Goal: Task Accomplishment & Management: Use online tool/utility

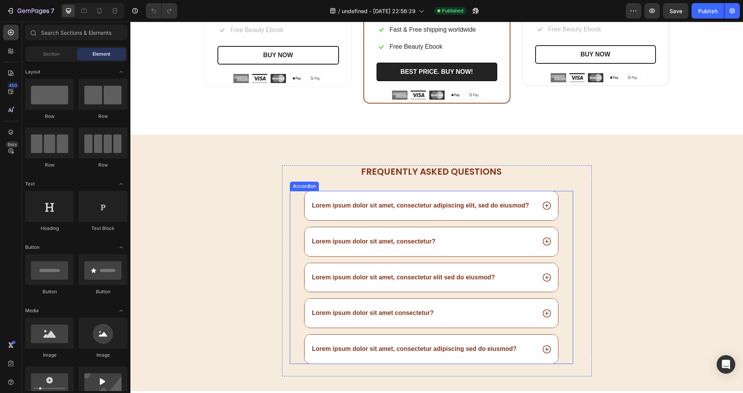
scroll to position [2878, 0]
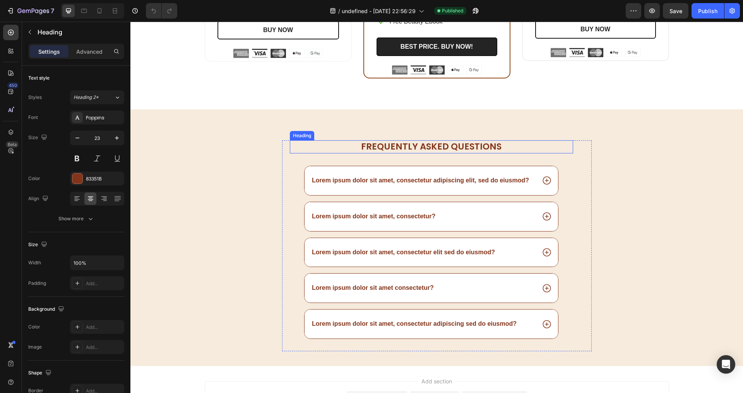
click at [290, 152] on h2 "Frequently asked questions" at bounding box center [431, 146] width 283 height 13
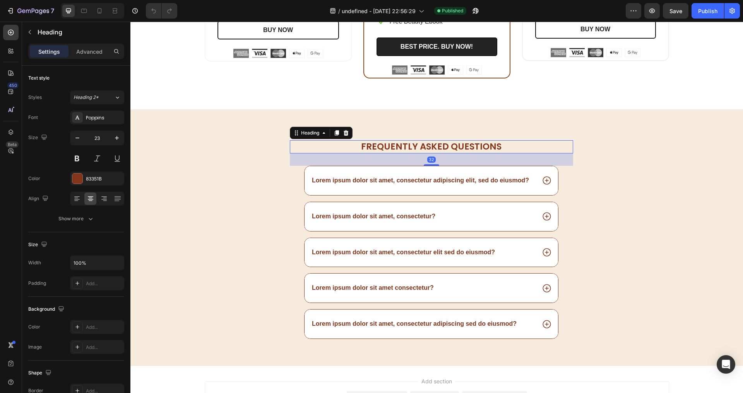
click at [290, 165] on div "32" at bounding box center [431, 160] width 283 height 12
click at [296, 172] on div "Lorem ipsum dolor sit amet, consectetur adipiscing elit, sed do eiusmod?" at bounding box center [431, 181] width 282 height 30
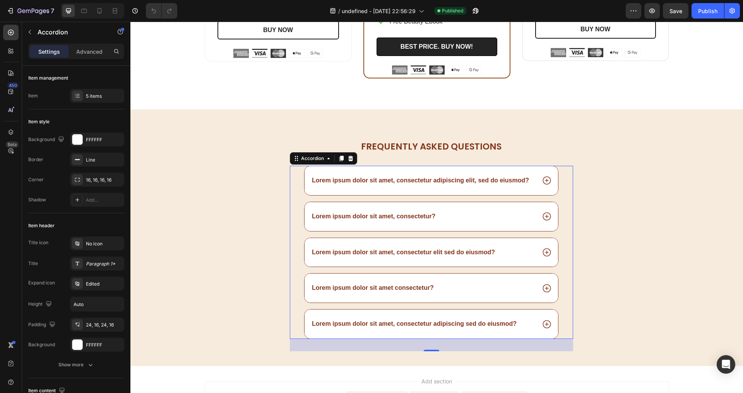
click at [492, 175] on div "Lorem ipsum dolor sit amet, consectetur adipiscing elit, sed do eiusmod?" at bounding box center [430, 180] width 253 height 29
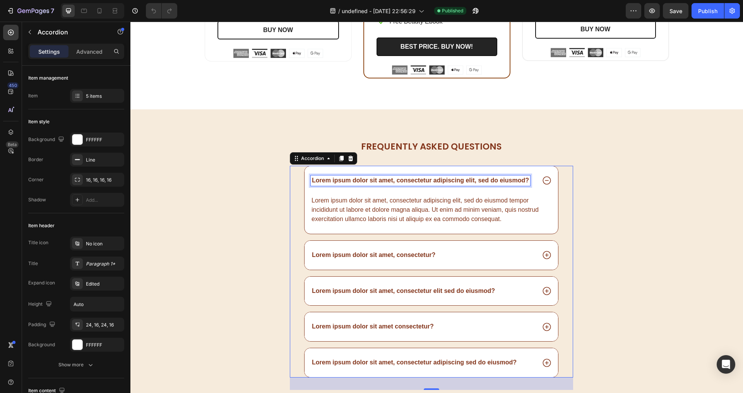
click at [493, 179] on p "Lorem ipsum dolor sit amet, consectetur adipiscing elit, sed do eiusmod?" at bounding box center [420, 181] width 217 height 8
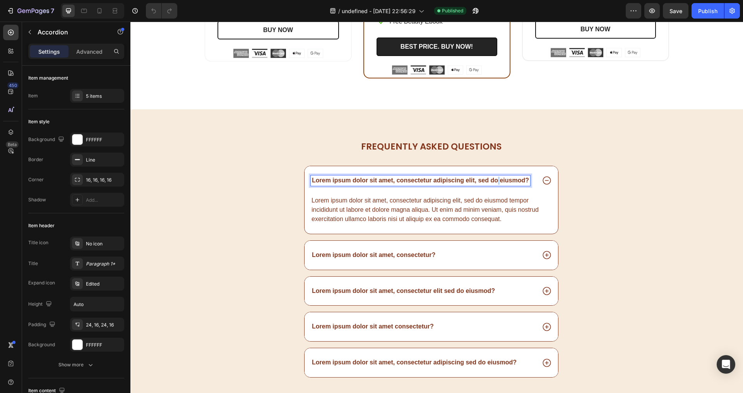
click at [493, 179] on p "Lorem ipsum dolor sit amet, consectetur adipiscing elit, sed do eiusmod?" at bounding box center [420, 181] width 217 height 8
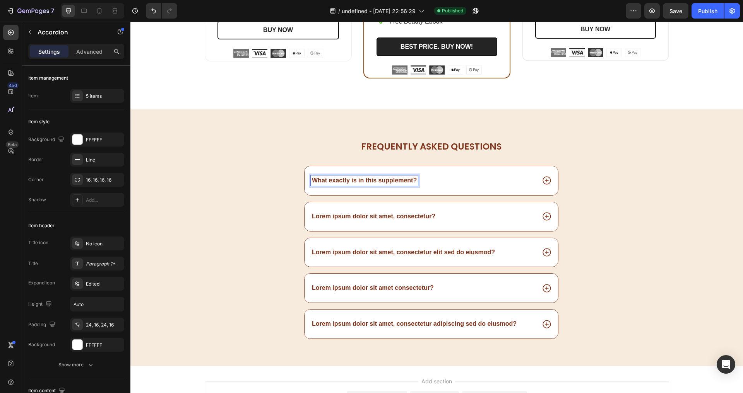
click at [417, 183] on div "What exactly is in this supplement?" at bounding box center [423, 181] width 225 height 10
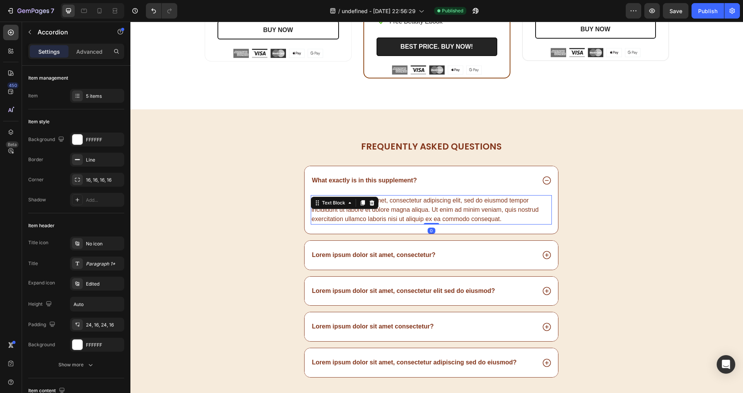
click at [409, 200] on div "Lorem ipsum dolor sit amet, consectetur adipiscing elit, sed do eiusmod tempor …" at bounding box center [431, 209] width 241 height 29
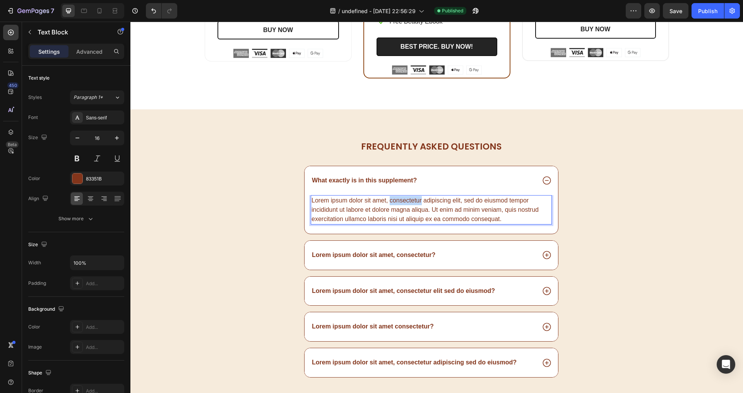
click at [409, 200] on div "Lorem ipsum dolor sit amet, consectetur adipiscing elit, sed do eiusmod tempor …" at bounding box center [431, 209] width 241 height 29
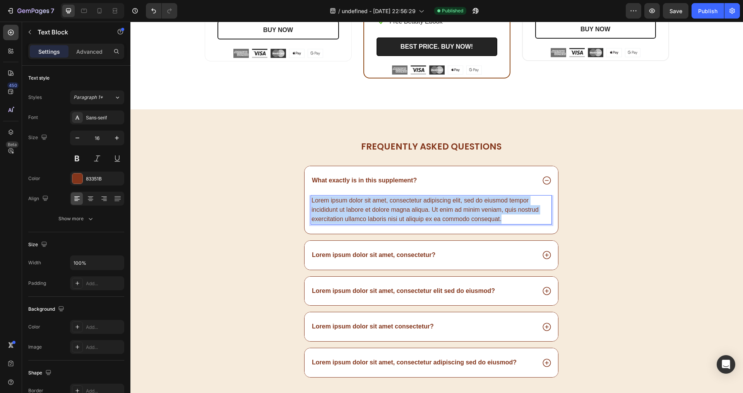
click at [409, 200] on p "Lorem ipsum dolor sit amet, consectetur adipiscing elit, sed do eiusmod tempor …" at bounding box center [430, 210] width 239 height 28
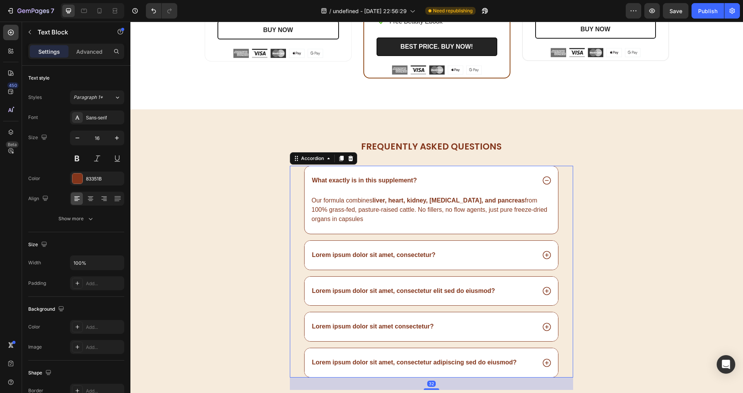
click at [372, 256] on p "Lorem ipsum dolor sit amet, consectetur?" at bounding box center [373, 255] width 123 height 8
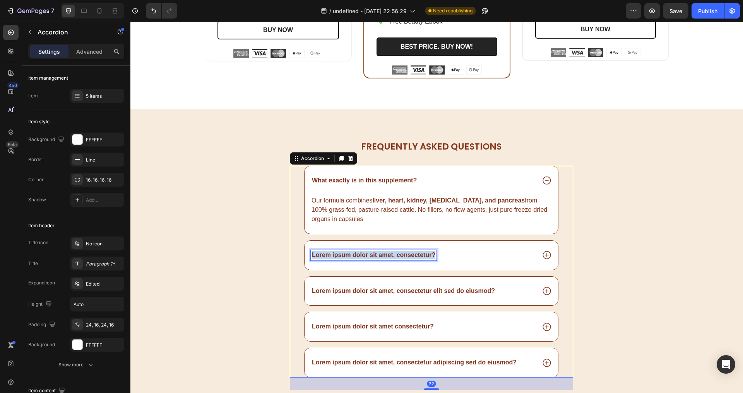
click at [372, 256] on p "Lorem ipsum dolor sit amet, consectetur?" at bounding box center [373, 255] width 123 height 8
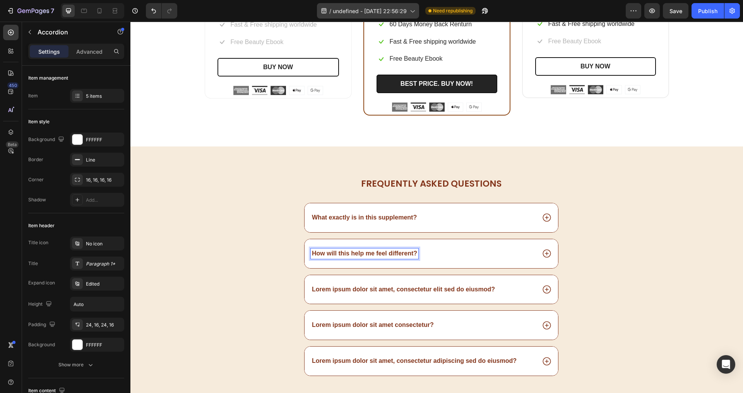
scroll to position [2839, 0]
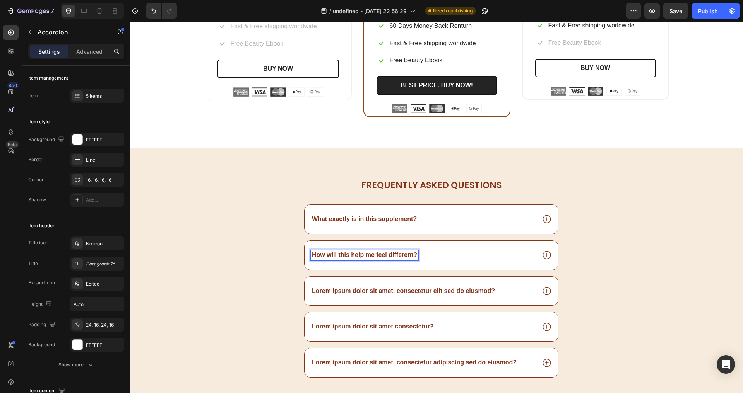
click at [433, 257] on div "How will this help me feel different?" at bounding box center [423, 255] width 225 height 10
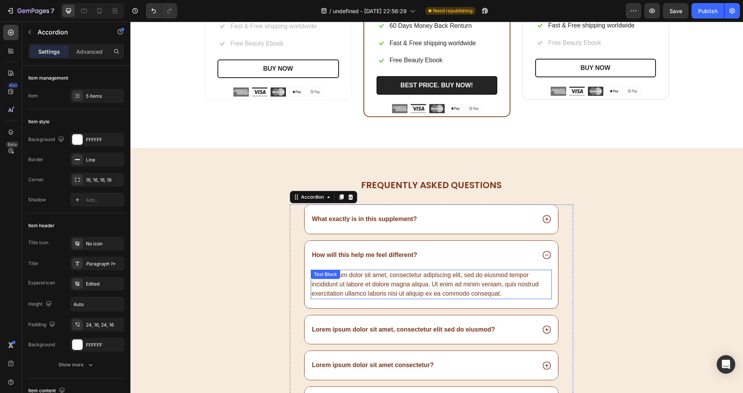
click at [409, 275] on div "Lorem ipsum dolor sit amet, consectetur adipiscing elit, sed do eiusmod tempor …" at bounding box center [431, 284] width 241 height 29
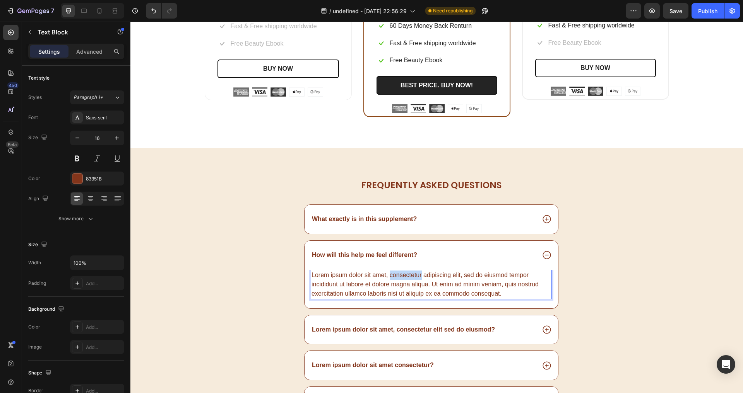
click at [409, 275] on div "Lorem ipsum dolor sit amet, consectetur adipiscing elit, sed do eiusmod tempor …" at bounding box center [431, 284] width 241 height 29
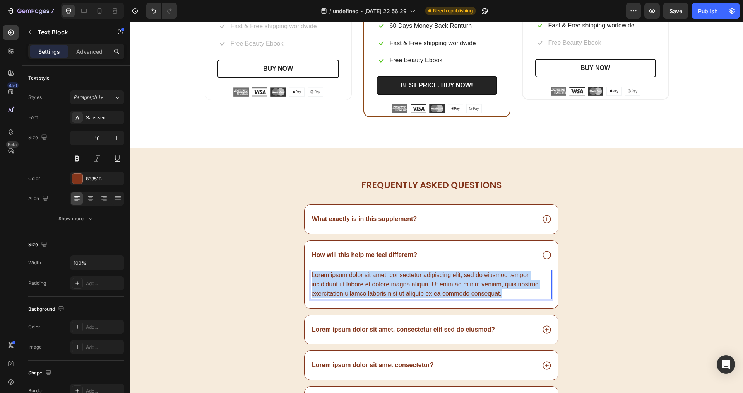
click at [408, 275] on p "Lorem ipsum dolor sit amet, consectetur adipiscing elit, sed do eiusmod tempor …" at bounding box center [430, 285] width 239 height 28
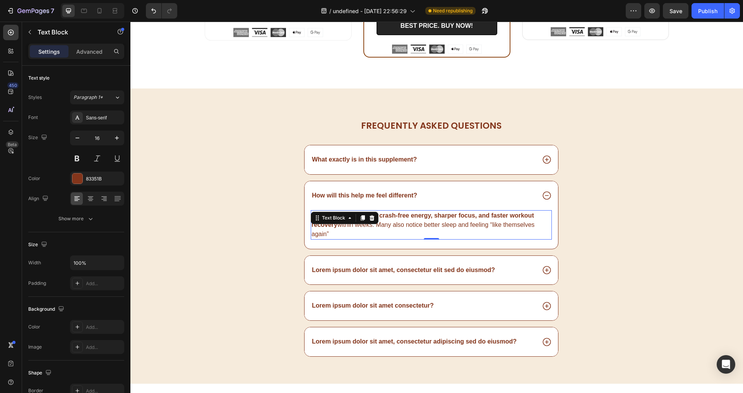
scroll to position [2911, 0]
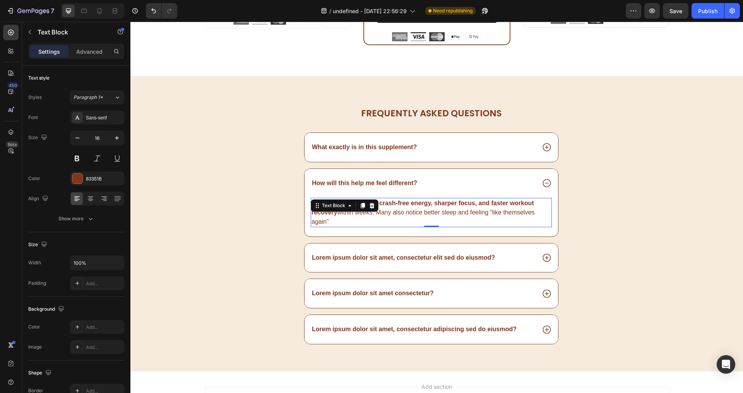
click at [361, 256] on p "Lorem ipsum dolor sit amet, consectetur elit sed do eiusmod?" at bounding box center [403, 258] width 183 height 8
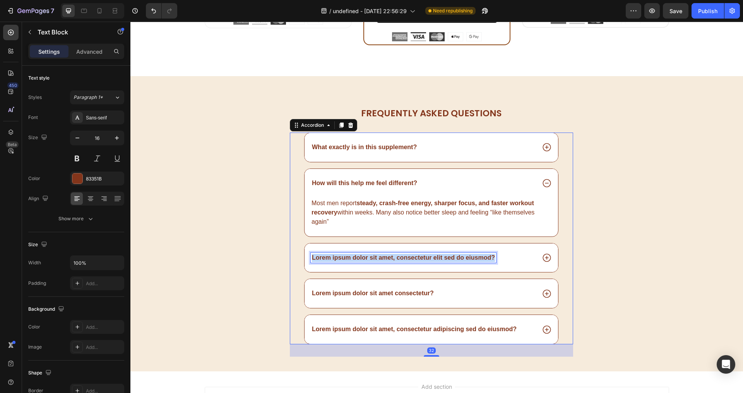
click at [361, 256] on p "Lorem ipsum dolor sit amet, consectetur elit sed do eiusmod?" at bounding box center [403, 258] width 183 height 8
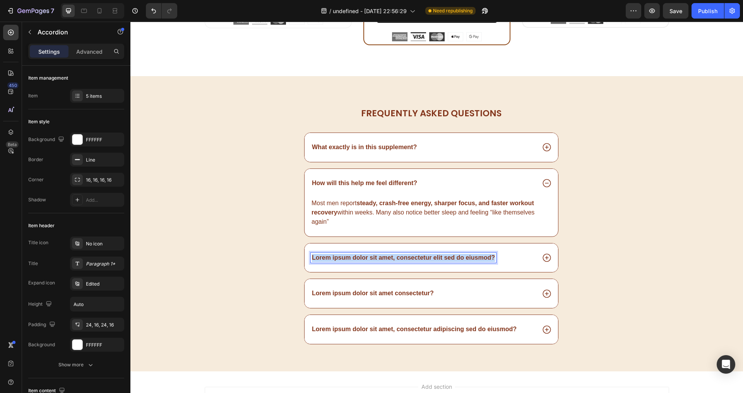
click at [361, 256] on p "Lorem ipsum dolor sit amet, consectetur elit sed do eiusmod?" at bounding box center [403, 258] width 183 height 8
click at [437, 261] on div ". Is this the same as a multivitamin?" at bounding box center [423, 258] width 225 height 10
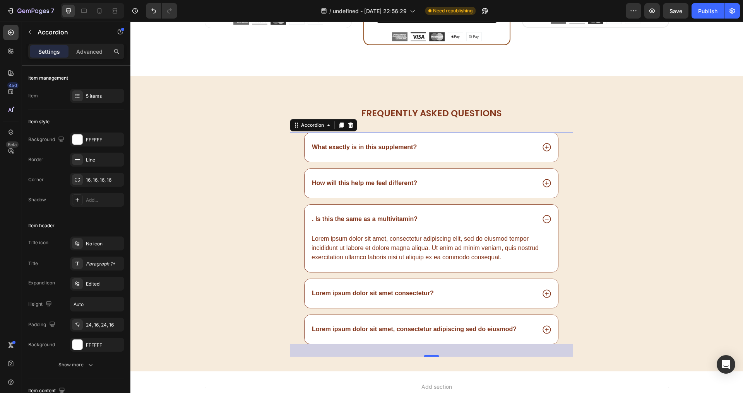
click at [351, 251] on div "Lorem ipsum dolor sit amet, consectetur adipiscing elit, sed do eiusmod tempor …" at bounding box center [431, 248] width 241 height 29
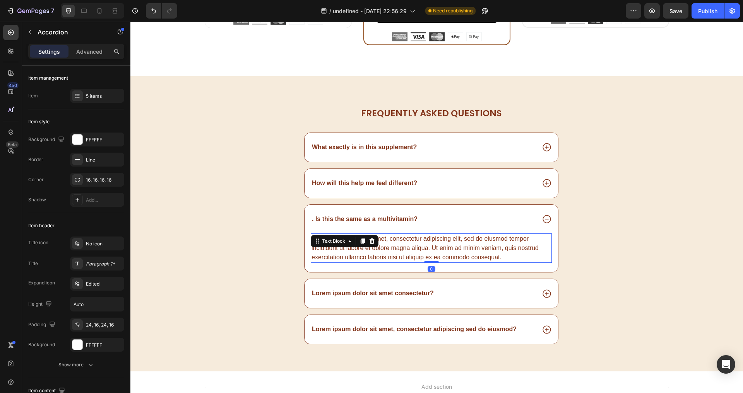
click at [351, 251] on div "Lorem ipsum dolor sit amet, consectetur adipiscing elit, sed do eiusmod tempor …" at bounding box center [431, 248] width 241 height 29
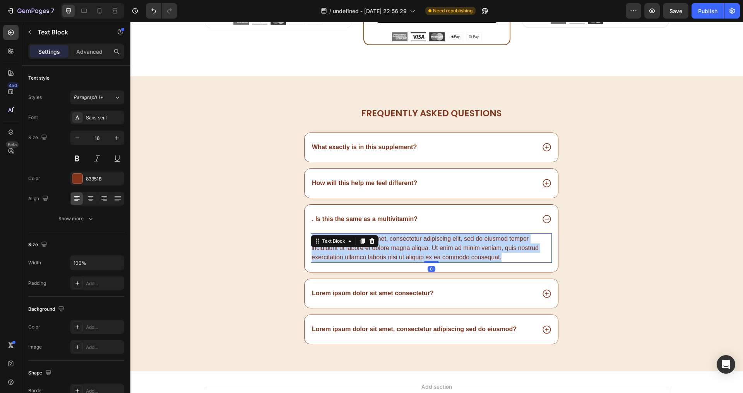
click at [351, 251] on p "Lorem ipsum dolor sit amet, consectetur adipiscing elit, sed do eiusmod tempor …" at bounding box center [430, 248] width 239 height 28
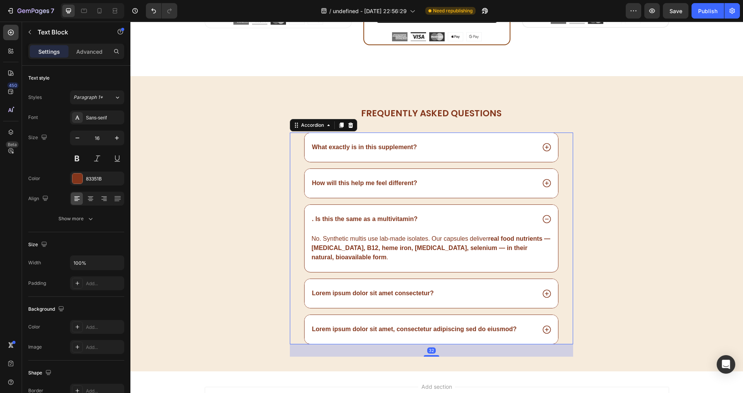
click at [313, 218] on p ". Is this the same as a multivitamin?" at bounding box center [365, 219] width 106 height 8
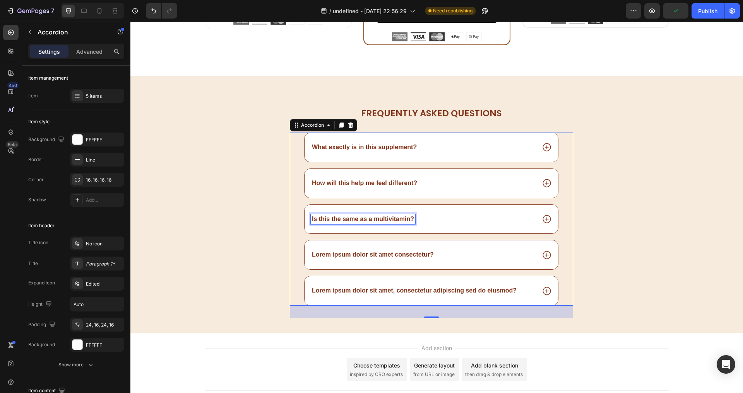
click at [376, 254] on p "Lorem ipsum dolor sit amet consectetur?" at bounding box center [373, 255] width 122 height 8
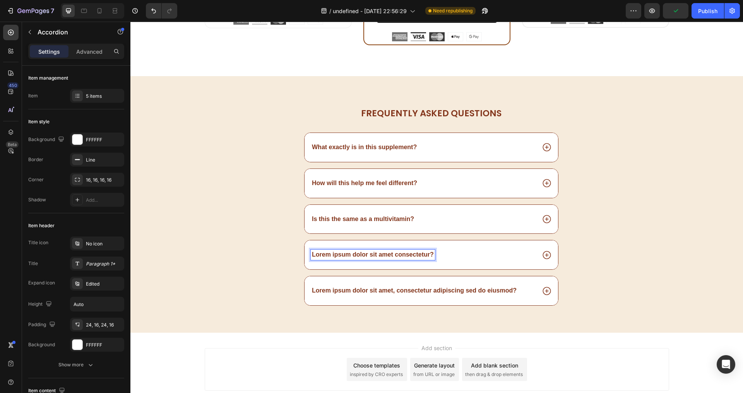
click at [376, 254] on p "Lorem ipsum dolor sit amet consectetur?" at bounding box center [373, 255] width 122 height 8
click at [376, 253] on p "Lorem ipsum dolor sit amet consectetur?" at bounding box center [373, 255] width 122 height 8
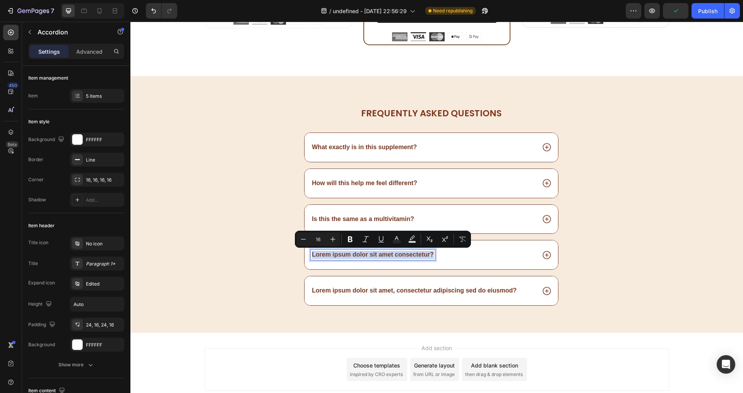
click at [376, 253] on p "Lorem ipsum dolor sit amet consectetur?" at bounding box center [373, 255] width 122 height 8
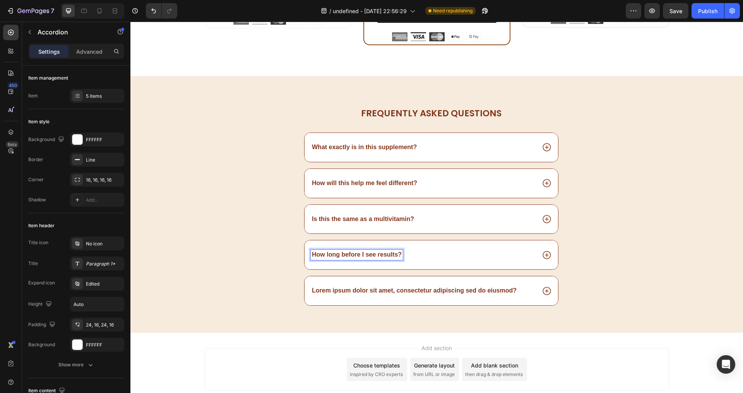
click at [465, 265] on div "How long before I see results?" at bounding box center [430, 255] width 253 height 29
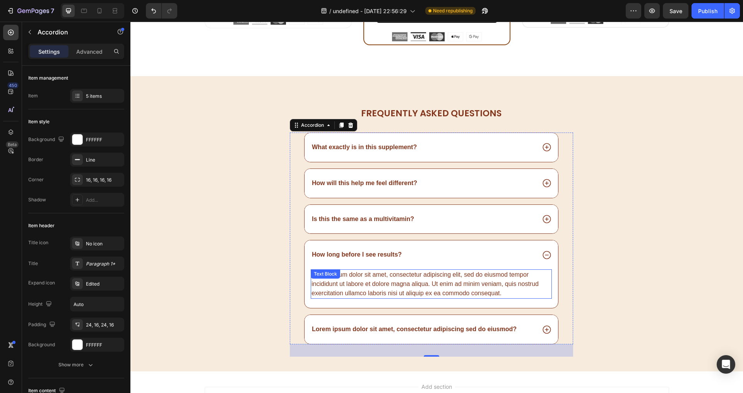
click at [441, 282] on div "Lorem ipsum dolor sit amet, consectetur adipiscing elit, sed do eiusmod tempor …" at bounding box center [431, 284] width 241 height 29
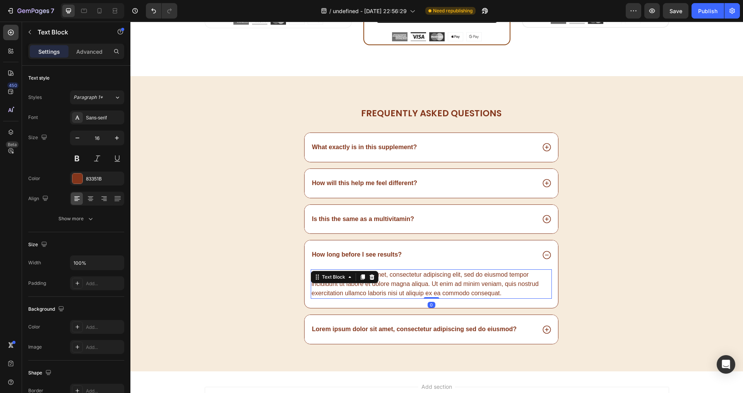
click at [442, 282] on div "Lorem ipsum dolor sit amet, consectetur adipiscing elit, sed do eiusmod tempor …" at bounding box center [431, 284] width 241 height 29
click at [401, 277] on p "Lorem ipsum dolor sit amet, consectetur adipiscing elit, sed do eiusmod tempor …" at bounding box center [430, 284] width 239 height 28
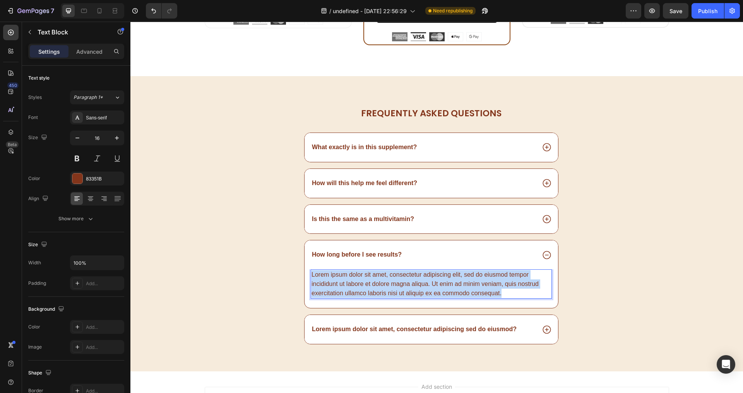
click at [401, 277] on p "Lorem ipsum dolor sit amet, consectetur adipiscing elit, sed do eiusmod tempor …" at bounding box center [430, 284] width 239 height 28
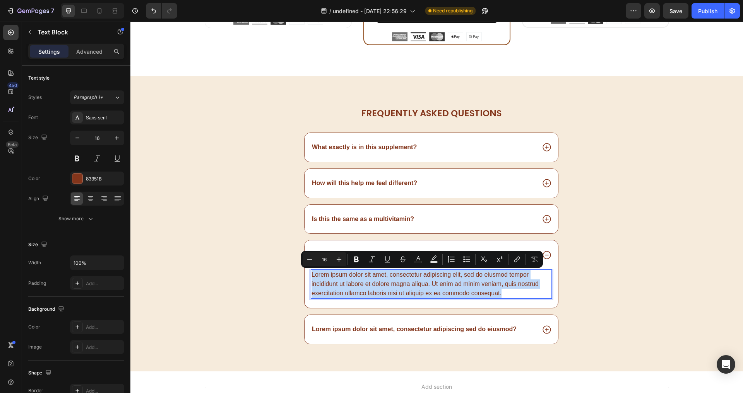
click at [414, 289] on p "Lorem ipsum dolor sit amet, consectetur adipiscing elit, sed do eiusmod tempor …" at bounding box center [430, 284] width 239 height 28
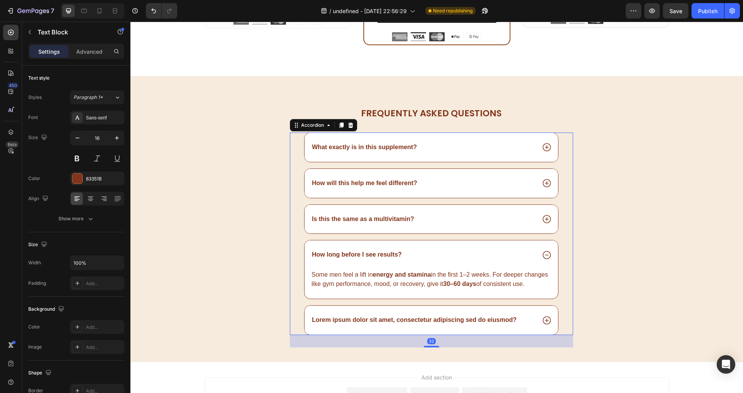
click at [421, 257] on div "How long before I see results?" at bounding box center [423, 255] width 225 height 10
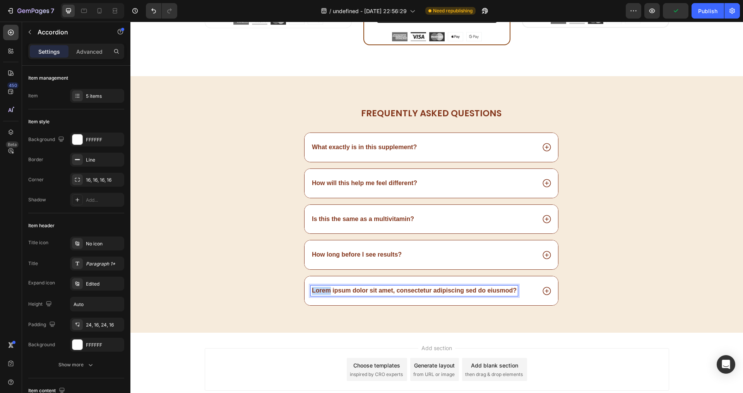
click at [385, 287] on p "Lorem ipsum dolor sit amet, consectetur adipiscing sed do eiusmod?" at bounding box center [414, 291] width 205 height 8
click at [458, 291] on div "Do I need to eat raw liver or cook organs too?" at bounding box center [423, 291] width 225 height 10
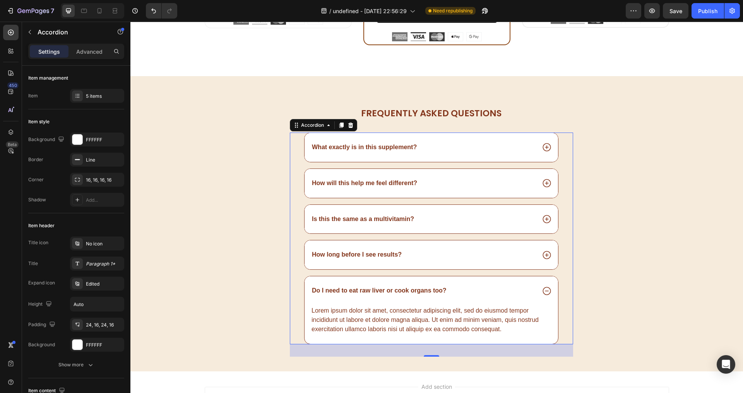
click at [380, 314] on div "Lorem ipsum dolor sit amet, consectetur adipiscing elit, sed do eiusmod tempor …" at bounding box center [431, 320] width 241 height 29
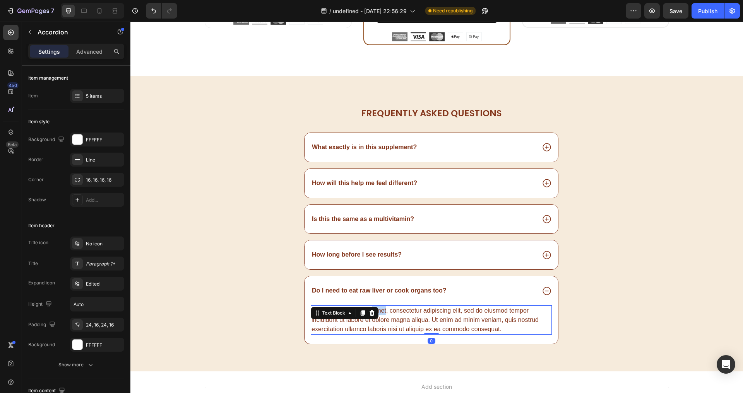
click at [380, 314] on div "Lorem ipsum dolor sit amet, consectetur adipiscing elit, sed do eiusmod tempor …" at bounding box center [431, 320] width 241 height 29
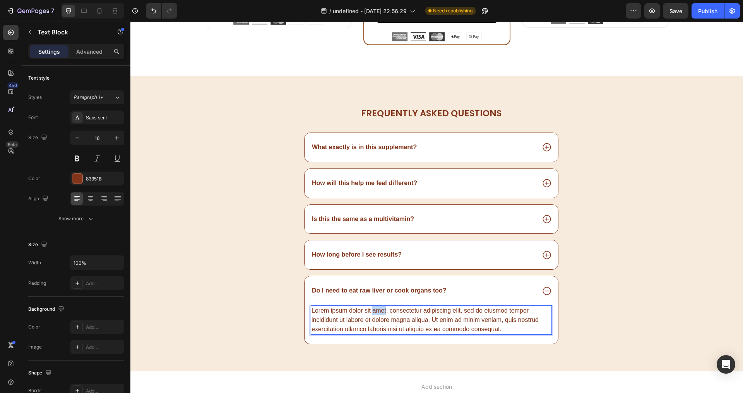
click at [381, 314] on p "Lorem ipsum dolor sit amet, consectetur adipiscing elit, sed do eiusmod tempor …" at bounding box center [430, 320] width 239 height 28
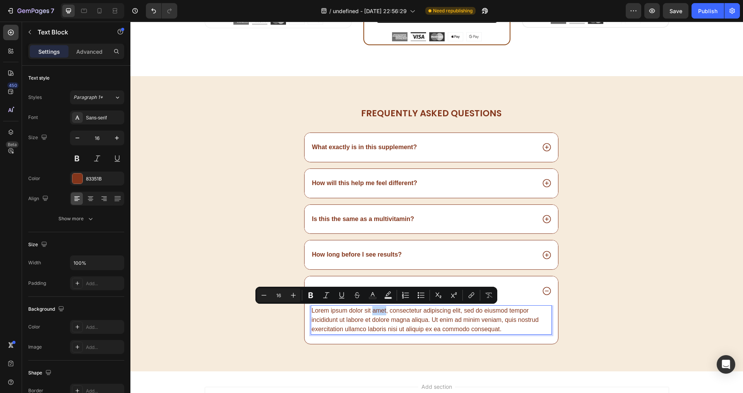
click at [381, 314] on p "Lorem ipsum dolor sit amet, consectetur adipiscing elit, sed do eiusmod tempor …" at bounding box center [430, 320] width 239 height 28
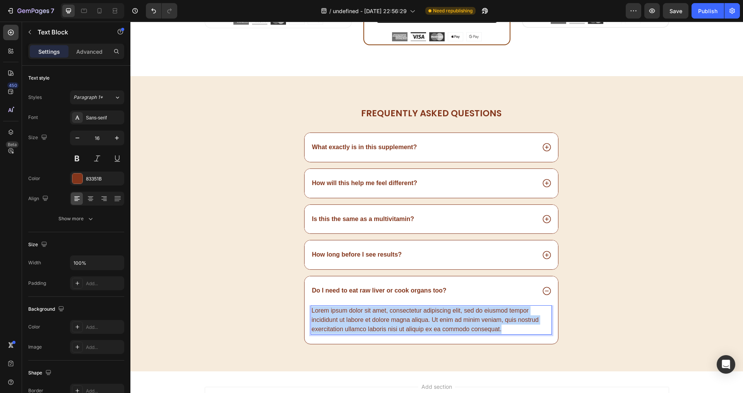
click at [381, 314] on p "Lorem ipsum dolor sit amet, consectetur adipiscing elit, sed do eiusmod tempor …" at bounding box center [430, 320] width 239 height 28
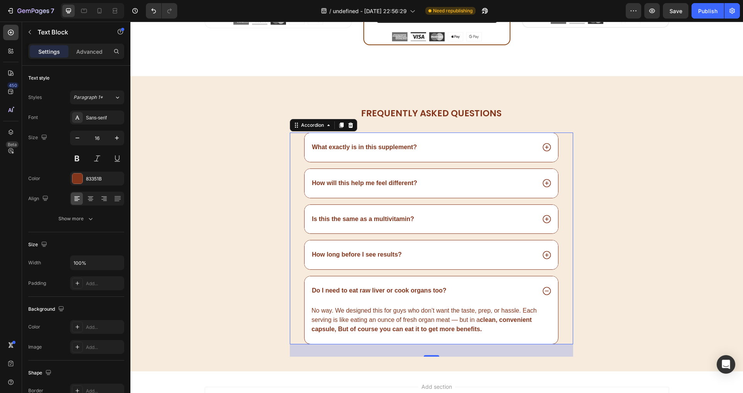
click at [414, 287] on p "Do I need to eat raw liver or cook organs too?" at bounding box center [379, 291] width 135 height 8
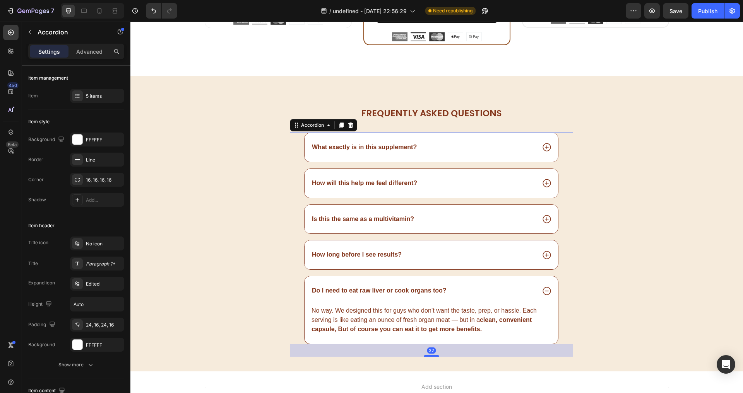
click at [465, 287] on div "Do I need to eat raw liver or cook organs too?" at bounding box center [423, 291] width 225 height 10
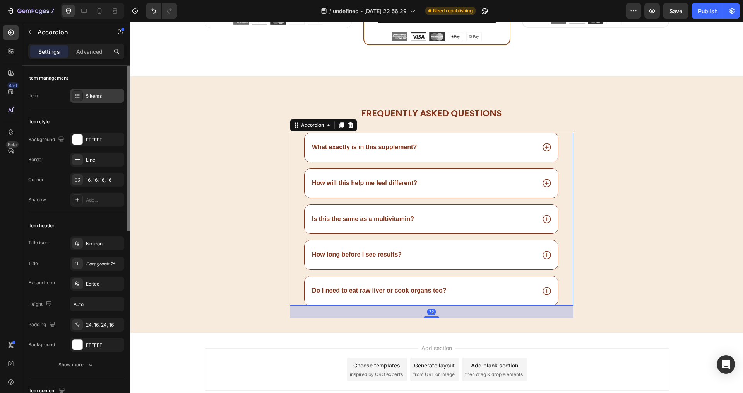
click at [103, 96] on div "5 items" at bounding box center [104, 96] width 36 height 7
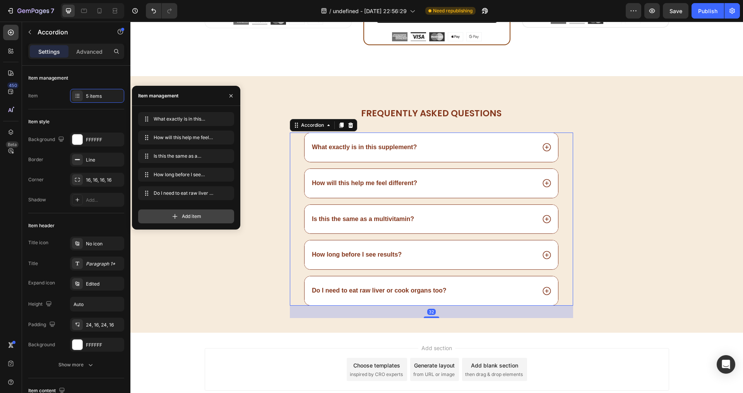
click at [159, 214] on div "Add item" at bounding box center [186, 217] width 96 height 14
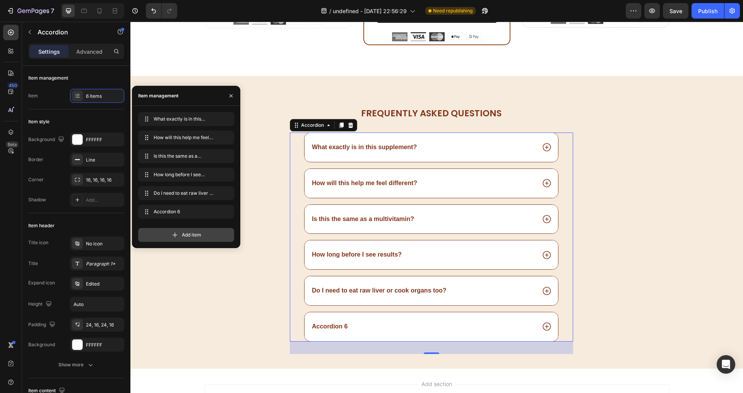
click at [169, 235] on div "Add item" at bounding box center [186, 235] width 96 height 14
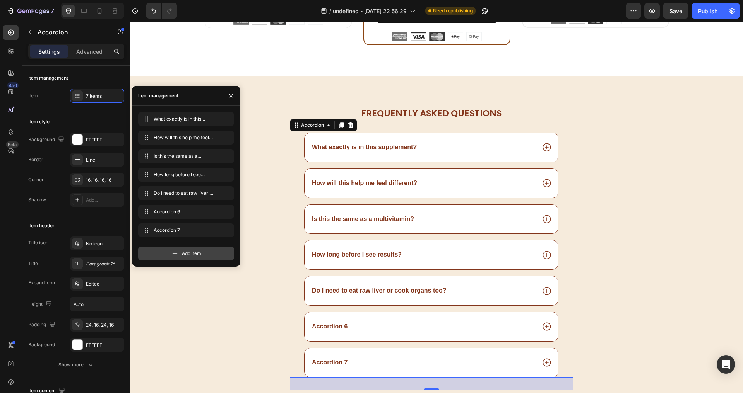
click at [174, 253] on icon at bounding box center [175, 253] width 5 height 5
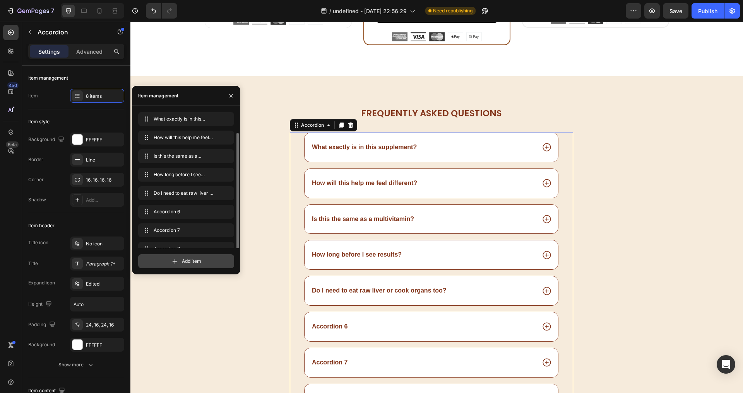
scroll to position [11, 0]
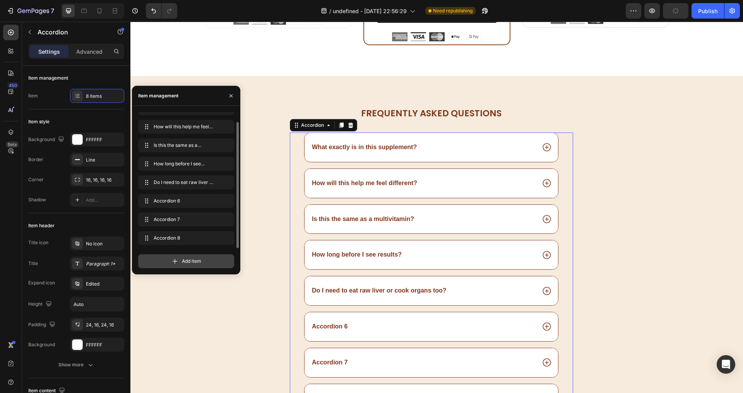
click at [173, 263] on icon at bounding box center [175, 262] width 8 height 8
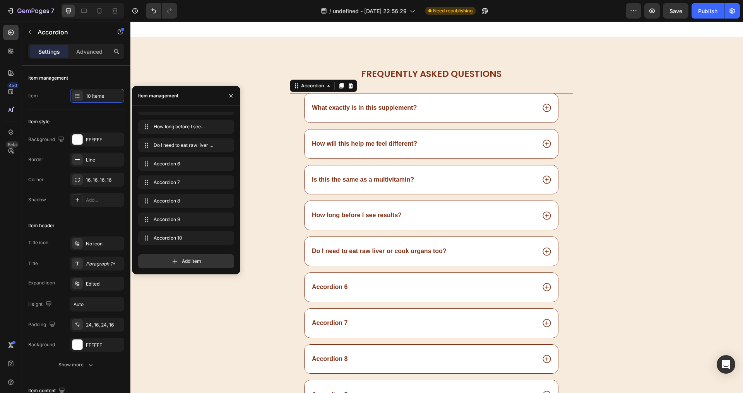
scroll to position [2997, 0]
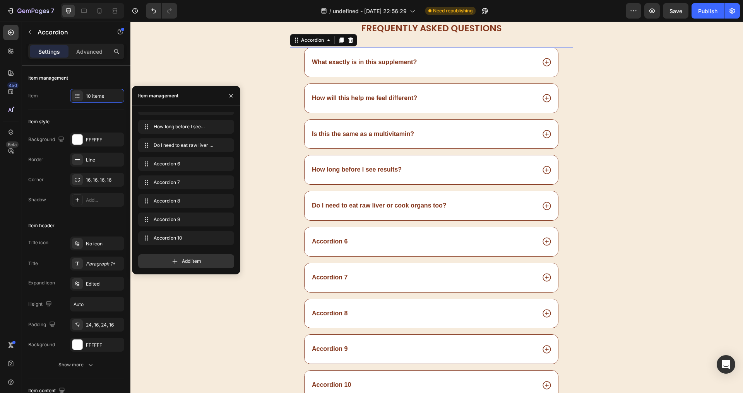
click at [371, 241] on div "Accordion 6" at bounding box center [423, 242] width 225 height 10
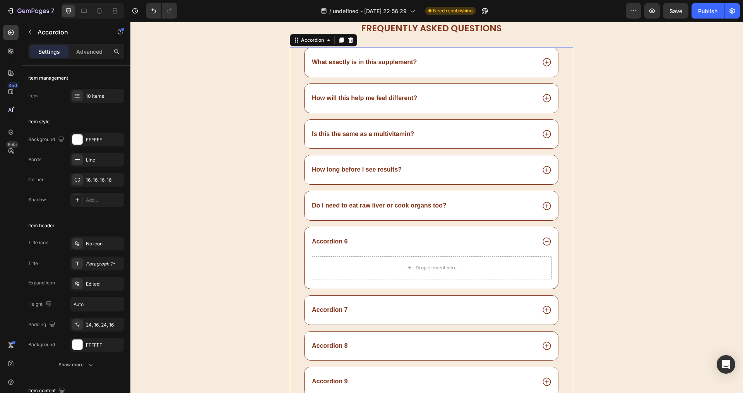
click at [347, 243] on div "Accordion 6" at bounding box center [423, 242] width 225 height 10
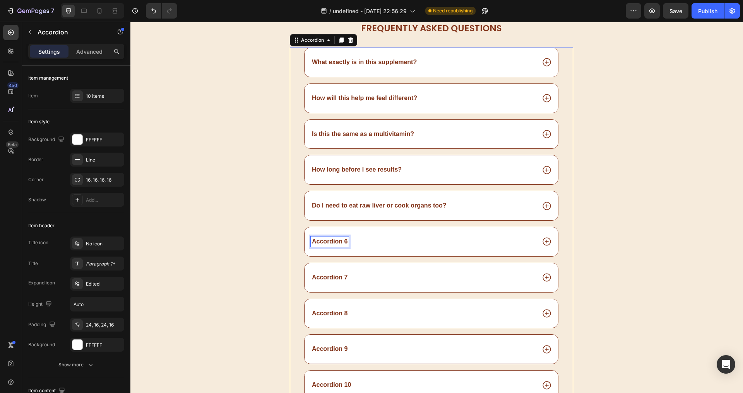
click at [330, 241] on div "Accordion 6" at bounding box center [330, 242] width 38 height 10
click at [330, 241] on p "Accordion 6" at bounding box center [330, 242] width 36 height 8
click at [371, 237] on div "Is it safe?" at bounding box center [423, 242] width 225 height 10
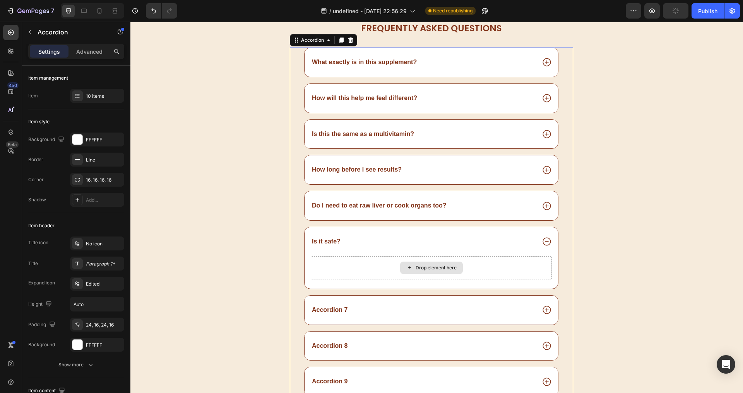
click at [367, 266] on div "Drop element here" at bounding box center [431, 267] width 241 height 23
click at [26, 23] on div "Accordion" at bounding box center [66, 32] width 88 height 20
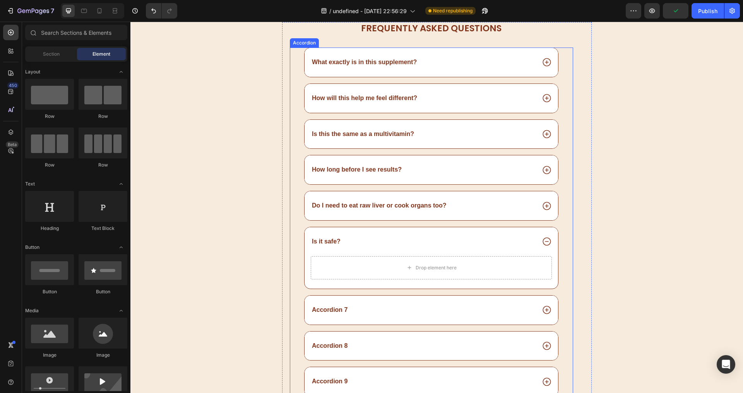
click at [484, 202] on div "Do I need to eat raw liver or cook organs too?" at bounding box center [423, 206] width 225 height 10
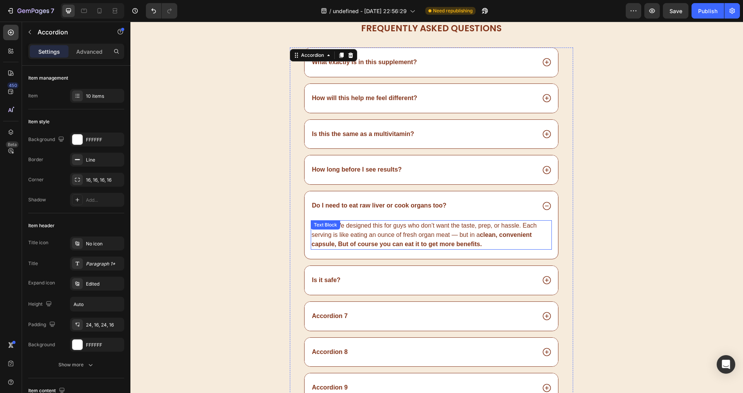
click at [440, 237] on p "No way. We designed this for guys who don’t want the taste, prep, or hassle. Ea…" at bounding box center [430, 235] width 239 height 28
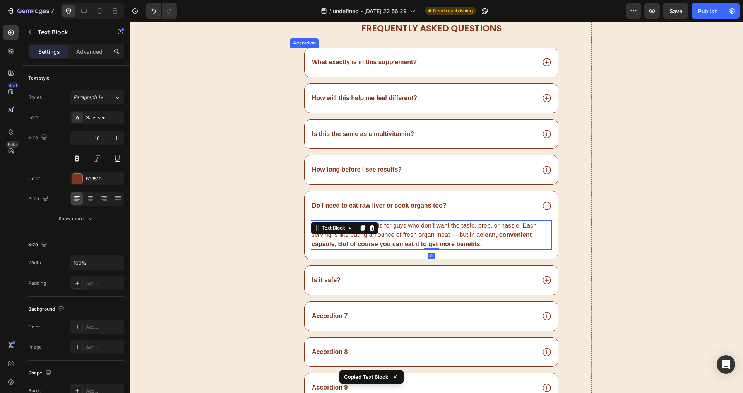
click at [438, 209] on p "Do I need to eat raw liver or cook organs too?" at bounding box center [379, 206] width 135 height 8
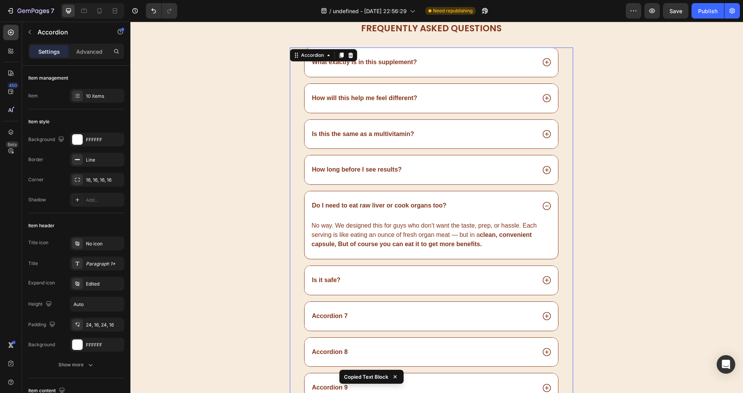
click at [407, 267] on div "Is it safe?" at bounding box center [430, 280] width 253 height 29
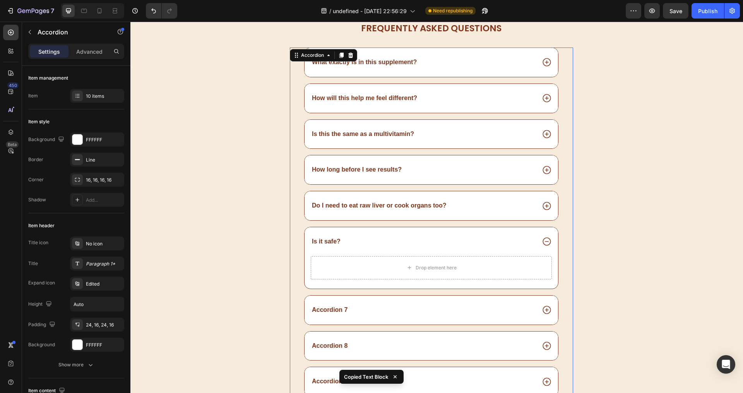
click at [393, 252] on div "Is it safe?" at bounding box center [430, 241] width 253 height 29
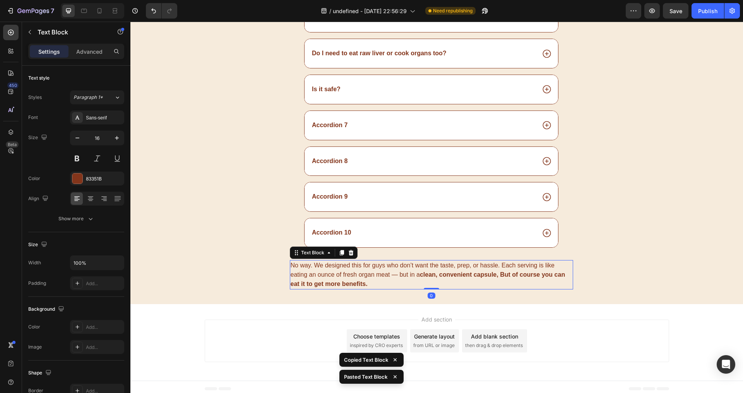
scroll to position [3153, 0]
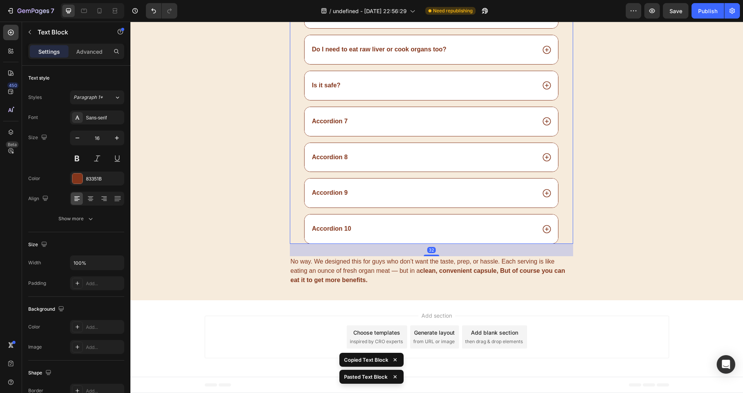
click at [441, 97] on div "Is it safe?" at bounding box center [430, 85] width 253 height 29
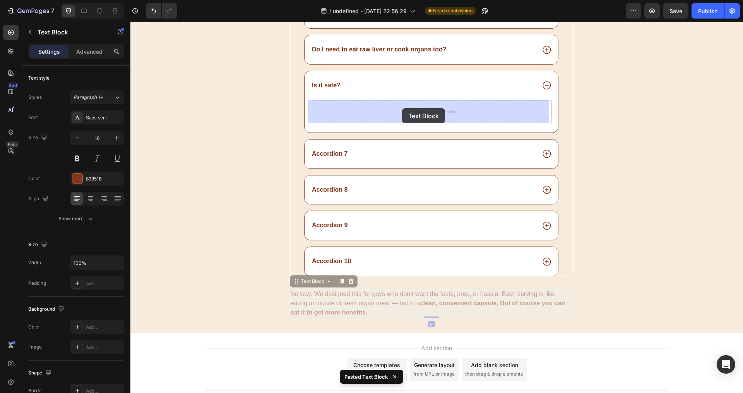
drag, startPoint x: 406, startPoint y: 312, endPoint x: 402, endPoint y: 108, distance: 203.9
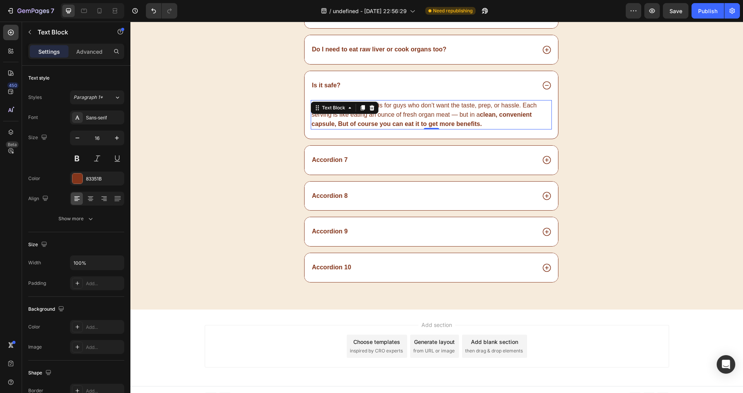
click at [405, 121] on strong "clean, convenient capsule, But of course you can eat it to get more benefits." at bounding box center [421, 119] width 220 height 16
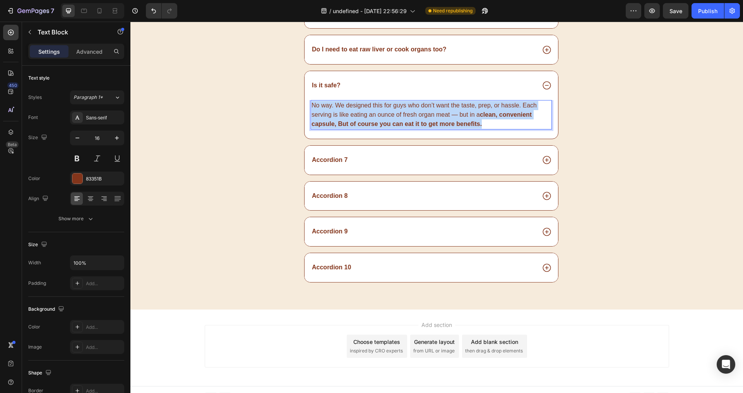
click at [405, 121] on strong "clean, convenient capsule, But of course you can eat it to get more benefits." at bounding box center [421, 119] width 220 height 16
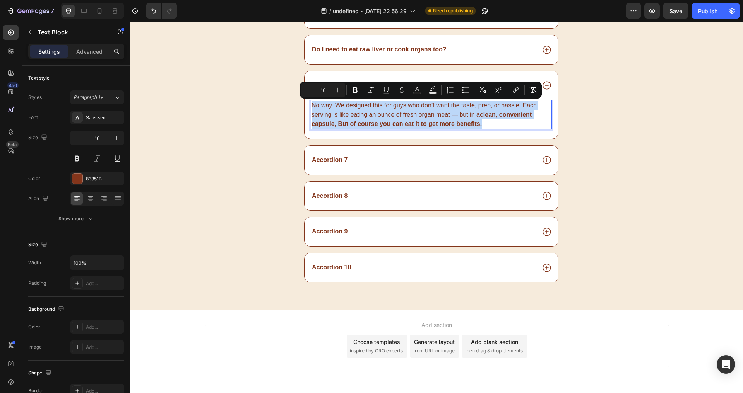
click at [384, 121] on strong "clean, convenient capsule, But of course you can eat it to get more benefits." at bounding box center [421, 119] width 220 height 16
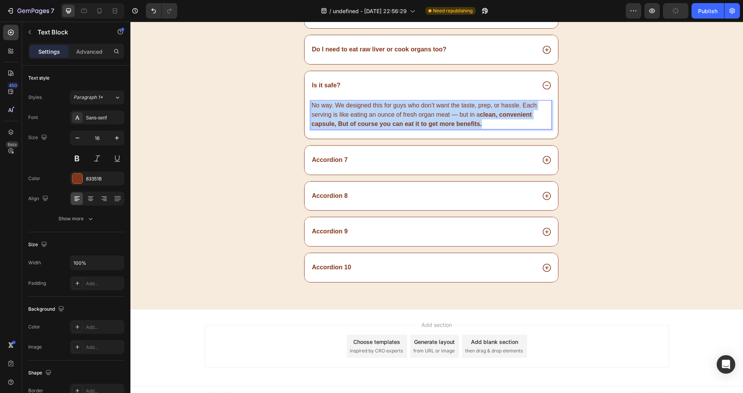
click at [384, 121] on strong "clean, convenient capsule, But of course you can eat it to get more benefits." at bounding box center [421, 119] width 220 height 16
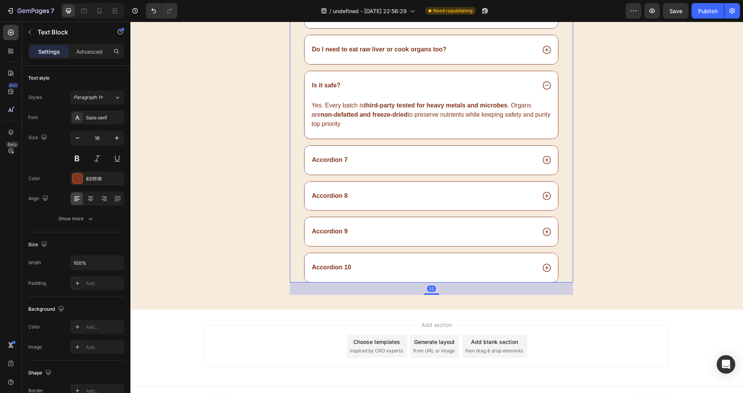
click at [330, 142] on div "What exactly is in this supplement? How will this help me feel different? Is th…" at bounding box center [431, 86] width 283 height 391
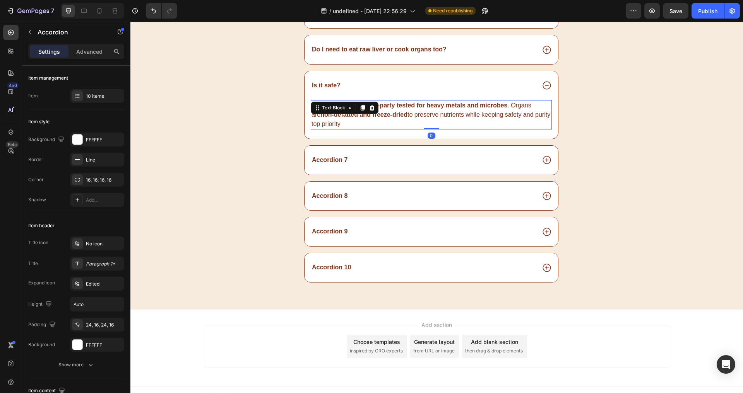
click at [353, 122] on p "Yes. Every batch is third-party tested for heavy metals and microbes . Organs a…" at bounding box center [430, 115] width 239 height 28
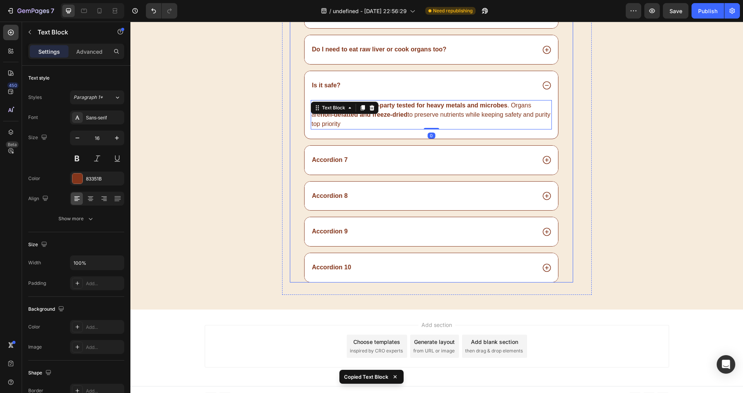
click at [357, 156] on div "Accordion 7" at bounding box center [423, 160] width 225 height 10
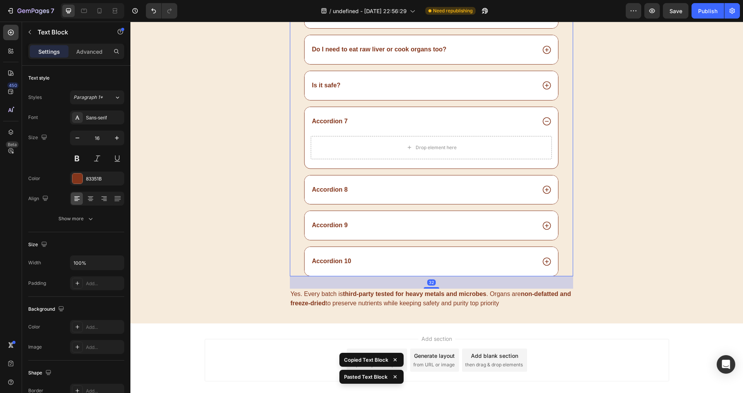
click at [363, 186] on div "Accordion 8" at bounding box center [423, 190] width 225 height 10
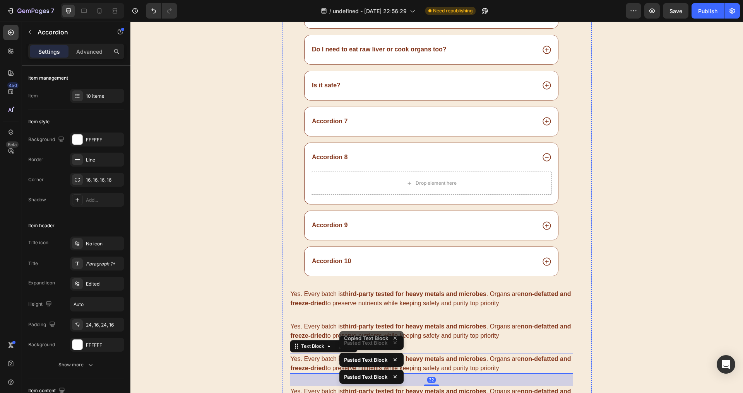
click at [359, 217] on div "Accordion 9" at bounding box center [430, 225] width 253 height 29
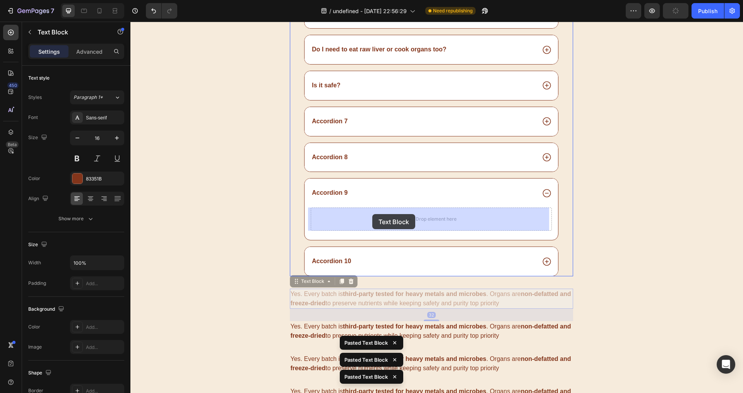
drag, startPoint x: 353, startPoint y: 299, endPoint x: 372, endPoint y: 215, distance: 86.8
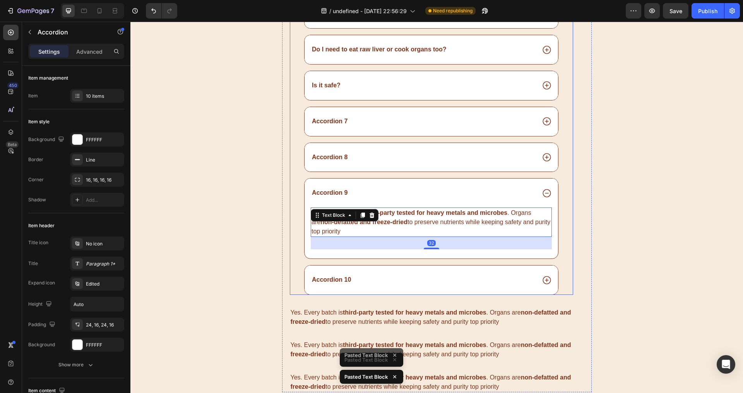
click at [360, 275] on div "Accordion 10" at bounding box center [423, 280] width 225 height 10
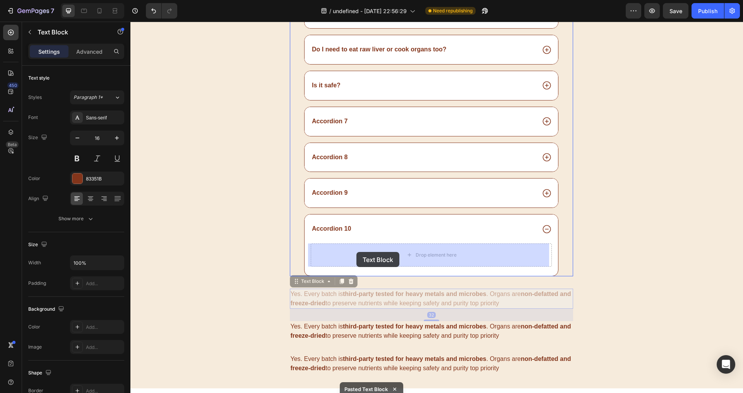
drag, startPoint x: 340, startPoint y: 302, endPoint x: 356, endPoint y: 252, distance: 52.7
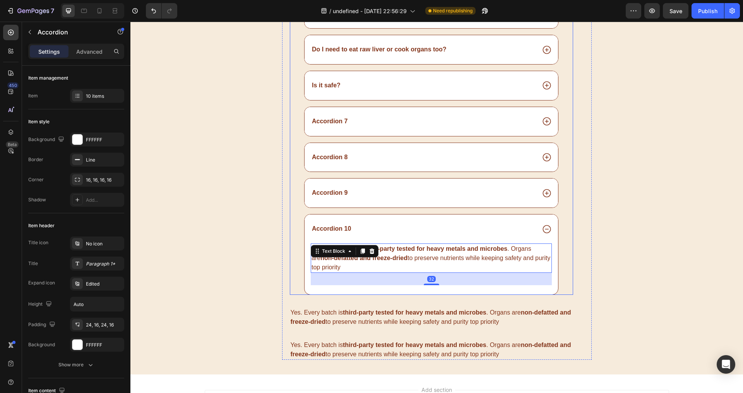
click at [356, 188] on div "Accordion 9" at bounding box center [430, 193] width 253 height 29
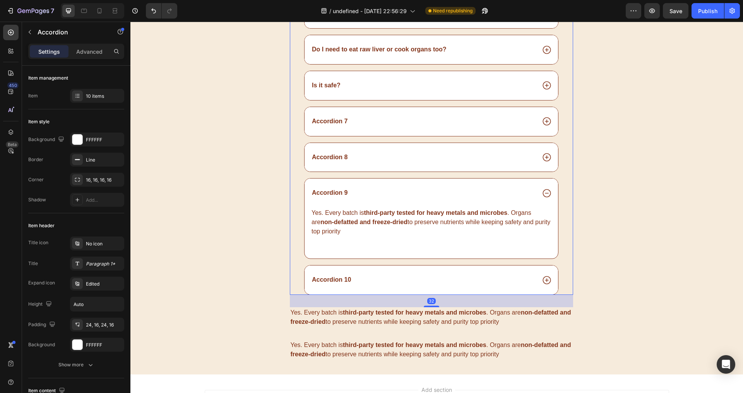
click at [352, 162] on div "Accordion 8" at bounding box center [423, 157] width 225 height 10
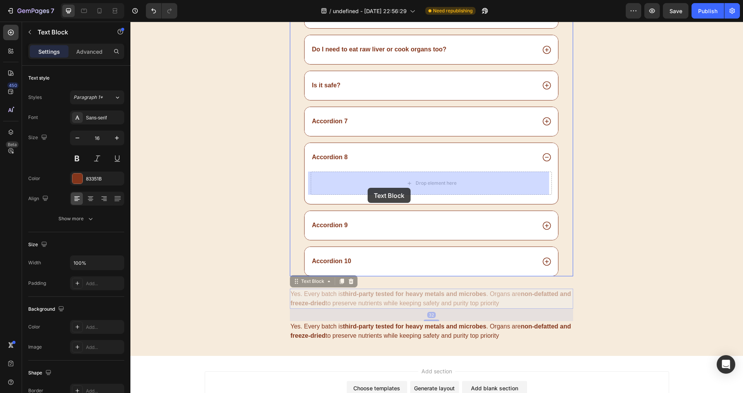
drag, startPoint x: 337, startPoint y: 296, endPoint x: 367, endPoint y: 188, distance: 111.8
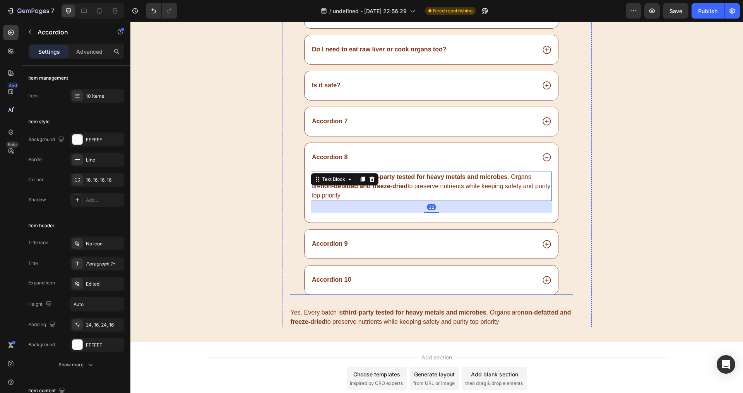
click at [354, 123] on div "Accordion 7" at bounding box center [423, 121] width 225 height 10
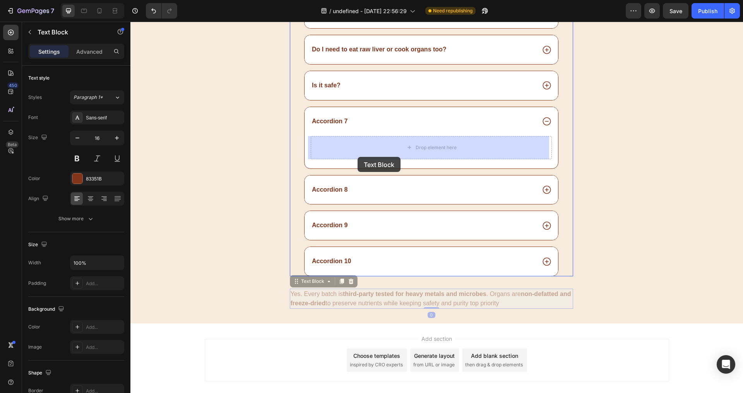
drag, startPoint x: 321, startPoint y: 300, endPoint x: 357, endPoint y: 157, distance: 147.7
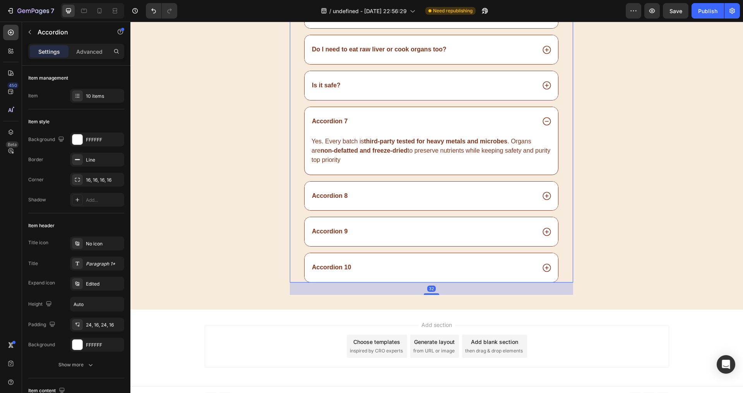
click at [325, 121] on p "Accordion 7" at bounding box center [330, 122] width 36 height 8
click at [325, 120] on p "Accordion 7" at bounding box center [330, 122] width 36 height 8
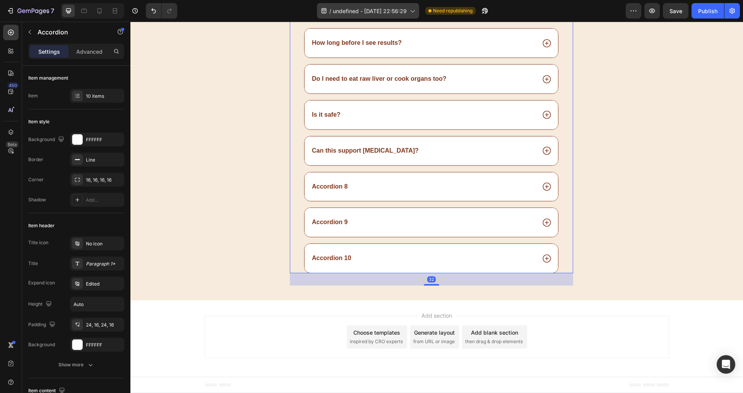
scroll to position [3123, 0]
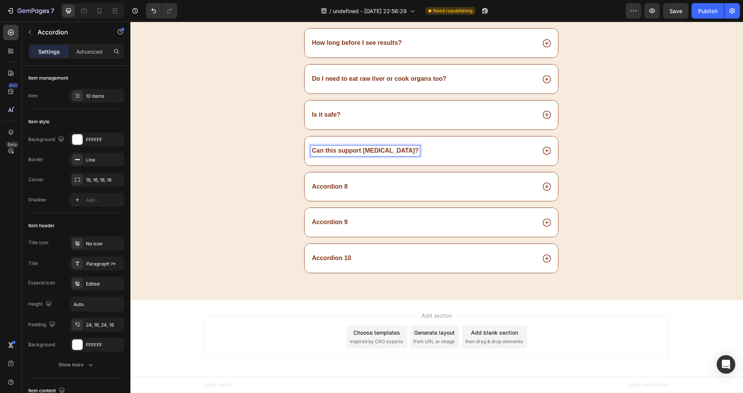
click at [404, 157] on div "Can this support [MEDICAL_DATA]?" at bounding box center [430, 151] width 253 height 29
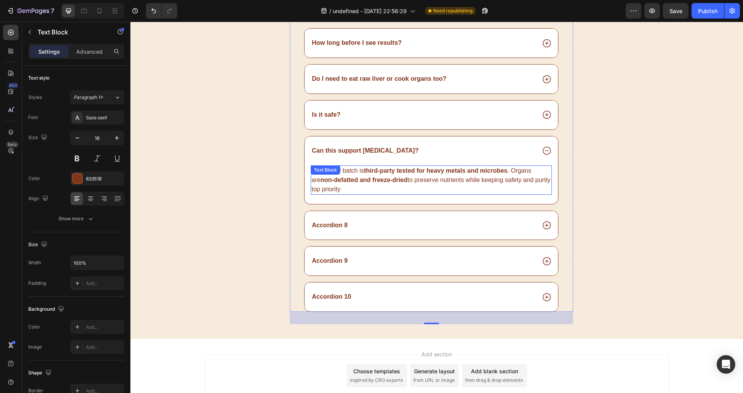
click at [390, 169] on strong "third-party tested for heavy metals and microbes" at bounding box center [436, 170] width 144 height 7
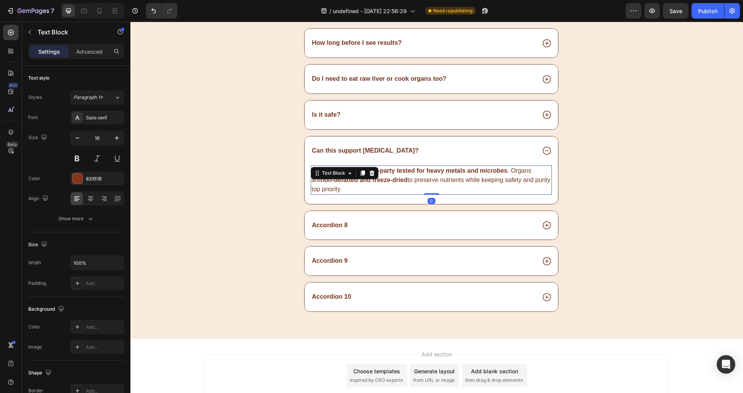
click at [390, 169] on strong "third-party tested for heavy metals and microbes" at bounding box center [436, 170] width 144 height 7
click at [390, 168] on strong "third-party tested for heavy metals and microbes" at bounding box center [436, 170] width 144 height 7
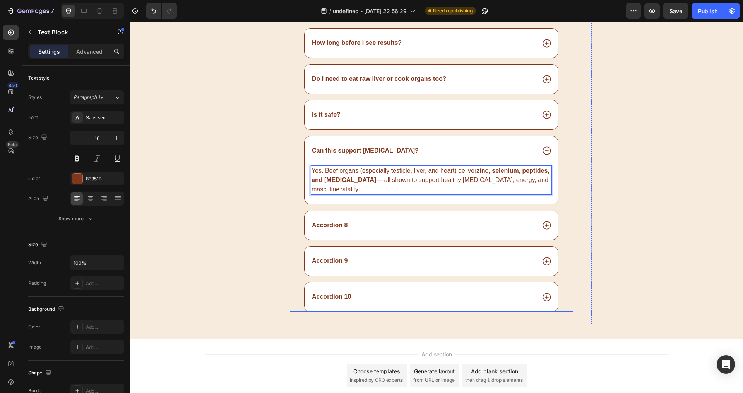
click at [343, 226] on p "Accordion 8" at bounding box center [330, 226] width 36 height 8
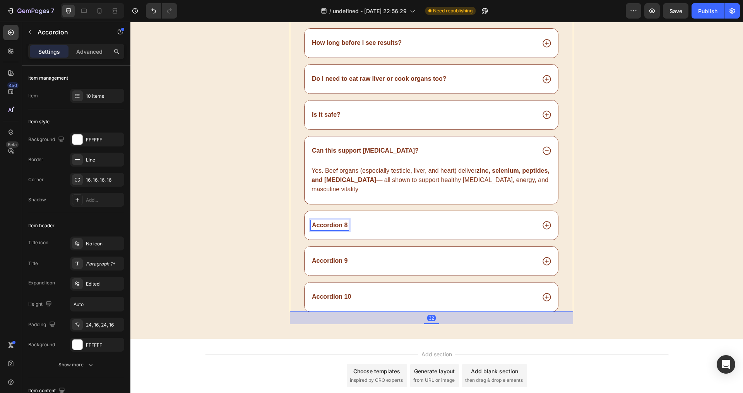
click at [338, 226] on p "Accordion 8" at bounding box center [330, 226] width 36 height 8
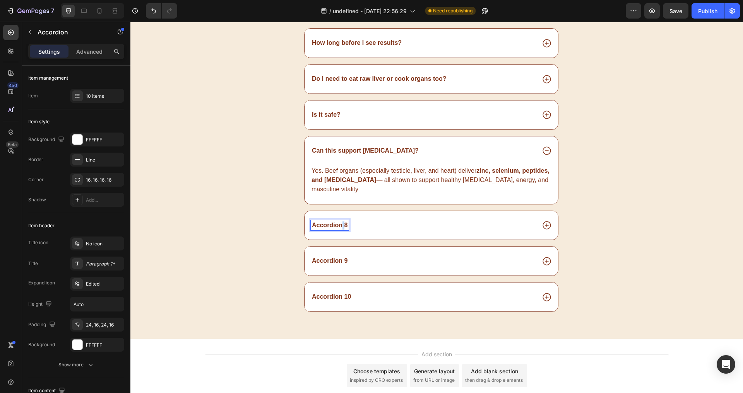
click at [338, 226] on p "Accordion 8" at bounding box center [330, 226] width 36 height 8
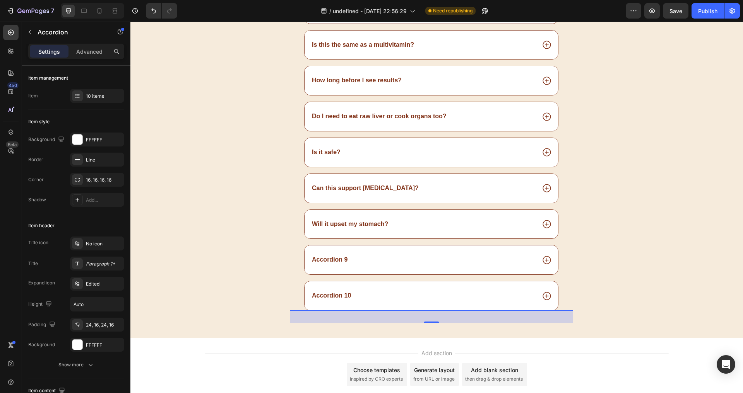
scroll to position [3085, 0]
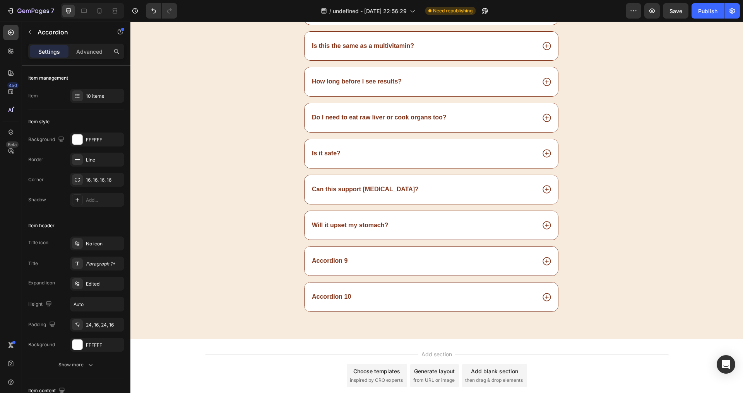
click at [400, 225] on div "Will it upset my stomach?" at bounding box center [423, 225] width 225 height 10
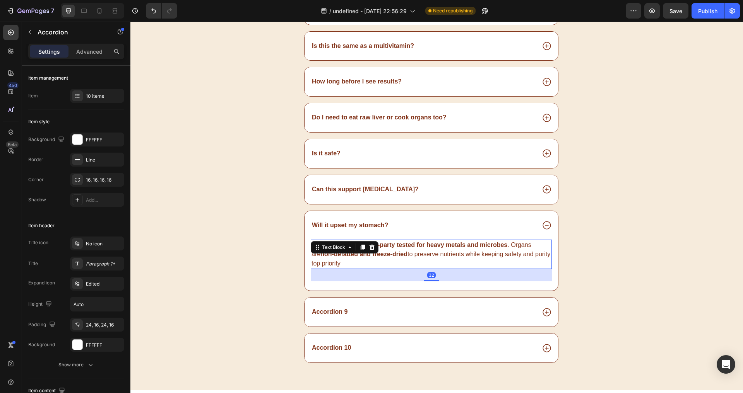
click at [382, 247] on strong "third-party tested for heavy metals and microbes" at bounding box center [436, 245] width 144 height 7
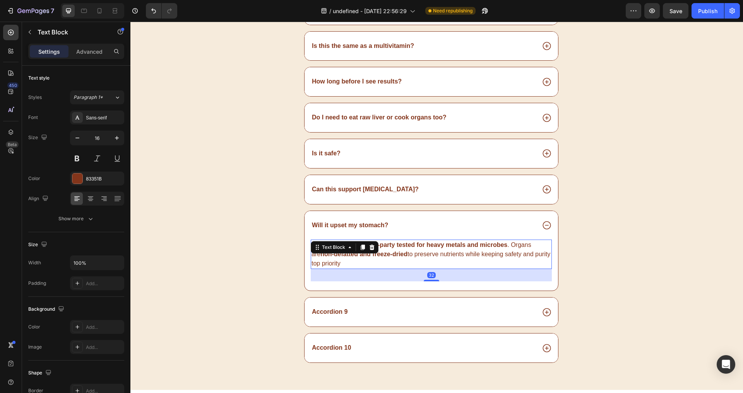
click at [382, 247] on strong "third-party tested for heavy metals and microbes" at bounding box center [436, 245] width 144 height 7
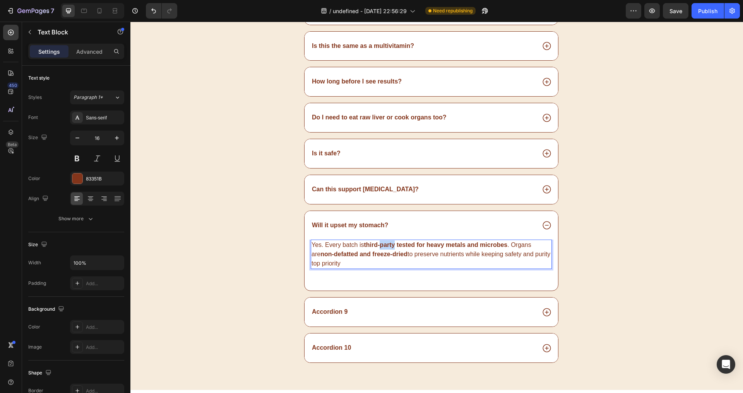
click at [382, 247] on strong "third-party tested for heavy metals and microbes" at bounding box center [436, 245] width 144 height 7
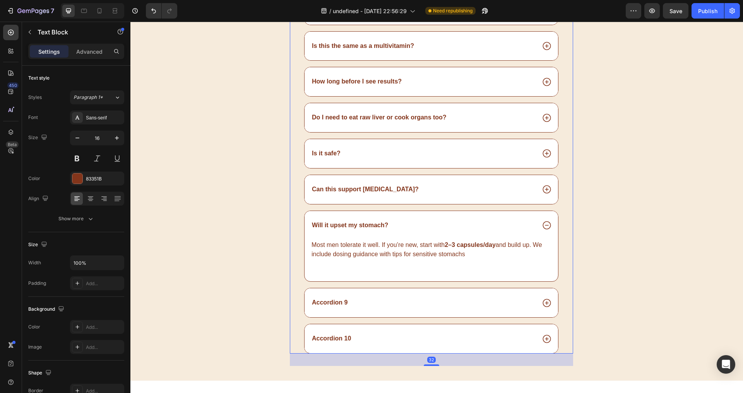
click at [430, 226] on div "Will it upset my stomach?" at bounding box center [423, 225] width 225 height 10
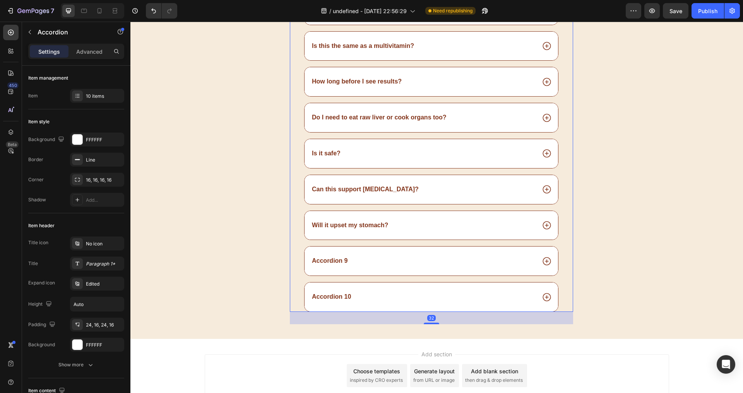
click at [399, 258] on div "Accordion 9" at bounding box center [423, 261] width 225 height 10
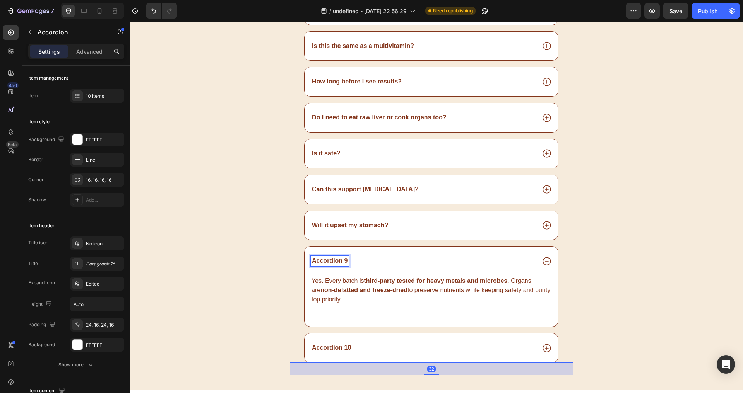
click at [344, 261] on p "Accordion 9" at bounding box center [330, 261] width 36 height 8
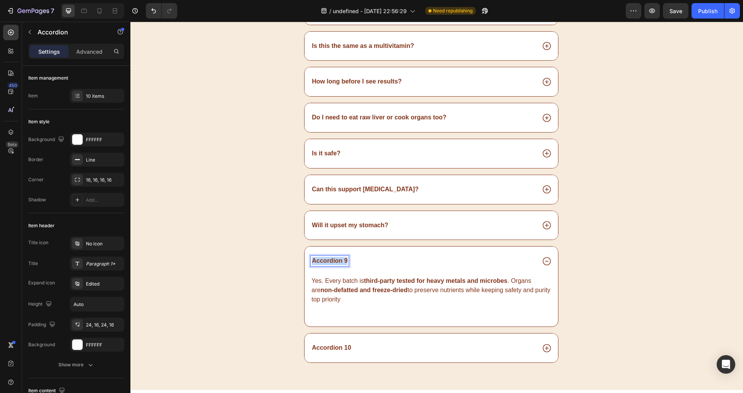
click at [344, 261] on p "Accordion 9" at bounding box center [330, 261] width 36 height 8
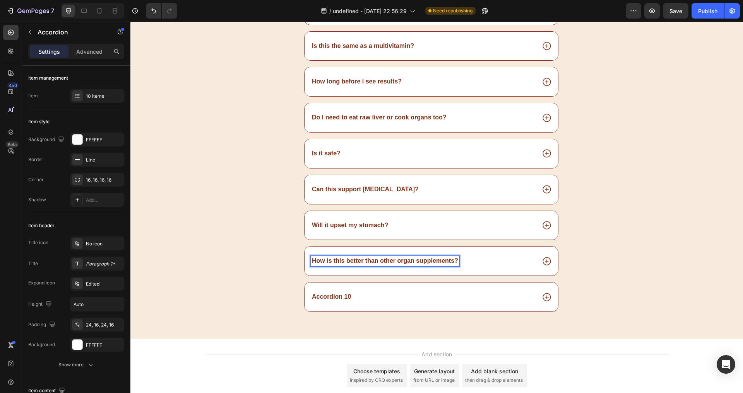
click at [376, 265] on p "How is this better than other organ supplements?" at bounding box center [385, 261] width 146 height 8
click at [376, 268] on div "How is this better than other organ supplements?" at bounding box center [430, 261] width 253 height 29
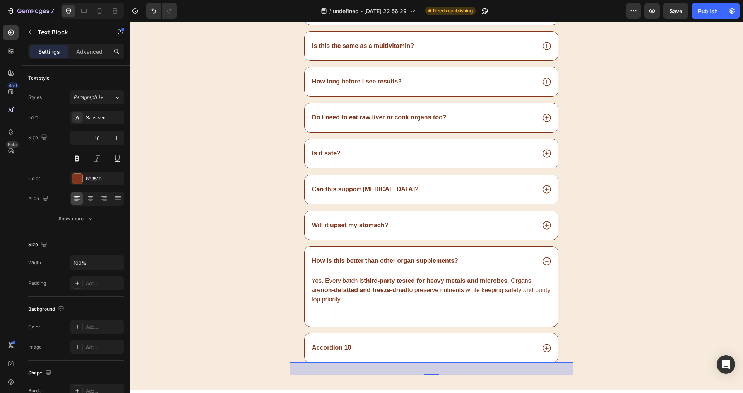
click at [370, 278] on div "Yes. Every batch is third-party tested for heavy metals and microbes . Organs a…" at bounding box center [431, 290] width 241 height 29
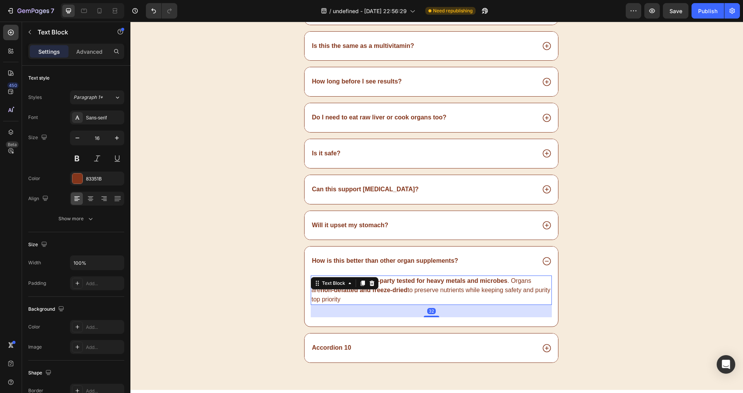
click at [370, 278] on div "Text Block" at bounding box center [345, 283] width 68 height 12
click at [396, 282] on strong "third-party tested for heavy metals and microbes" at bounding box center [436, 281] width 144 height 7
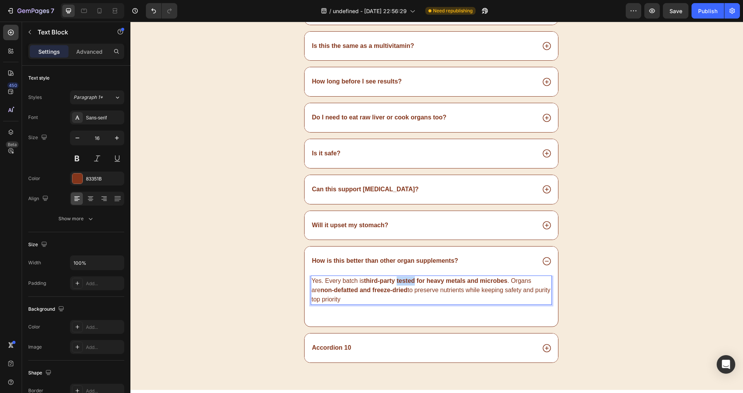
click at [396, 282] on strong "third-party tested for heavy metals and microbes" at bounding box center [436, 281] width 144 height 7
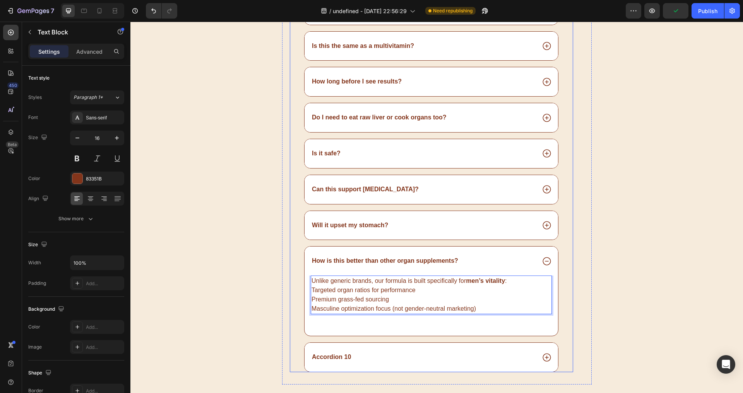
click at [381, 354] on div "Accordion 10" at bounding box center [423, 357] width 225 height 10
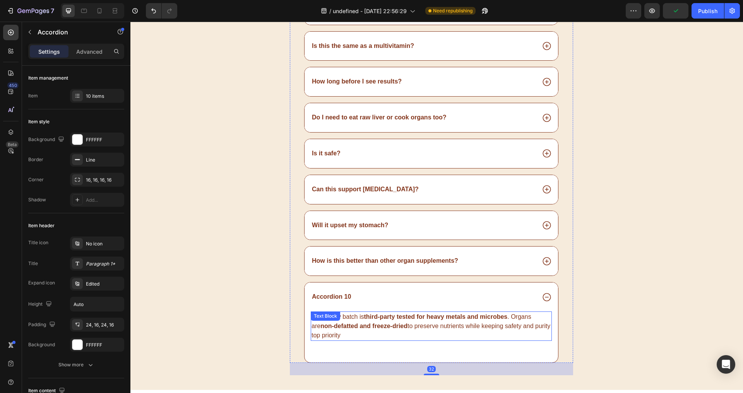
click at [378, 335] on p "Yes. Every batch is third-party tested for heavy metals and microbes . Organs a…" at bounding box center [430, 327] width 239 height 28
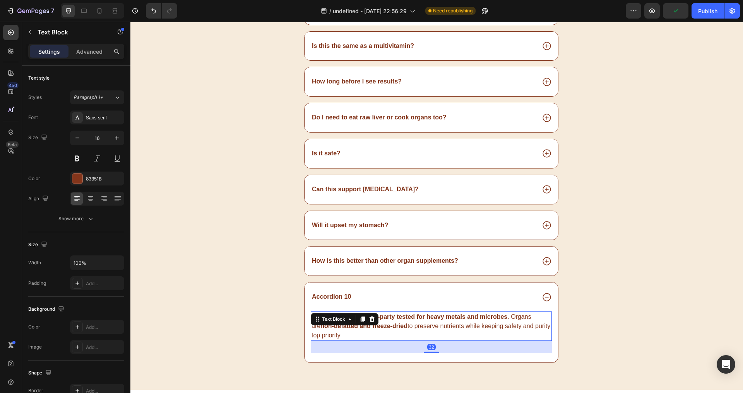
click at [379, 329] on strong "non-defatted and freeze-dried" at bounding box center [363, 326] width 87 height 7
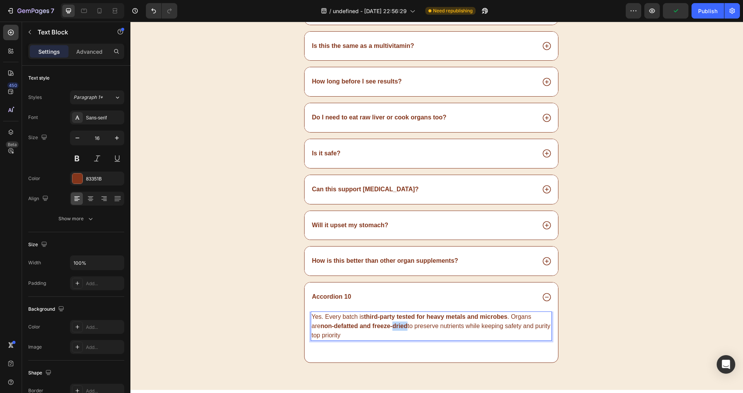
click at [379, 329] on strong "non-defatted and freeze-dried" at bounding box center [363, 326] width 87 height 7
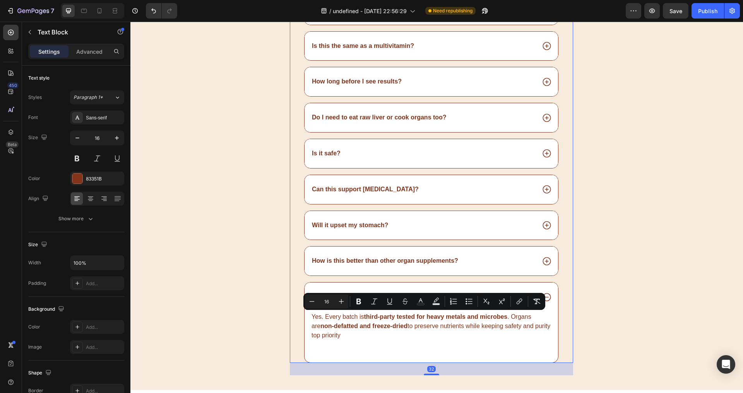
drag, startPoint x: 332, startPoint y: 287, endPoint x: 329, endPoint y: 296, distance: 8.8
click at [332, 287] on div "Accordion 10" at bounding box center [430, 297] width 253 height 29
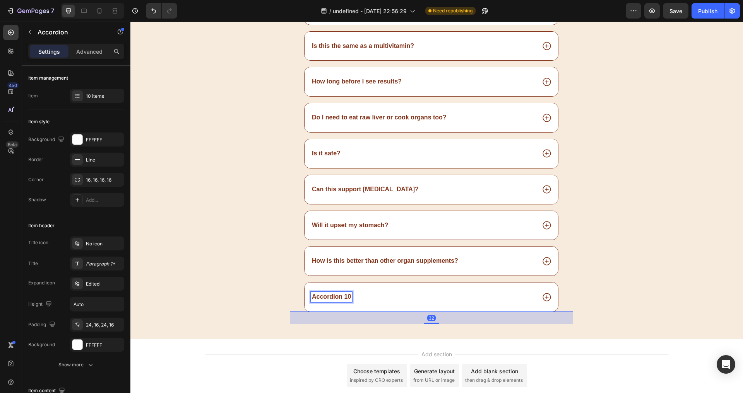
click at [328, 296] on p "Accordion 10" at bounding box center [331, 297] width 39 height 8
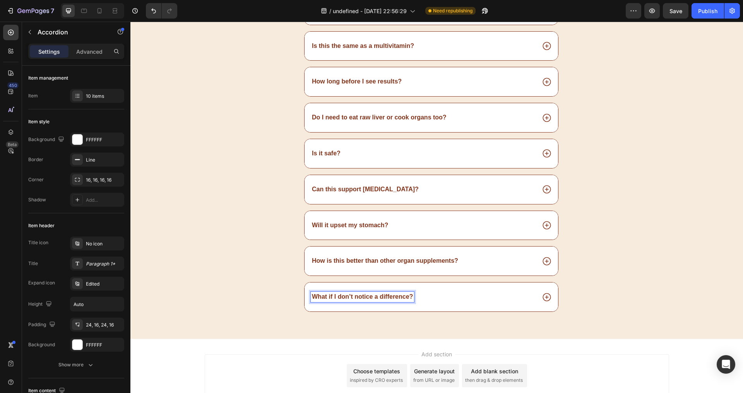
click at [440, 292] on div "What if I don’t notice a difference?" at bounding box center [423, 297] width 225 height 10
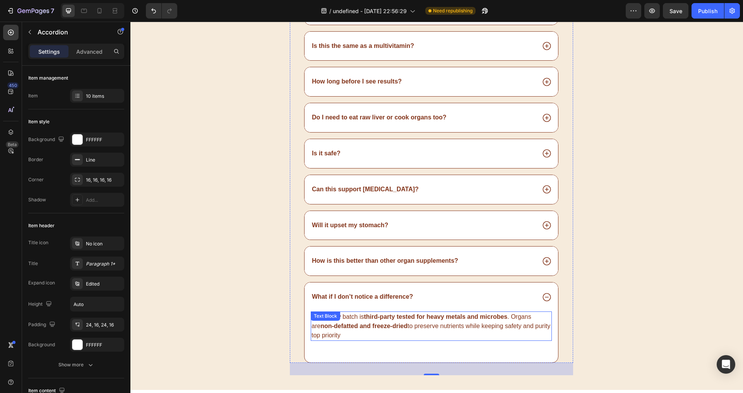
click at [401, 318] on strong "third-party tested for heavy metals and microbes" at bounding box center [436, 317] width 144 height 7
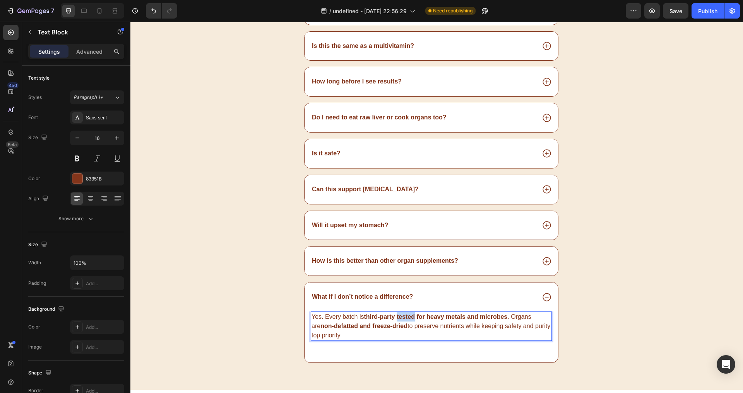
click at [401, 318] on strong "third-party tested for heavy metals and microbes" at bounding box center [436, 317] width 144 height 7
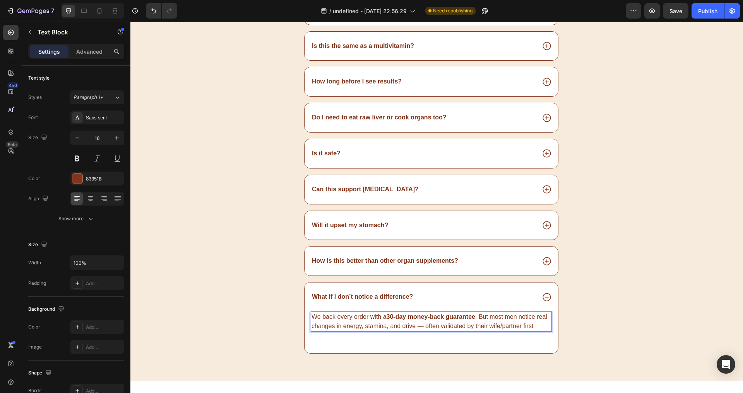
click at [388, 316] on strong "30-day money-back guarantee" at bounding box center [430, 317] width 89 height 7
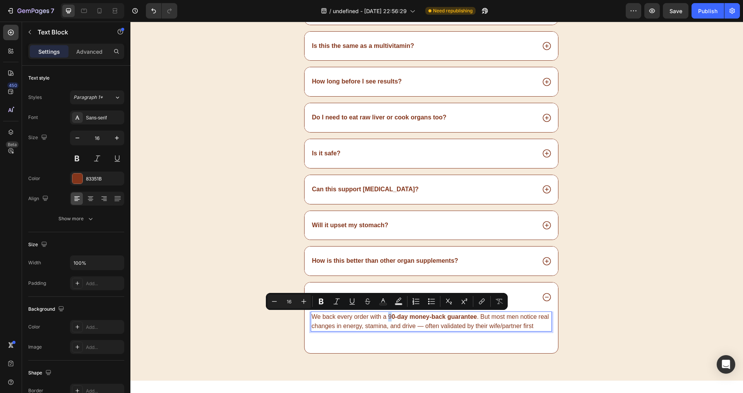
click at [388, 316] on p "We back every order with a 9 0-day money-back guarantee . But most men notice r…" at bounding box center [430, 322] width 239 height 19
click at [321, 301] on icon "Editor contextual toolbar" at bounding box center [321, 302] width 8 height 8
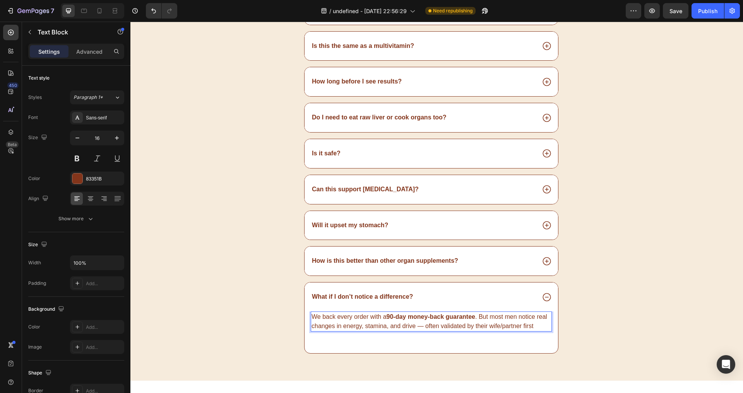
click at [363, 324] on p "We back every order with a 90-day money-back guarantee . But most men notice re…" at bounding box center [430, 322] width 239 height 19
click at [413, 342] on div "We back every order with a 90-day money-back guarantee . But most men notice re…" at bounding box center [431, 328] width 241 height 32
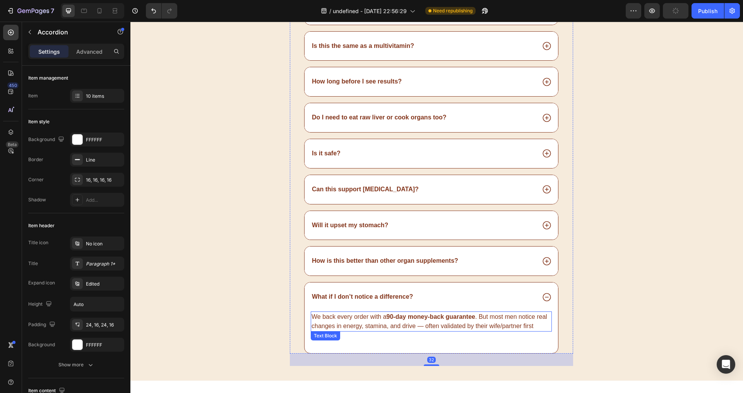
click at [360, 304] on div "What if I don’t notice a difference?" at bounding box center [430, 297] width 253 height 29
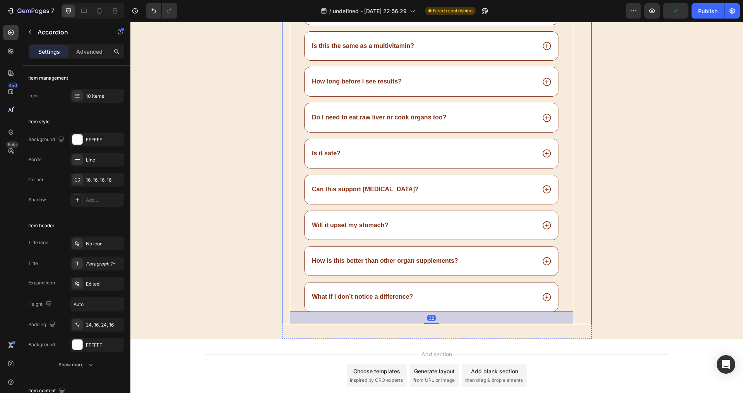
click at [282, 277] on div "Frequently asked questions Heading What exactly is in this supplement? How will…" at bounding box center [436, 129] width 309 height 391
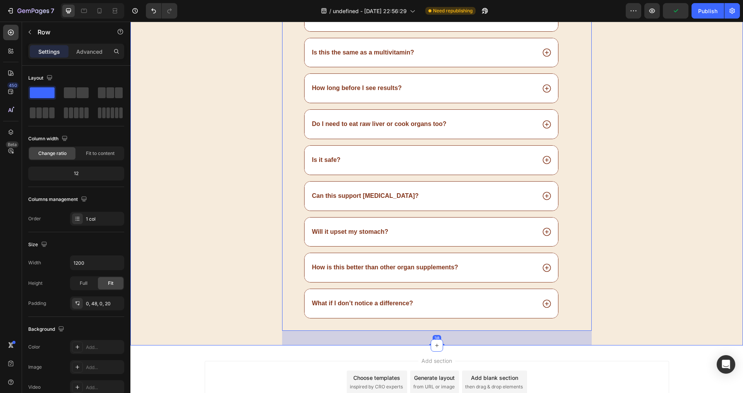
scroll to position [3071, 0]
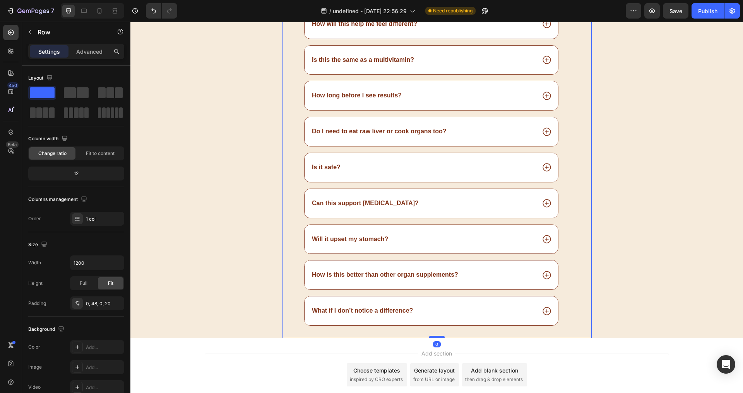
drag, startPoint x: 432, startPoint y: 352, endPoint x: 434, endPoint y: 337, distance: 15.6
click at [434, 337] on div at bounding box center [436, 337] width 15 height 2
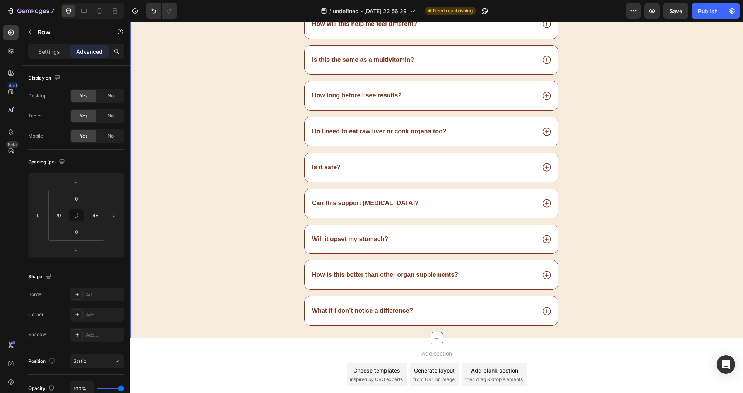
click at [723, 260] on div "Frequently asked questions Heading What exactly is in this supplement? How will…" at bounding box center [436, 143] width 612 height 391
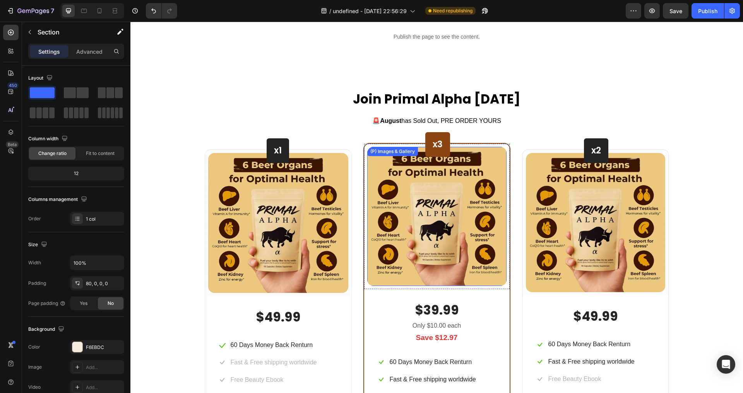
scroll to position [2544, 0]
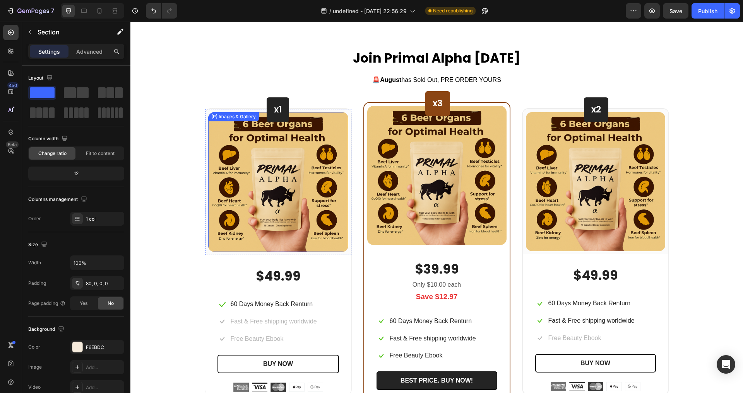
click at [314, 150] on img at bounding box center [278, 182] width 140 height 140
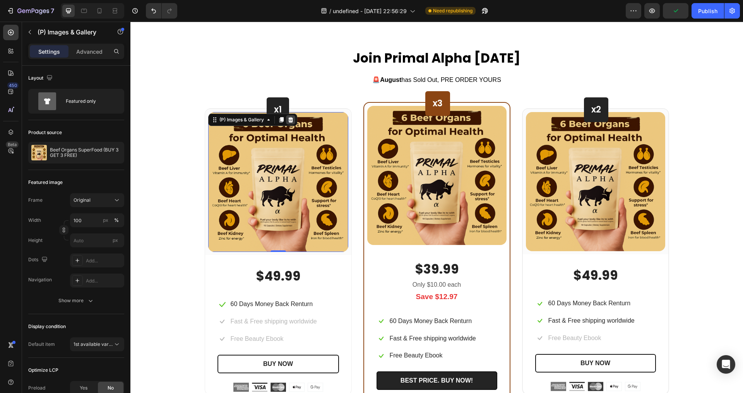
click at [288, 120] on icon at bounding box center [290, 119] width 5 height 5
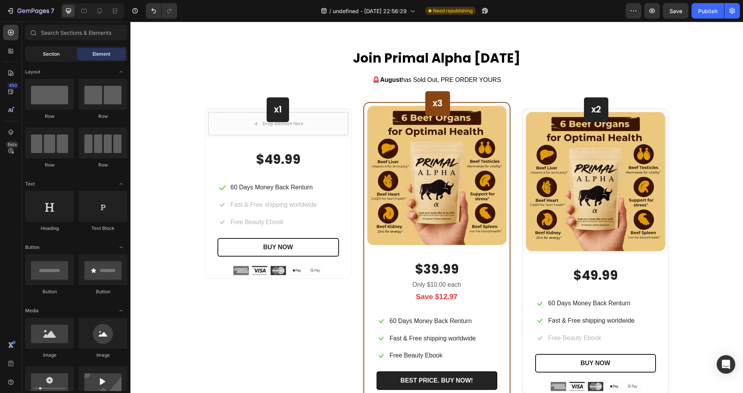
click at [54, 51] on span "Section" at bounding box center [51, 54] width 17 height 7
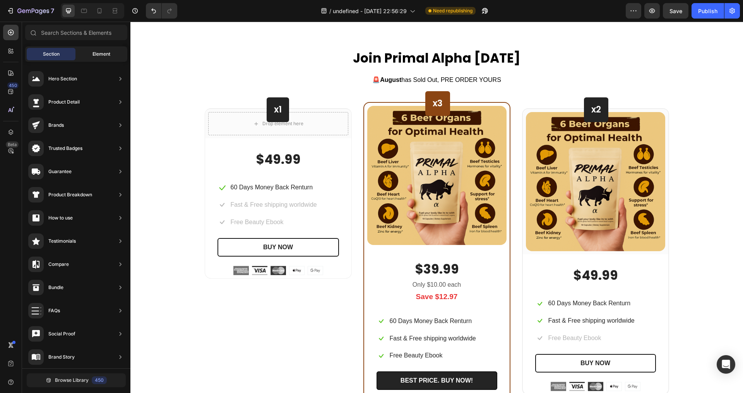
click at [102, 56] on span "Element" at bounding box center [101, 54] width 18 height 7
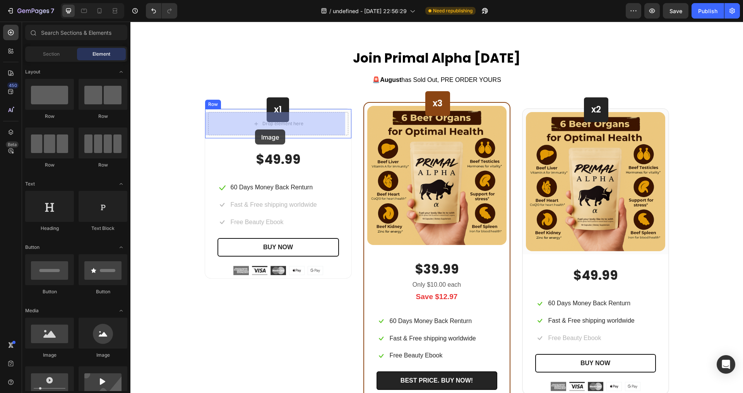
drag, startPoint x: 171, startPoint y: 347, endPoint x: 255, endPoint y: 130, distance: 233.5
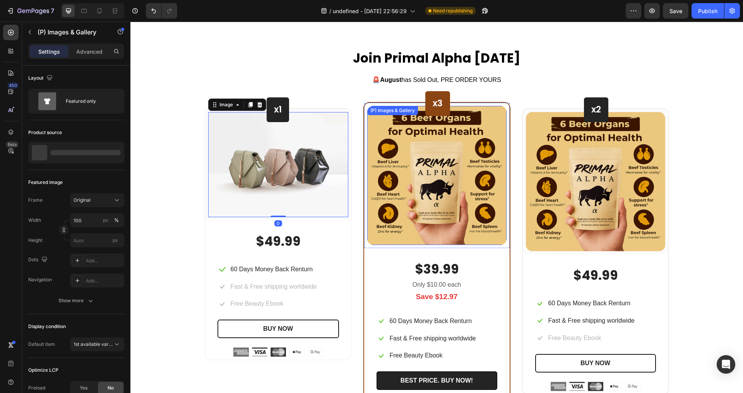
click at [413, 234] on img at bounding box center [436, 175] width 139 height 139
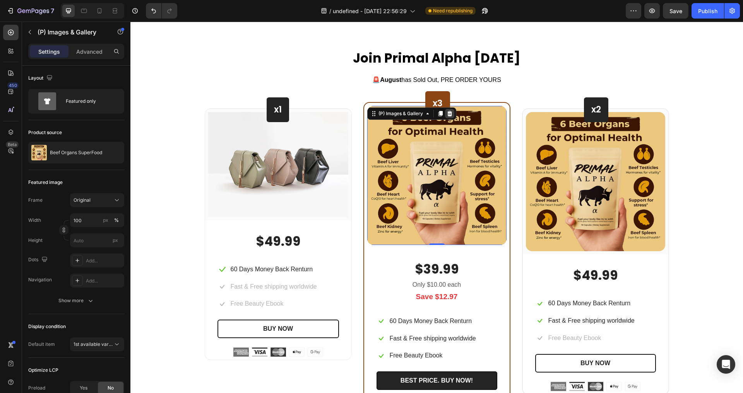
click at [447, 114] on icon at bounding box center [449, 114] width 6 height 6
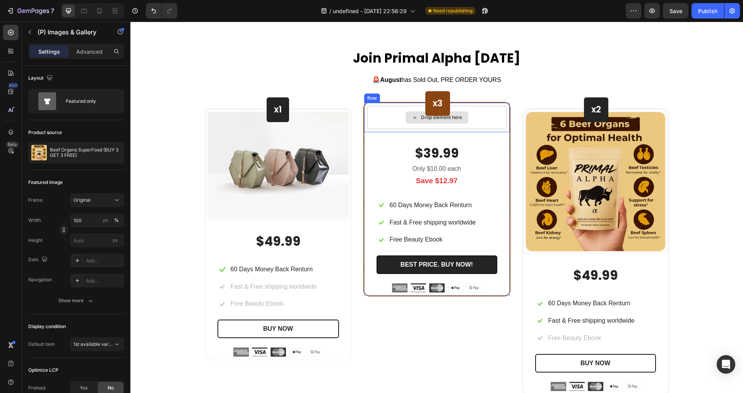
click at [540, 147] on img at bounding box center [595, 181] width 139 height 139
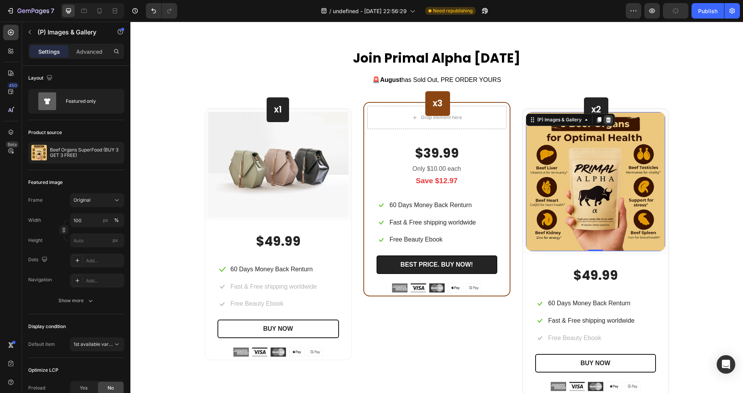
click at [605, 118] on icon at bounding box center [608, 120] width 6 height 6
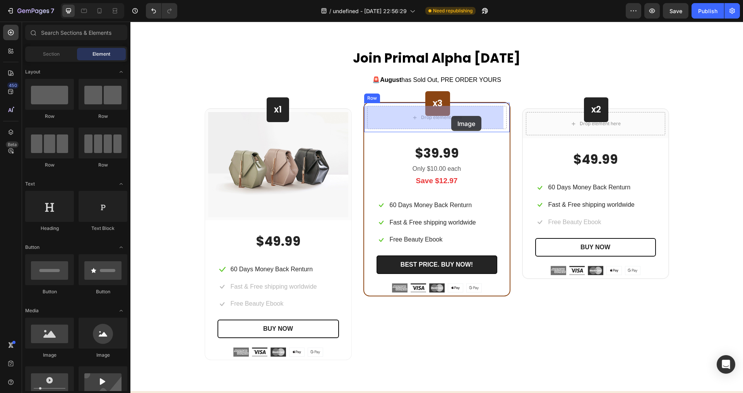
drag, startPoint x: 179, startPoint y: 357, endPoint x: 451, endPoint y: 116, distance: 363.1
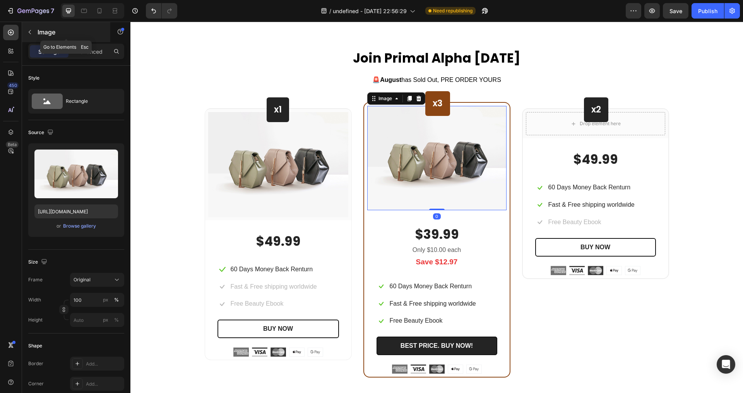
click at [43, 30] on p "Image" at bounding box center [71, 31] width 66 height 9
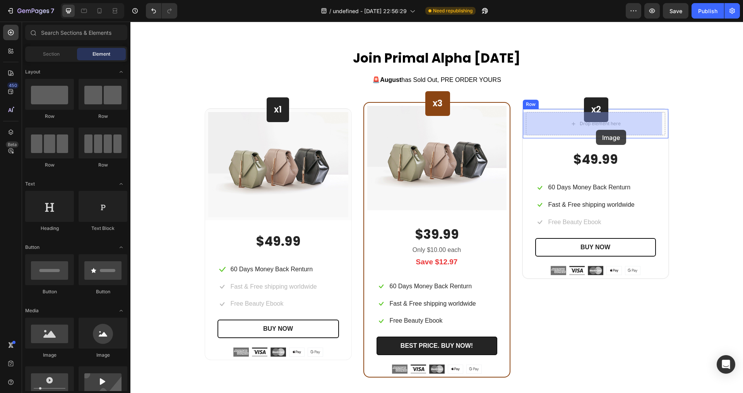
drag, startPoint x: 238, startPoint y: 338, endPoint x: 596, endPoint y: 130, distance: 413.6
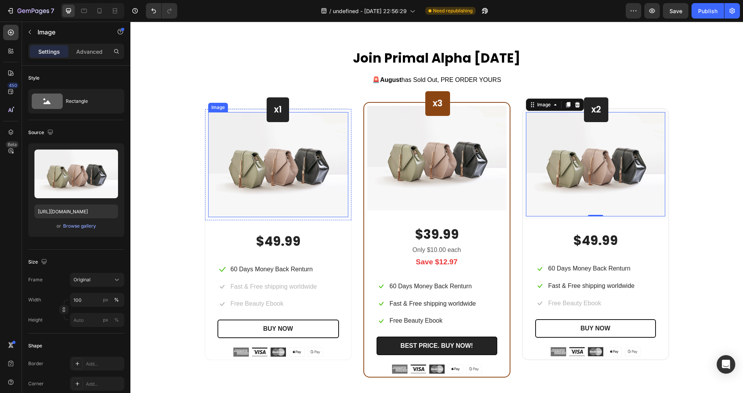
click at [309, 171] on img at bounding box center [278, 164] width 140 height 105
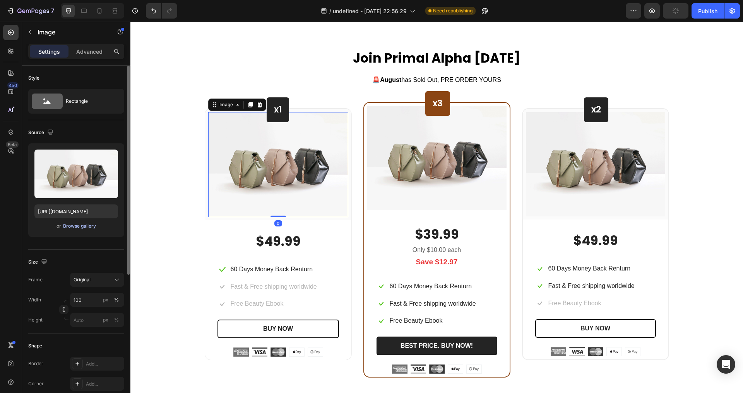
click at [87, 224] on div "Browse gallery" at bounding box center [79, 226] width 33 height 7
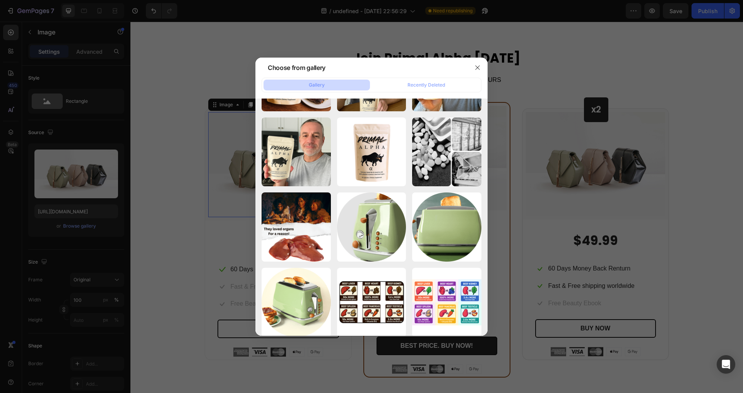
scroll to position [0, 0]
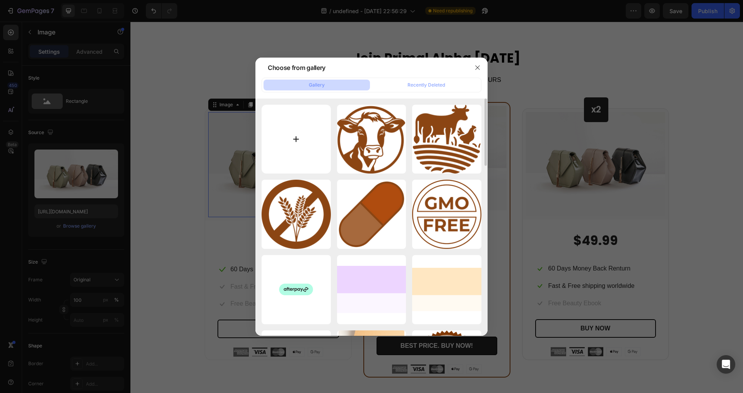
click at [301, 142] on input "file" at bounding box center [295, 139] width 69 height 69
type input "C:\fakepath\2.png"
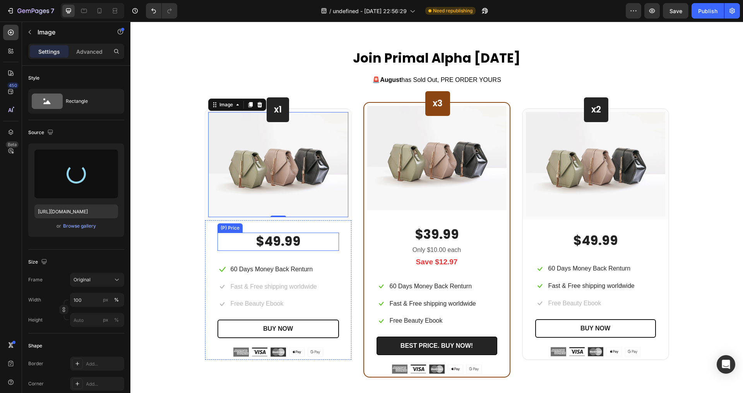
type input "[URL][DOMAIN_NAME]"
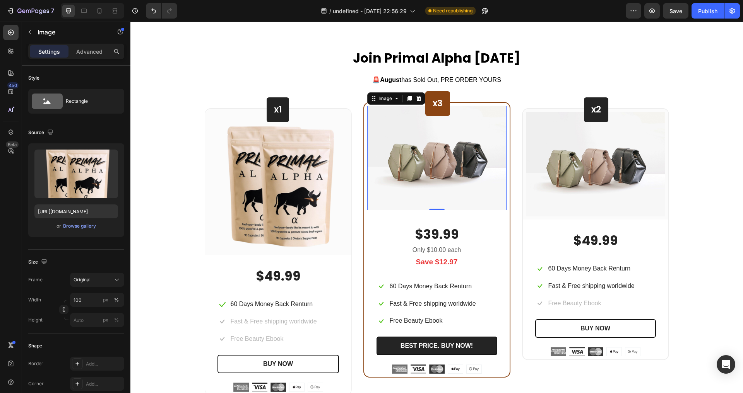
click at [433, 182] on img at bounding box center [436, 158] width 139 height 104
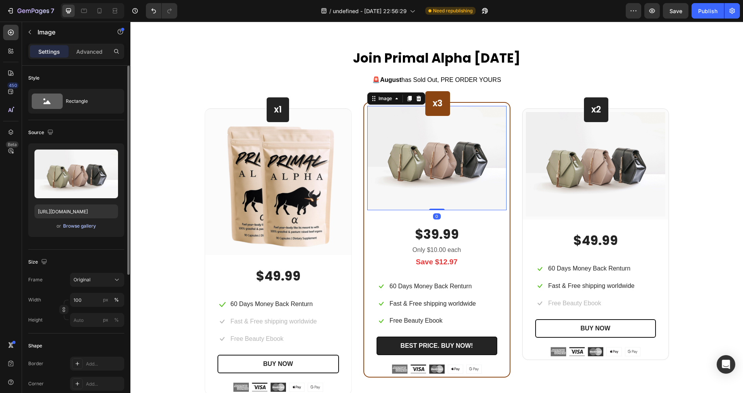
click at [80, 224] on div "Browse gallery" at bounding box center [79, 226] width 33 height 7
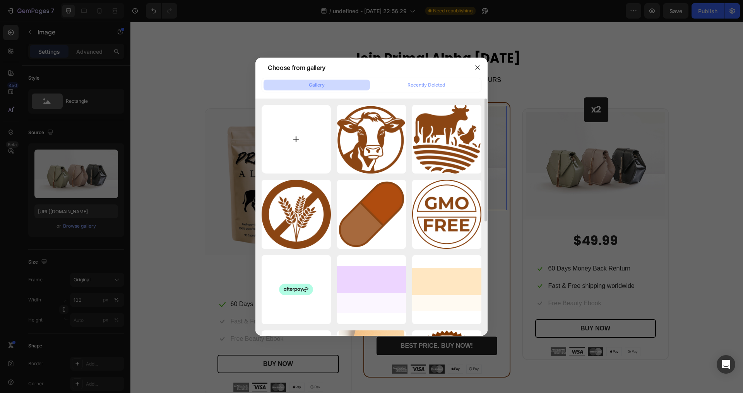
click at [309, 130] on input "file" at bounding box center [295, 139] width 69 height 69
type input "C:\fakepath\3.png"
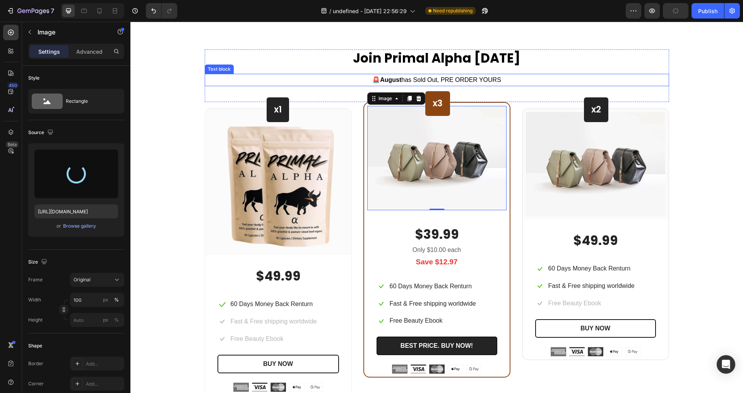
type input "[URL][DOMAIN_NAME]"
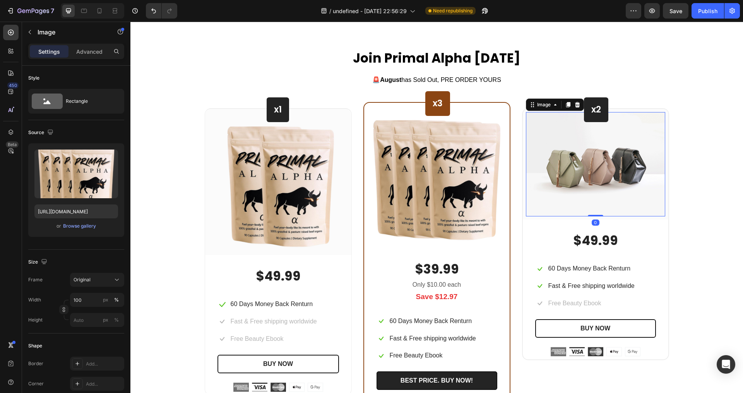
click at [562, 168] on img at bounding box center [595, 164] width 139 height 104
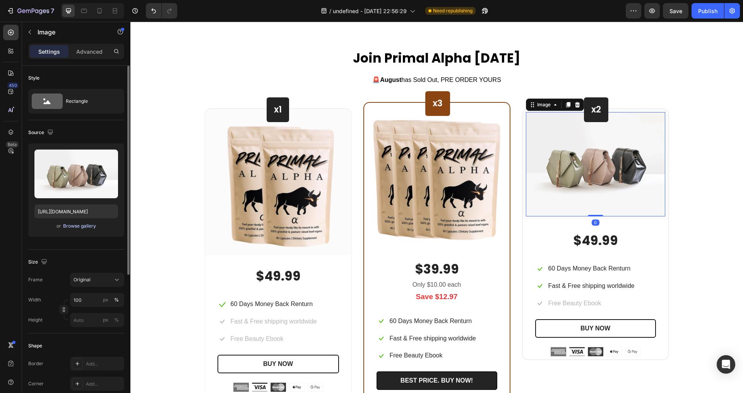
click at [83, 228] on div "Browse gallery" at bounding box center [79, 226] width 33 height 7
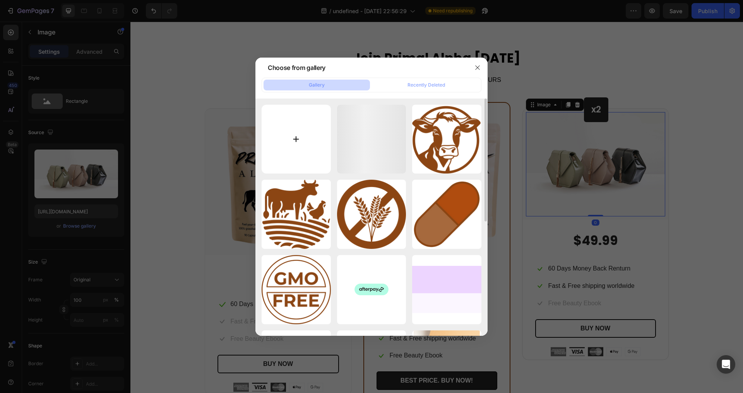
click at [296, 137] on input "file" at bounding box center [295, 139] width 69 height 69
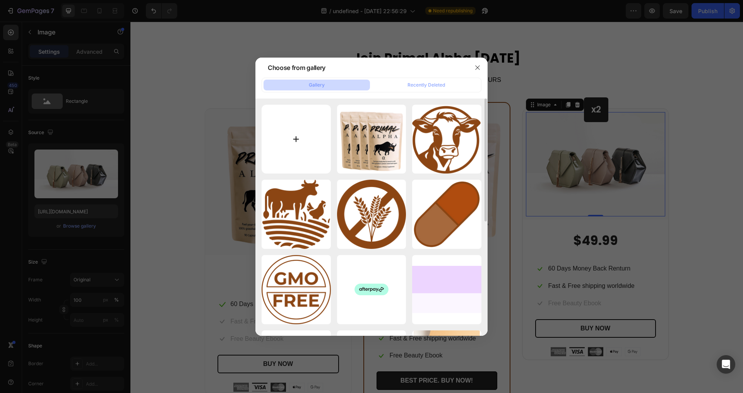
type input "C:\fakepath\4.png"
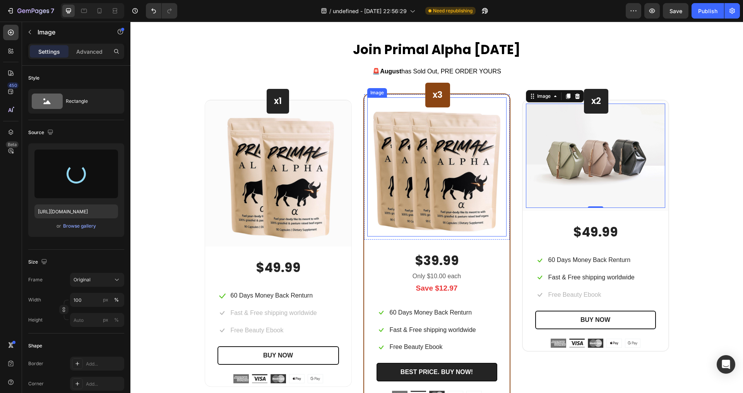
scroll to position [2554, 0]
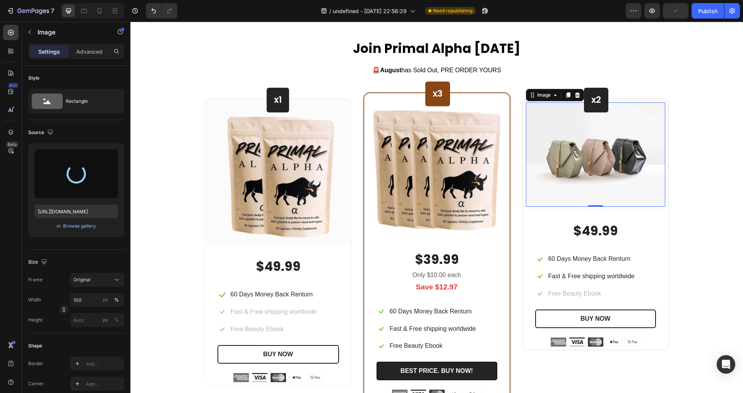
type input "[URL][DOMAIN_NAME]"
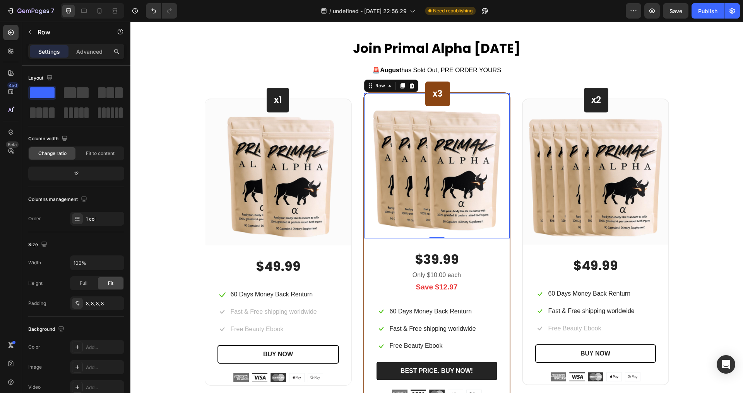
click at [505, 178] on div "Image Row 0" at bounding box center [436, 165] width 145 height 145
click at [496, 274] on div "$39.99 (P) Price (P) Price Only $10.00 each Text block Save $12.97 Text block I…" at bounding box center [436, 321] width 145 height 164
click at [409, 93] on div "x3 Heading Row Image Row $39.99 (P) Price (P) Price Only $10.00 each Text block…" at bounding box center [436, 247] width 147 height 311
click at [364, 197] on div "Image Row 0" at bounding box center [436, 165] width 145 height 145
click at [38, 32] on p "Row" at bounding box center [71, 31] width 66 height 9
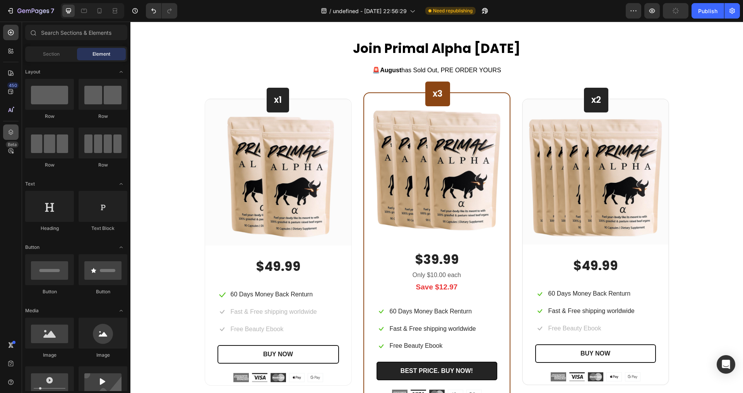
click at [10, 136] on icon at bounding box center [11, 132] width 8 height 8
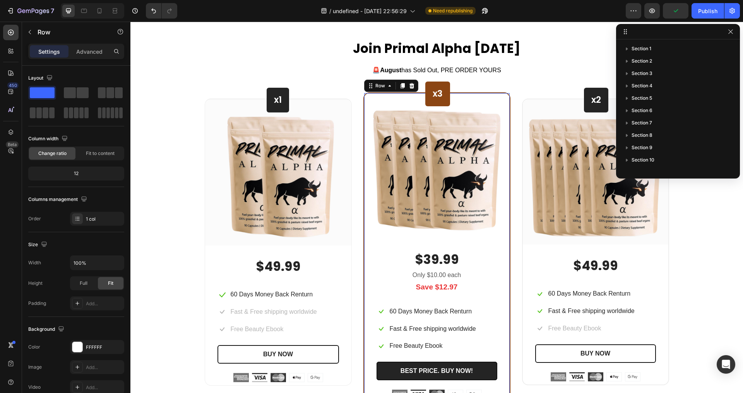
click at [485, 92] on div "x3 Heading Row Image Row $39.99 (P) Price (P) Price Only $10.00 each Text block…" at bounding box center [436, 247] width 147 height 311
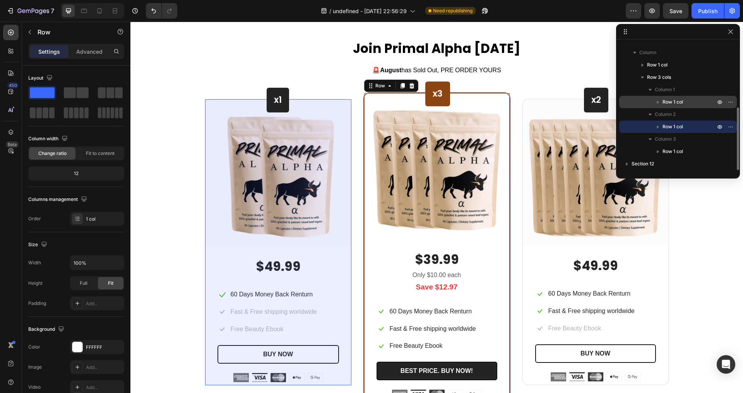
click at [675, 99] on span "Row 1 col" at bounding box center [672, 102] width 21 height 8
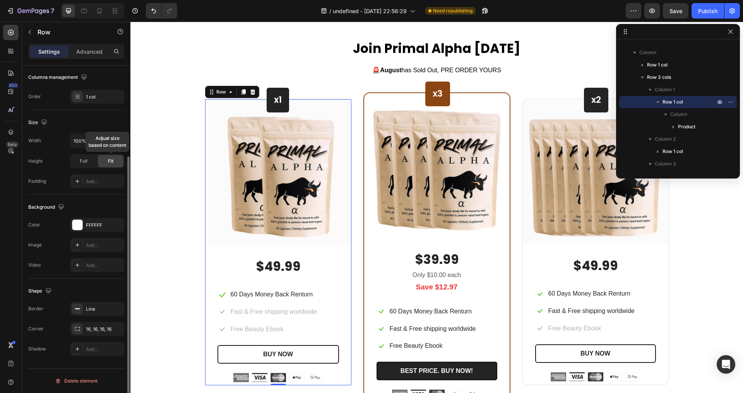
scroll to position [0, 0]
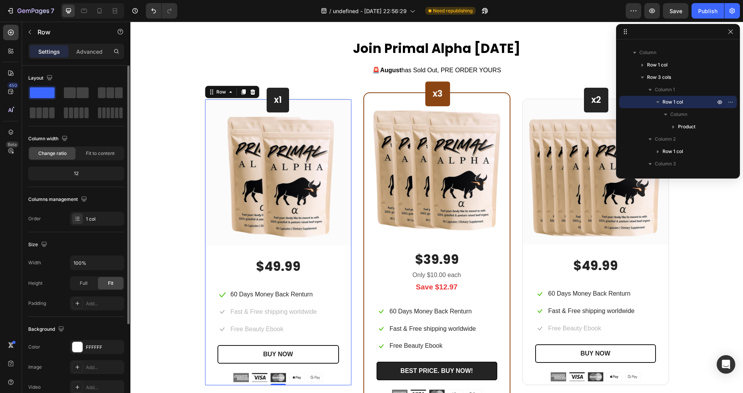
click at [96, 58] on div "Settings Advanced" at bounding box center [76, 51] width 96 height 15
click at [94, 53] on p "Advanced" at bounding box center [89, 52] width 26 height 8
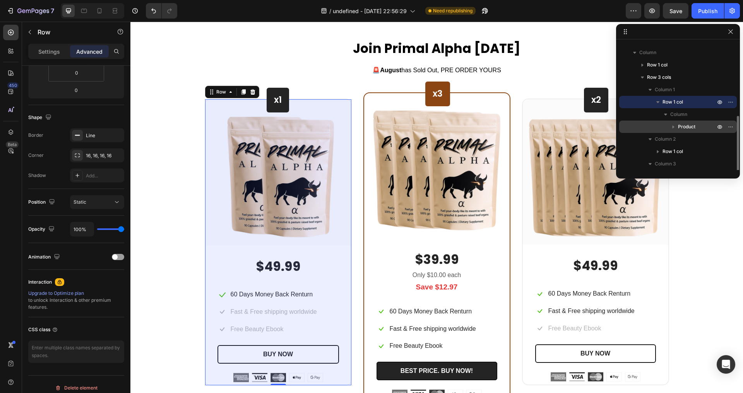
scroll to position [142, 0]
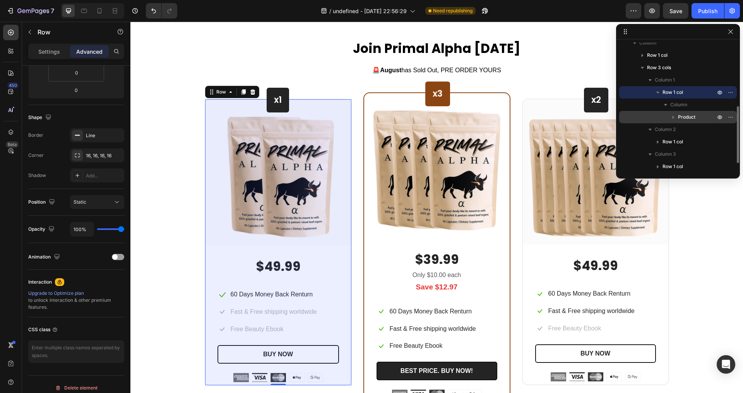
click at [683, 119] on span "Product" at bounding box center [686, 117] width 17 height 8
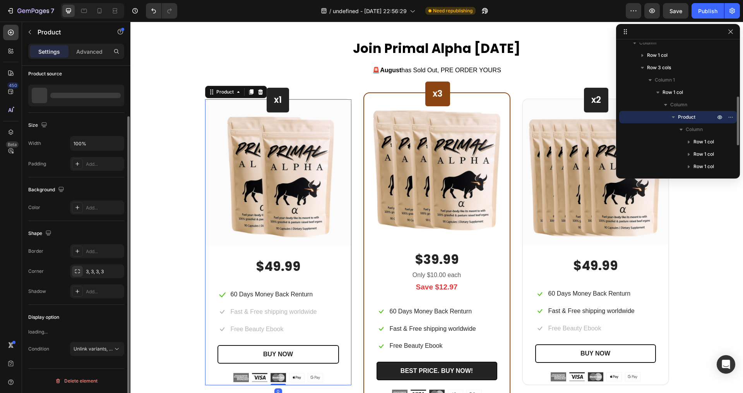
scroll to position [0, 0]
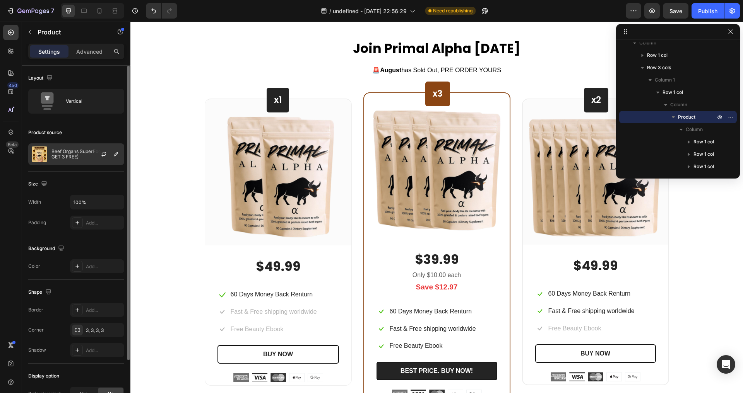
click at [83, 150] on p "Beef Organs SuperFood (BUY 3 GET 3 FREE)" at bounding box center [85, 154] width 69 height 11
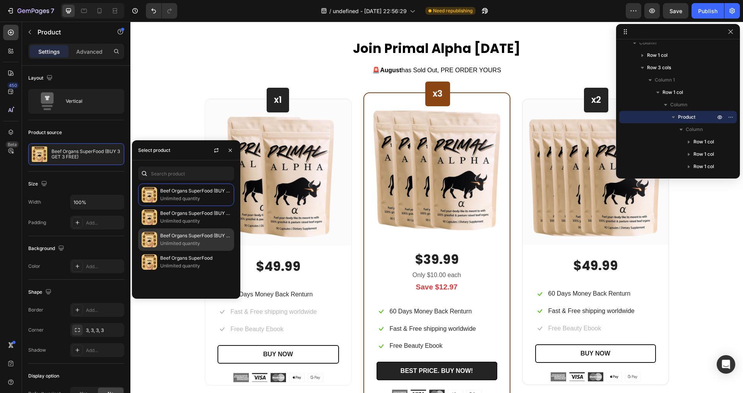
click at [217, 235] on p "Beef Organs SuperFood (BUY 1 GET 1 FREE)" at bounding box center [195, 236] width 70 height 8
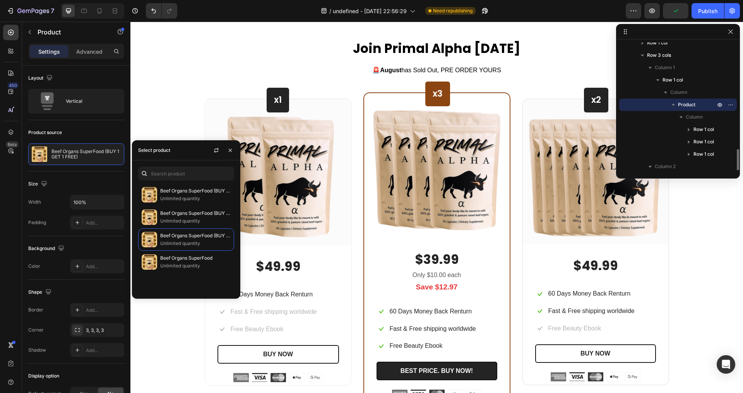
scroll to position [207, 0]
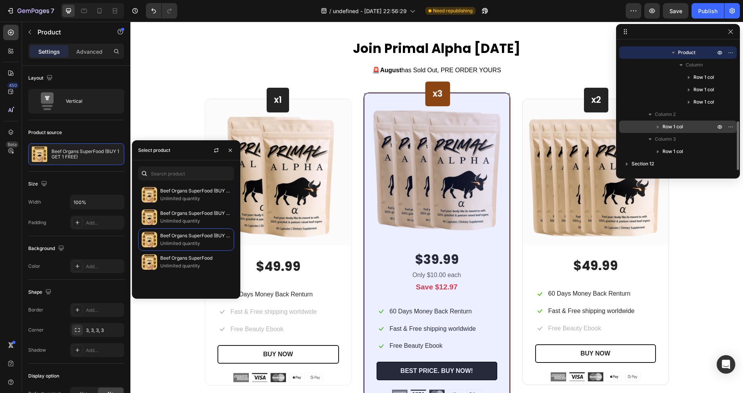
click at [669, 131] on div "Row 1 col" at bounding box center [677, 127] width 111 height 12
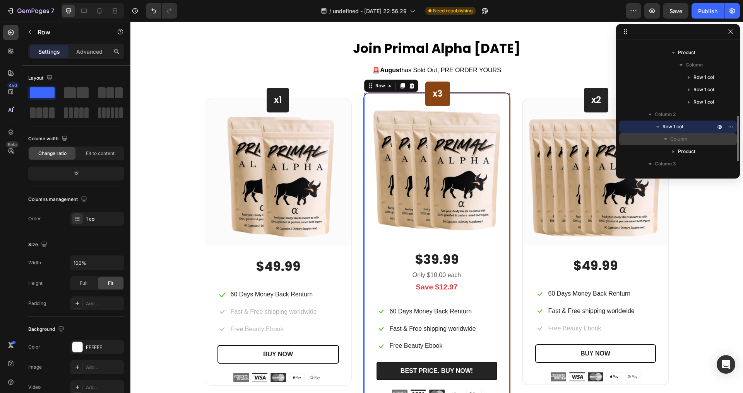
scroll to position [221, 0]
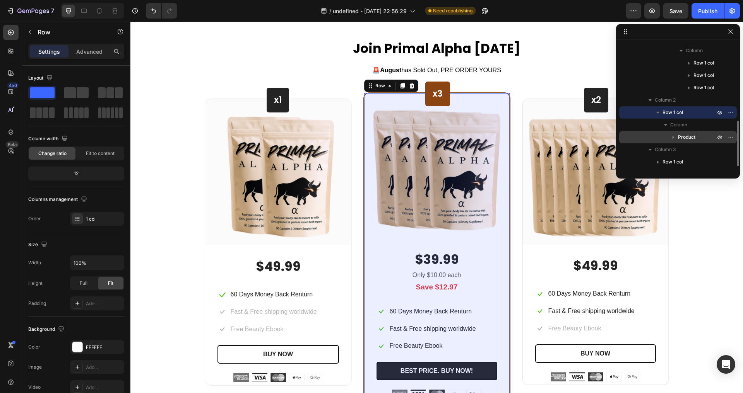
click at [675, 135] on icon "button" at bounding box center [673, 137] width 8 height 8
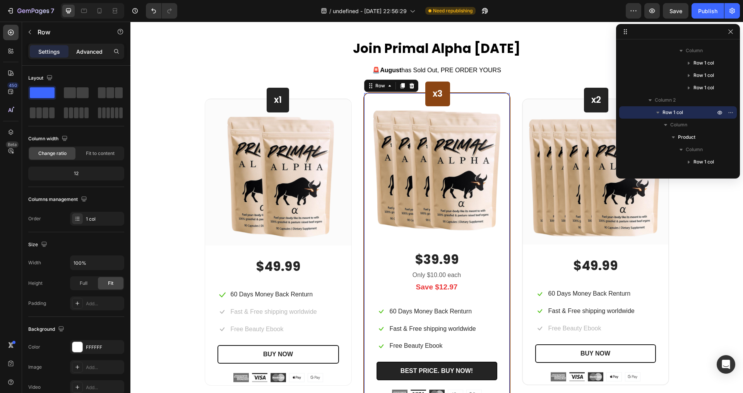
click at [89, 51] on p "Advanced" at bounding box center [89, 52] width 26 height 8
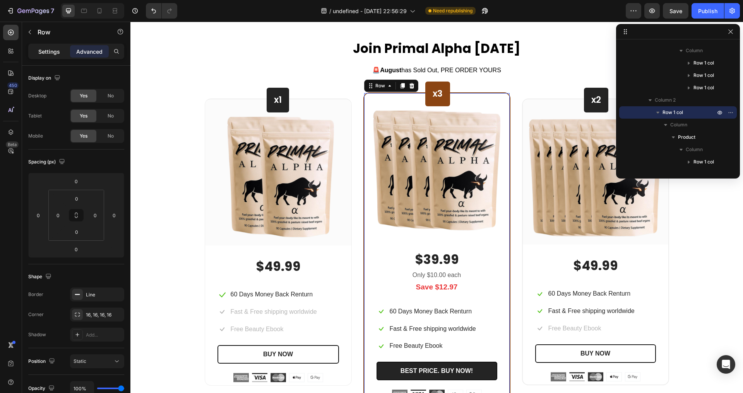
click at [51, 50] on p "Settings" at bounding box center [49, 52] width 22 height 8
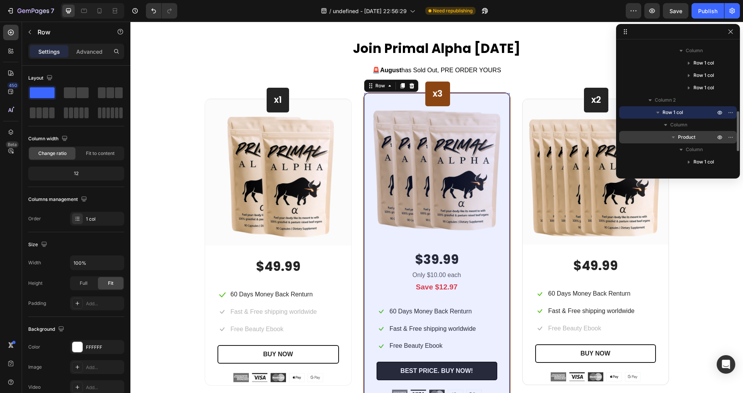
click at [695, 133] on span "Product" at bounding box center [686, 137] width 17 height 8
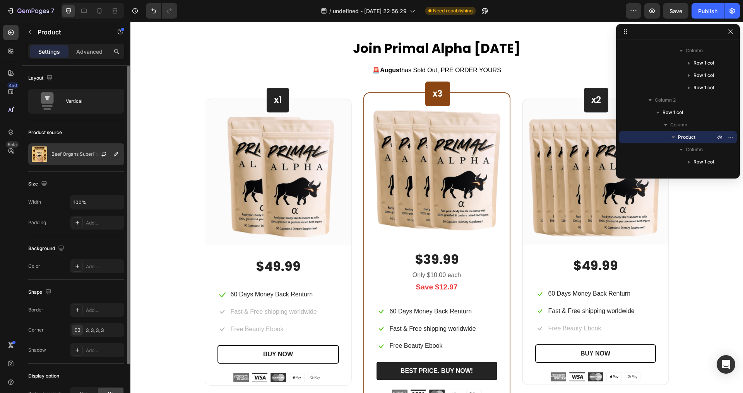
click at [64, 144] on div "Beef Organs SuperFood" at bounding box center [76, 155] width 96 height 22
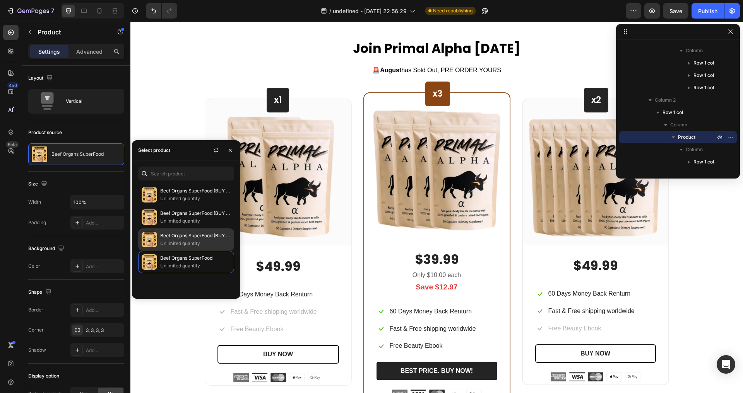
click at [217, 239] on p "Beef Organs SuperFood (BUY 1 GET 1 FREE)" at bounding box center [195, 236] width 70 height 8
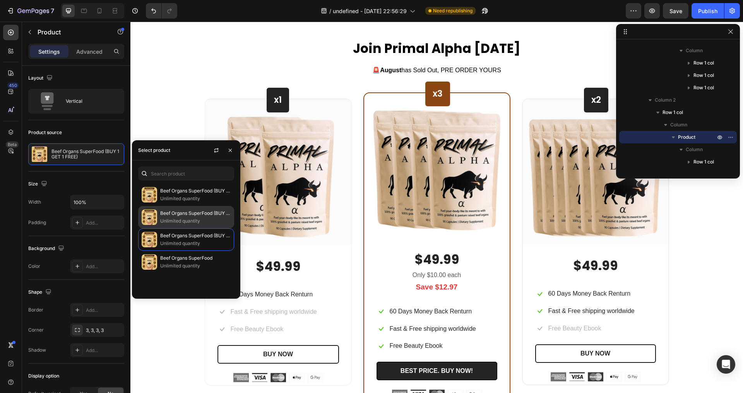
click at [198, 220] on p "Unlimited quantity" at bounding box center [195, 221] width 70 height 8
click at [232, 151] on icon "button" at bounding box center [230, 150] width 6 height 6
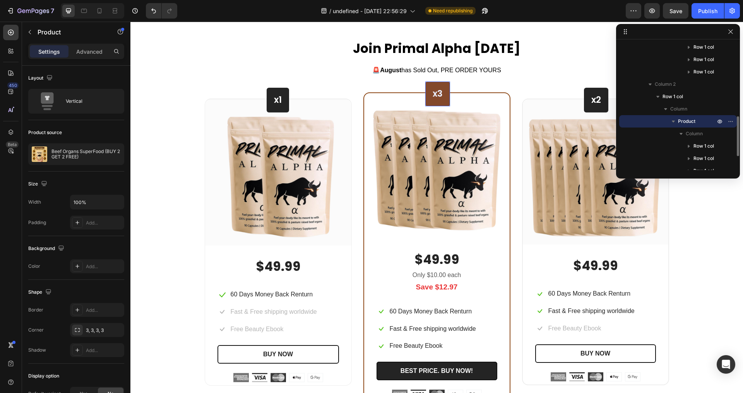
scroll to position [281, 0]
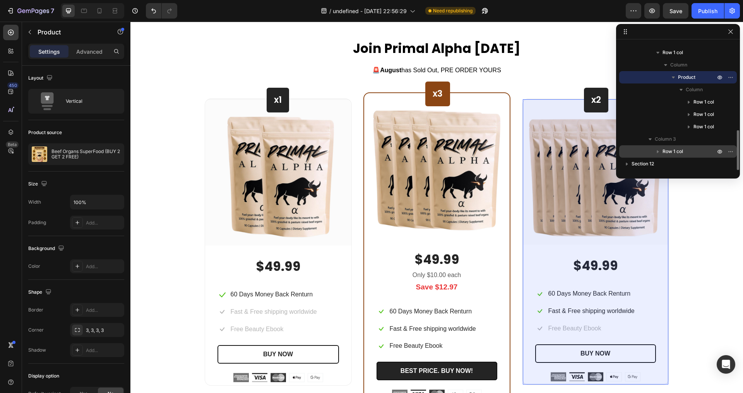
click at [653, 147] on div "Row 1 col" at bounding box center [677, 151] width 111 height 12
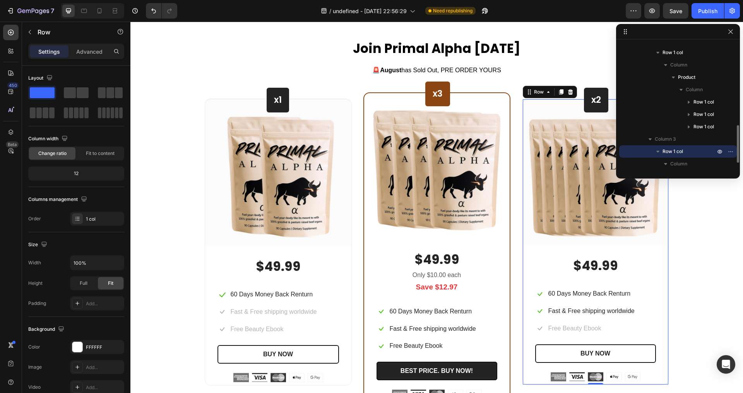
scroll to position [306, 0]
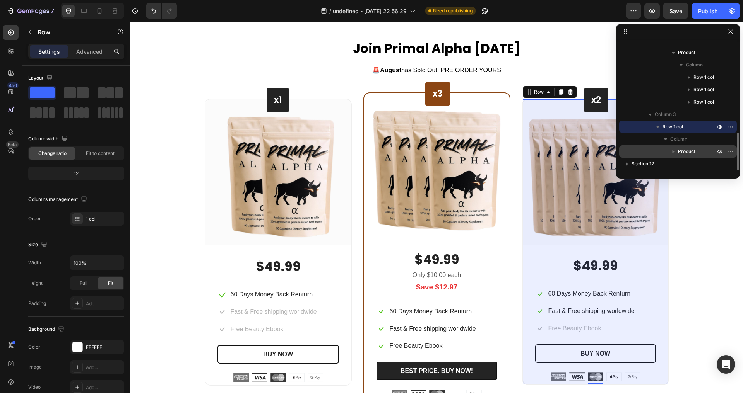
drag, startPoint x: 657, startPoint y: 148, endPoint x: 451, endPoint y: 140, distance: 205.9
click at [657, 148] on div "Product" at bounding box center [677, 151] width 111 height 12
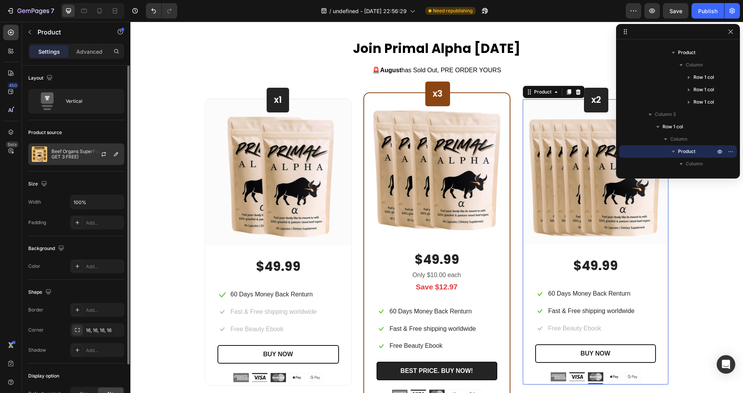
click at [86, 154] on p "Beef Organs SuperFood (BUY 3 GET 3 FREE)" at bounding box center [85, 154] width 69 height 11
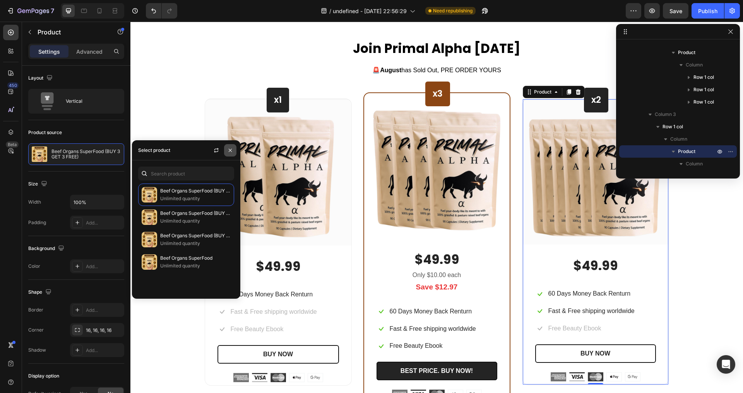
click at [227, 149] on button "button" at bounding box center [230, 150] width 12 height 12
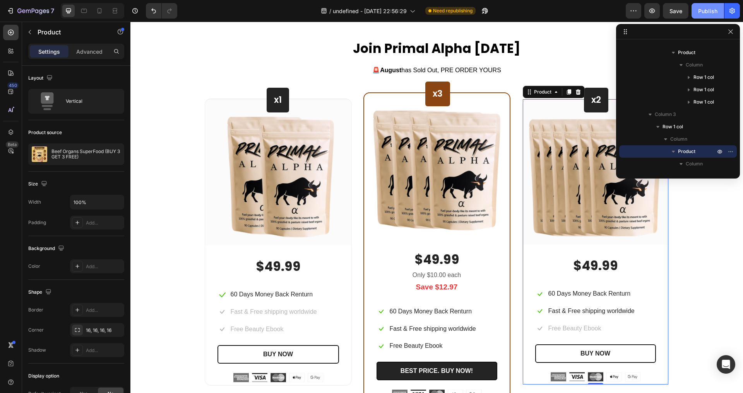
click at [707, 11] on div "Publish" at bounding box center [707, 11] width 19 height 8
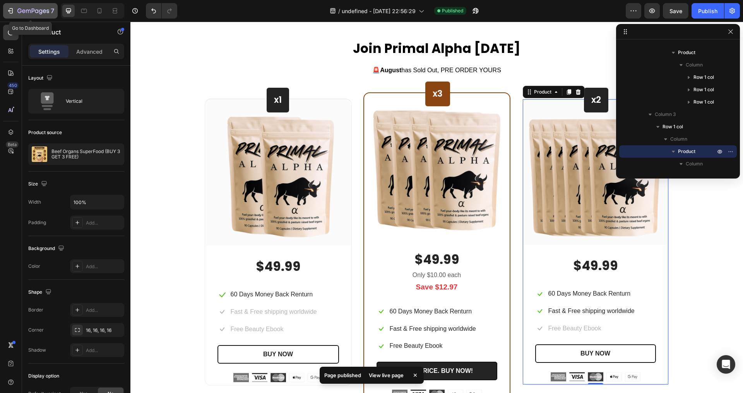
click at [22, 11] on icon "button" at bounding box center [23, 10] width 3 height 3
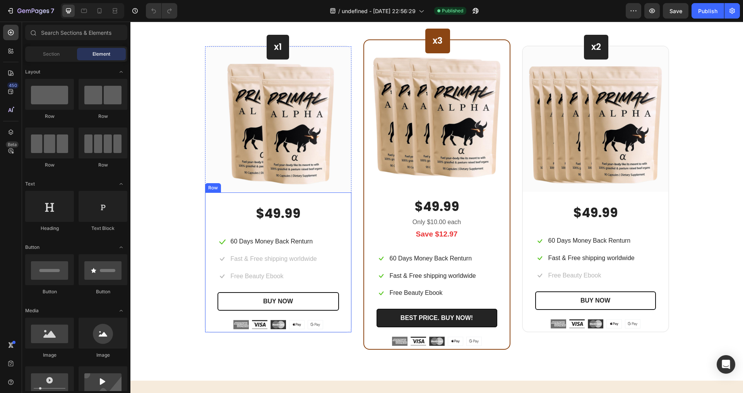
scroll to position [2564, 0]
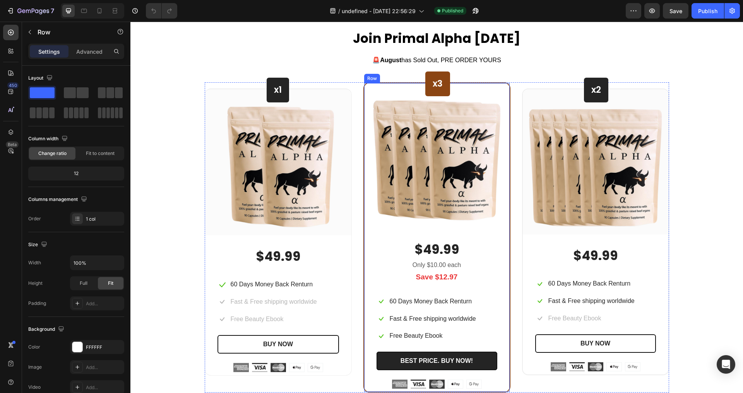
click at [363, 270] on div "x3 Heading Row Image Row $49.99 (P) Price (P) Price Only $10.00 each Text block…" at bounding box center [436, 237] width 147 height 311
click at [15, 130] on div at bounding box center [10, 132] width 15 height 15
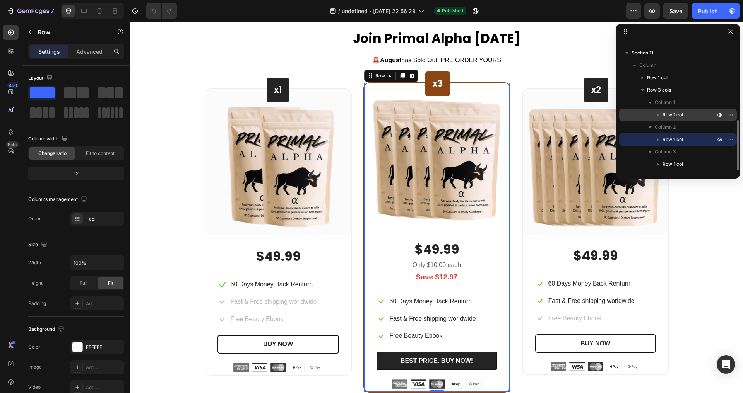
scroll to position [132, 0]
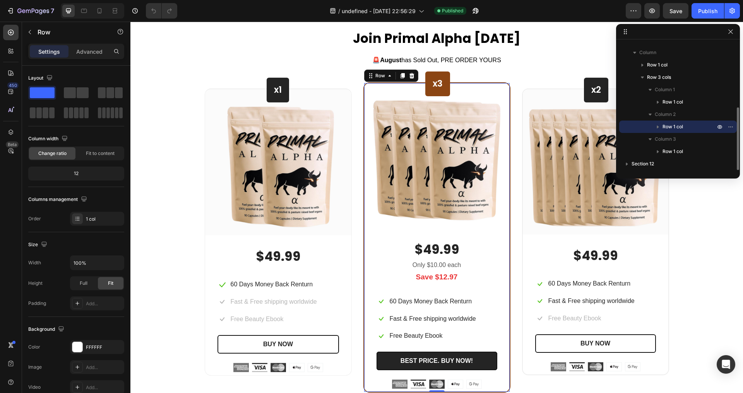
click at [657, 126] on icon "button" at bounding box center [658, 127] width 2 height 3
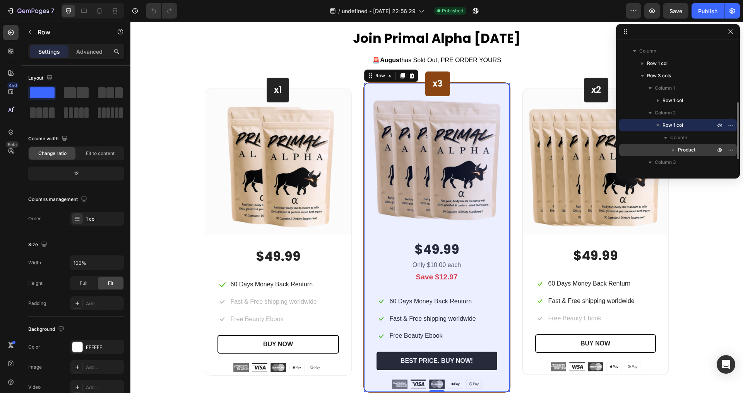
click at [673, 152] on icon "button" at bounding box center [673, 150] width 8 height 8
click at [646, 154] on div "Product" at bounding box center [677, 150] width 111 height 12
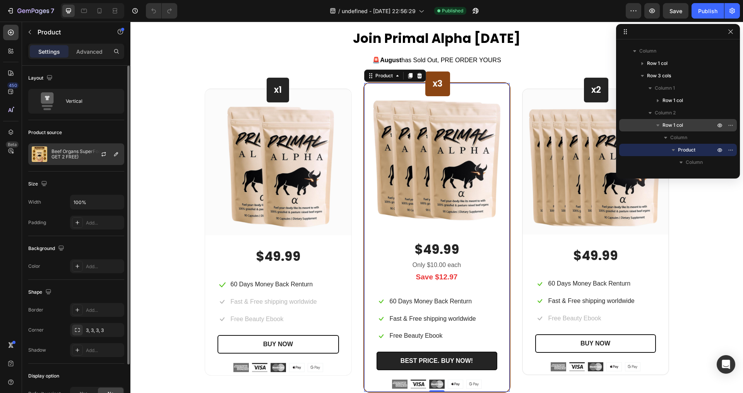
click at [78, 152] on p "Beef Organs SuperFood (BUY 2 GET 2 FREE)" at bounding box center [85, 154] width 69 height 11
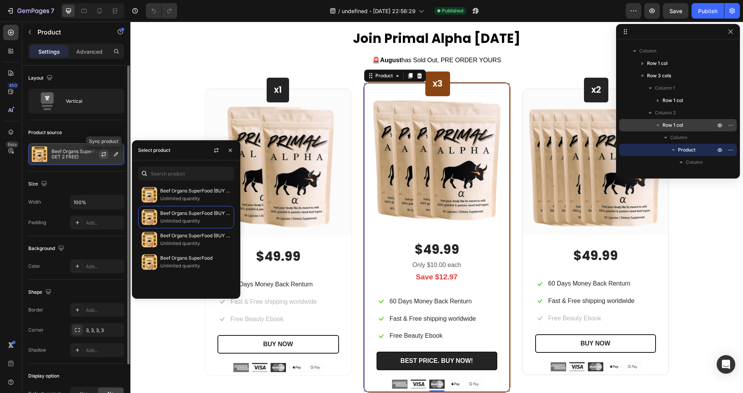
click at [103, 155] on icon "button" at bounding box center [103, 155] width 4 height 2
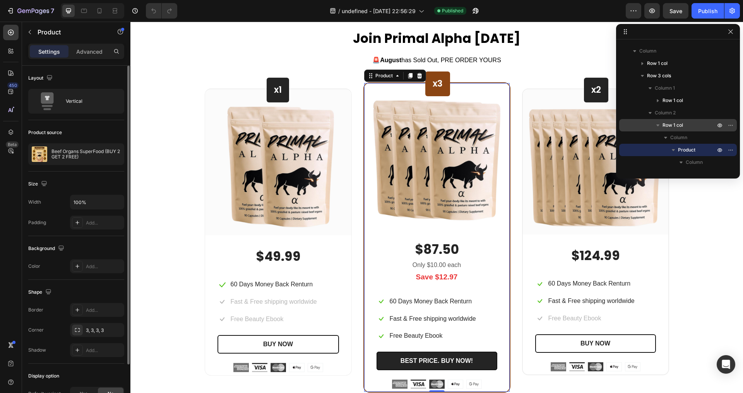
scroll to position [207, 0]
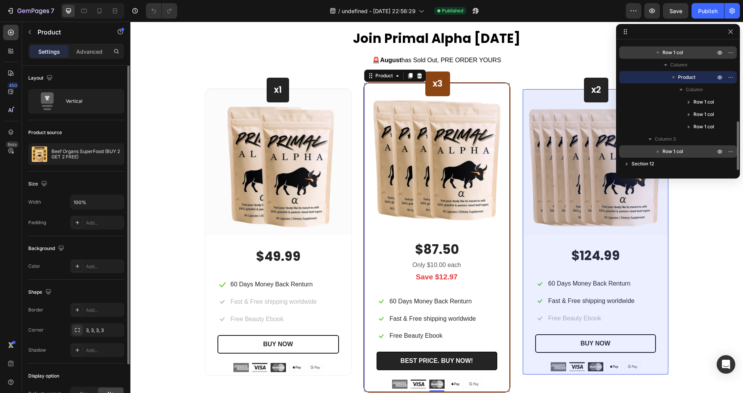
click at [658, 154] on icon "button" at bounding box center [658, 152] width 8 height 8
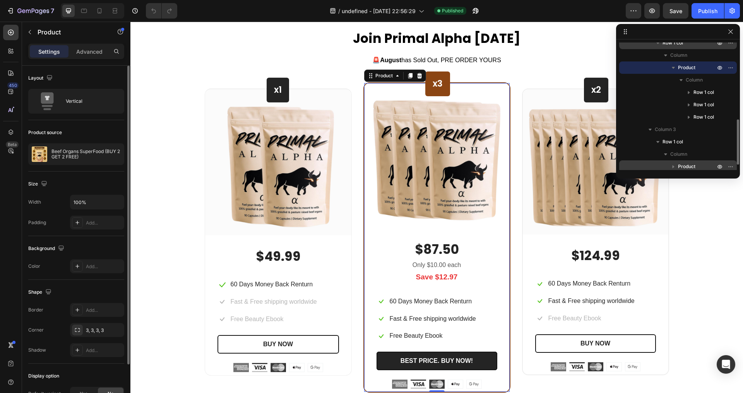
scroll to position [231, 0]
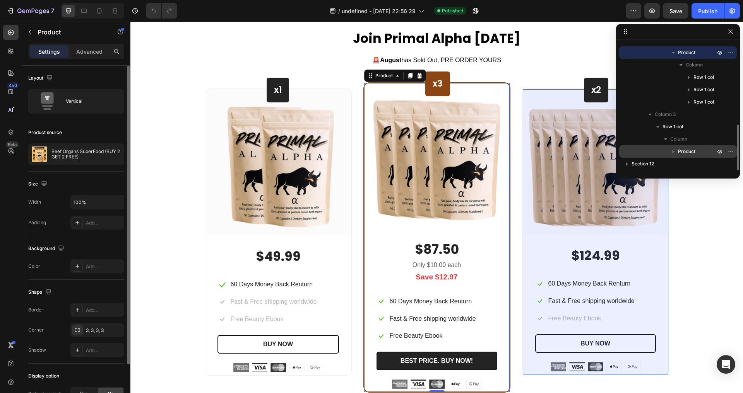
click at [661, 152] on div "Product" at bounding box center [677, 151] width 111 height 12
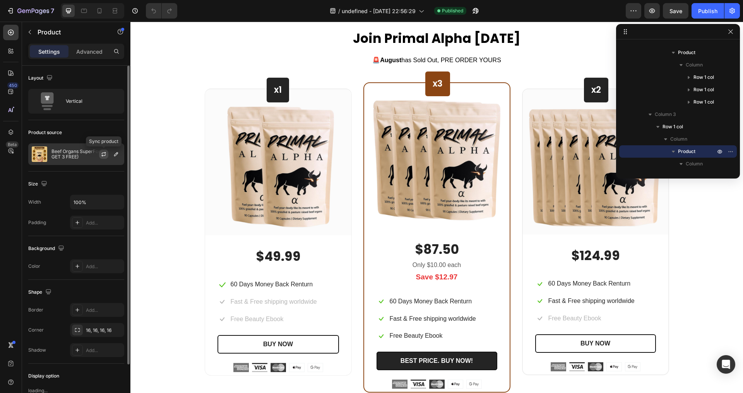
click at [101, 156] on icon "button" at bounding box center [104, 154] width 6 height 6
click at [431, 266] on p "Only $10.00 each" at bounding box center [436, 265] width 119 height 11
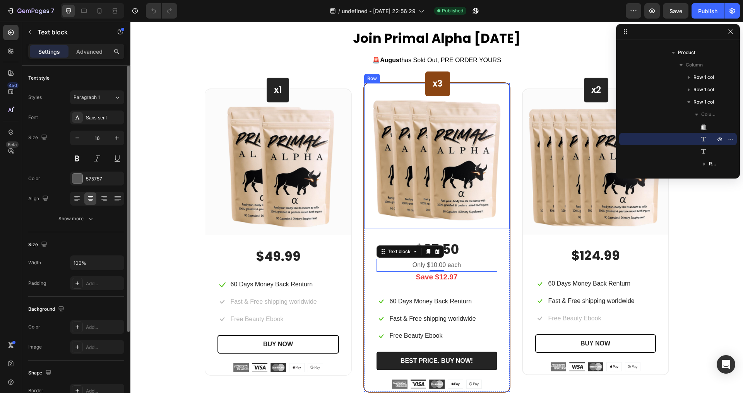
click at [353, 197] on div "x1 Heading Row Image Row $49.99 (P) Price (P) Price Icon 60 Days Money Back Ren…" at bounding box center [437, 237] width 464 height 311
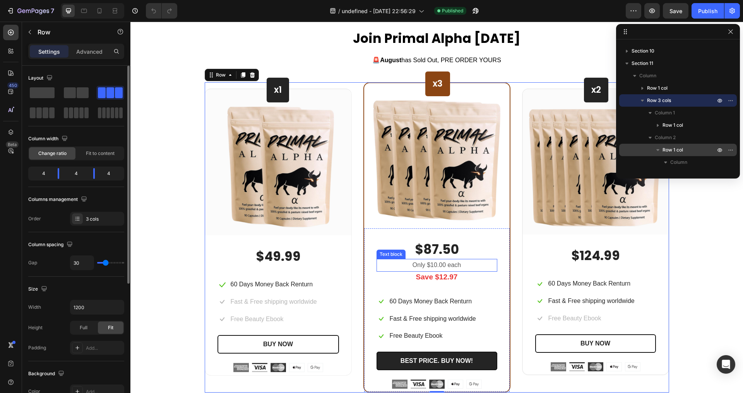
click at [434, 265] on p "Only $10.00 each" at bounding box center [436, 265] width 119 height 11
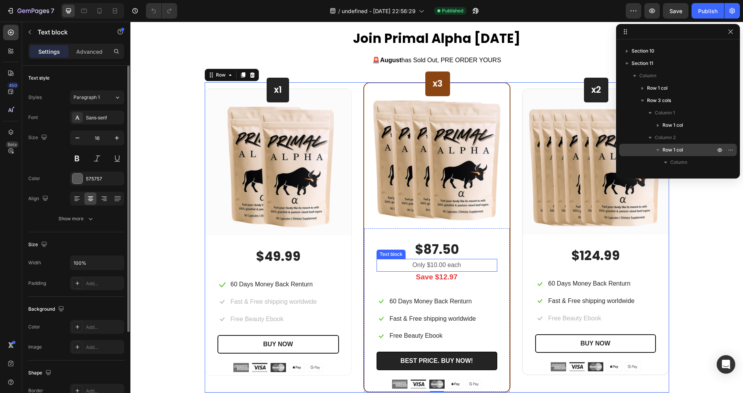
scroll to position [270, 0]
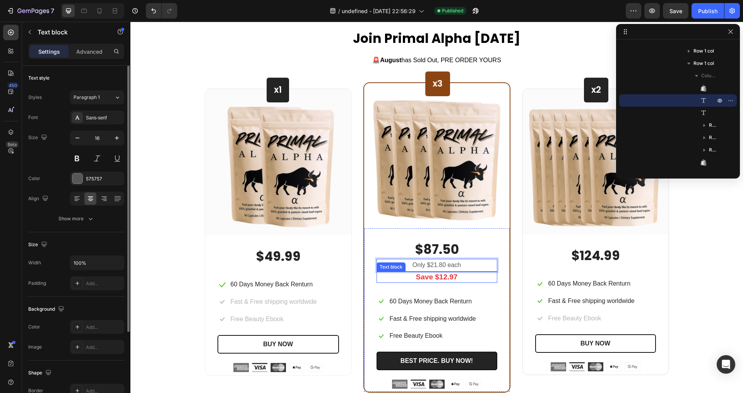
click at [463, 275] on p "Save $12.97" at bounding box center [436, 278] width 119 height 10
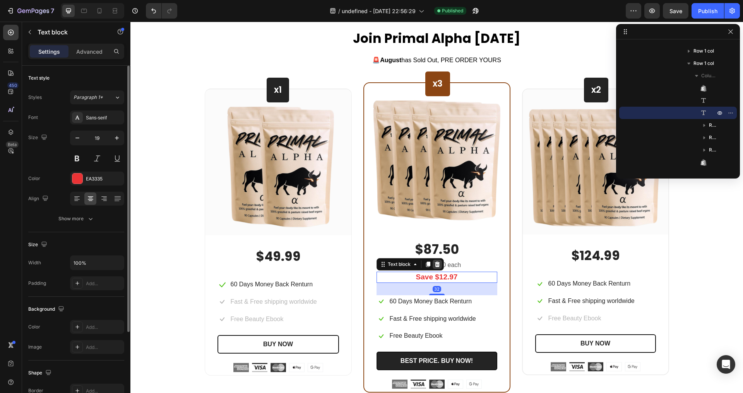
click at [438, 265] on div at bounding box center [436, 264] width 9 height 9
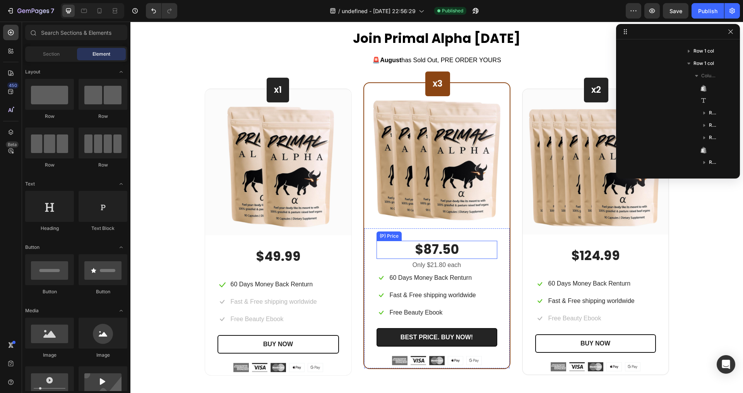
click at [454, 249] on div "$87.50" at bounding box center [436, 250] width 121 height 18
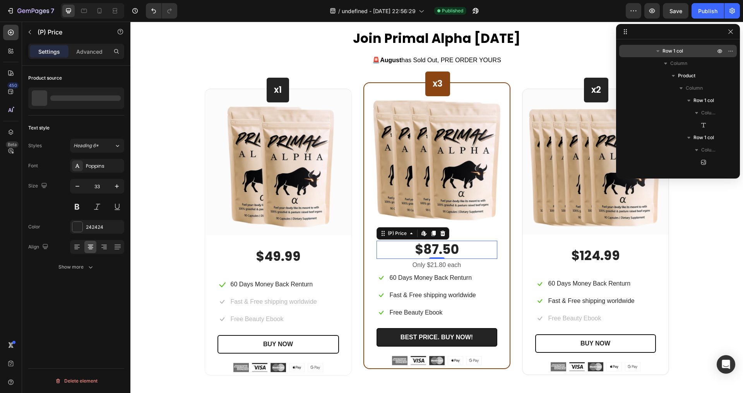
scroll to position [369, 0]
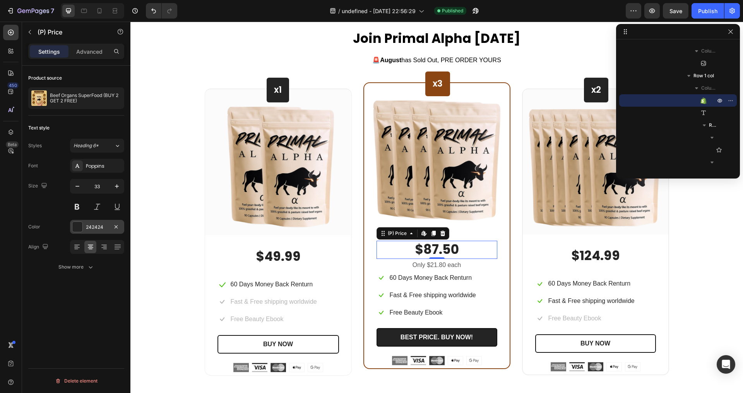
click at [81, 224] on div at bounding box center [77, 227] width 10 height 10
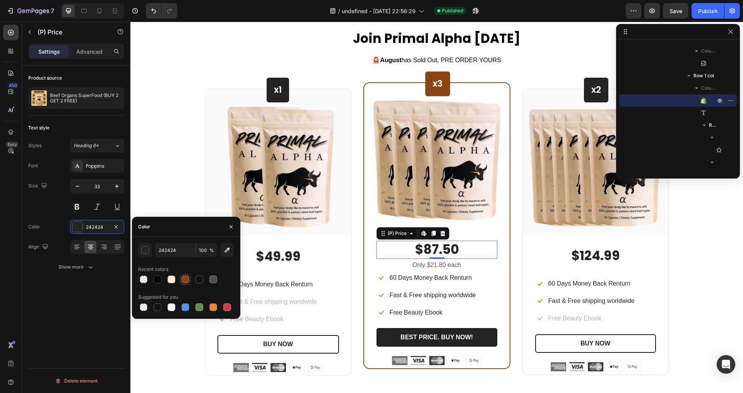
click at [183, 277] on div at bounding box center [185, 280] width 8 height 8
type input "8B4513"
click at [116, 191] on button "button" at bounding box center [117, 186] width 14 height 14
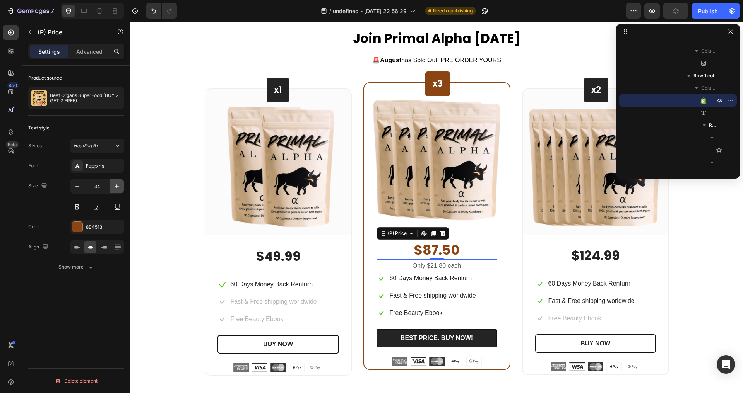
click at [116, 191] on button "button" at bounding box center [117, 186] width 14 height 14
type input "35"
click at [179, 208] on div "Join Primal Alpha Today Heading 🚨 August has Sold Out, PRE ORDER YOURS Text blo…" at bounding box center [436, 203] width 601 height 346
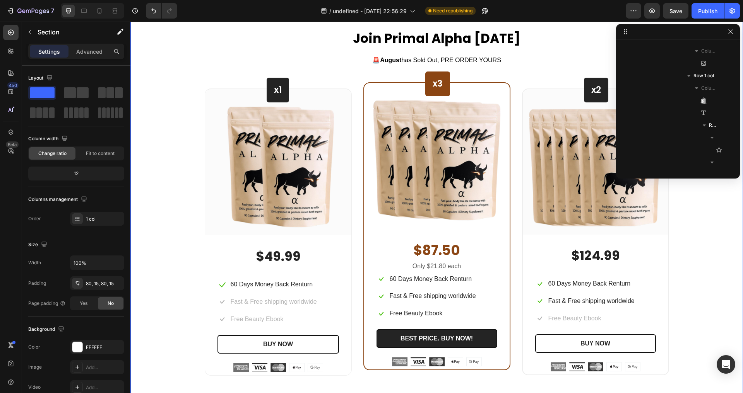
scroll to position [72, 0]
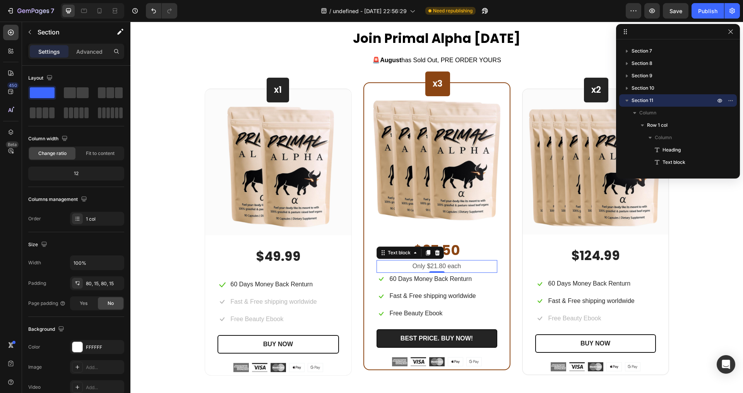
click at [463, 267] on p "Only $21.80 each" at bounding box center [436, 266] width 119 height 11
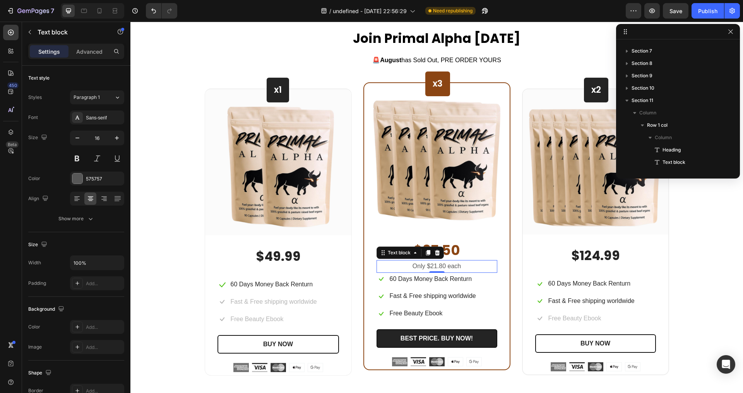
scroll to position [381, 0]
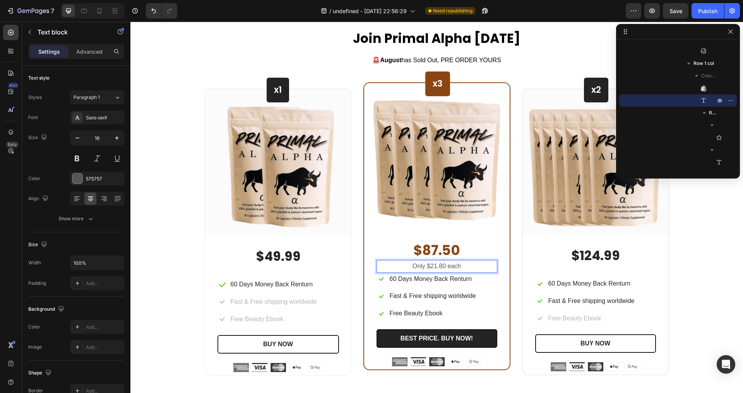
click at [461, 285] on div "$87.50 (P) Price (P) Price Only $21.80 each Text block 0 Icon 60 Days Money Bac…" at bounding box center [436, 304] width 121 height 126
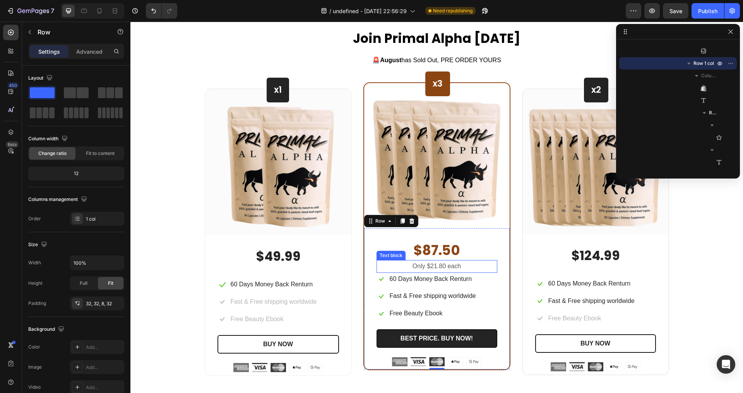
click at [467, 267] on p "Only $21.80 each" at bounding box center [436, 266] width 119 height 11
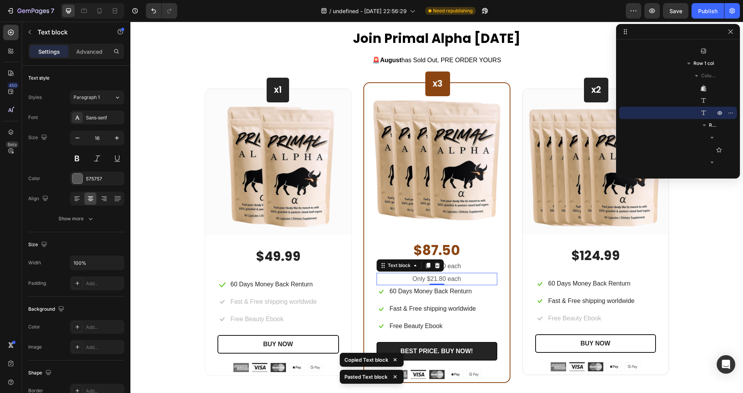
click at [453, 276] on p "Only $21.80 each" at bounding box center [436, 279] width 119 height 11
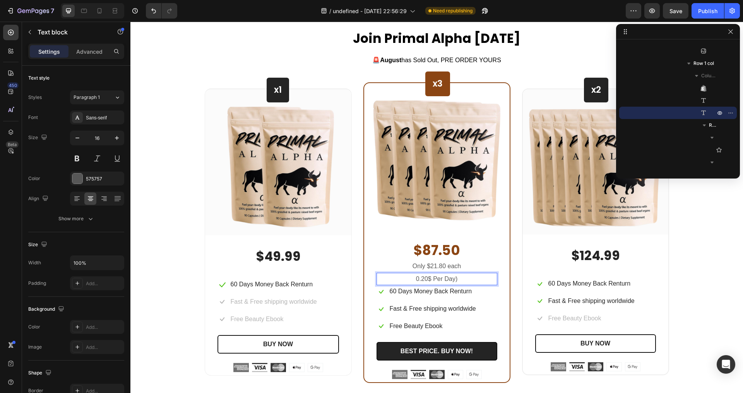
click at [413, 280] on p "0.20$ Per Day)" at bounding box center [436, 279] width 119 height 11
click at [467, 267] on p "Only $21.80 each" at bounding box center [436, 266] width 119 height 11
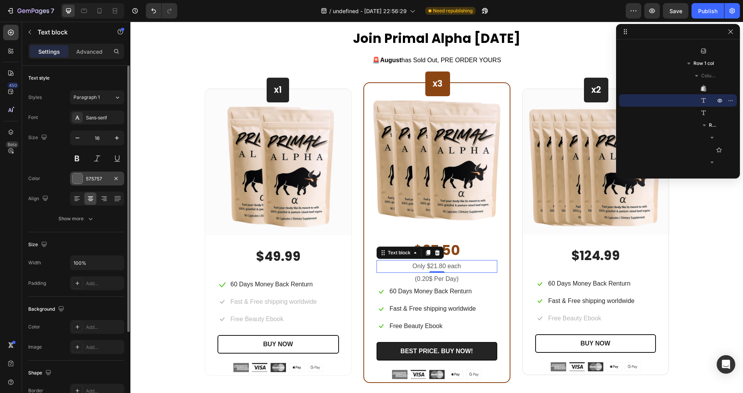
click at [94, 180] on div "575757" at bounding box center [97, 179] width 22 height 7
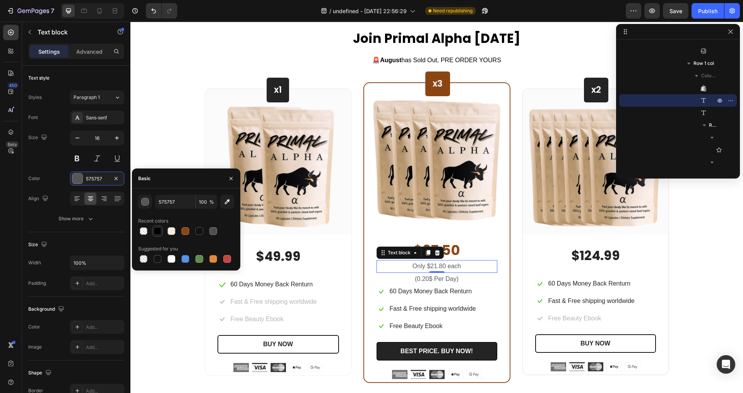
click at [154, 231] on div at bounding box center [158, 231] width 8 height 8
type input "000000"
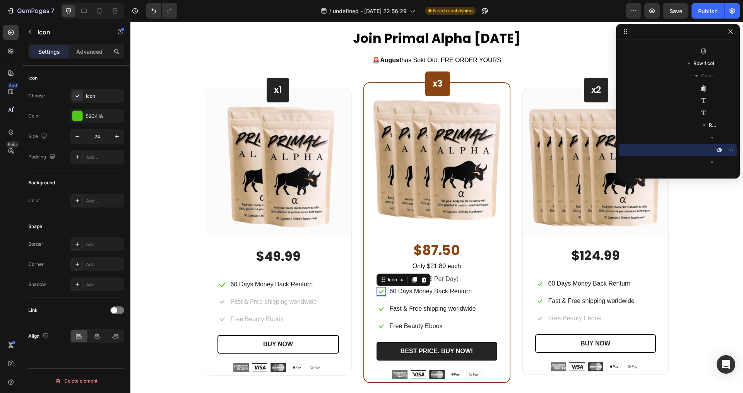
click at [381, 279] on div "Icon" at bounding box center [403, 280] width 54 height 12
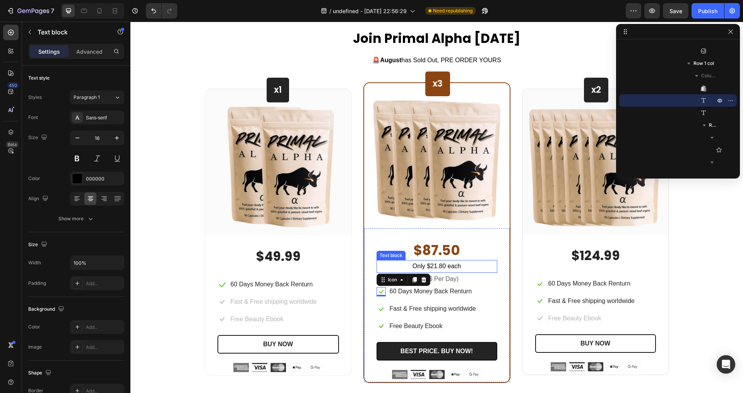
click at [412, 268] on p "Only $21.80 each" at bounding box center [436, 266] width 119 height 11
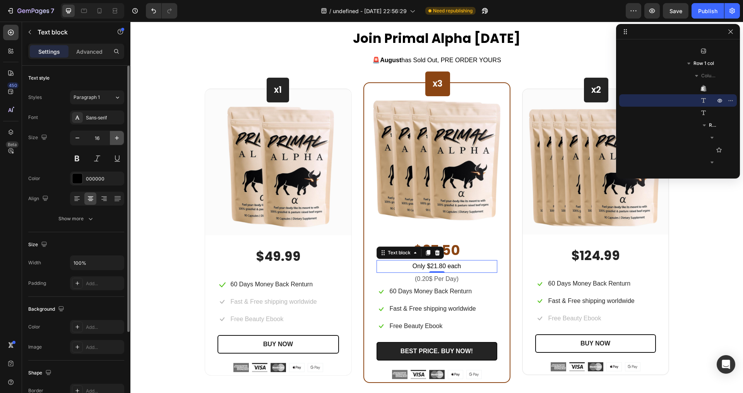
click at [112, 138] on button "button" at bounding box center [117, 138] width 14 height 14
type input "17"
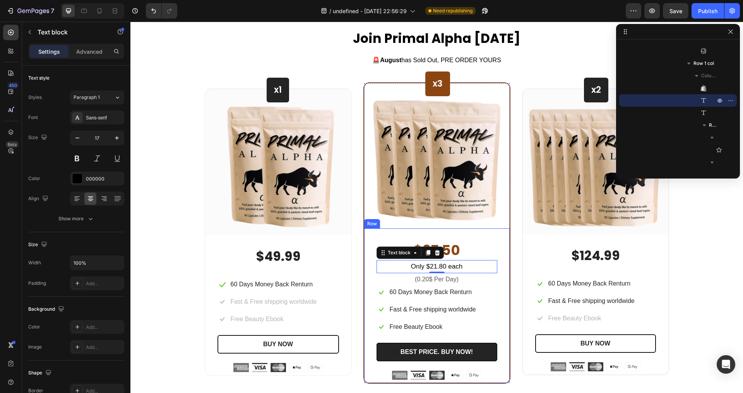
click at [426, 296] on div "60 Days Money Back Renturn Text block" at bounding box center [431, 292] width 84 height 13
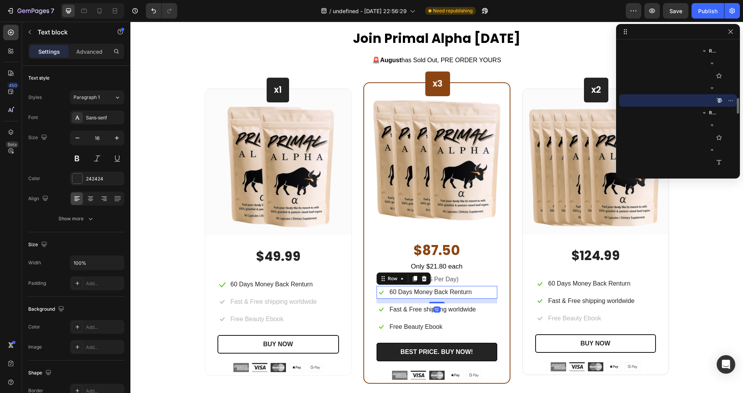
click at [477, 289] on div "Icon 60 Days Money Back Renturn Text block Row 12" at bounding box center [436, 292] width 121 height 13
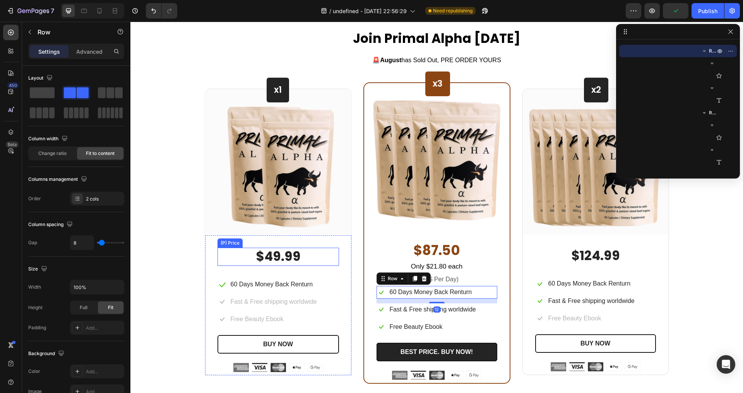
click at [285, 257] on div "$49.99" at bounding box center [277, 257] width 121 height 18
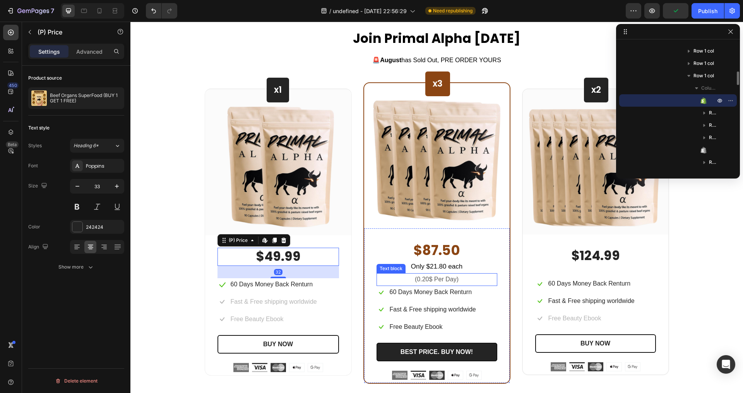
click at [391, 272] on div "Text block" at bounding box center [390, 268] width 29 height 9
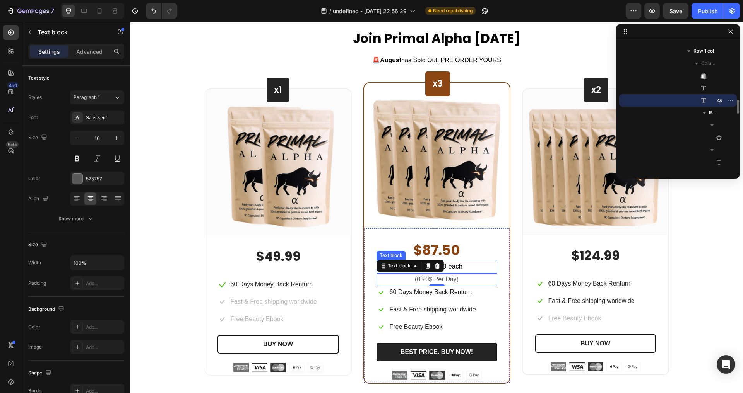
click at [464, 271] on p "Only $21.80 each" at bounding box center [436, 267] width 119 height 12
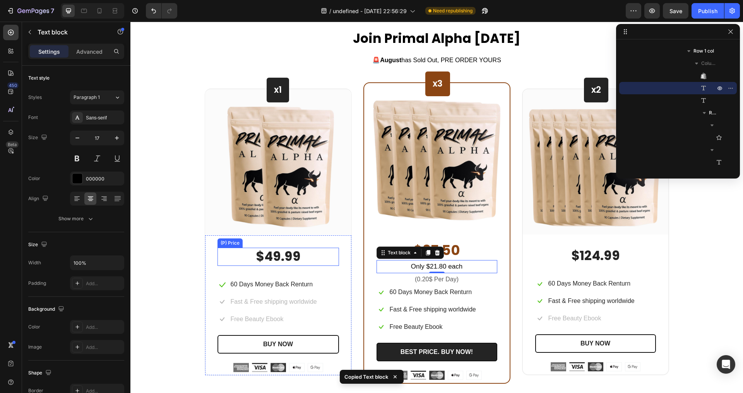
click at [253, 255] on div "$49.99" at bounding box center [277, 257] width 121 height 18
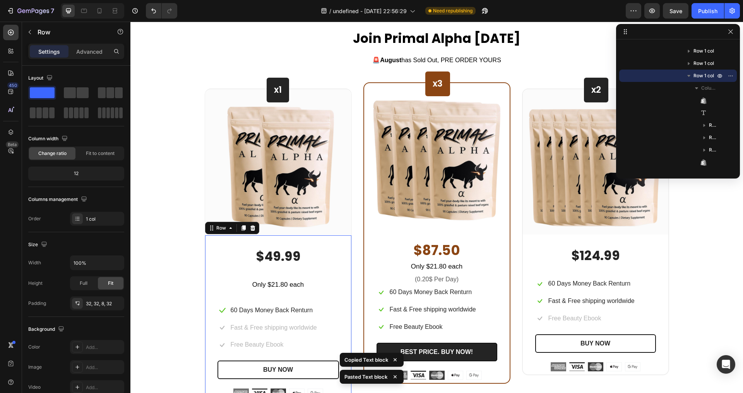
click at [294, 268] on div "$49.99 (P) Price (P) Price Only $21.80 each Text block Icon 60 Days Money Back …" at bounding box center [277, 323] width 121 height 150
click at [286, 260] on div "$49.99" at bounding box center [277, 257] width 121 height 18
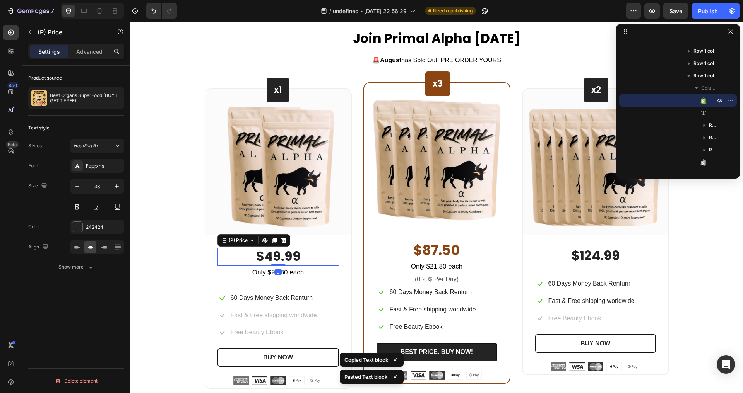
drag, startPoint x: 274, startPoint y: 277, endPoint x: 356, endPoint y: 267, distance: 82.5
click at [274, 262] on div "$49.99 (P) Price Edit content in Shopify 0 (P) Price Edit content in Shopify 32" at bounding box center [277, 257] width 121 height 18
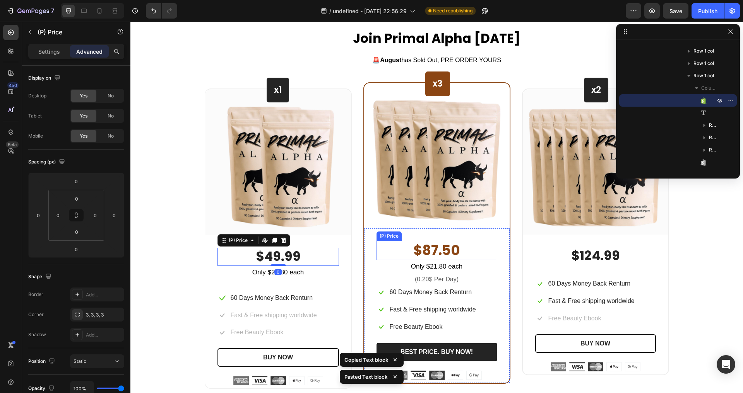
click at [419, 258] on div "$87.50" at bounding box center [436, 250] width 121 height 19
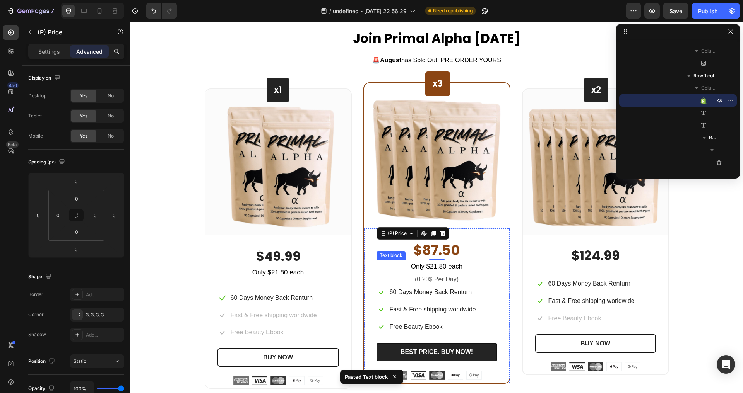
click at [425, 265] on p "Only $21.80 each" at bounding box center [436, 267] width 119 height 12
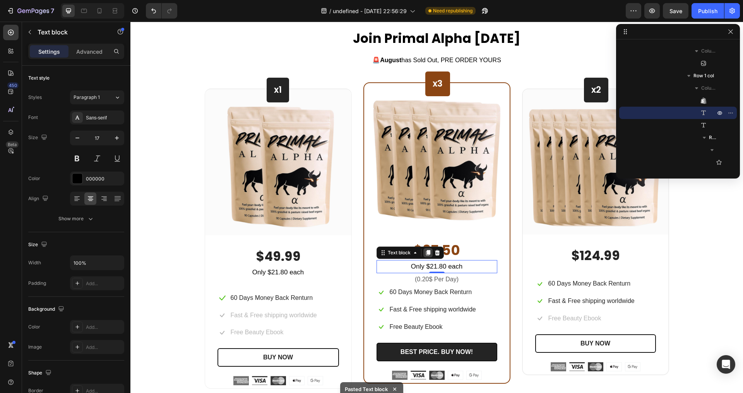
click at [423, 257] on div at bounding box center [427, 252] width 9 height 9
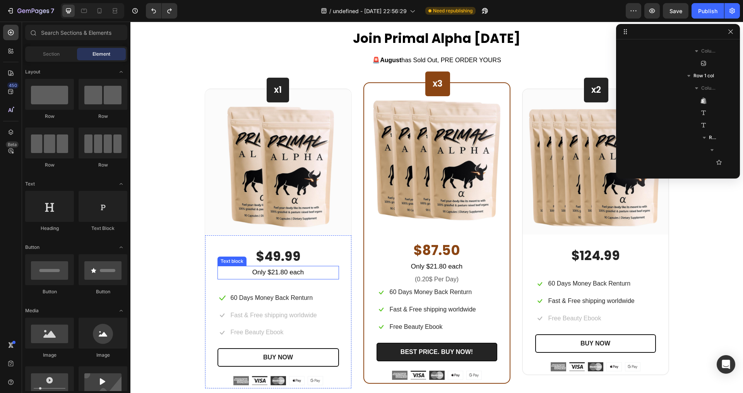
click at [262, 272] on p "Only $21.80 each" at bounding box center [278, 273] width 120 height 12
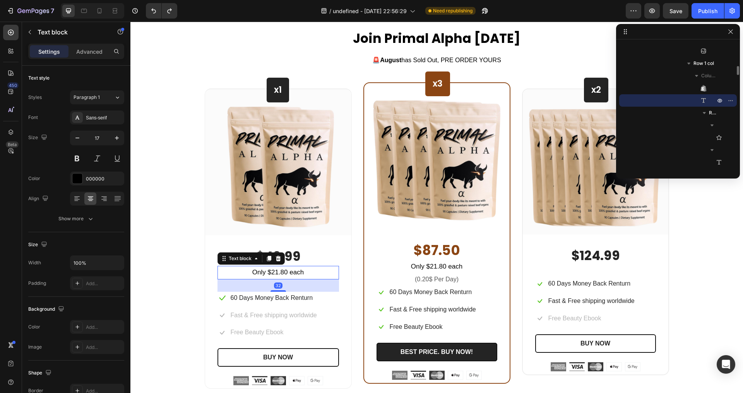
click at [273, 273] on p "Only $21.80 each" at bounding box center [278, 273] width 120 height 12
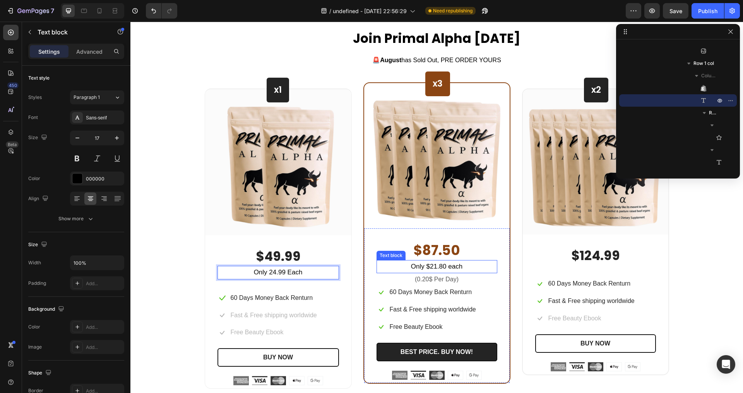
click at [446, 268] on p "Only $21.80 each" at bounding box center [436, 267] width 119 height 12
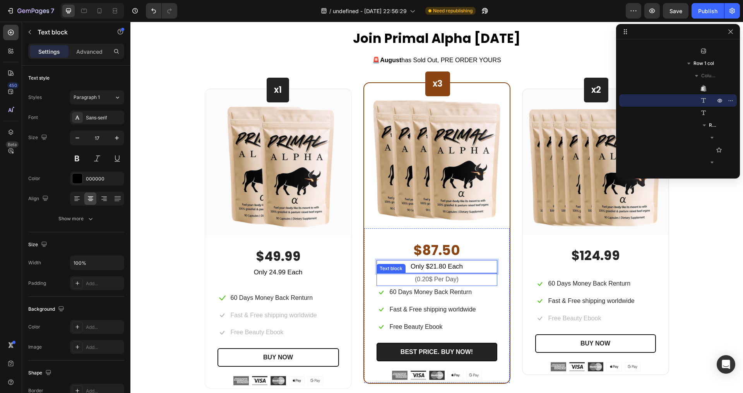
click at [409, 277] on p "(0.20$ Per Day)" at bounding box center [436, 279] width 119 height 11
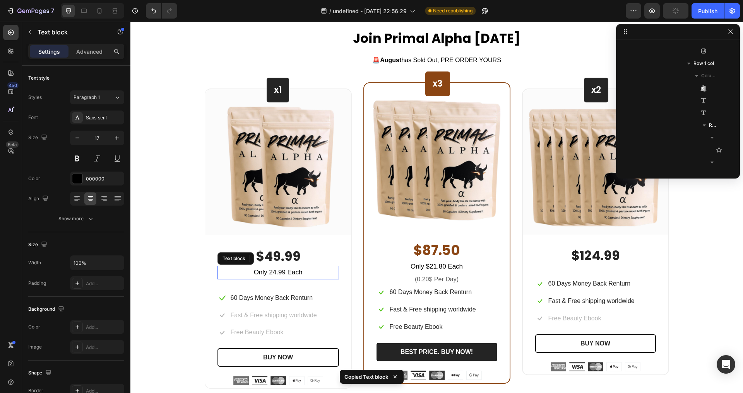
click at [273, 269] on p "Only 24.99 Each" at bounding box center [278, 273] width 120 height 12
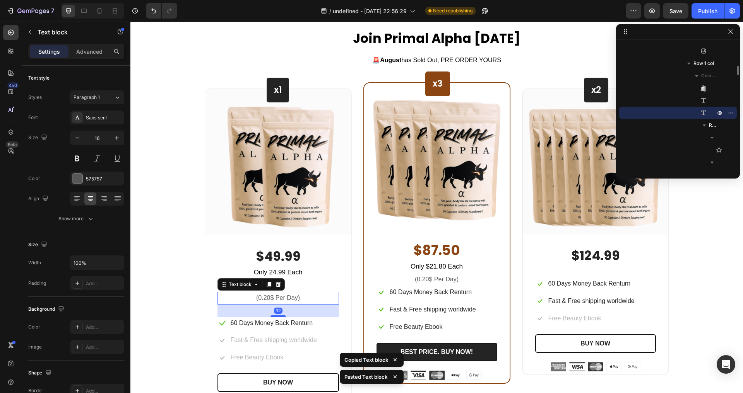
click at [292, 278] on p "Only 24.99 Each" at bounding box center [278, 273] width 120 height 12
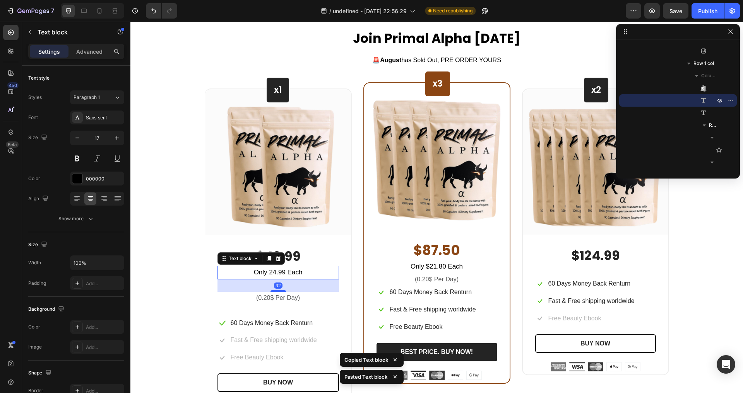
click at [277, 289] on div "32" at bounding box center [277, 286] width 121 height 12
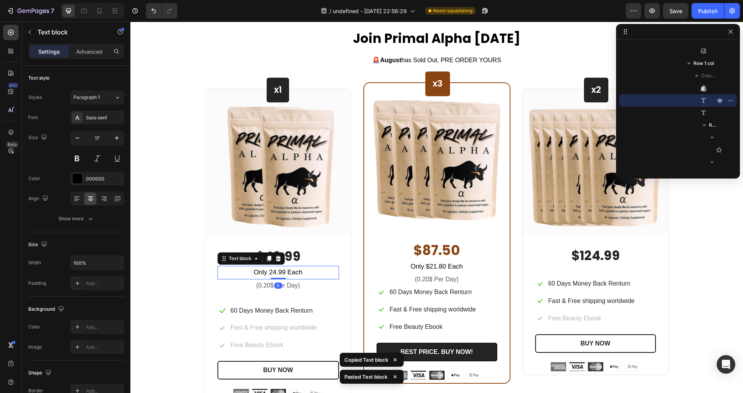
drag, startPoint x: 277, startPoint y: 290, endPoint x: 280, endPoint y: 277, distance: 14.2
click at [280, 277] on div "Only 24.99 Each Text block 0" at bounding box center [277, 273] width 121 height 14
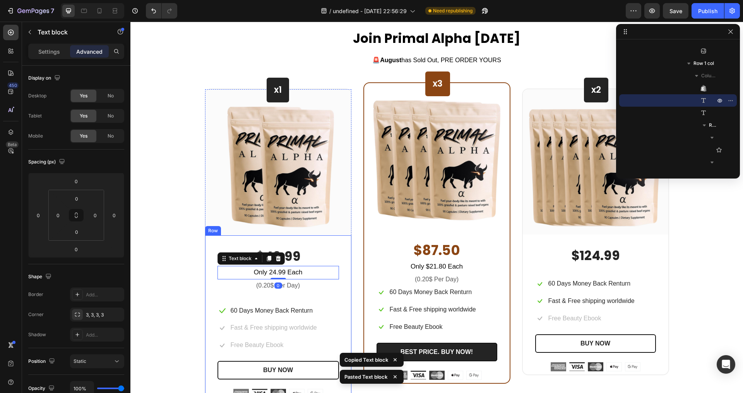
click at [309, 300] on div "$49.99 (P) Price (P) Price Only 24.99 Each Text block 0 (0.20$ Per Day) Text bl…" at bounding box center [277, 323] width 121 height 150
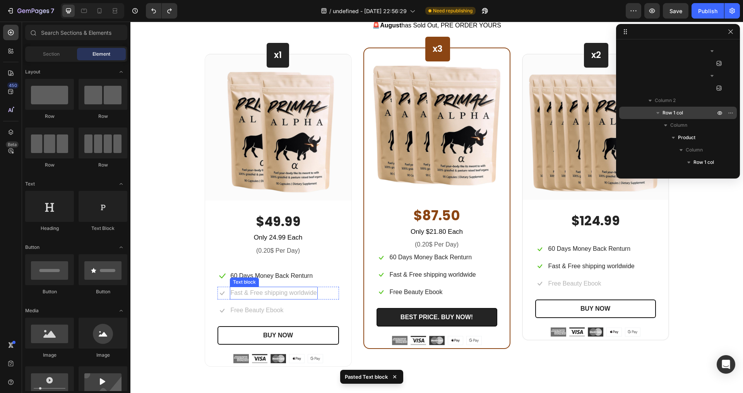
scroll to position [2584, 0]
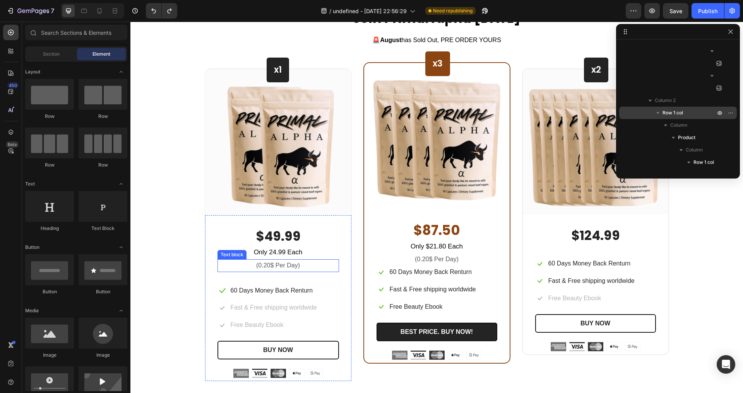
click at [262, 267] on p "(0.20$ Per Day)" at bounding box center [278, 265] width 120 height 11
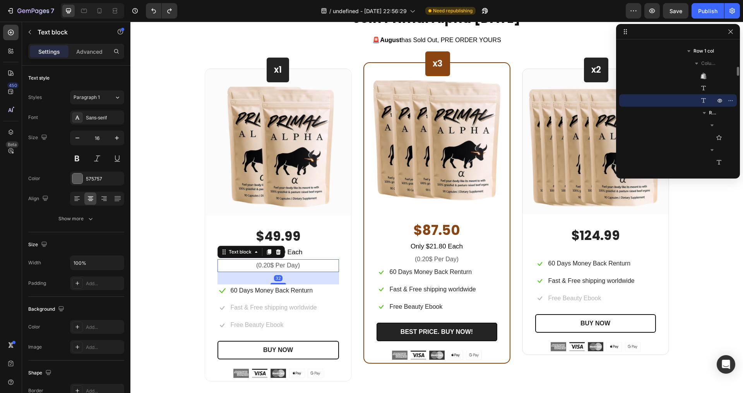
click at [263, 267] on p "(0.20$ Per Day)" at bounding box center [278, 265] width 120 height 11
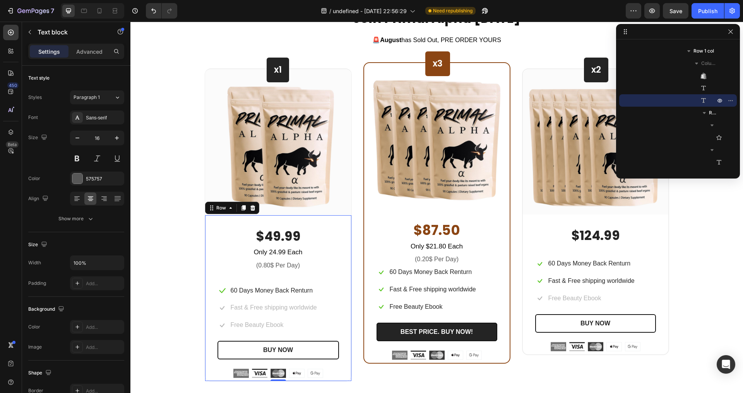
click at [285, 273] on div "$49.99 (P) Price (P) Price Only 24.99 Each Text block (0.80$ Per Day) Text bloc…" at bounding box center [277, 303] width 121 height 150
click at [282, 265] on p "(0.80$ Per Day)" at bounding box center [278, 265] width 120 height 11
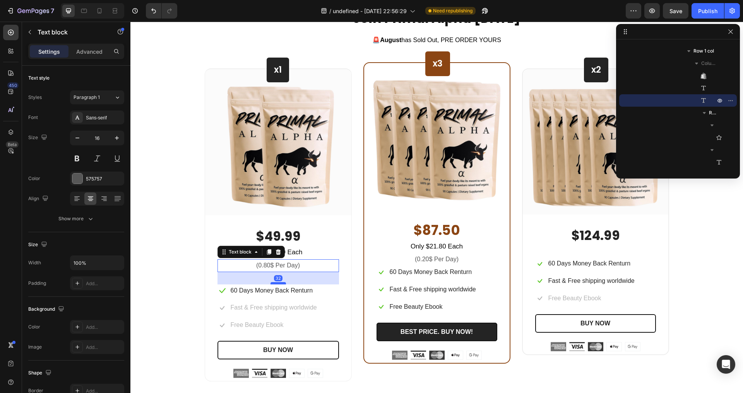
click at [276, 272] on div "32" at bounding box center [277, 272] width 121 height 0
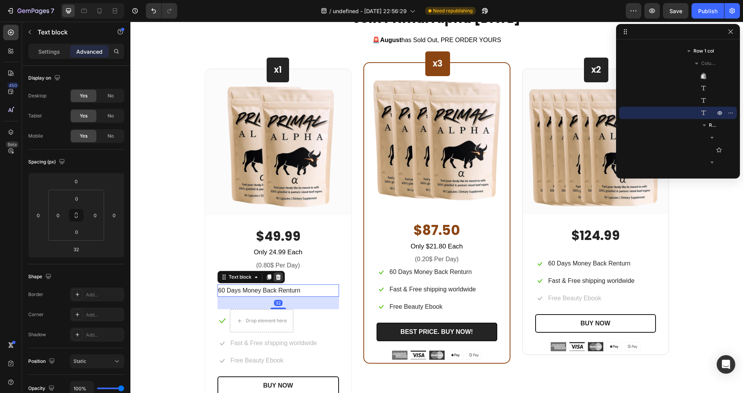
type input "0"
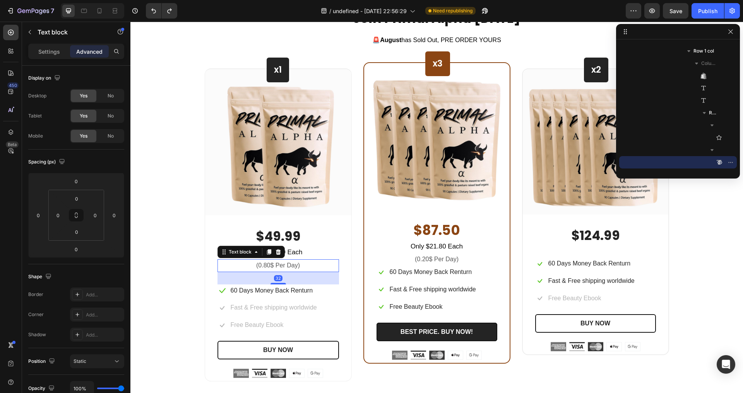
click at [287, 270] on p "(0.80$ Per Day)" at bounding box center [278, 265] width 120 height 11
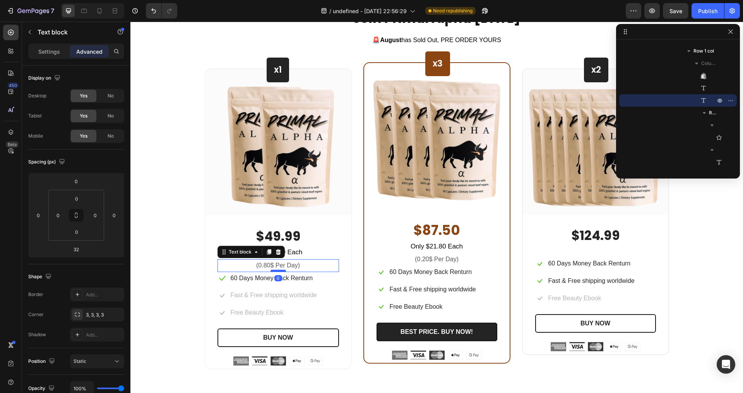
drag, startPoint x: 277, startPoint y: 284, endPoint x: 281, endPoint y: 271, distance: 13.6
click at [281, 271] on div at bounding box center [277, 271] width 15 height 2
type input "0"
click at [484, 280] on div "$87.50 (P) Price (P) Price Only $21.80 Each Text block (0.20$ Per Day) Text blo…" at bounding box center [436, 290] width 121 height 139
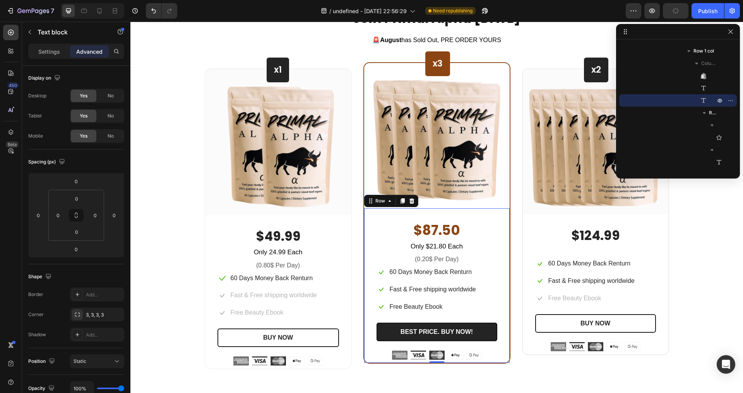
scroll to position [827, 0]
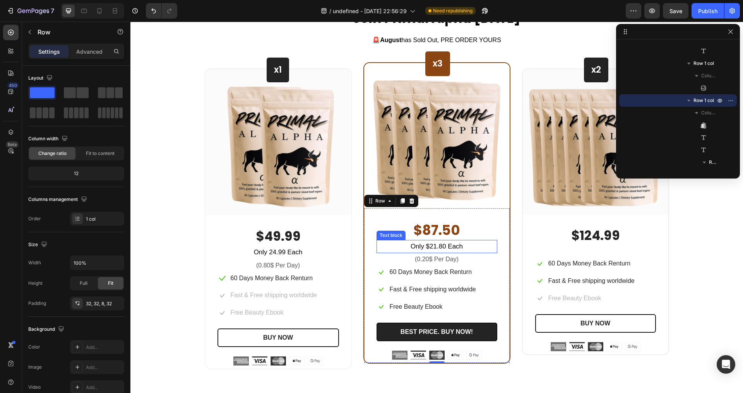
click at [425, 245] on p "Only $21.80 Each" at bounding box center [436, 247] width 119 height 12
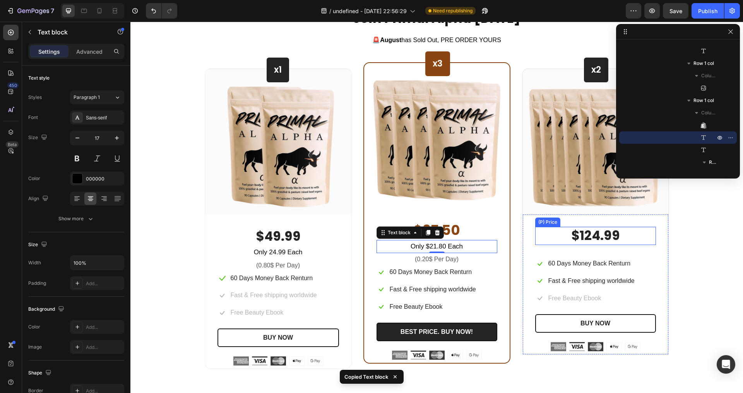
click at [586, 231] on div "$124.99" at bounding box center [595, 236] width 121 height 18
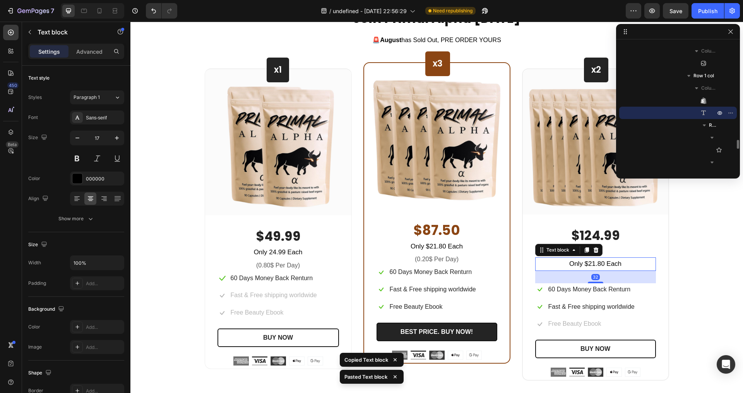
click at [616, 244] on div "$124.99" at bounding box center [595, 236] width 121 height 18
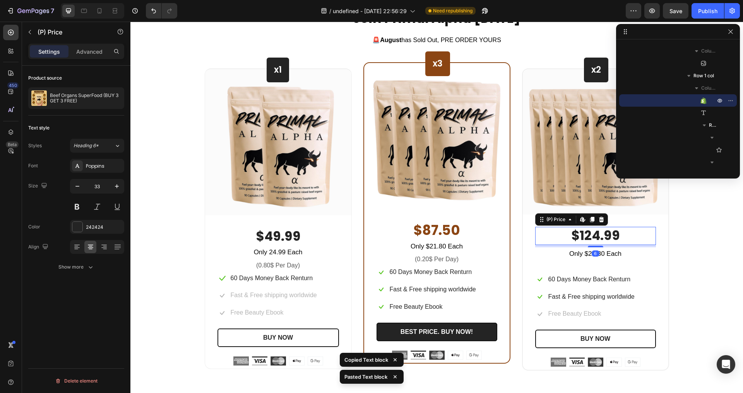
drag, startPoint x: 592, startPoint y: 256, endPoint x: 591, endPoint y: 237, distance: 19.4
click at [591, 237] on div "$124.99 (P) Price Edit content in Shopify 6 (P) Price Edit content in Shopify 32" at bounding box center [595, 236] width 121 height 18
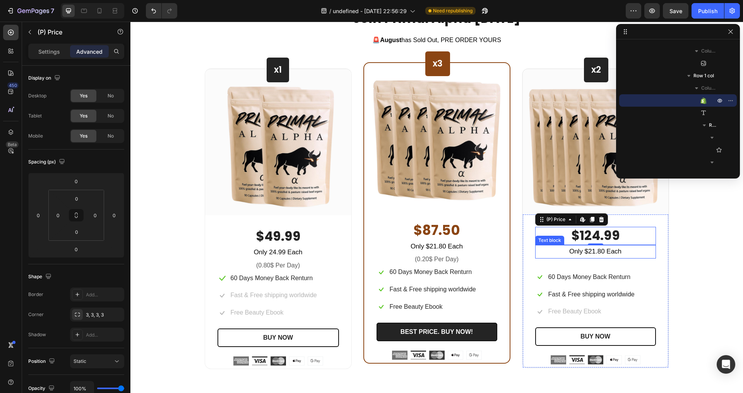
click at [592, 256] on p "Only $21.80 Each" at bounding box center [595, 252] width 119 height 12
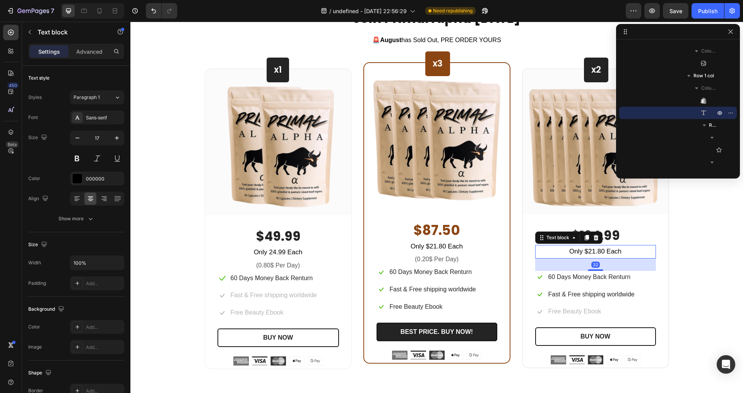
click at [592, 253] on p "Only $21.80 Each" at bounding box center [595, 252] width 119 height 12
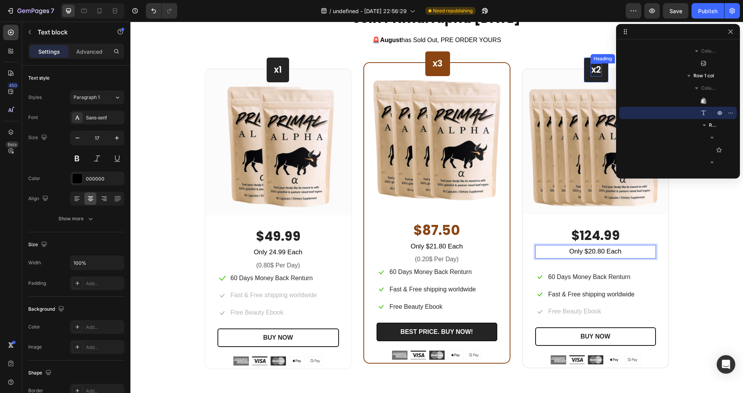
click at [592, 72] on p "x2" at bounding box center [596, 70] width 10 height 12
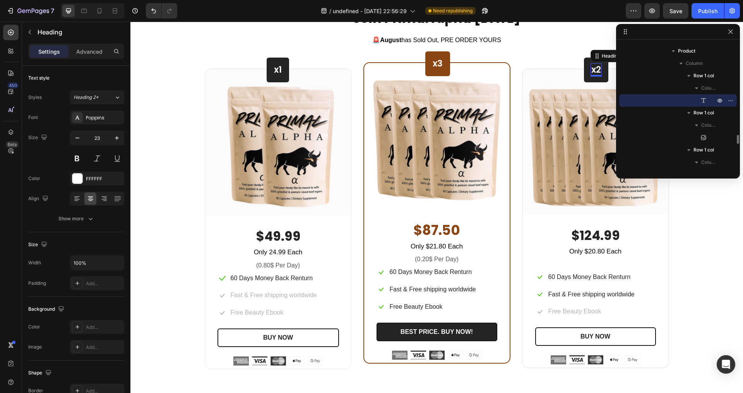
click at [595, 71] on p "x2" at bounding box center [596, 70] width 10 height 12
click at [435, 62] on p "x3" at bounding box center [437, 64] width 10 height 12
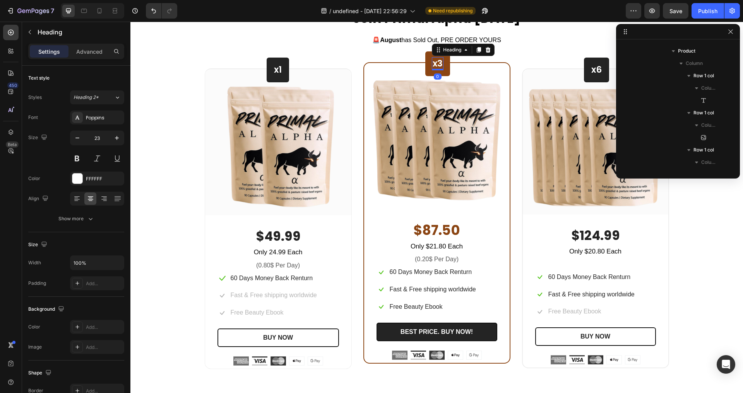
scroll to position [777, 0]
click at [436, 62] on p "x3" at bounding box center [437, 64] width 10 height 12
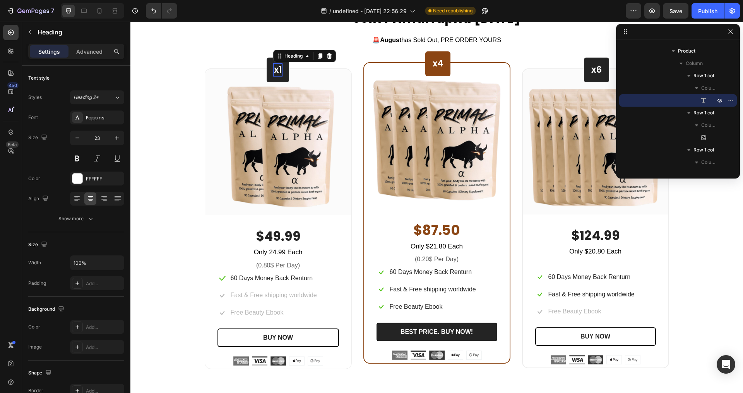
click at [276, 70] on p "x1" at bounding box center [278, 70] width 8 height 12
click at [277, 71] on p "x1" at bounding box center [278, 70] width 8 height 12
click at [323, 60] on div "Join Primal Alpha Today Heading 🚨 August has Sold Out, PRE ORDER YOURS Text blo…" at bounding box center [437, 36] width 464 height 53
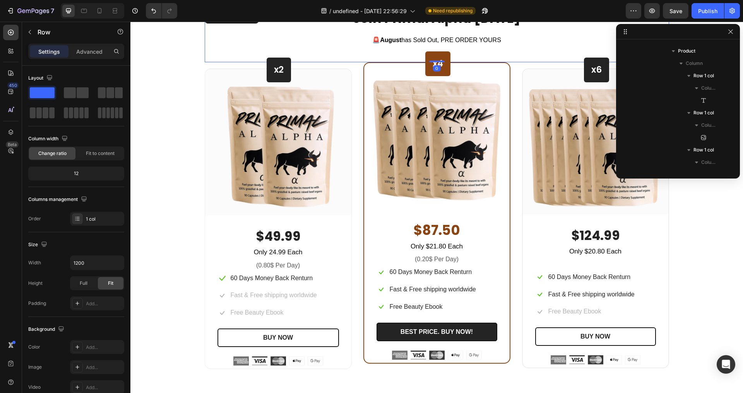
scroll to position [97, 0]
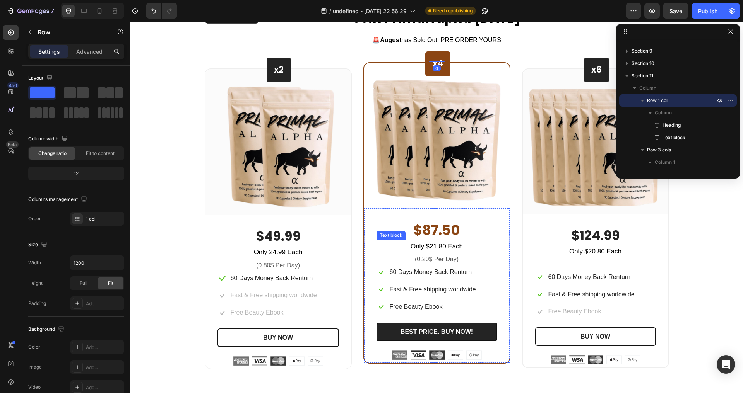
click at [459, 259] on p "(0.20$ Per Day)" at bounding box center [436, 259] width 119 height 11
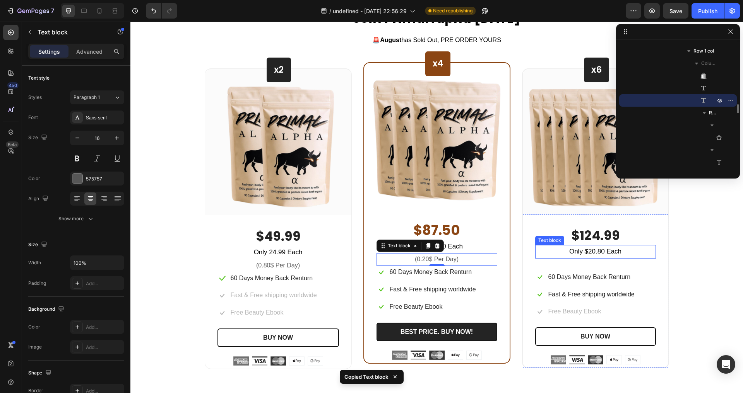
click at [599, 252] on p "Only $20.80 Each" at bounding box center [595, 252] width 119 height 12
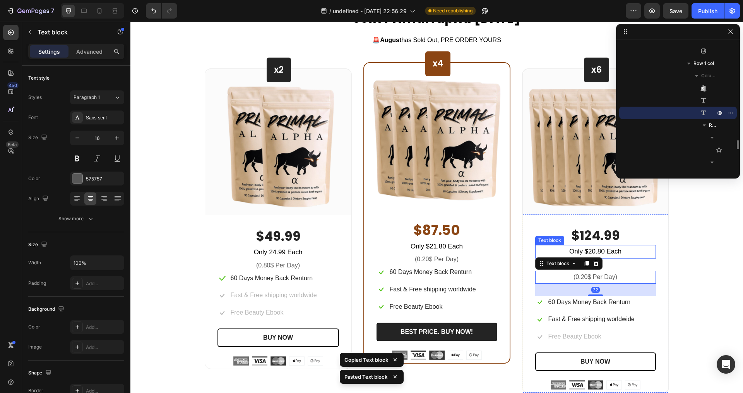
drag, startPoint x: 623, startPoint y: 253, endPoint x: 609, endPoint y: 258, distance: 15.2
click at [623, 253] on p "Only $20.80 Each" at bounding box center [595, 252] width 119 height 12
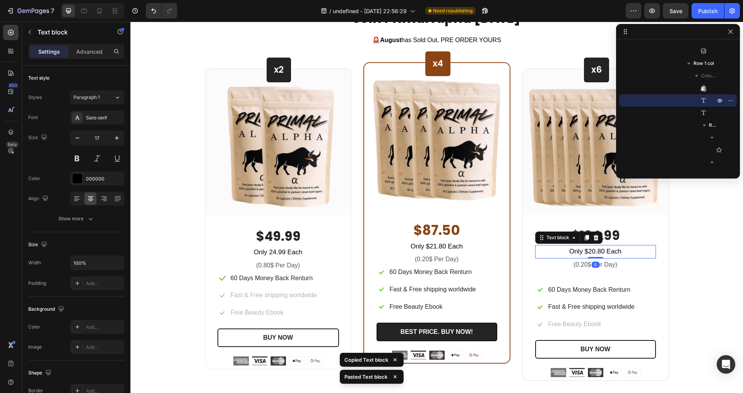
drag, startPoint x: 589, startPoint y: 270, endPoint x: 592, endPoint y: 256, distance: 15.0
click at [592, 256] on div "Only $20.80 Each Text block 0" at bounding box center [595, 252] width 121 height 14
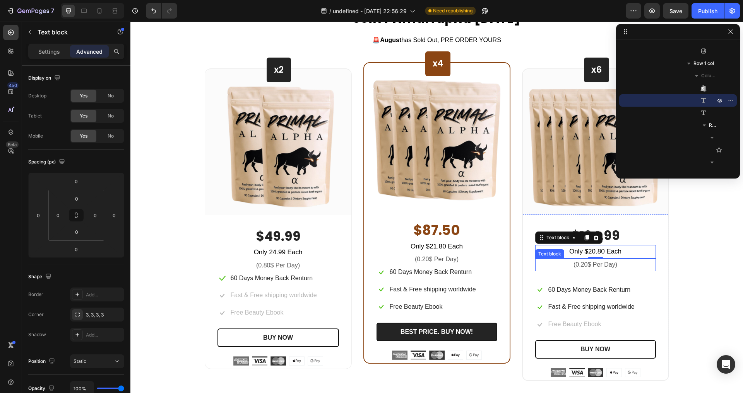
click at [582, 267] on p "(0.20$ Per Day)" at bounding box center [595, 265] width 119 height 11
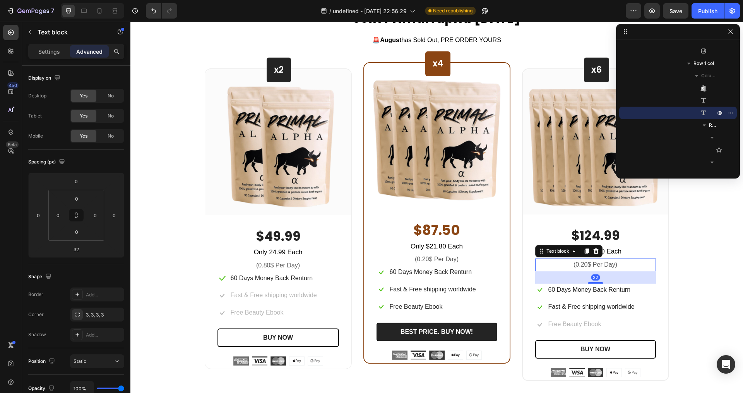
click at [581, 267] on p "(0.20$ Per Day)" at bounding box center [595, 265] width 119 height 11
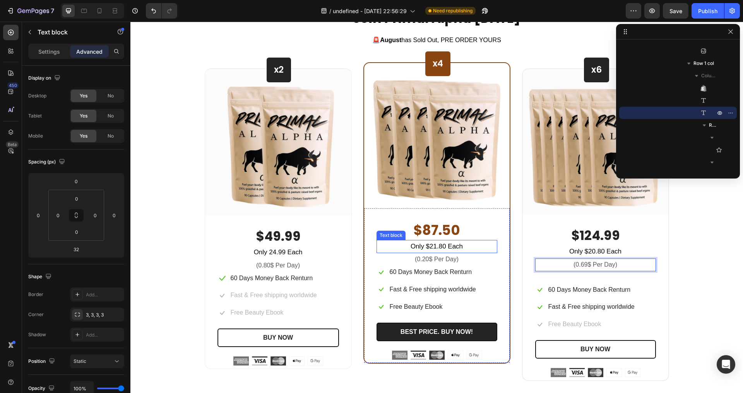
click at [430, 249] on p "Only $21.80 Each" at bounding box center [436, 247] width 119 height 12
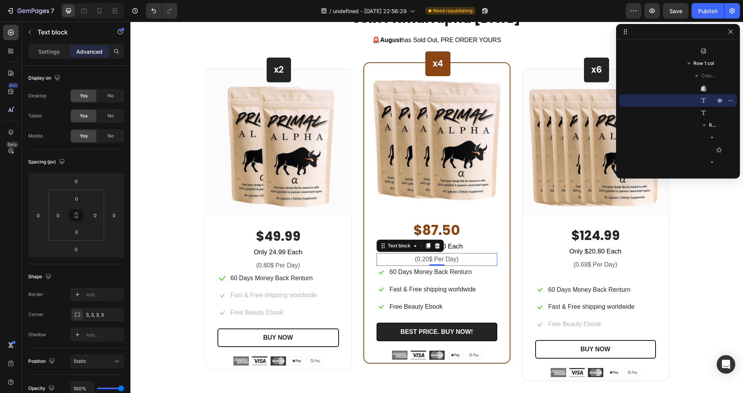
click at [422, 263] on p "(0.20$ Per Day)" at bounding box center [436, 259] width 119 height 11
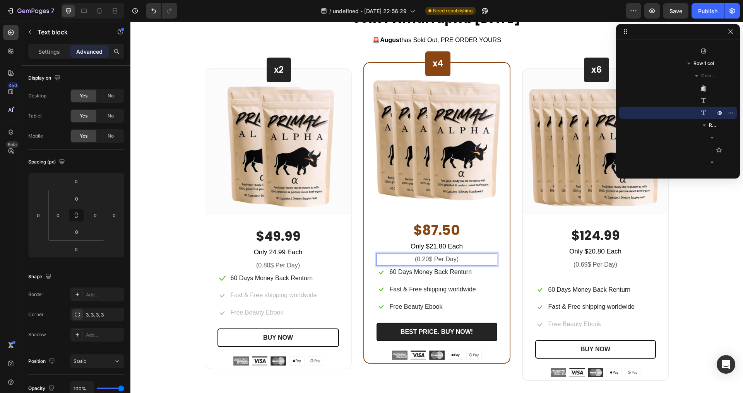
click at [422, 262] on p "(0.20$ Per Day)" at bounding box center [436, 259] width 119 height 11
click at [461, 267] on div "60 Days Money Back Renturn" at bounding box center [431, 272] width 84 height 13
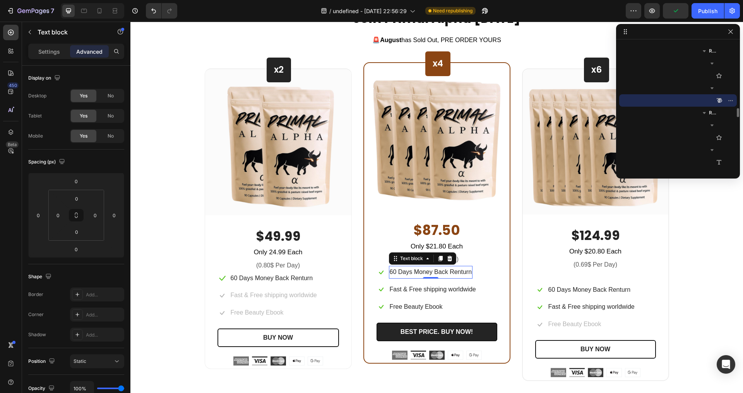
click at [462, 277] on p "60 Days Money Back Renturn" at bounding box center [431, 272] width 82 height 11
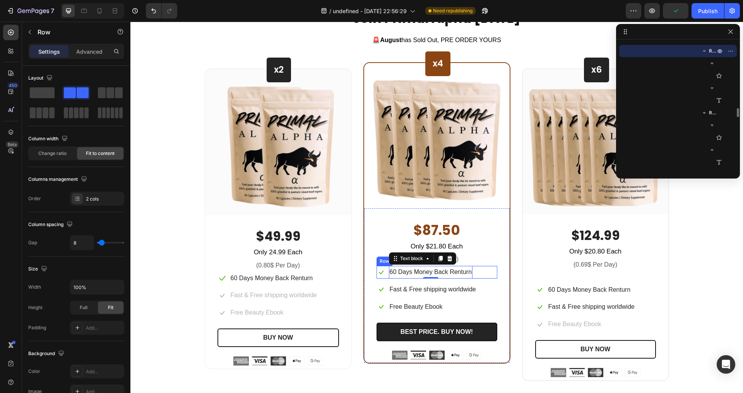
click at [486, 274] on div "Icon 60 Days Money Back Renturn Text block 0 Row" at bounding box center [436, 272] width 121 height 13
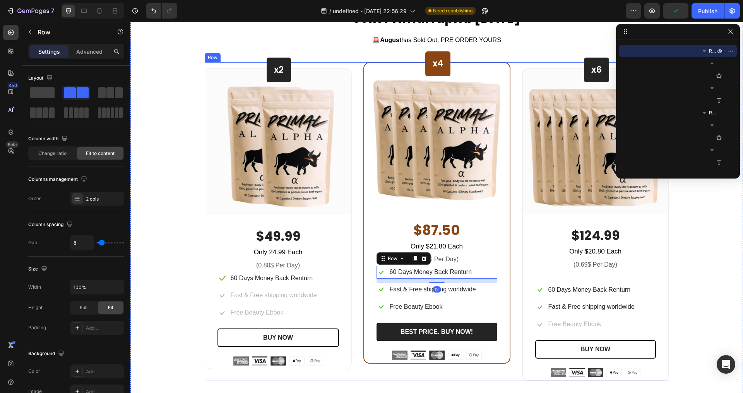
click at [514, 273] on div "x2 Heading Row Image Row $49.99 (P) Price (P) Price Only 24.99 Each Text block …" at bounding box center [437, 221] width 464 height 319
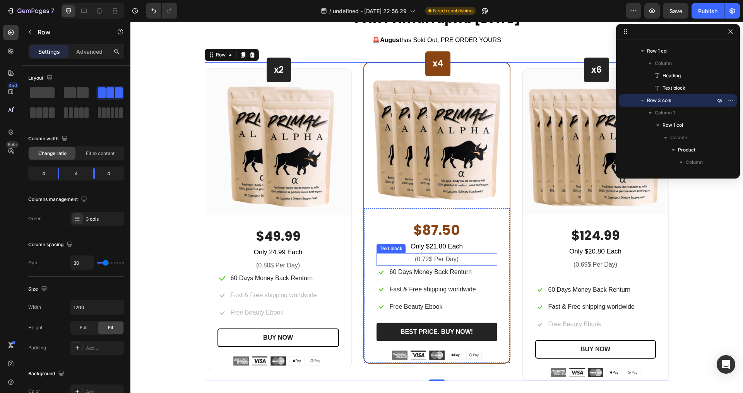
click at [432, 249] on p "Only $21.80 Each" at bounding box center [436, 247] width 119 height 12
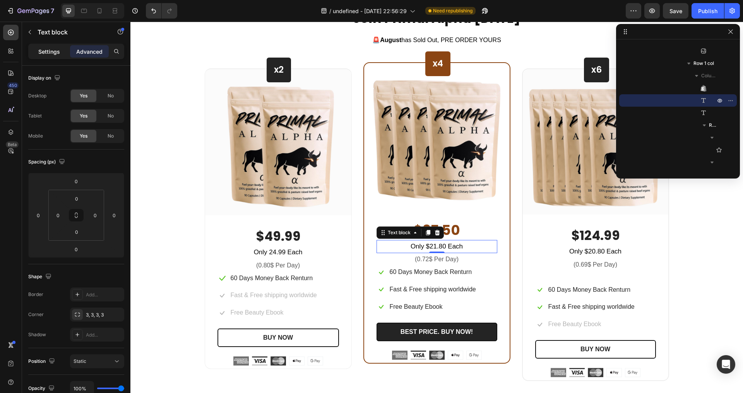
click at [51, 57] on div "Settings" at bounding box center [49, 51] width 39 height 12
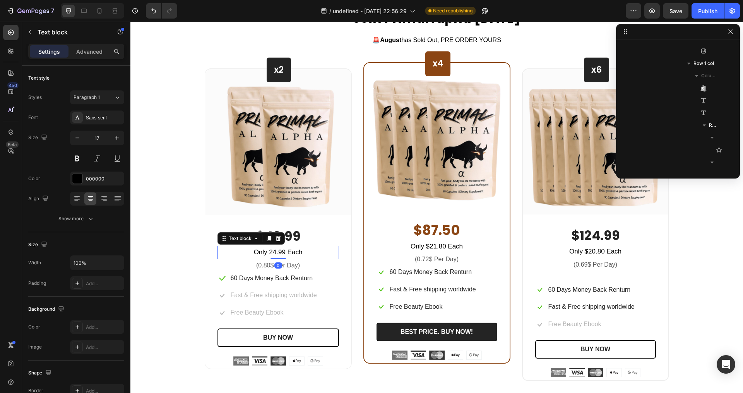
scroll to position [332, 0]
click at [263, 254] on p "Only 24.99 Each" at bounding box center [278, 253] width 120 height 12
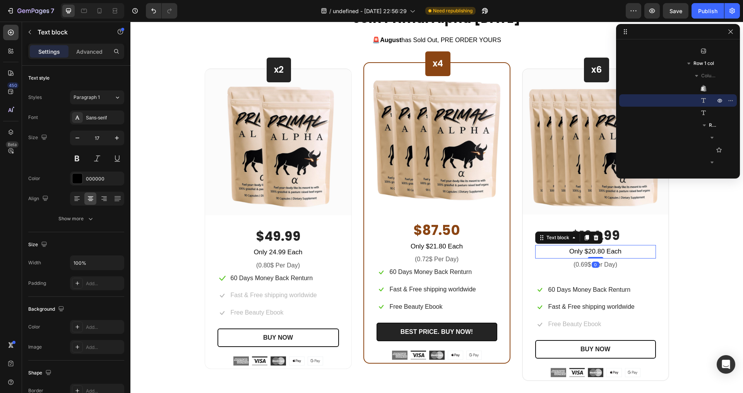
click at [580, 256] on p "Only $20.80 Each" at bounding box center [595, 252] width 119 height 12
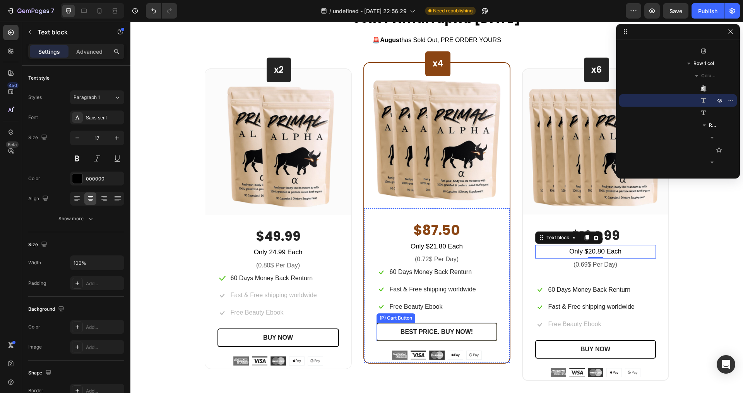
click at [383, 332] on button "BEST PRICE. BUY NOW!" at bounding box center [436, 332] width 121 height 19
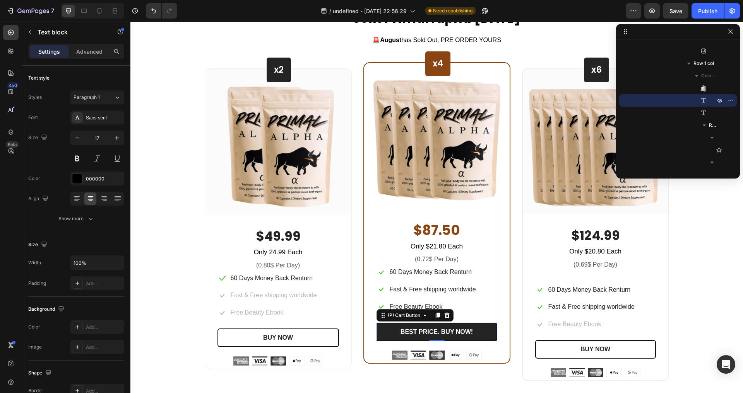
scroll to position [1075, 0]
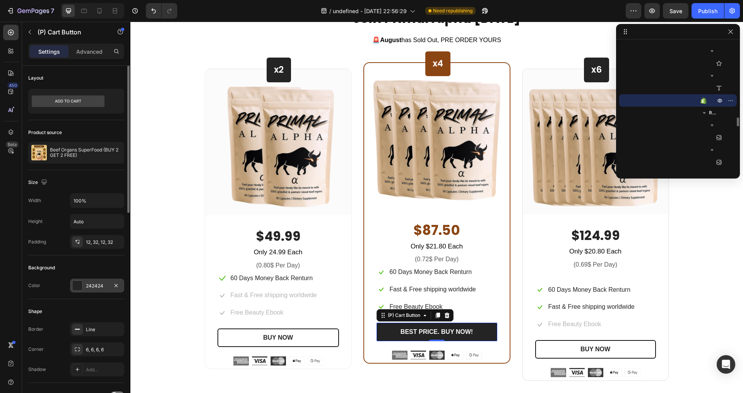
click at [81, 290] on div at bounding box center [77, 286] width 10 height 10
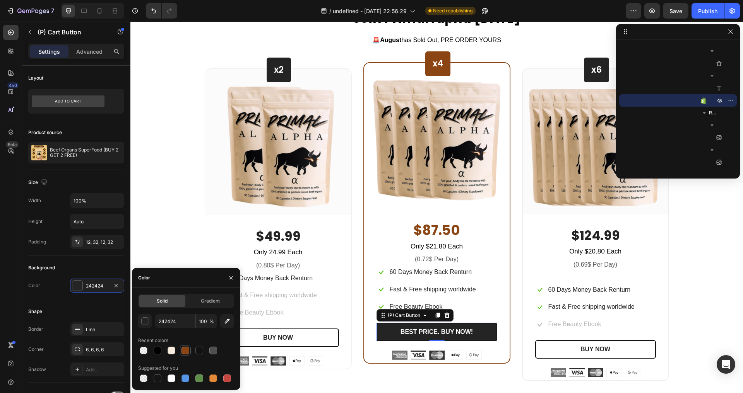
click at [187, 351] on div at bounding box center [185, 351] width 8 height 8
type input "8B4513"
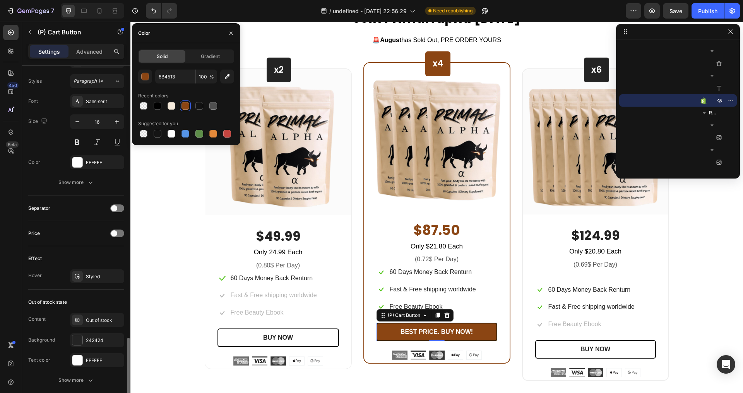
scroll to position [479, 0]
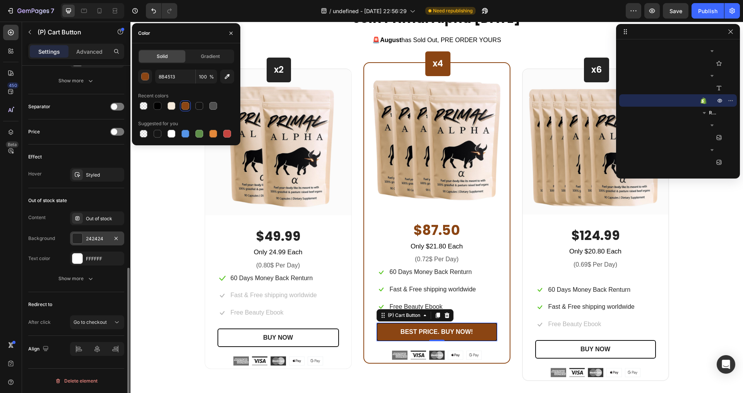
click at [97, 241] on div "242424" at bounding box center [97, 239] width 22 height 7
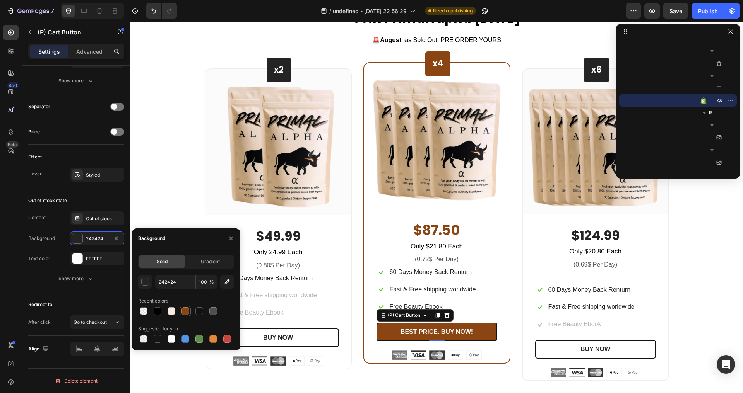
click at [187, 308] on div at bounding box center [185, 312] width 8 height 8
type input "8B4513"
click at [63, 323] on div "After click Go to checkout" at bounding box center [76, 323] width 96 height 14
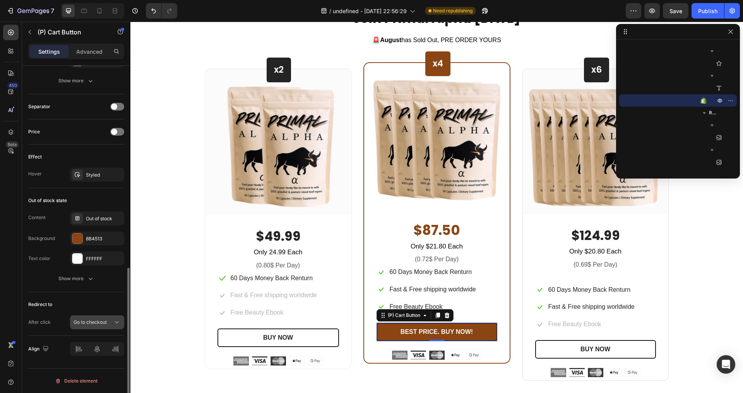
click at [92, 321] on span "Go to checkout" at bounding box center [89, 322] width 33 height 6
click at [196, 324] on div "Join Primal Alpha Today Heading 🚨 August has Sold Out, PRE ORDER YOURS Text blo…" at bounding box center [436, 196] width 601 height 372
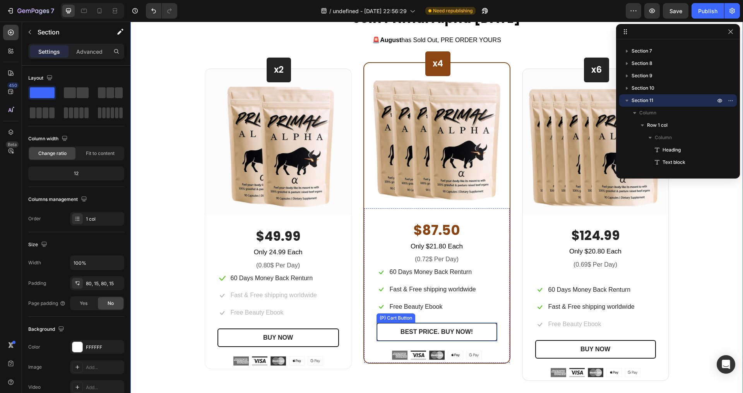
click at [390, 332] on button "BEST PRICE. BUY NOW!" at bounding box center [436, 332] width 121 height 19
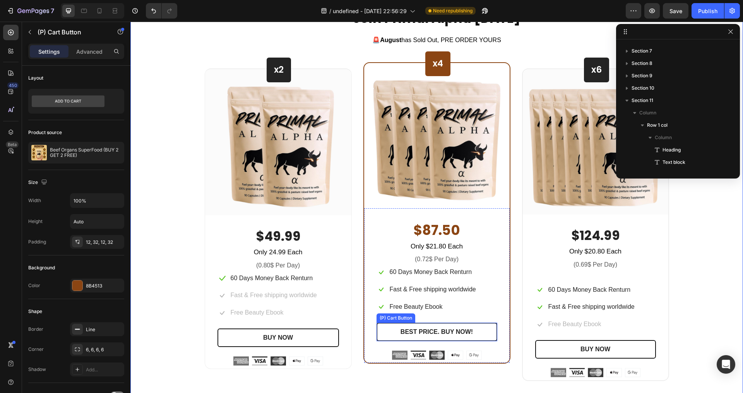
scroll to position [1075, 0]
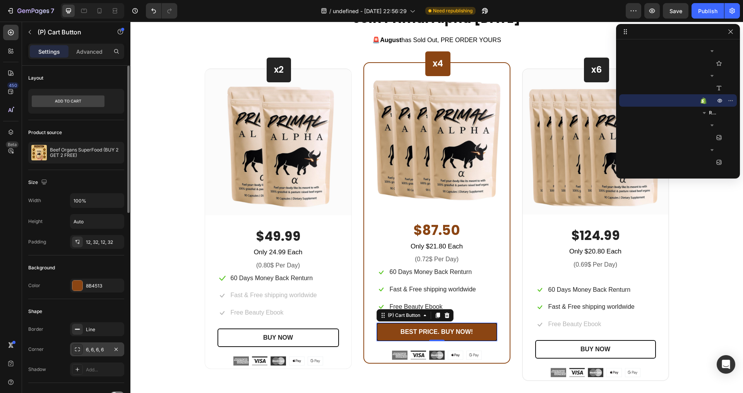
click at [92, 350] on div "6, 6, 6, 6" at bounding box center [97, 350] width 22 height 7
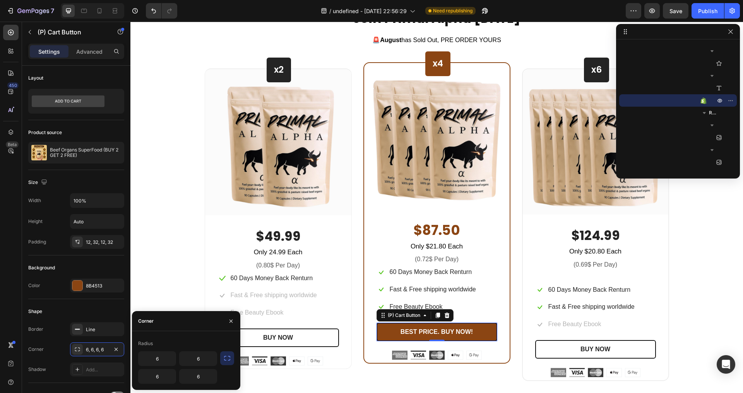
click at [224, 360] on icon "button" at bounding box center [227, 358] width 6 height 5
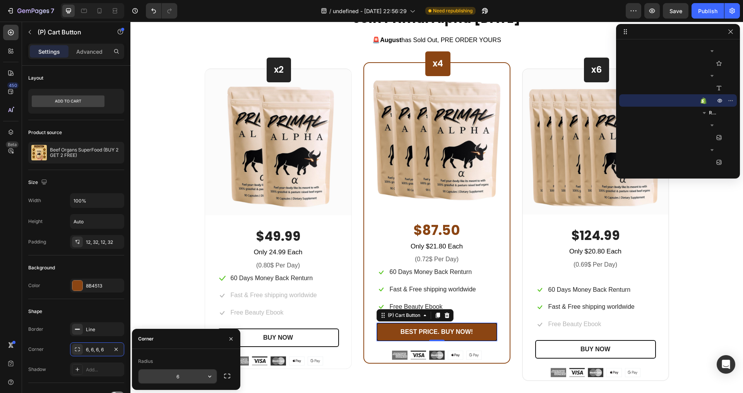
click at [186, 371] on input "6" at bounding box center [177, 377] width 78 height 14
type input "16"
click at [329, 361] on div "Image Image Image Image Image Row" at bounding box center [277, 361] width 121 height 9
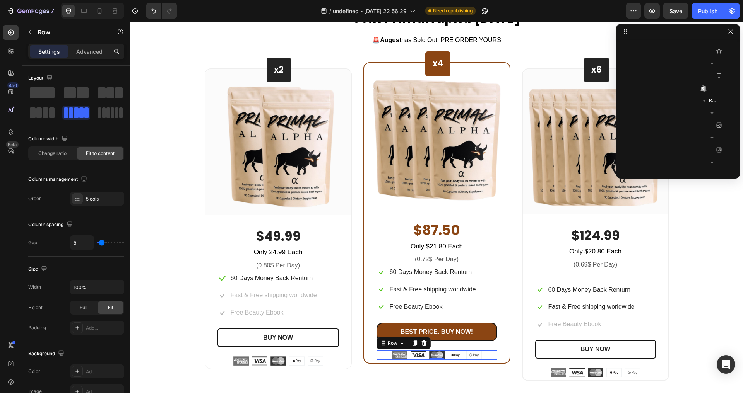
drag, startPoint x: 378, startPoint y: 355, endPoint x: 369, endPoint y: 356, distance: 9.0
click at [378, 355] on div "Image Image Image Image Image Row 0" at bounding box center [436, 355] width 121 height 9
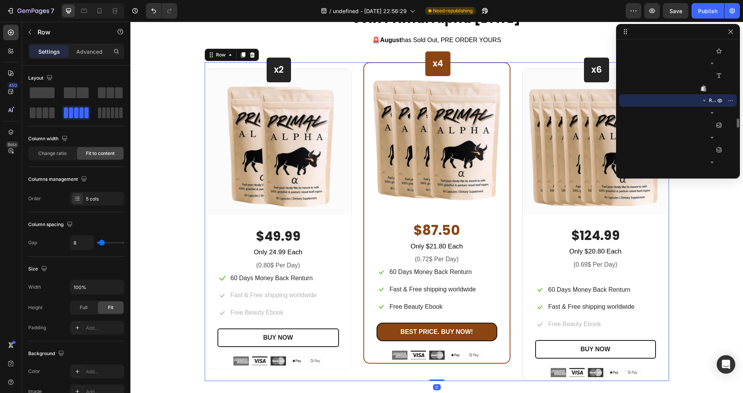
drag, startPoint x: 353, startPoint y: 354, endPoint x: 348, endPoint y: 352, distance: 5.6
click at [351, 354] on div "x2 Heading Row Image Row $49.99 (P) Price (P) Price Only 24.99 Each Text block …" at bounding box center [437, 221] width 464 height 319
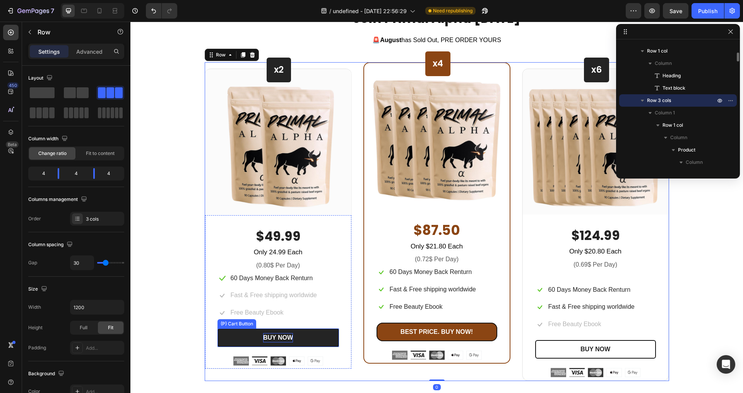
click at [285, 333] on div "BUY NOW" at bounding box center [278, 337] width 30 height 9
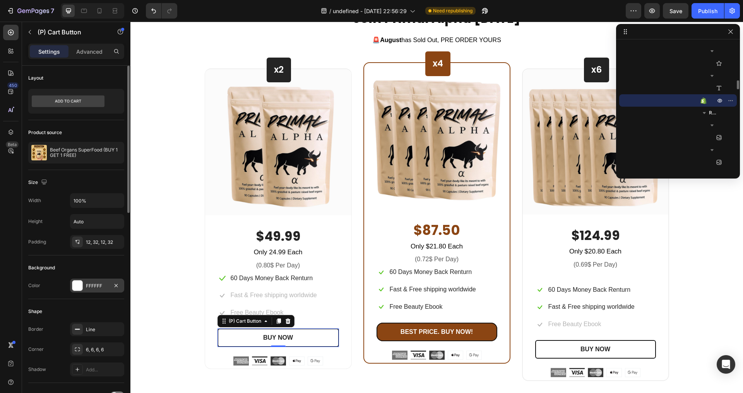
click at [83, 286] on div "FFFFFF" at bounding box center [97, 286] width 54 height 14
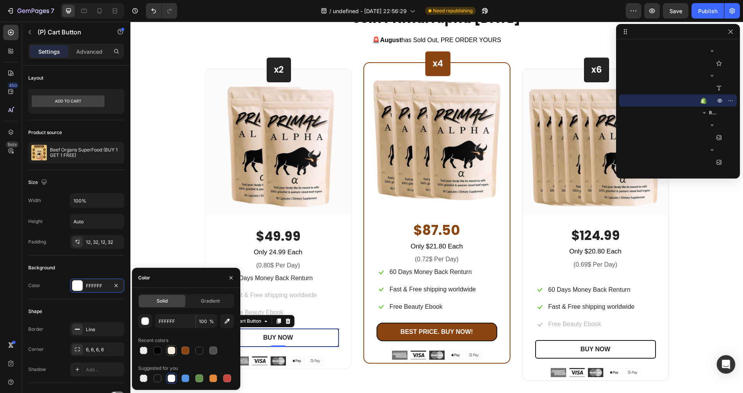
click at [175, 350] on div at bounding box center [171, 351] width 8 height 8
type input "F6EBDC"
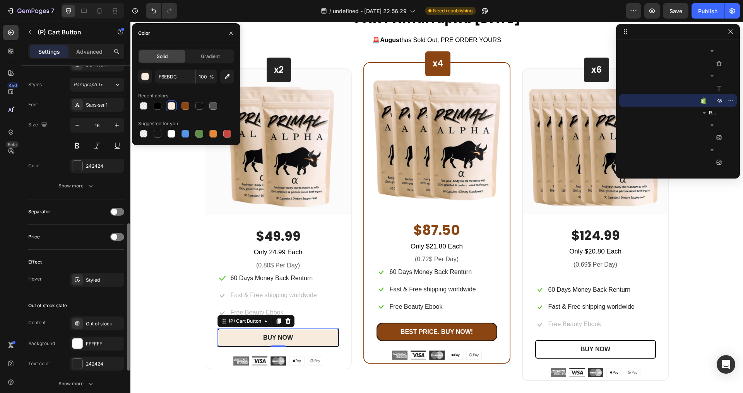
scroll to position [442, 0]
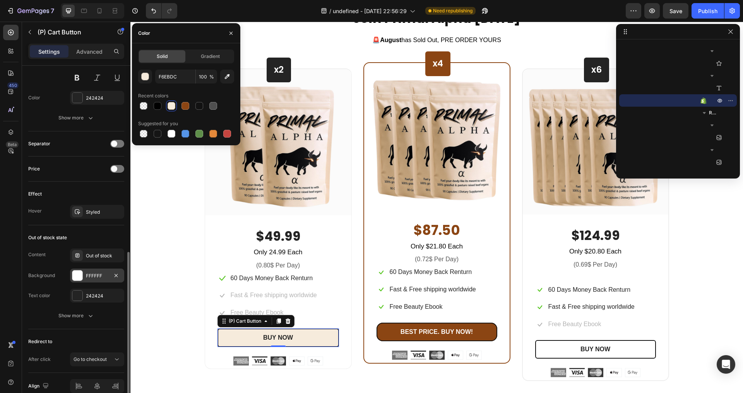
click at [100, 281] on div "FFFFFF" at bounding box center [97, 276] width 54 height 14
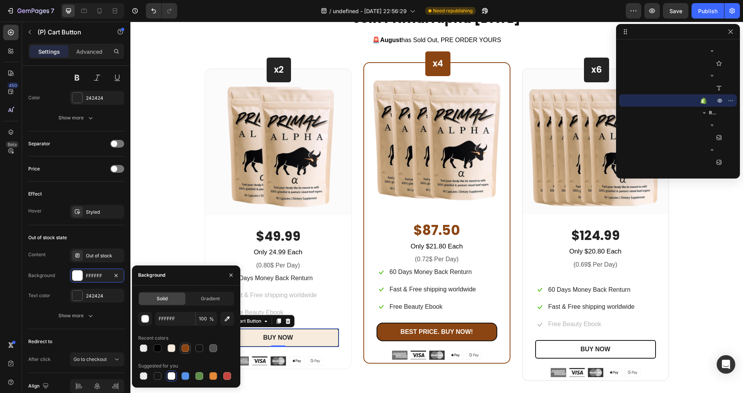
click at [180, 350] on div at bounding box center [185, 348] width 11 height 11
type input "8B4513"
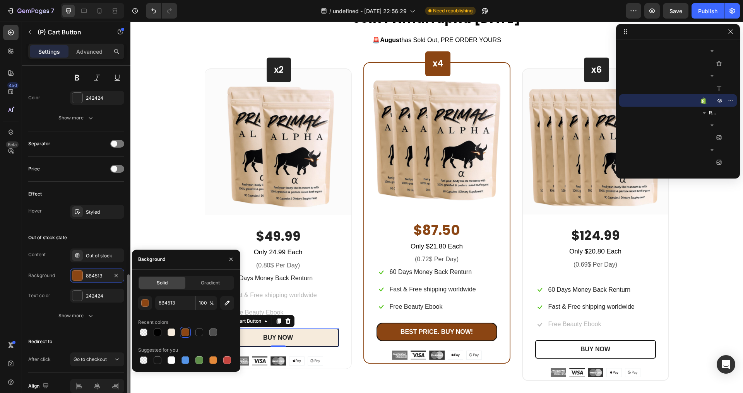
scroll to position [458, 0]
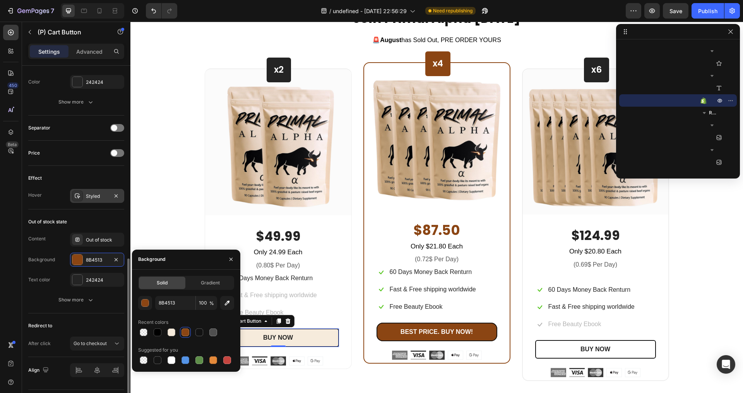
click at [96, 201] on div "Styled" at bounding box center [97, 196] width 54 height 14
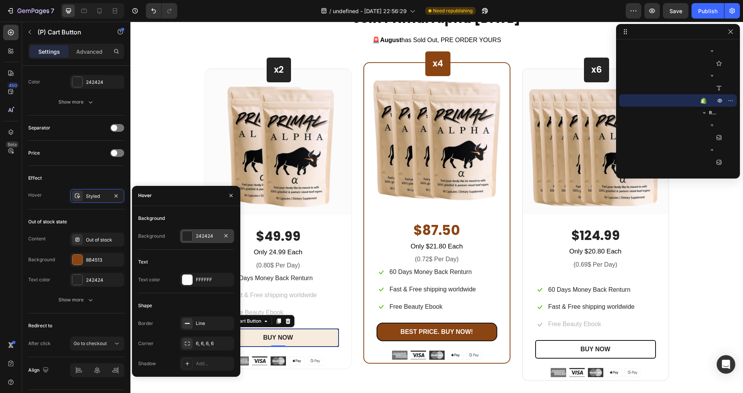
click at [184, 238] on div at bounding box center [187, 236] width 10 height 10
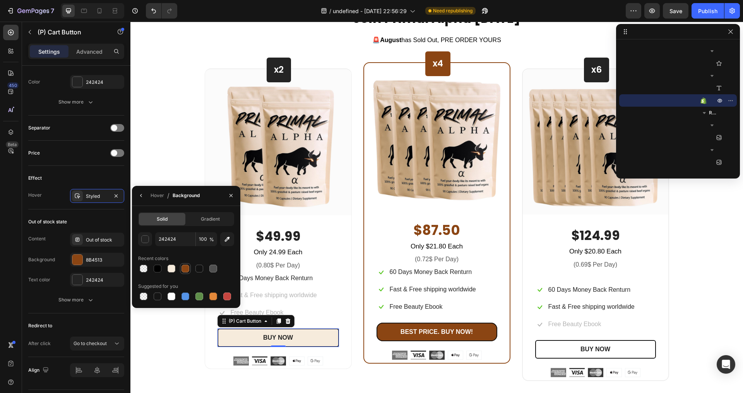
click at [180, 266] on div at bounding box center [185, 268] width 11 height 11
type input "8B4513"
click at [100, 321] on div "Redirect to" at bounding box center [76, 326] width 96 height 12
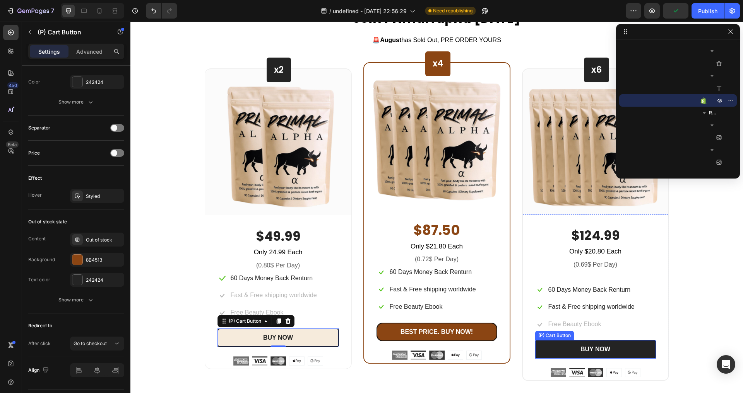
click at [550, 350] on button "BUY NOW" at bounding box center [595, 349] width 121 height 19
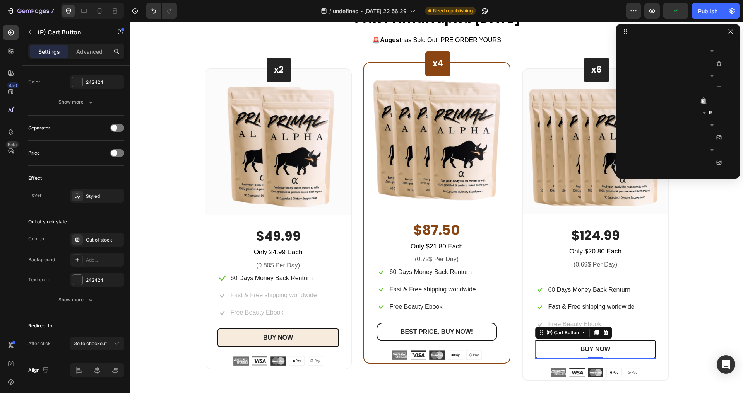
scroll to position [1607, 0]
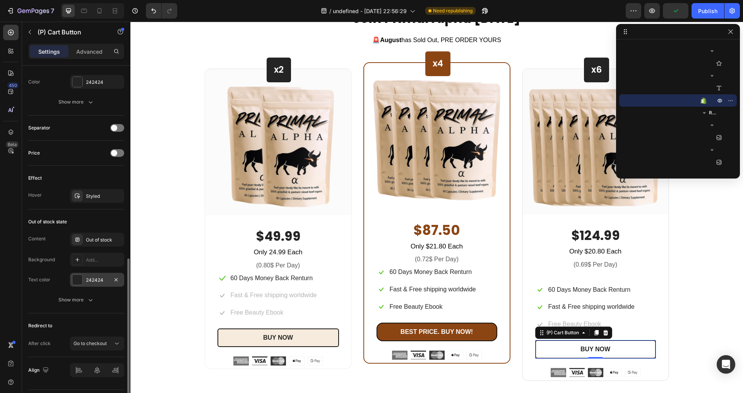
click at [101, 274] on div "242424" at bounding box center [97, 280] width 54 height 14
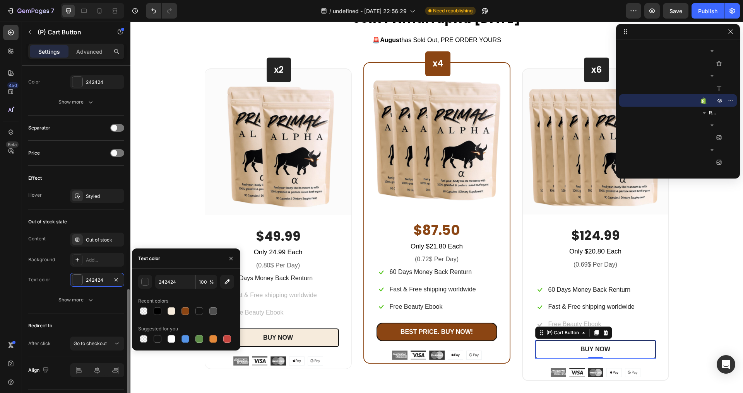
scroll to position [479, 0]
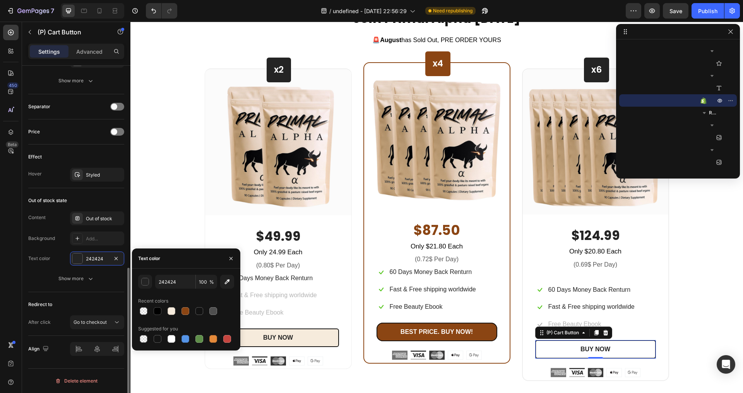
click at [90, 189] on div "Out of stock state Content Out of stock Background Add... Text color 242424 Sho…" at bounding box center [76, 240] width 96 height 104
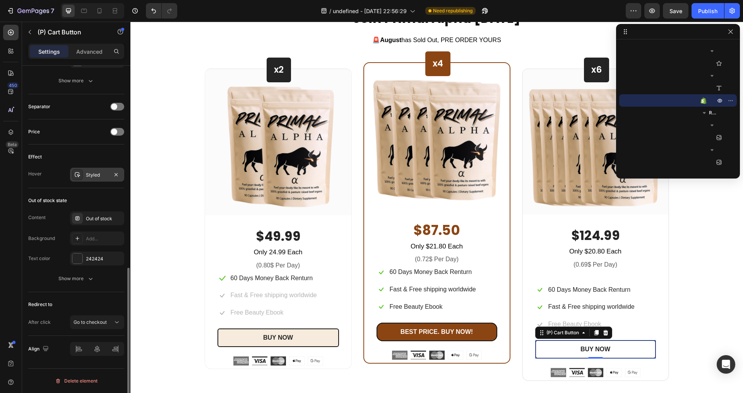
click at [96, 176] on div "Styled" at bounding box center [97, 175] width 22 height 7
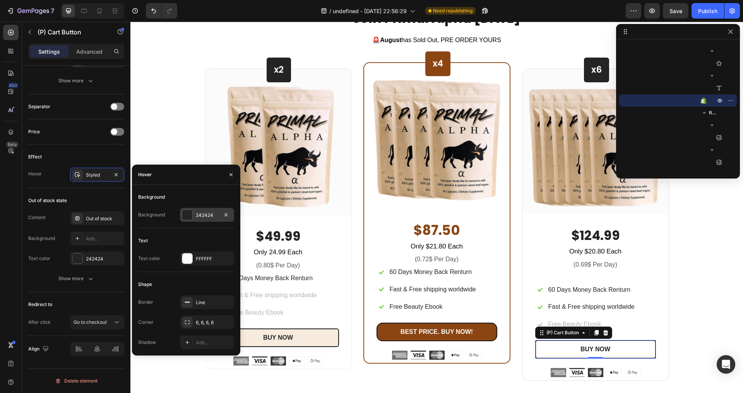
click at [185, 220] on div at bounding box center [187, 215] width 11 height 11
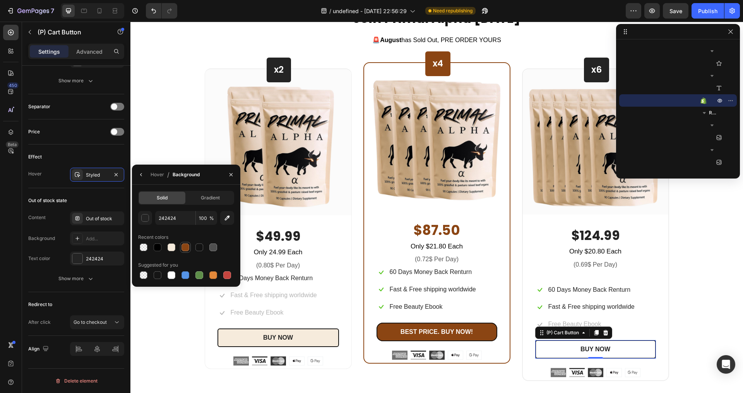
click at [185, 247] on div at bounding box center [185, 248] width 8 height 8
type input "8B4513"
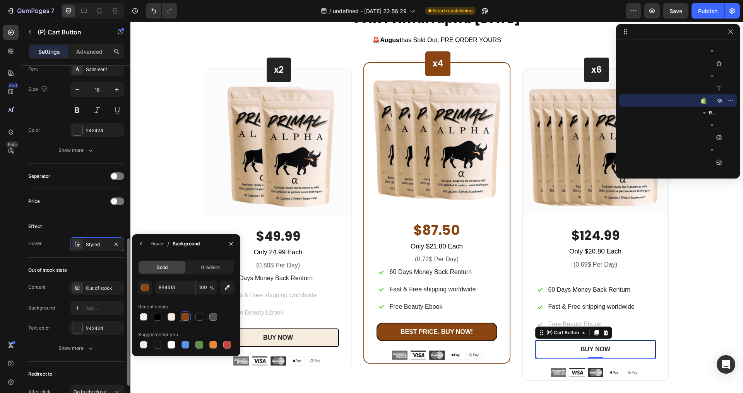
scroll to position [352, 0]
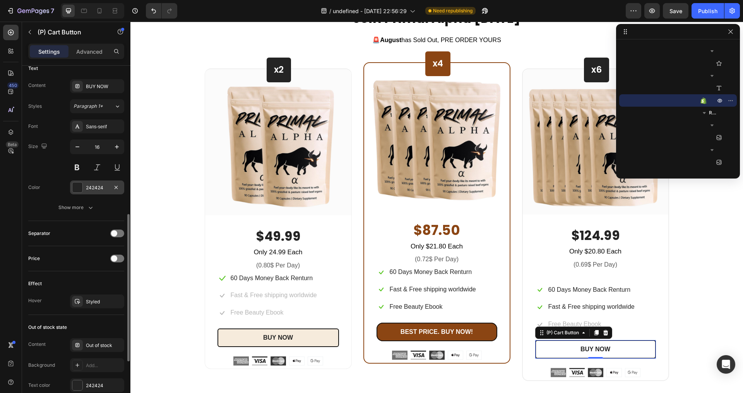
click at [100, 187] on div "242424" at bounding box center [97, 188] width 22 height 7
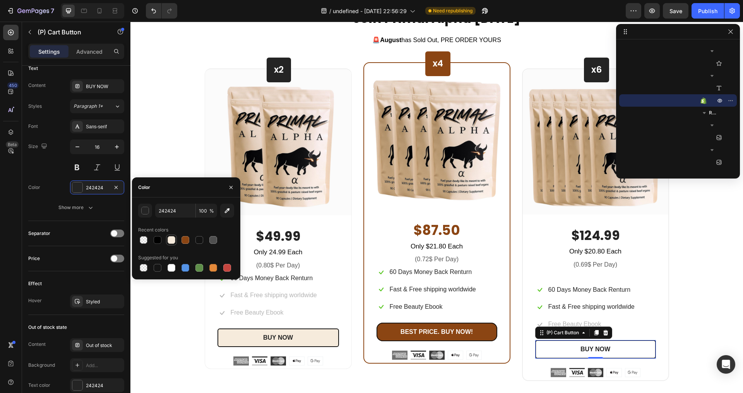
click at [171, 240] on div at bounding box center [171, 240] width 8 height 8
click at [160, 243] on div at bounding box center [158, 240] width 8 height 8
type input "000000"
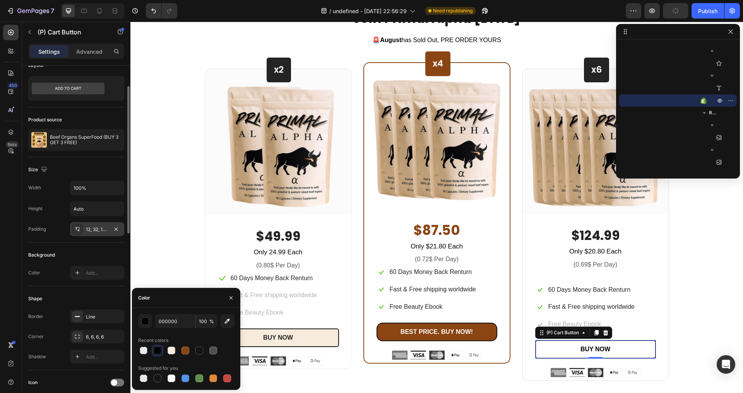
scroll to position [24, 0]
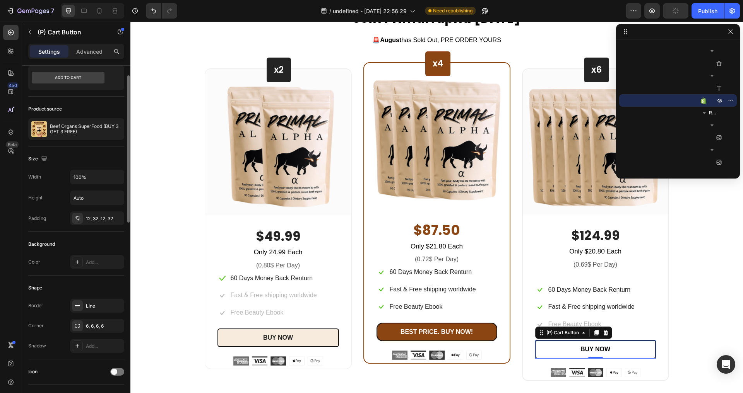
click at [84, 239] on div "Background" at bounding box center [76, 244] width 96 height 12
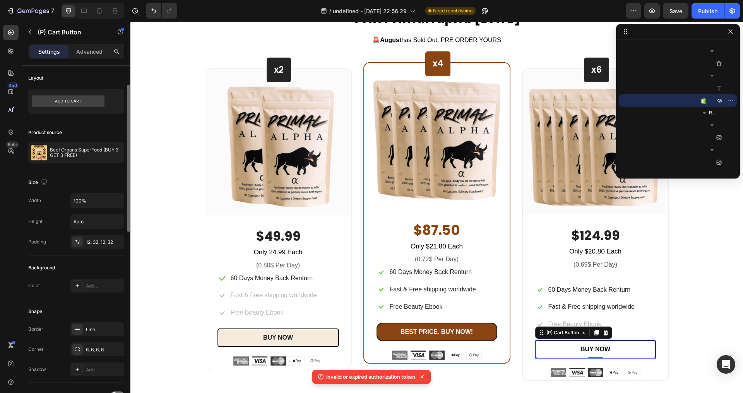
scroll to position [14, 0]
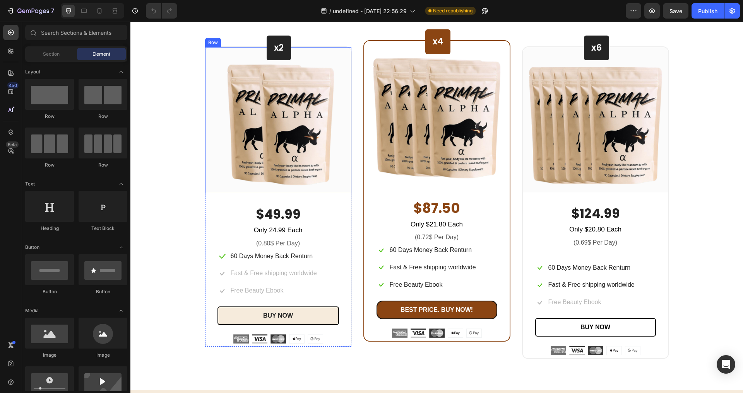
scroll to position [2644, 0]
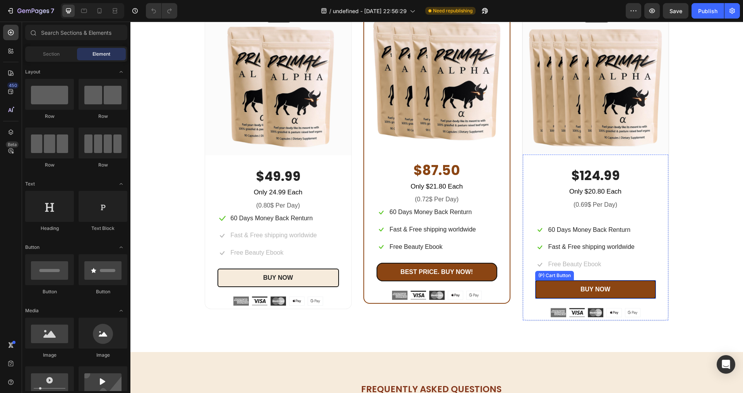
click at [544, 289] on button "BUY NOW" at bounding box center [595, 289] width 121 height 19
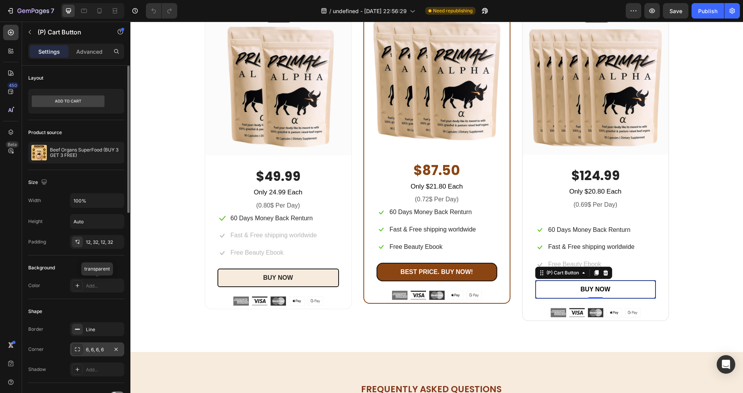
scroll to position [60, 0]
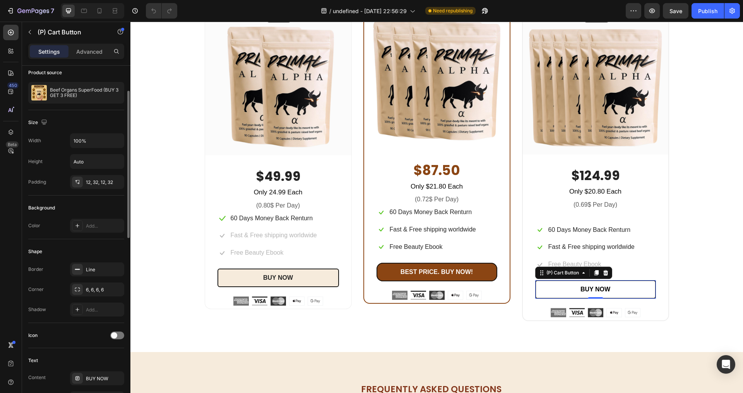
click at [95, 229] on div "Add..." at bounding box center [97, 226] width 54 height 14
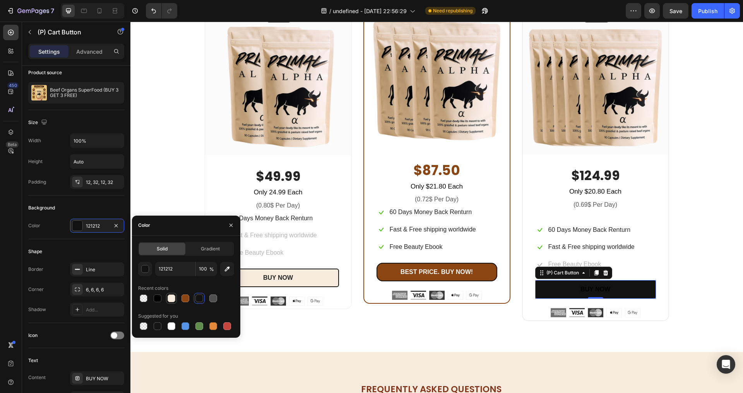
click at [169, 298] on div at bounding box center [171, 299] width 8 height 8
type input "F6EBDC"
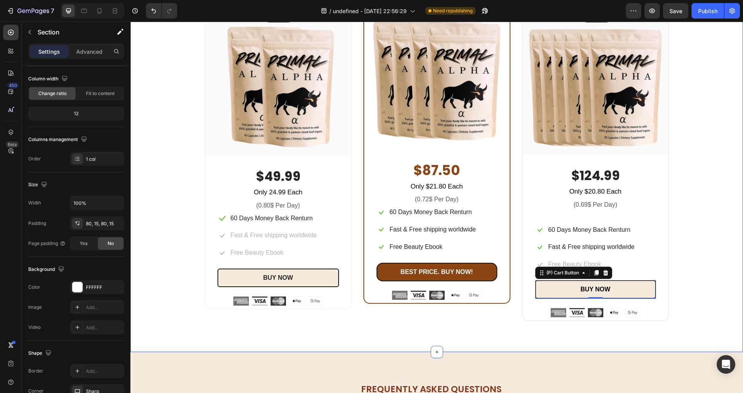
click at [289, 336] on div "Join Primal Alpha Today Heading 🚨 August has Sold Out, PRE ORDER YOURS Text blo…" at bounding box center [436, 136] width 612 height 434
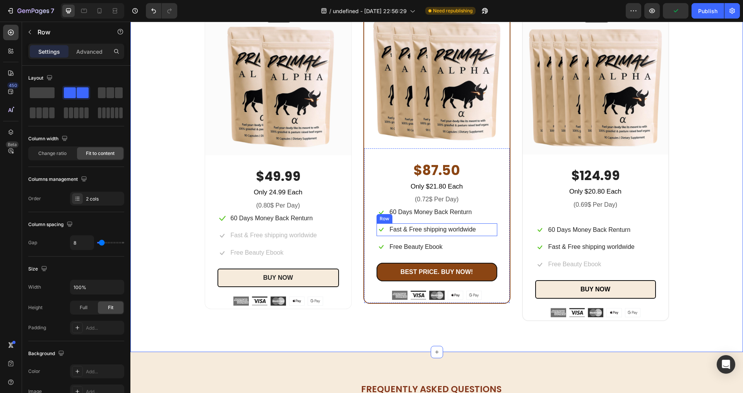
click at [482, 230] on div "Icon Fast & Free shipping worldwide Text block Row" at bounding box center [436, 230] width 121 height 13
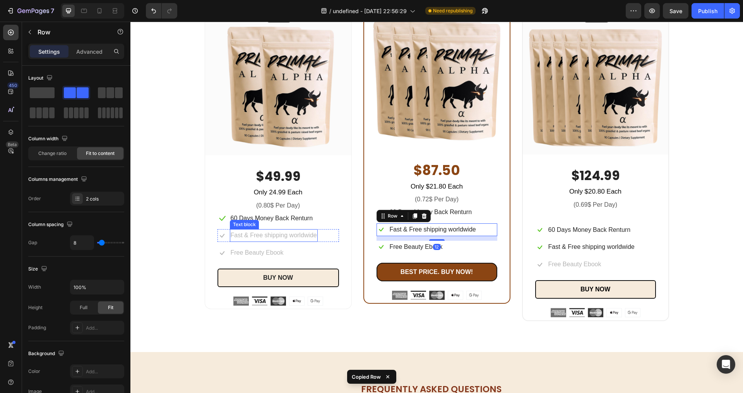
click at [290, 229] on div "$49.99 (P) Price (P) Price Only 24.99 Each Text block (0.80$ Per Day) Text bloc…" at bounding box center [277, 237] width 121 height 138
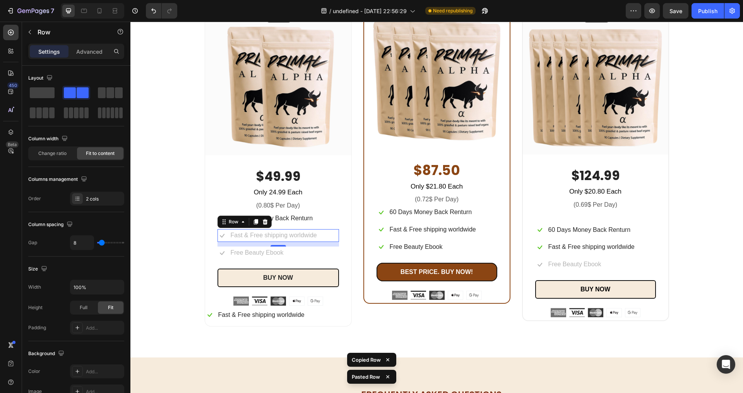
click at [323, 236] on div "Icon Fast & Free shipping worldwide Text block Row 0" at bounding box center [277, 235] width 121 height 13
click at [265, 220] on div at bounding box center [264, 221] width 9 height 9
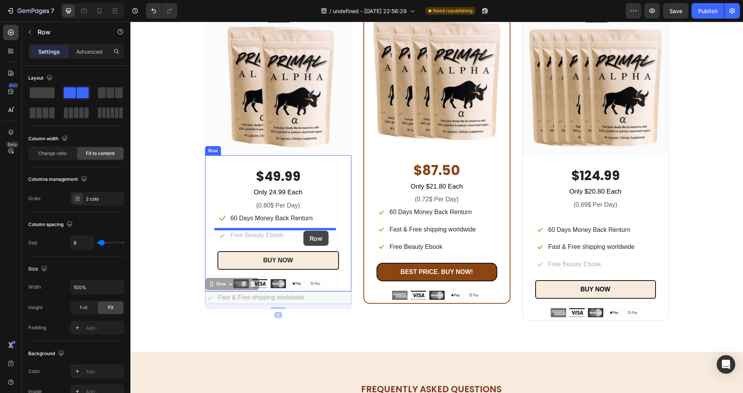
drag, startPoint x: 308, startPoint y: 297, endPoint x: 303, endPoint y: 231, distance: 66.7
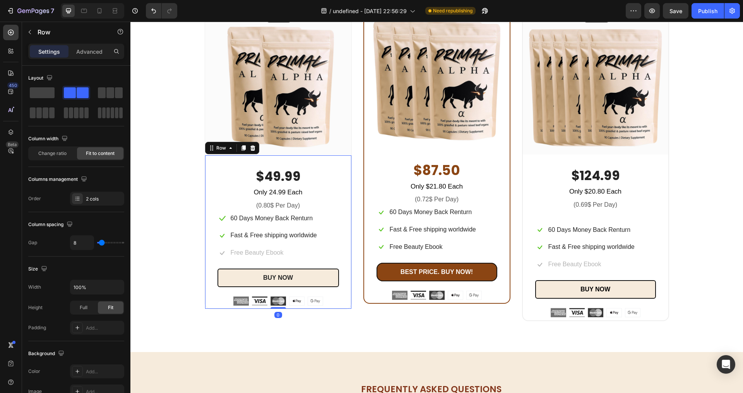
click at [314, 265] on div "$49.99 (P) Price (P) Price Only 24.99 Each Text block (0.80$ Per Day) Text bloc…" at bounding box center [277, 237] width 121 height 138
click at [311, 256] on div "Icon Free Beauty Ebook Text block Row" at bounding box center [277, 253] width 121 height 13
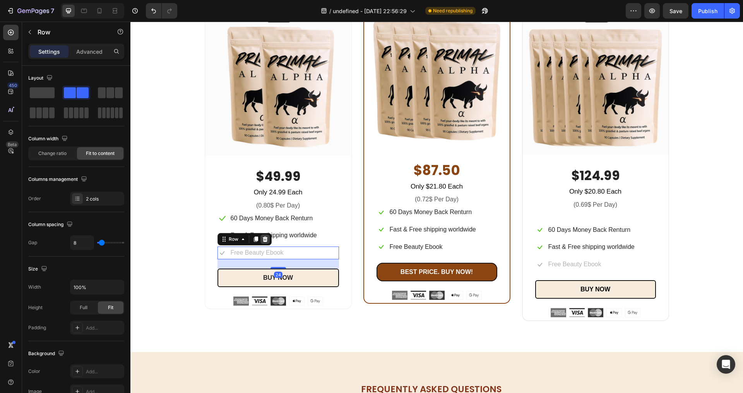
click at [264, 241] on icon at bounding box center [265, 239] width 6 height 6
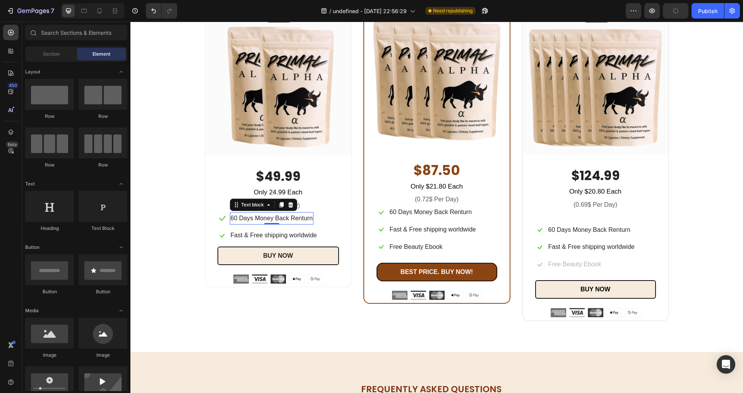
click at [234, 216] on p "60 Days Money Back Renturn" at bounding box center [272, 218] width 82 height 11
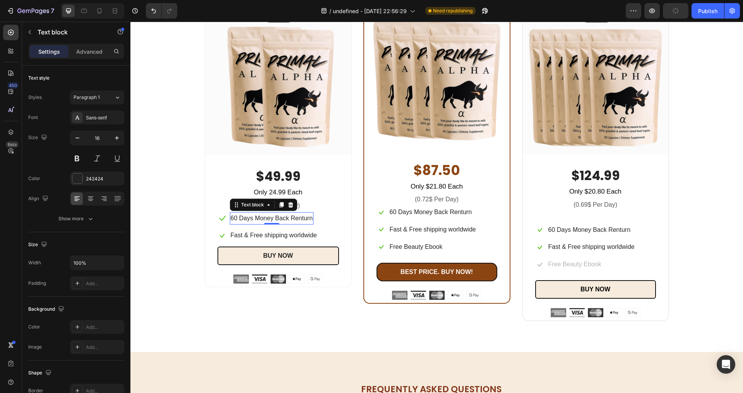
click at [233, 220] on p "60 Days Money Back Renturn" at bounding box center [272, 218] width 82 height 11
click at [231, 222] on p "60 Days Money Back Renturn" at bounding box center [272, 218] width 82 height 11
click at [392, 212] on p "60 Days Money Back Renturn" at bounding box center [431, 212] width 82 height 11
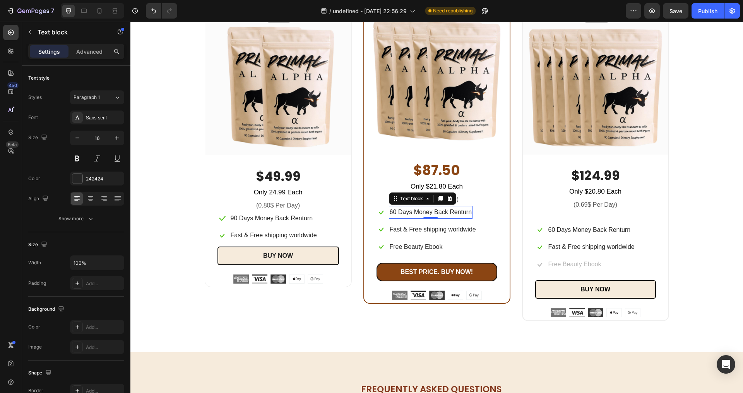
click at [390, 214] on p "60 Days Money Back Renturn" at bounding box center [431, 212] width 82 height 11
click at [436, 241] on div "Free Beauty Ebook" at bounding box center [416, 247] width 55 height 13
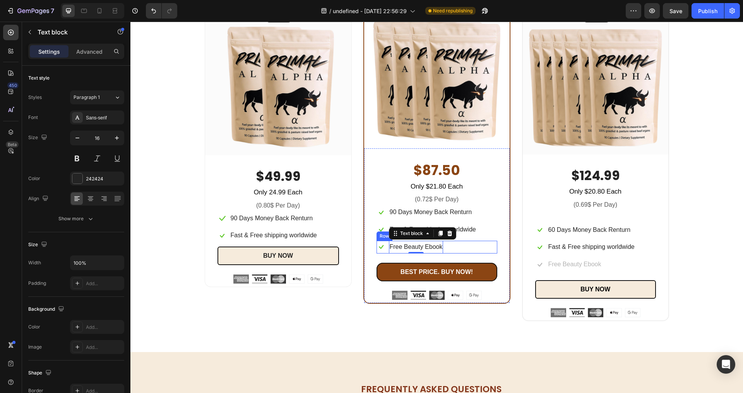
click at [453, 244] on div "Icon Free Beauty Ebook Text block 0 Row" at bounding box center [436, 247] width 121 height 13
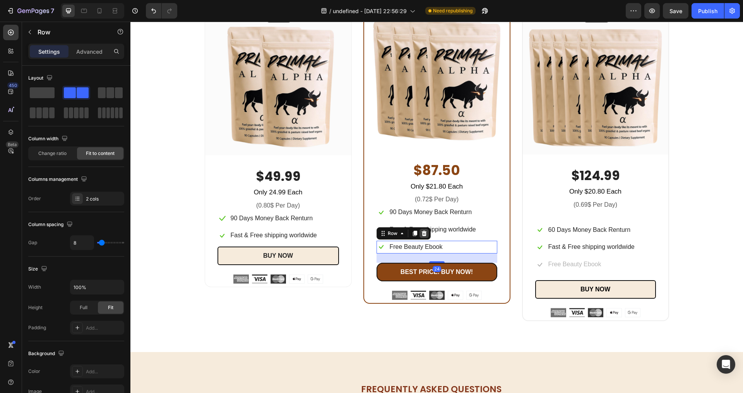
click at [421, 232] on icon at bounding box center [423, 233] width 5 height 5
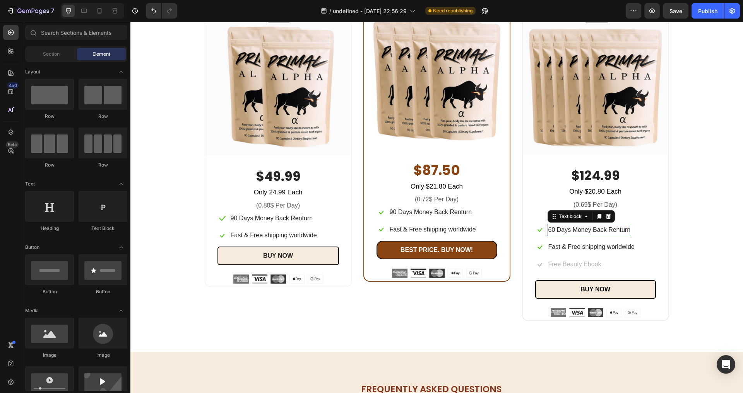
click at [551, 231] on p "60 Days Money Back Renturn" at bounding box center [589, 230] width 82 height 11
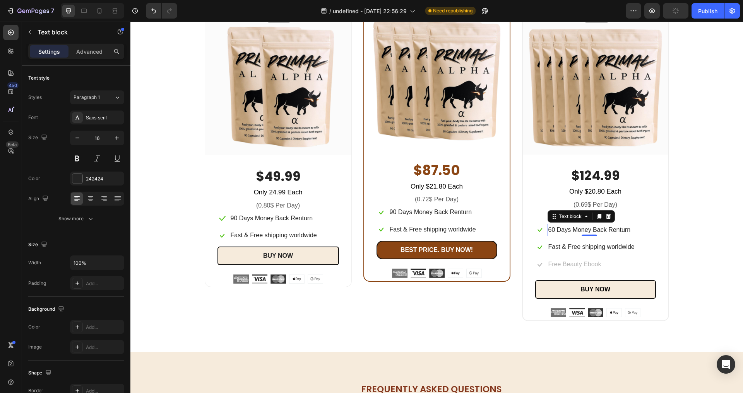
click at [549, 232] on p "60 Days Money Back Renturn" at bounding box center [589, 230] width 82 height 11
click at [622, 232] on p "90 Days Money Back Renturn" at bounding box center [589, 230] width 82 height 11
click at [462, 211] on p "90 Days Money Back Renturn" at bounding box center [431, 212] width 82 height 11
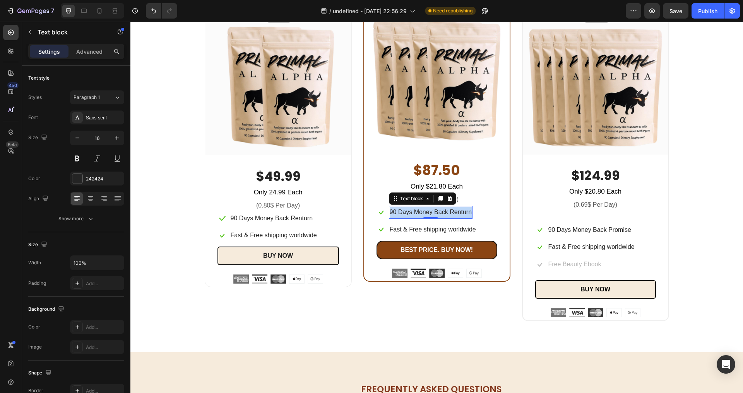
click at [462, 211] on p "90 Days Money Back Renturn" at bounding box center [431, 212] width 82 height 11
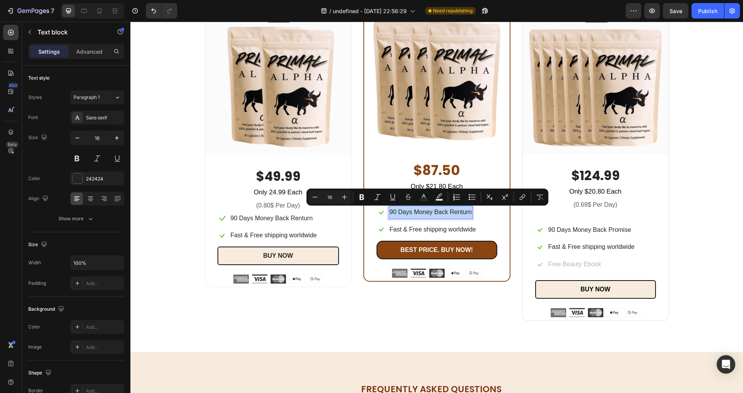
click at [462, 211] on p "90 Days Money Back Renturn" at bounding box center [431, 212] width 82 height 11
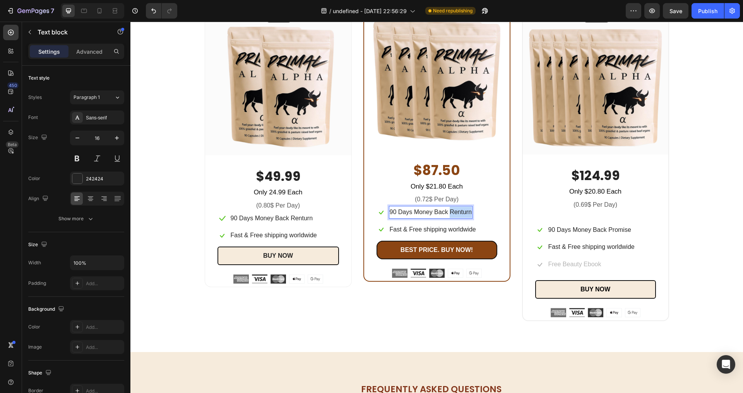
click at [462, 211] on p "90 Days Money Back Renturn" at bounding box center [431, 212] width 82 height 11
click at [297, 221] on p "90 Days Money Back Renturn" at bounding box center [272, 218] width 82 height 11
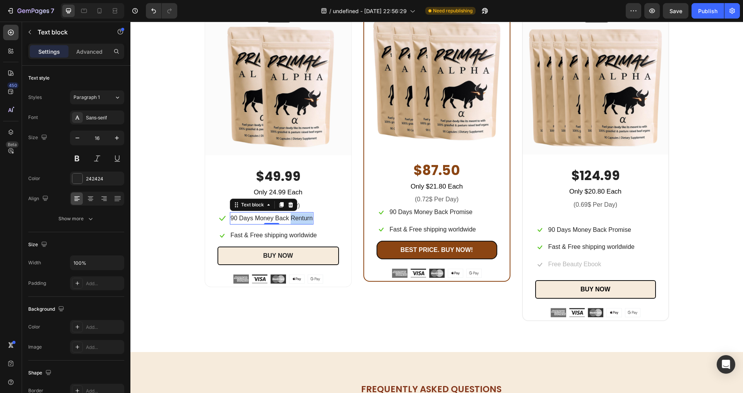
click at [298, 217] on p "90 Days Money Back Renturn" at bounding box center [272, 218] width 82 height 11
click at [606, 249] on p "Fast & Free shipping worldwide" at bounding box center [591, 247] width 86 height 11
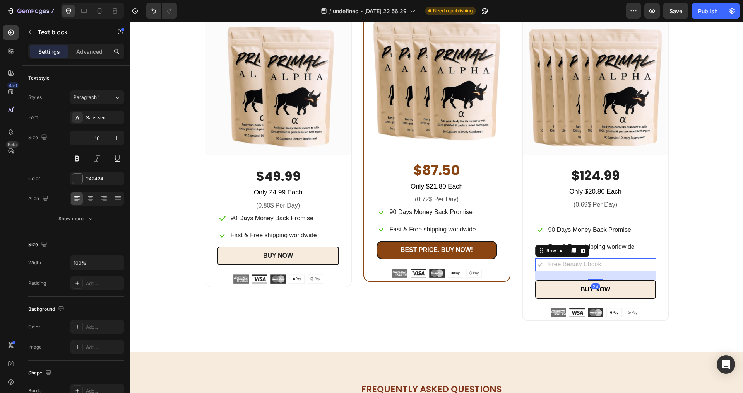
click at [612, 259] on div "Icon Free Beauty Ebook Text block Row 24" at bounding box center [595, 264] width 121 height 13
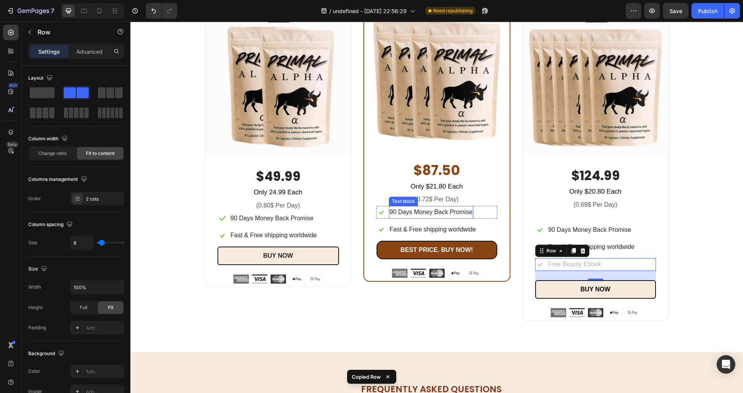
click at [432, 216] on p "90 Days Money Back Promise" at bounding box center [431, 212] width 83 height 11
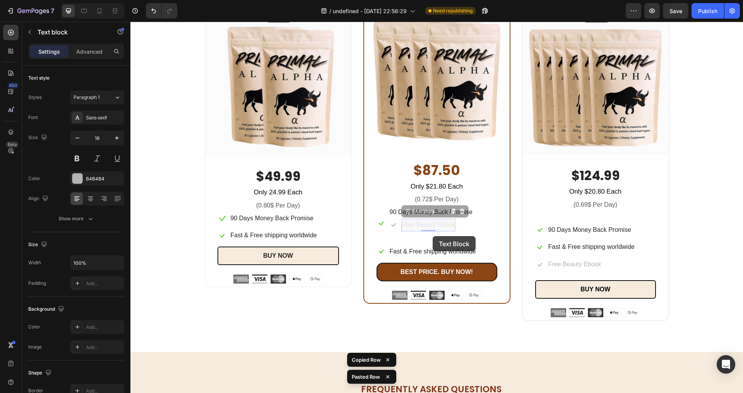
drag, startPoint x: 430, startPoint y: 226, endPoint x: 433, endPoint y: 236, distance: 10.5
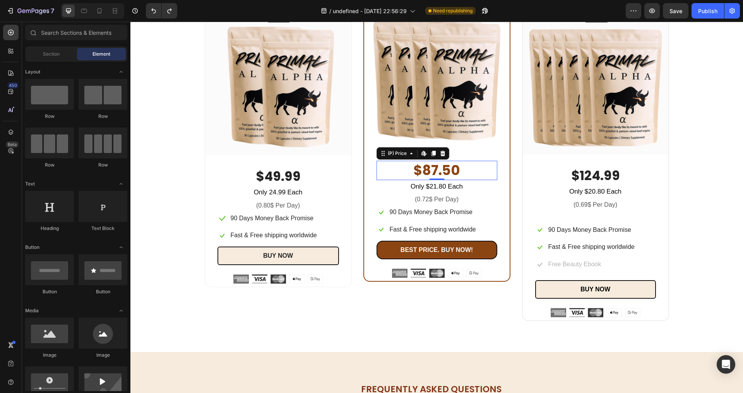
click at [422, 180] on div "$87.50" at bounding box center [436, 170] width 121 height 19
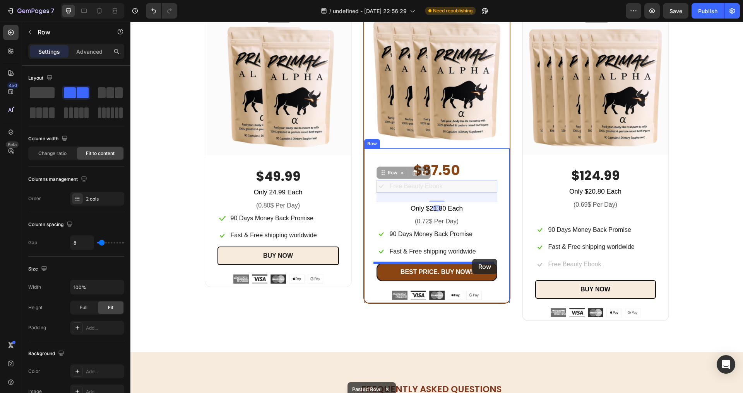
drag, startPoint x: 465, startPoint y: 186, endPoint x: 473, endPoint y: 259, distance: 73.2
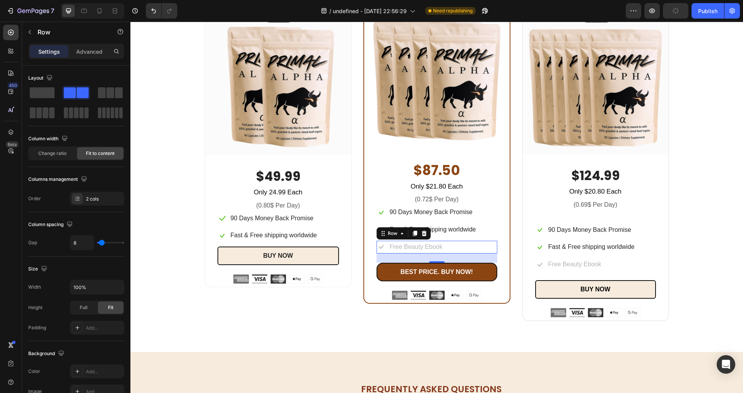
click at [463, 249] on div "Icon Free Beauty Ebook Text block Row 24" at bounding box center [436, 247] width 121 height 13
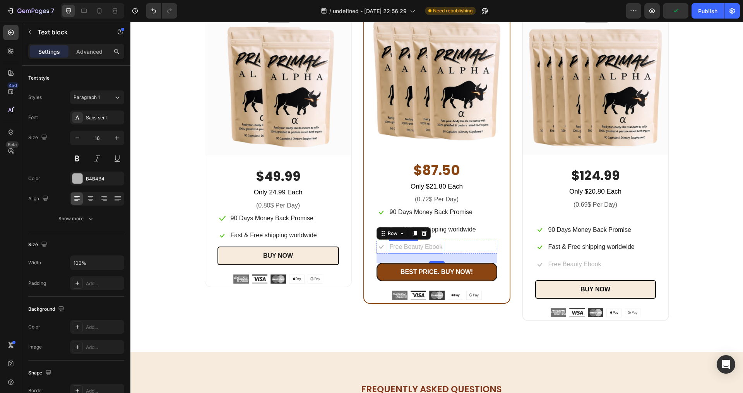
click at [429, 249] on p "Free Beauty Ebook" at bounding box center [416, 247] width 53 height 11
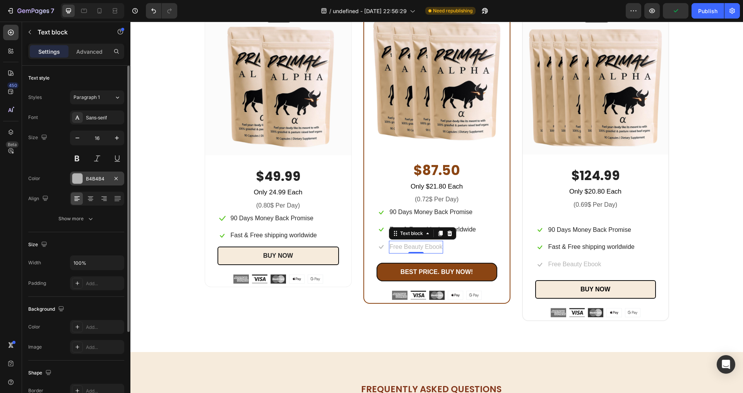
click at [102, 182] on div "B4B4B4" at bounding box center [97, 179] width 22 height 7
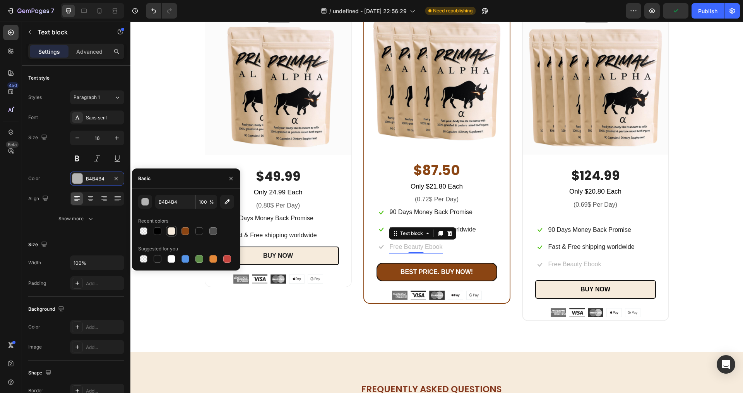
drag, startPoint x: 156, startPoint y: 229, endPoint x: 167, endPoint y: 230, distance: 11.2
click at [156, 229] on div at bounding box center [158, 231] width 8 height 8
type input "000000"
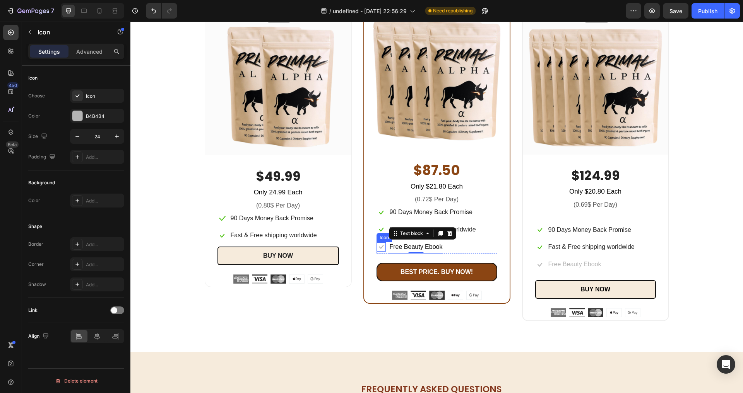
click at [380, 246] on icon at bounding box center [381, 247] width 5 height 4
click at [90, 120] on div "B4B4B4" at bounding box center [97, 116] width 54 height 14
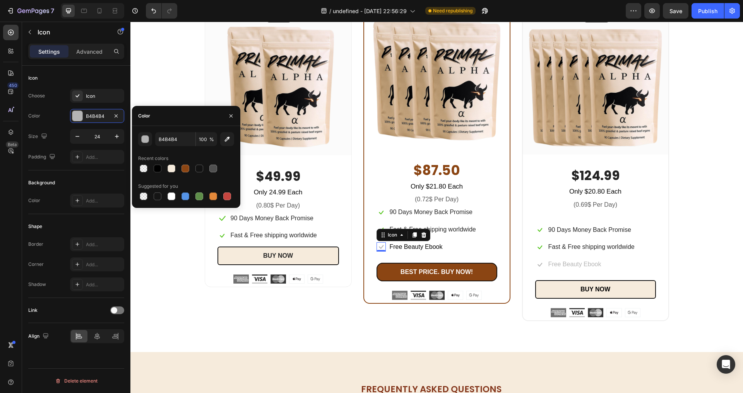
drag, startPoint x: 225, startPoint y: 141, endPoint x: 232, endPoint y: 149, distance: 11.2
click at [225, 142] on icon "button" at bounding box center [227, 139] width 8 height 8
type input "52C41A"
click at [369, 255] on div "$87.50 (P) Price (P) Price Only $21.80 Each Text block (0.72$ Per Day) Text blo…" at bounding box center [436, 226] width 145 height 154
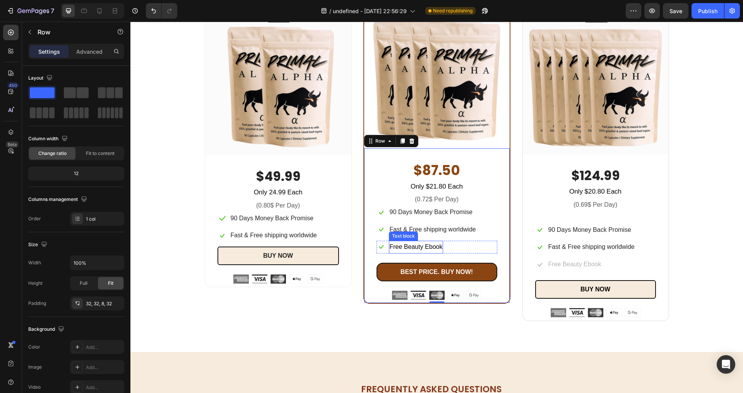
click at [408, 243] on p "Free Beauty Ebook" at bounding box center [416, 247] width 53 height 11
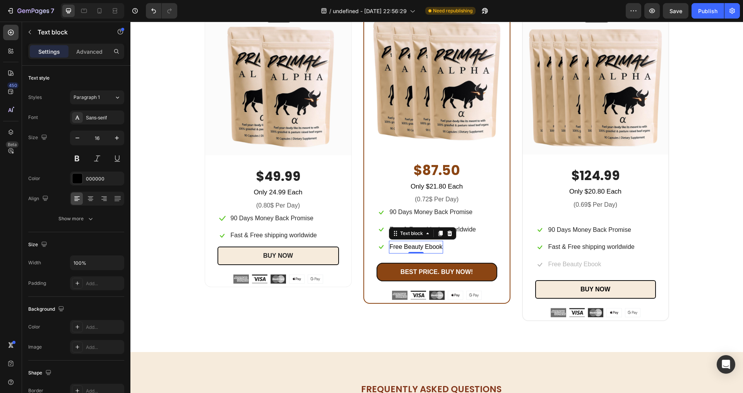
click at [408, 244] on p "Free Beauty Ebook" at bounding box center [416, 247] width 53 height 11
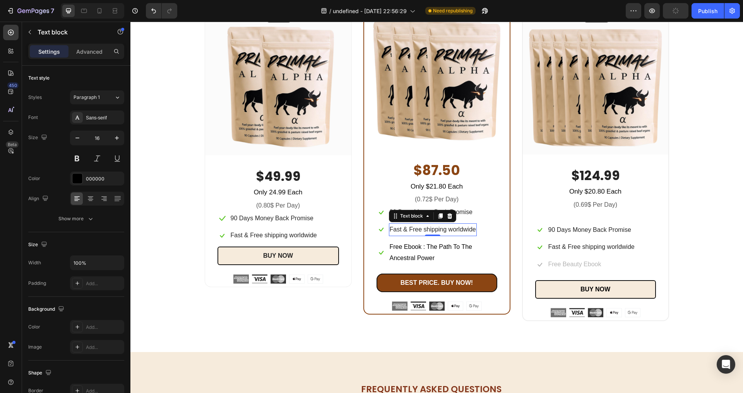
click at [410, 231] on p "Fast & Free shipping worldwide" at bounding box center [433, 229] width 86 height 11
click at [442, 261] on p "Free Ebook : The Path To The Ancestral Power" at bounding box center [443, 253] width 107 height 22
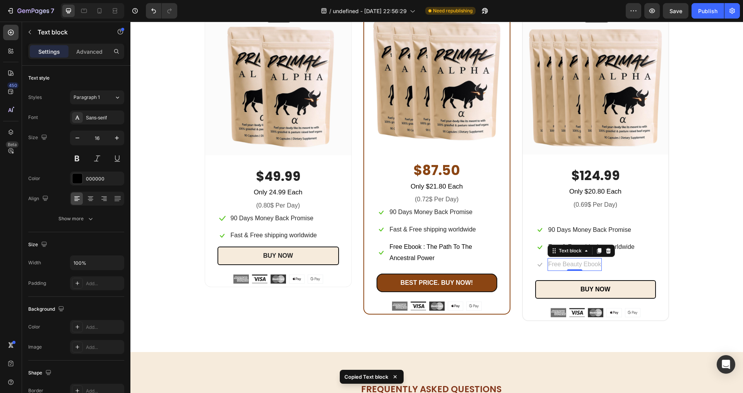
click at [565, 265] on p "Free Beauty Ebook" at bounding box center [574, 264] width 53 height 11
click at [630, 265] on div "Icon Free Beauty Ebook Text block 0 Row" at bounding box center [595, 264] width 121 height 13
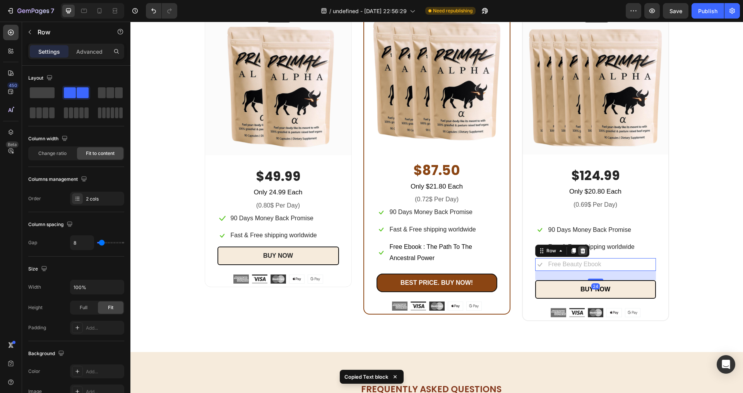
click at [580, 253] on icon at bounding box center [582, 250] width 5 height 5
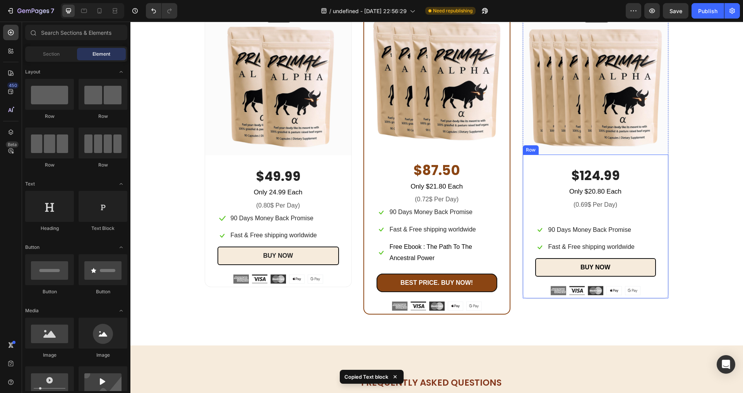
click at [608, 239] on div "$124.99 (P) Price (P) Price Only $20.80 Each Text block (0.69$ Per Day) Text bl…" at bounding box center [595, 231] width 121 height 128
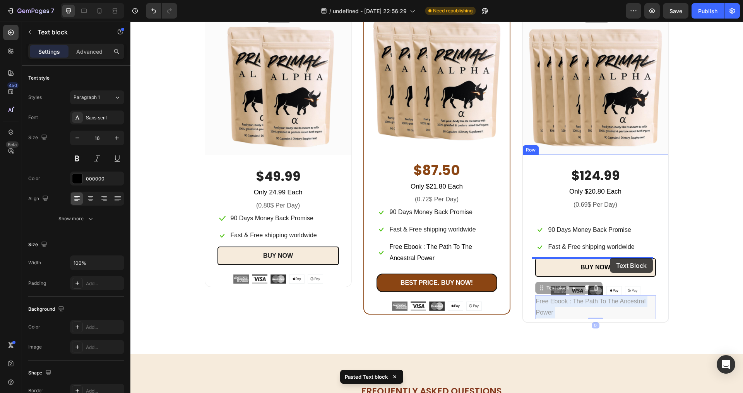
drag, startPoint x: 625, startPoint y: 313, endPoint x: 610, endPoint y: 258, distance: 57.4
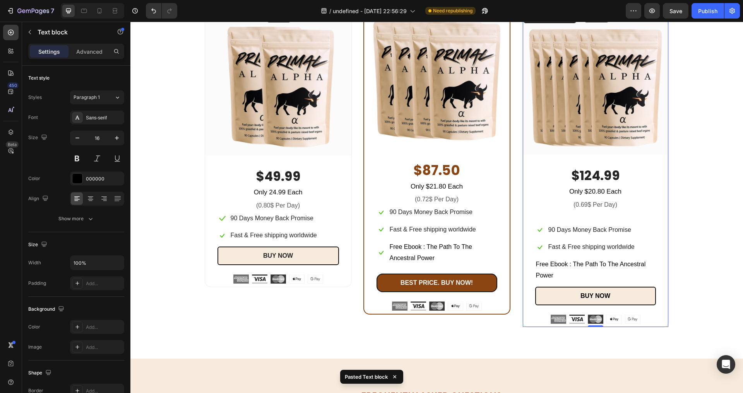
click at [665, 269] on div "x6 Heading Row Image Row $124.99 (P) Price (P) Price Only $20.80 Each Text bloc…" at bounding box center [595, 168] width 147 height 319
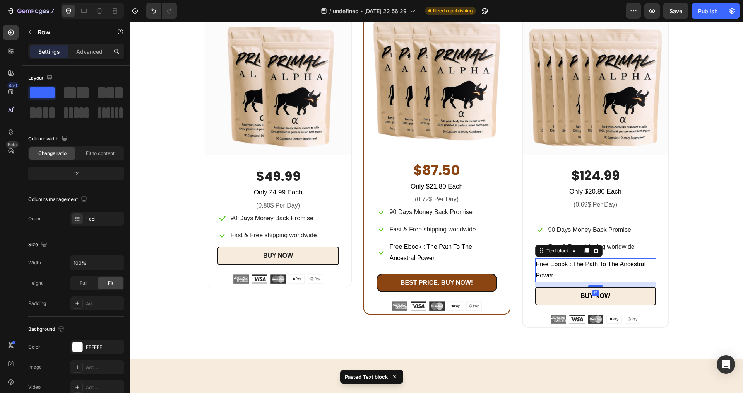
click at [612, 273] on p "Free Ebook : The Path To The Ancestral Power" at bounding box center [595, 270] width 119 height 22
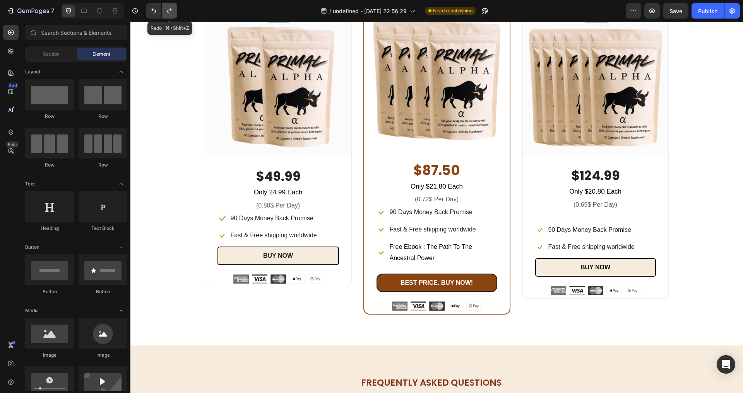
click at [166, 7] on icon "Undo/Redo" at bounding box center [170, 11] width 8 height 8
click at [606, 217] on div "$124.99 (P) Price (P) Price Only $20.80 Each Text block (0.69$ Per Day) Text bl…" at bounding box center [595, 231] width 121 height 128
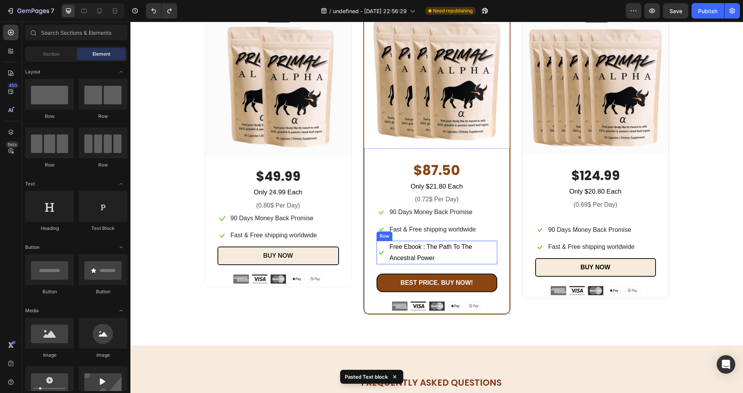
click at [381, 259] on div "Icon" at bounding box center [380, 253] width 9 height 24
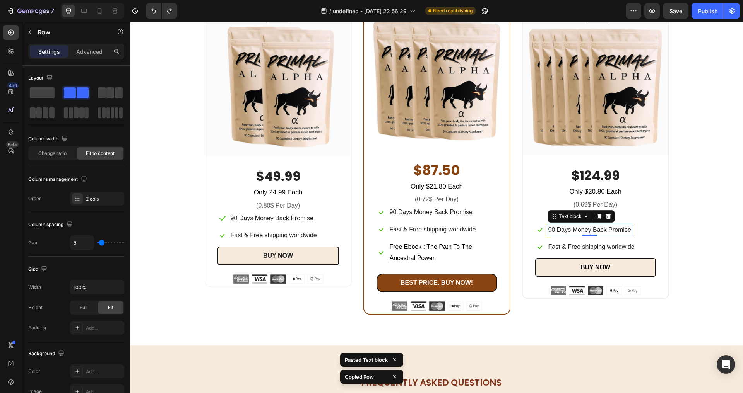
click at [584, 232] on p "90 Days Money Back Promise" at bounding box center [589, 230] width 83 height 11
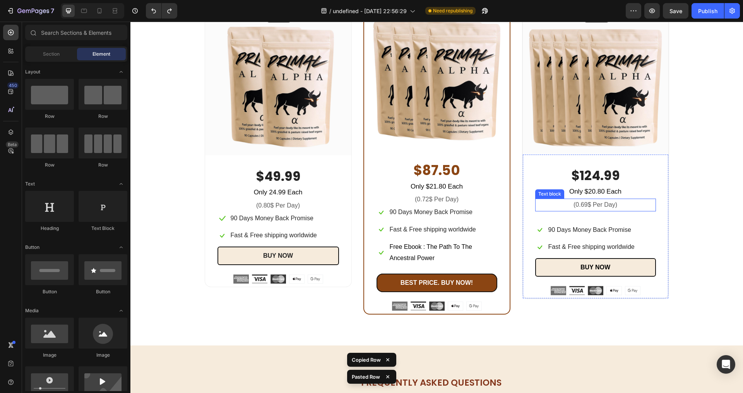
click at [572, 189] on p "Only $20.80 Each" at bounding box center [595, 192] width 119 height 12
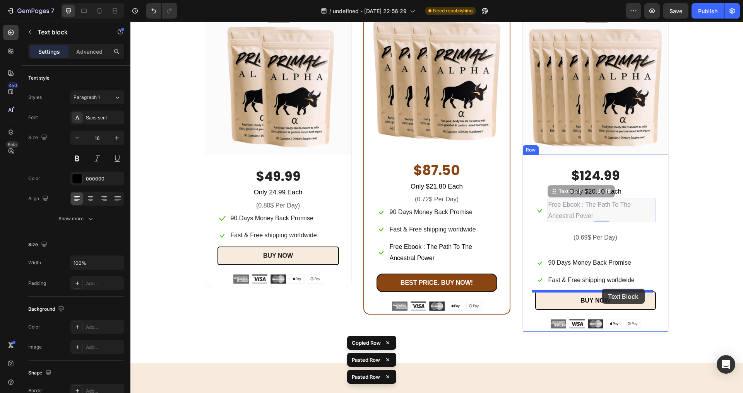
drag, startPoint x: 620, startPoint y: 216, endPoint x: 601, endPoint y: 289, distance: 75.3
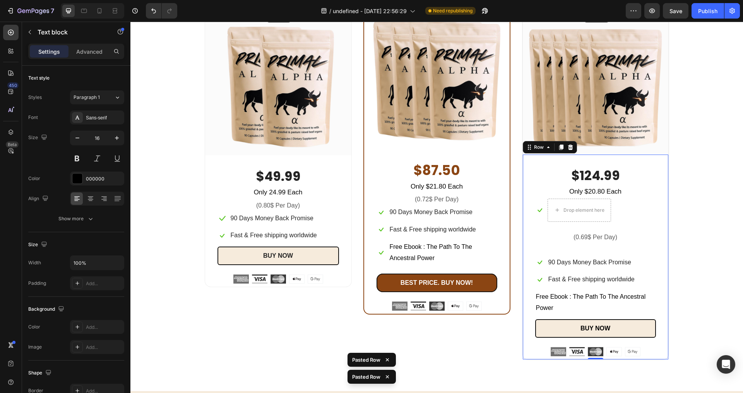
click at [629, 269] on div "$124.99 (P) Price (P) Price Only $20.80 Each Text block Icon Drop element here …" at bounding box center [595, 261] width 121 height 189
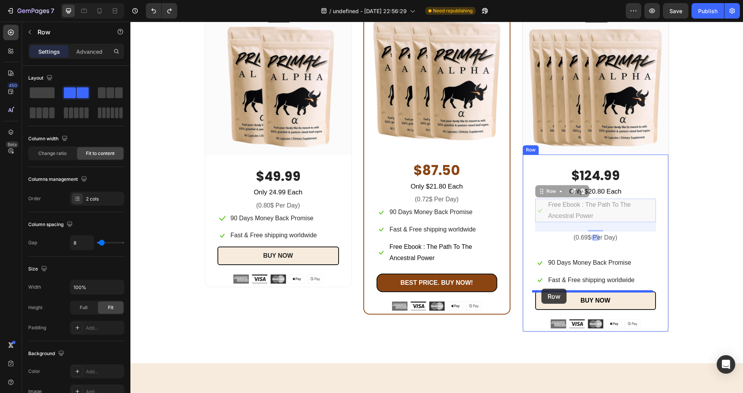
drag, startPoint x: 537, startPoint y: 219, endPoint x: 541, endPoint y: 289, distance: 69.7
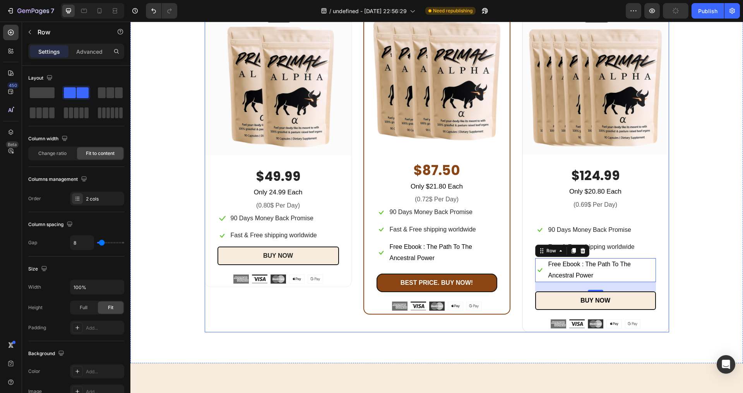
click at [514, 320] on div "x2 Heading Row Image Row $49.99 (P) Price (P) Price Only 24.99 Each Text block …" at bounding box center [437, 167] width 464 height 330
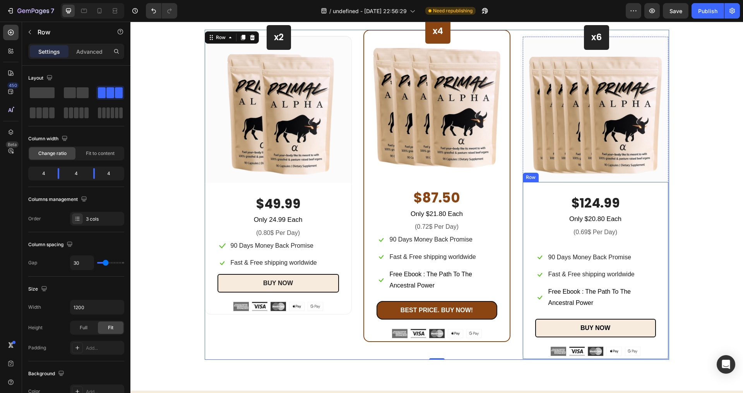
scroll to position [2609, 0]
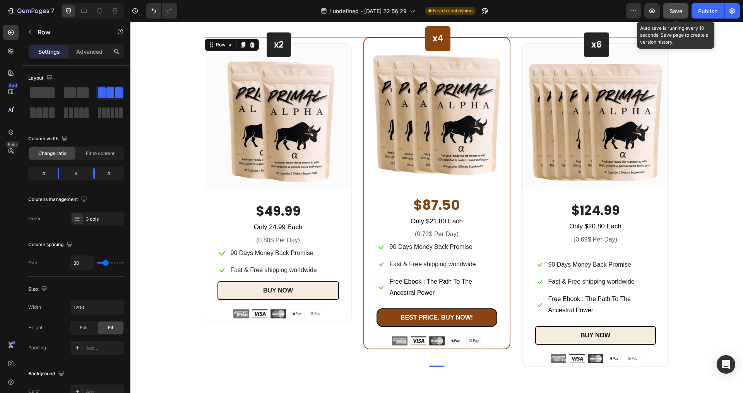
click at [683, 14] on button "Save" at bounding box center [676, 10] width 26 height 15
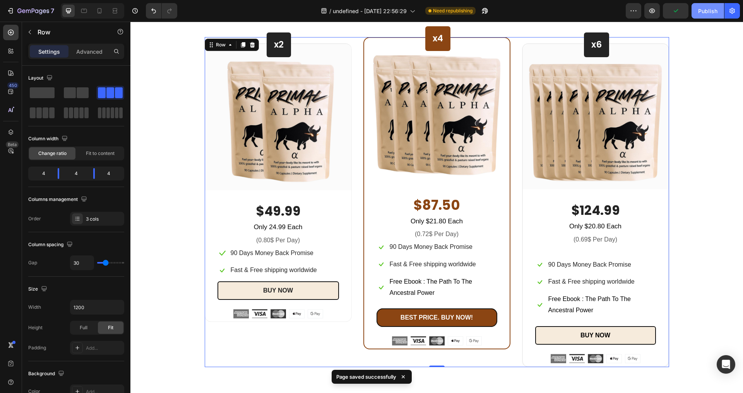
click at [700, 14] on div "Publish" at bounding box center [707, 11] width 19 height 8
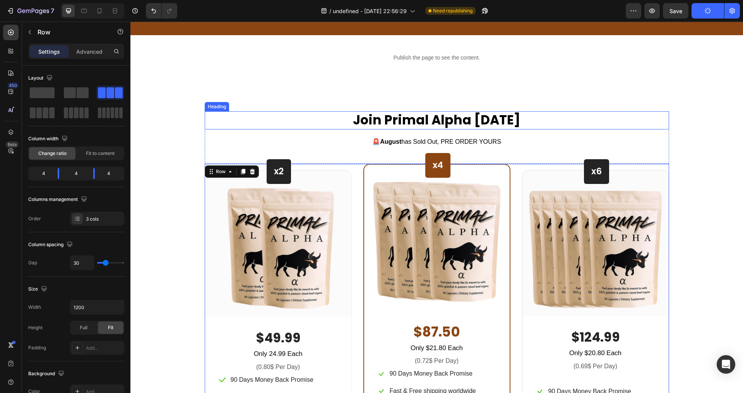
scroll to position [2433, 0]
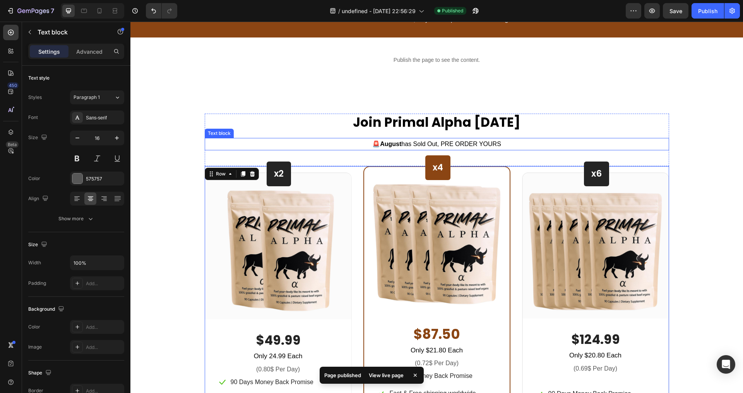
click at [502, 150] on p "🚨 August has Sold Out, PRE ORDER YOURS" at bounding box center [436, 144] width 463 height 11
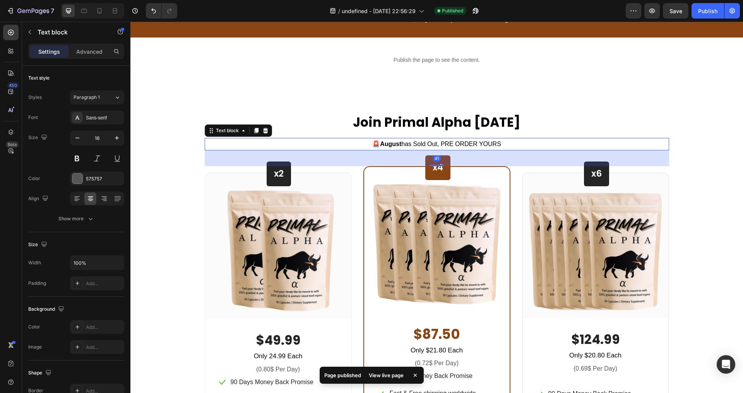
click at [496, 147] on span "🚨 August has Sold Out, PRE ORDER YOURS" at bounding box center [436, 144] width 129 height 7
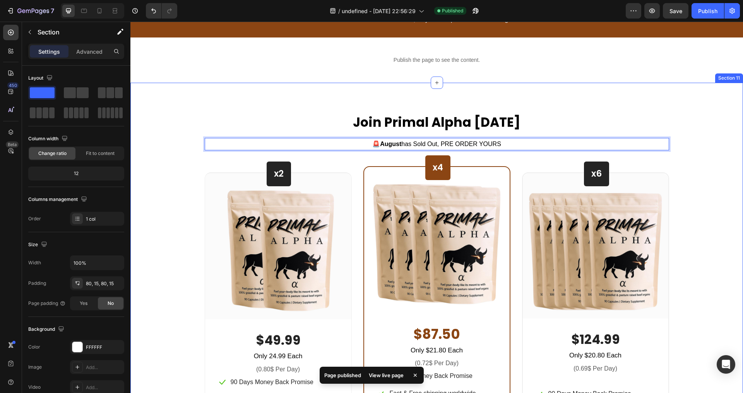
click at [658, 159] on div "Join Primal Alpha Today Heading 🚨 August has Sold Out, PRE ORDER YOURS Text blo…" at bounding box center [436, 305] width 612 height 445
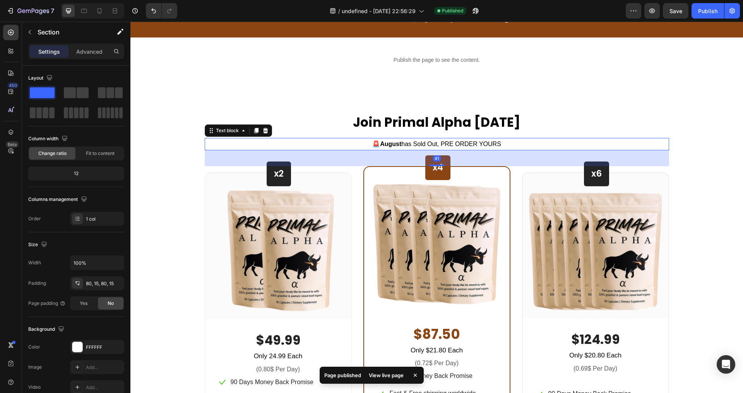
click at [642, 150] on p "🚨 August has Sold Out, PRE ORDER YOURS" at bounding box center [436, 144] width 463 height 11
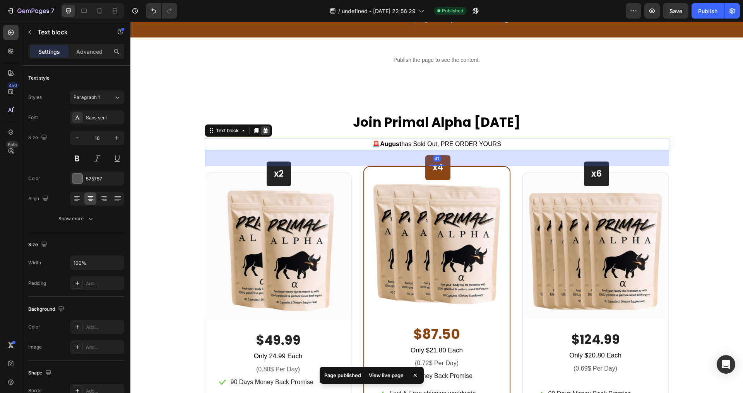
click at [263, 134] on icon at bounding box center [265, 131] width 6 height 6
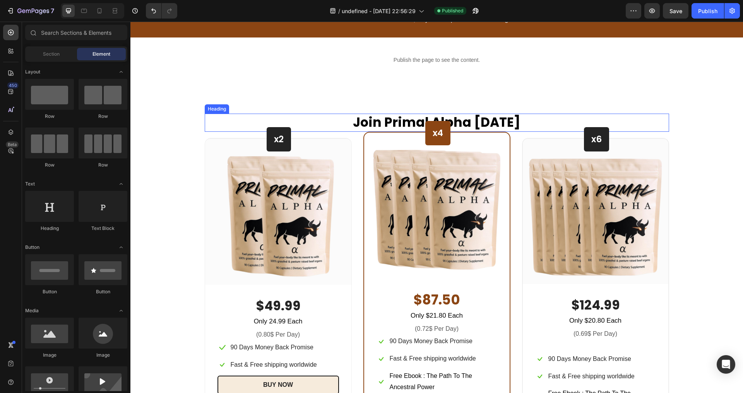
click at [494, 132] on h2 "Join Primal Alpha [DATE]" at bounding box center [437, 123] width 464 height 18
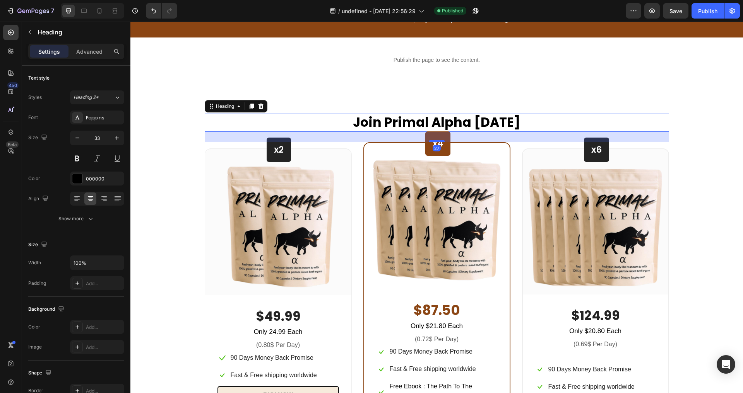
drag, startPoint x: 433, startPoint y: 177, endPoint x: 436, endPoint y: 189, distance: 12.3
click at [436, 142] on div at bounding box center [436, 141] width 15 height 2
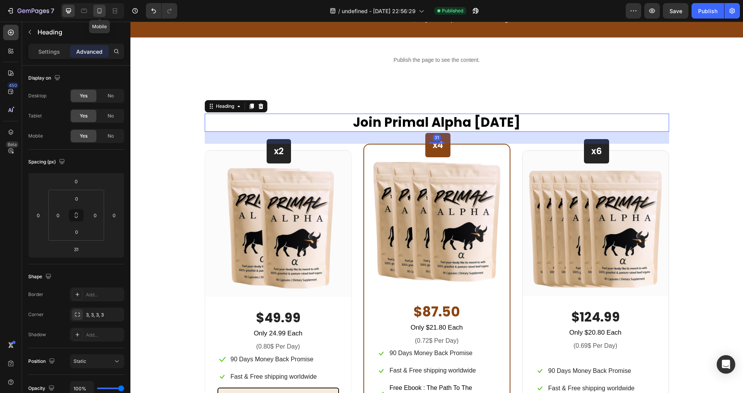
click at [101, 10] on icon at bounding box center [100, 11] width 8 height 8
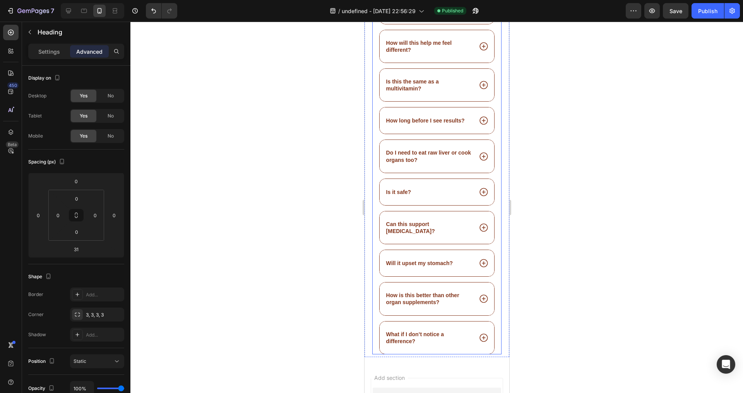
scroll to position [3743, 0]
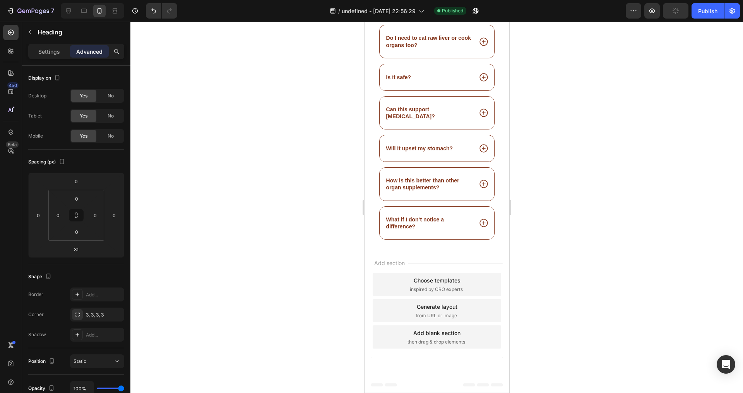
click at [706, 20] on div "7 Version history / undefined - Aug 24, 22:56:29 Published Preview Publish" at bounding box center [371, 11] width 743 height 22
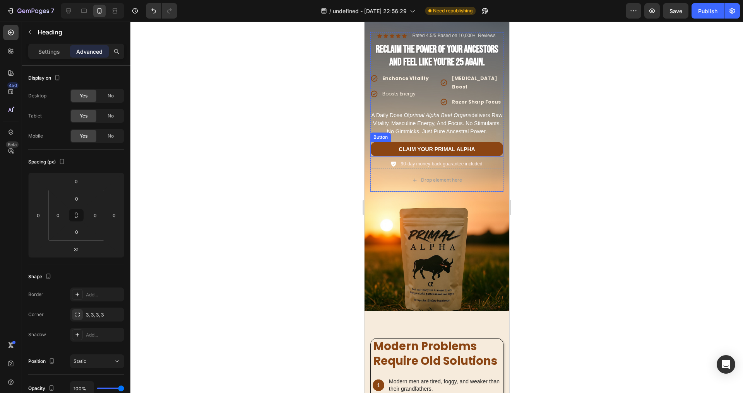
scroll to position [0, 0]
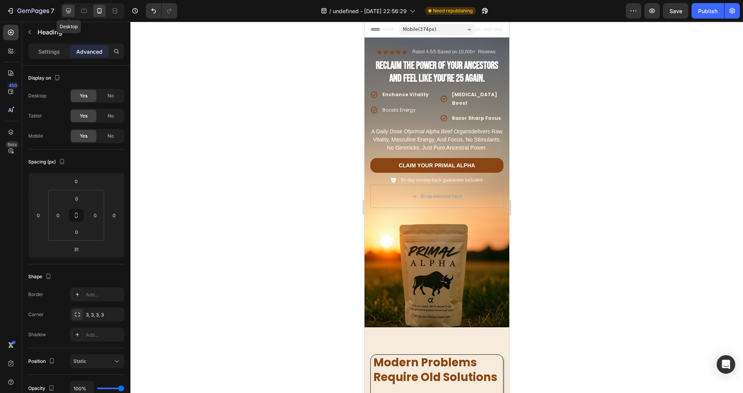
click at [72, 8] on icon at bounding box center [69, 11] width 8 height 8
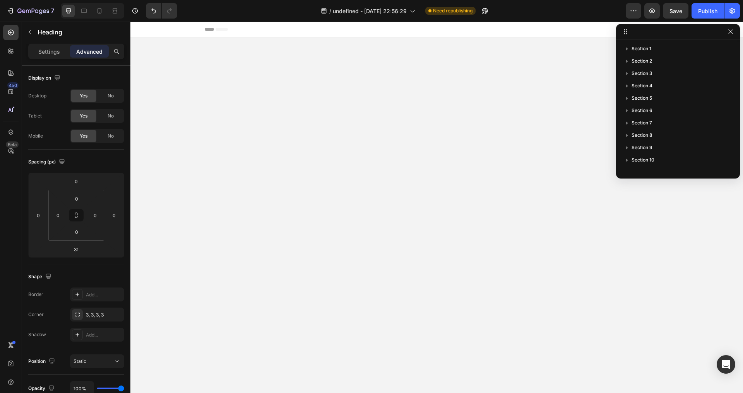
scroll to position [83, 0]
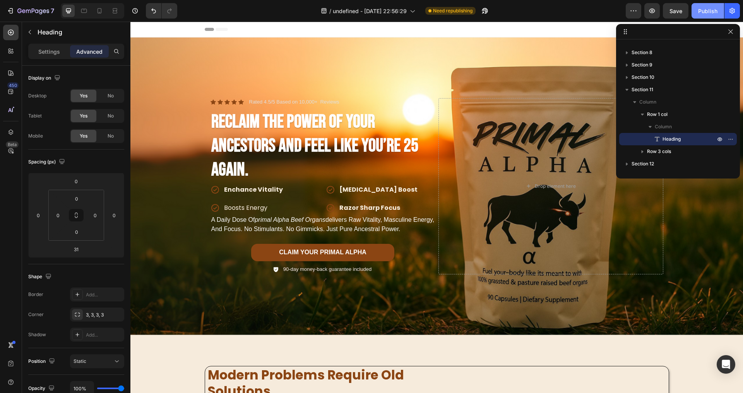
click at [710, 7] on div "Publish" at bounding box center [707, 11] width 19 height 8
click at [730, 29] on icon "button" at bounding box center [730, 32] width 6 height 6
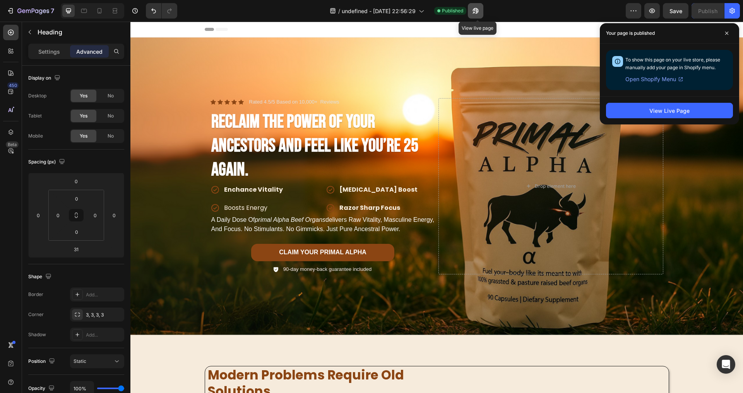
click at [475, 12] on icon "button" at bounding box center [474, 13] width 2 height 2
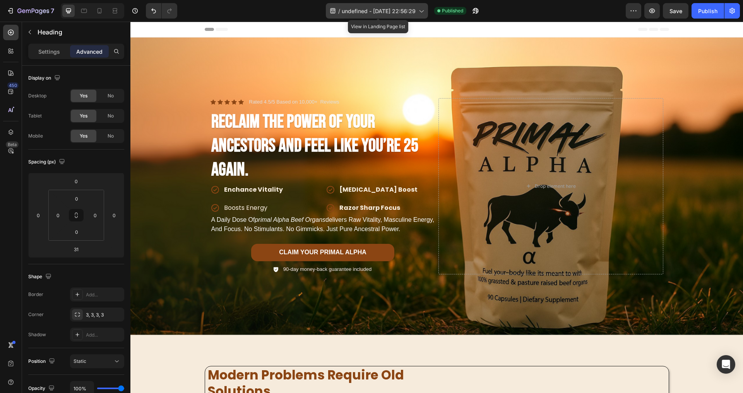
click at [386, 12] on span "undefined - [DATE] 22:56:29" at bounding box center [379, 11] width 74 height 8
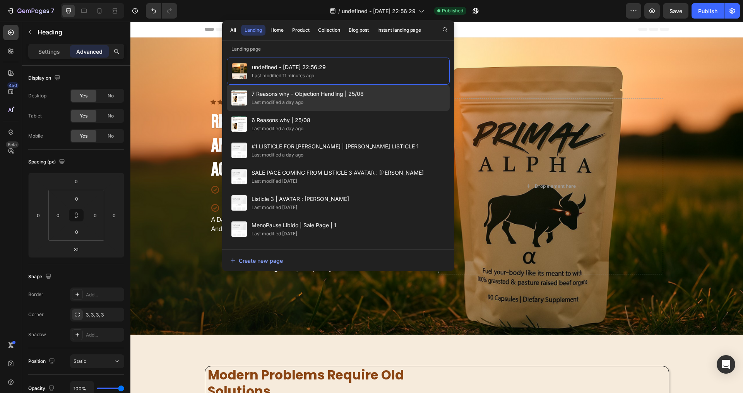
click at [349, 96] on span "7 Reasons why - Objection Handling | 25/08" at bounding box center [307, 93] width 112 height 9
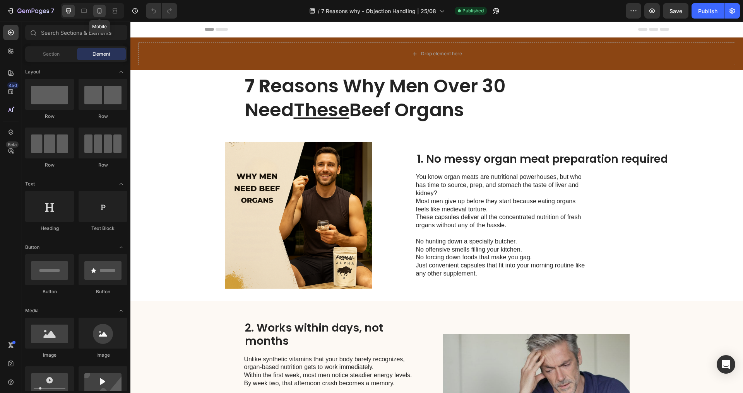
click at [97, 7] on icon at bounding box center [100, 11] width 8 height 8
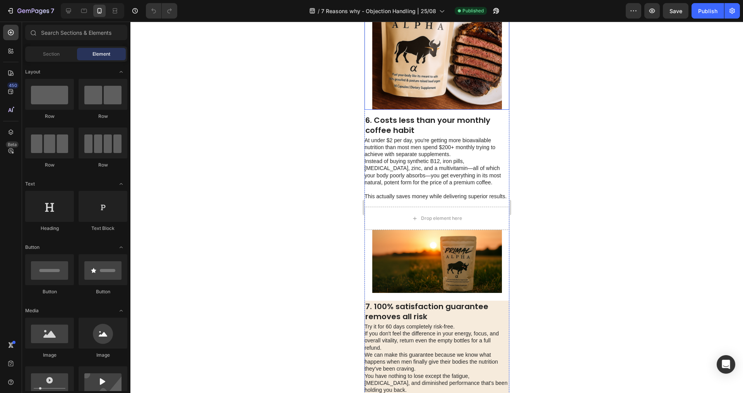
scroll to position [1416, 0]
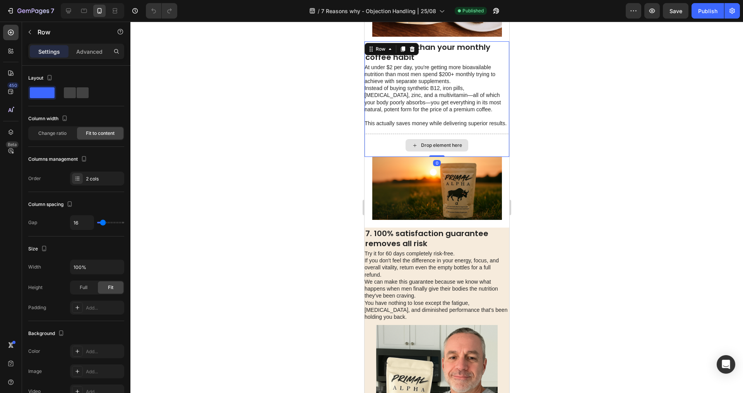
click at [383, 157] on div "Drop element here" at bounding box center [436, 145] width 145 height 23
click at [383, 150] on div "Drop element here" at bounding box center [436, 145] width 145 height 23
click at [389, 140] on div "6. Costs less than your monthly coffee habit Heading At under $2 per day, you'r…" at bounding box center [436, 99] width 145 height 116
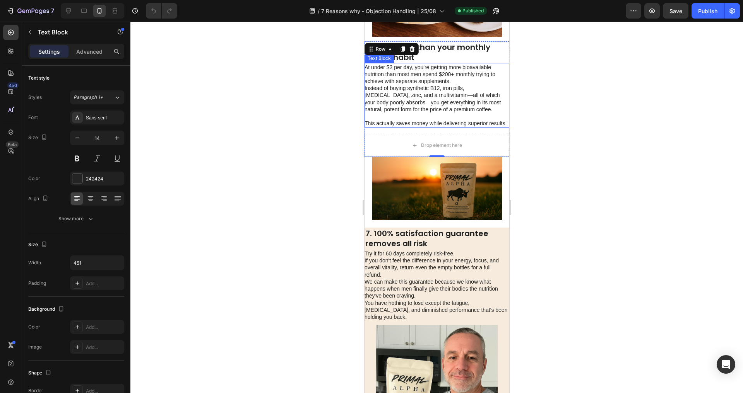
drag, startPoint x: 398, startPoint y: 136, endPoint x: 400, endPoint y: 130, distance: 6.4
click at [400, 127] on p "This actually saves money while delivering superior results." at bounding box center [436, 123] width 144 height 7
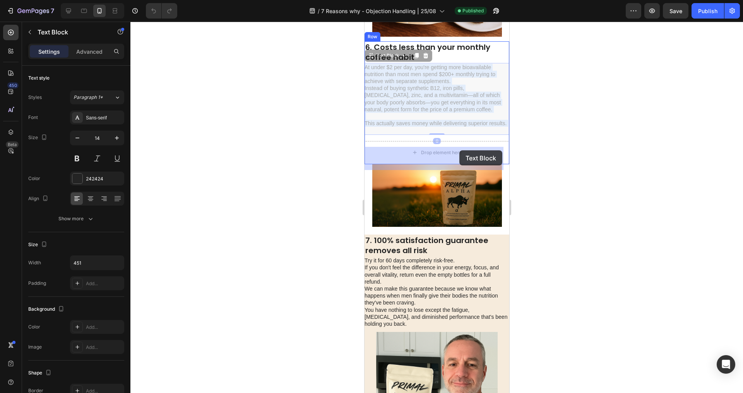
drag, startPoint x: 475, startPoint y: 123, endPoint x: 459, endPoint y: 150, distance: 32.1
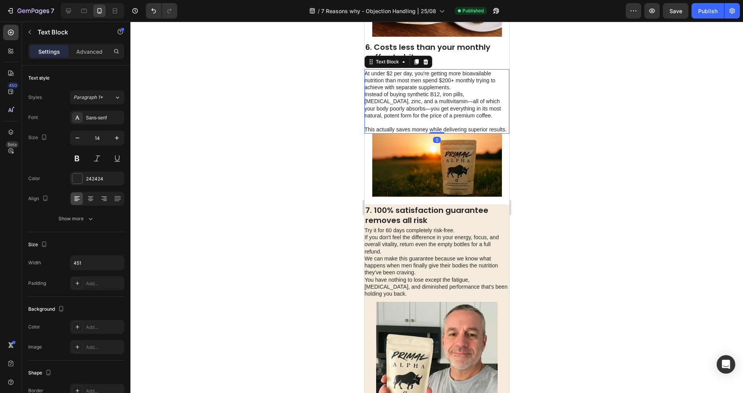
click at [529, 111] on div at bounding box center [436, 208] width 612 height 372
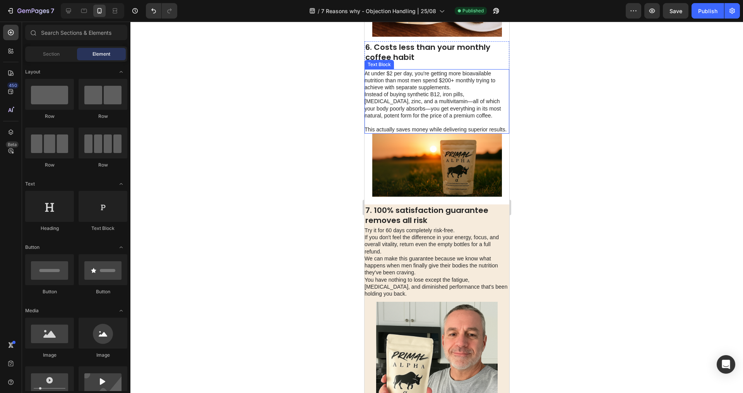
click at [456, 133] on p "This actually saves money while delivering superior results." at bounding box center [436, 129] width 144 height 7
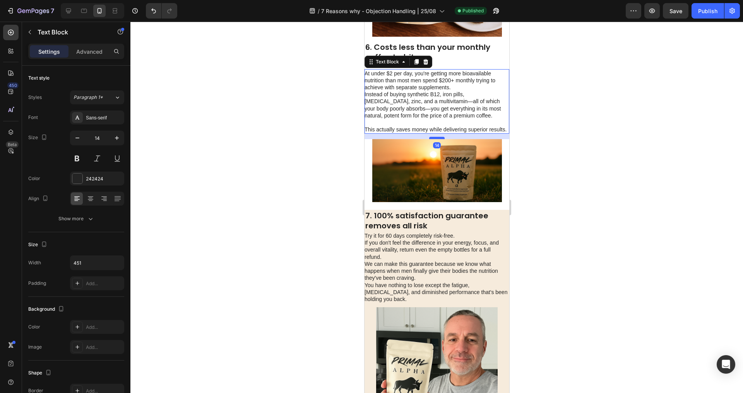
drag, startPoint x: 433, startPoint y: 145, endPoint x: 435, endPoint y: 150, distance: 5.8
click at [435, 139] on div at bounding box center [436, 138] width 15 height 2
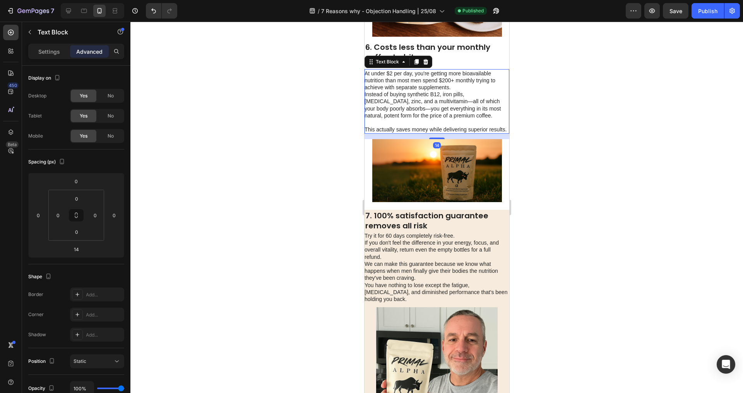
click at [446, 133] on p "This actually saves money while delivering superior results." at bounding box center [436, 129] width 144 height 7
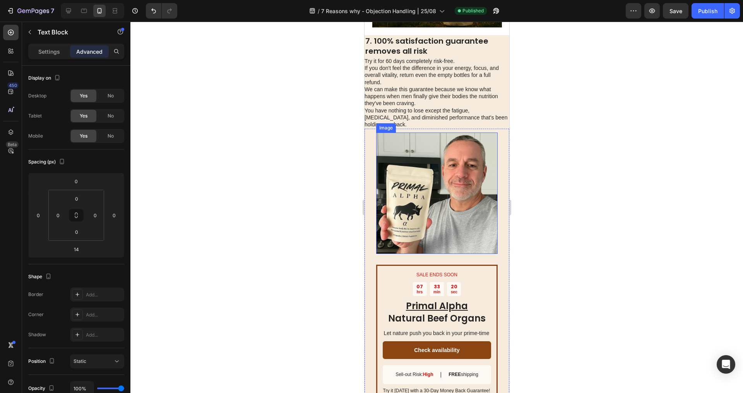
scroll to position [1701, 0]
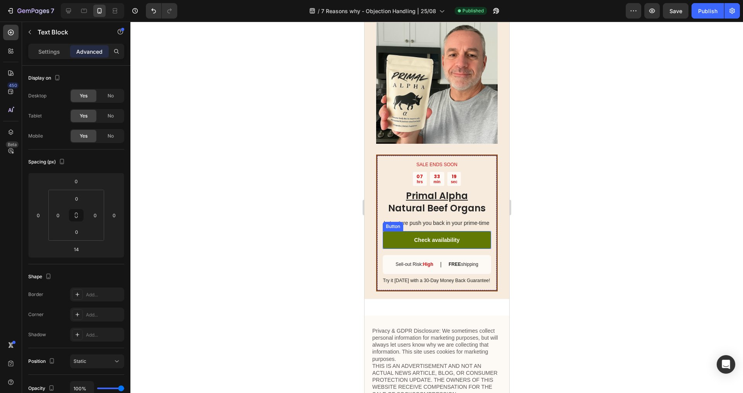
drag, startPoint x: 465, startPoint y: 256, endPoint x: 460, endPoint y: 255, distance: 5.5
click at [465, 249] on link "Check availability" at bounding box center [436, 240] width 108 height 18
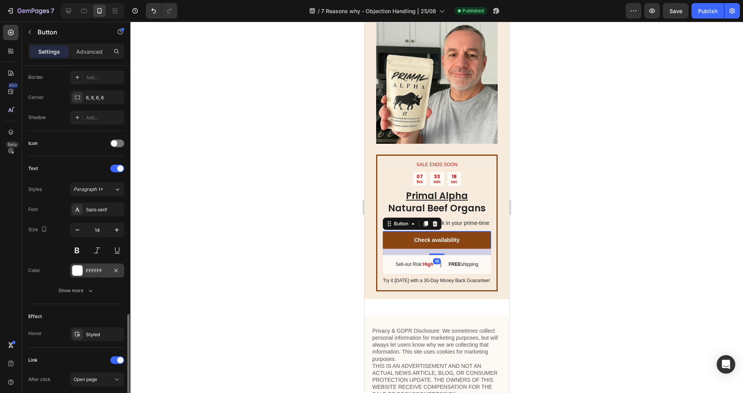
scroll to position [265, 0]
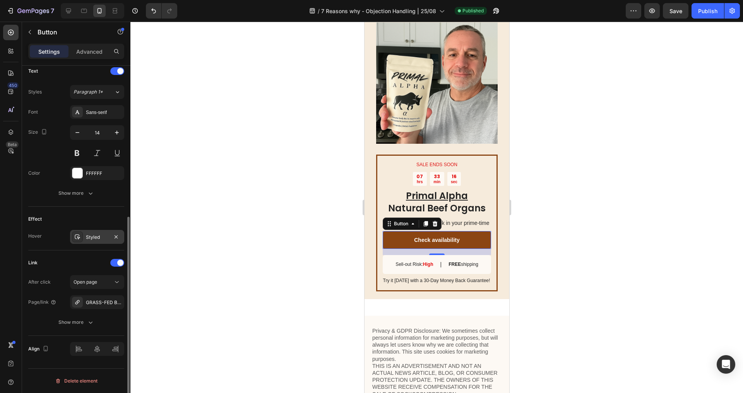
click at [99, 241] on div "Styled" at bounding box center [97, 237] width 54 height 14
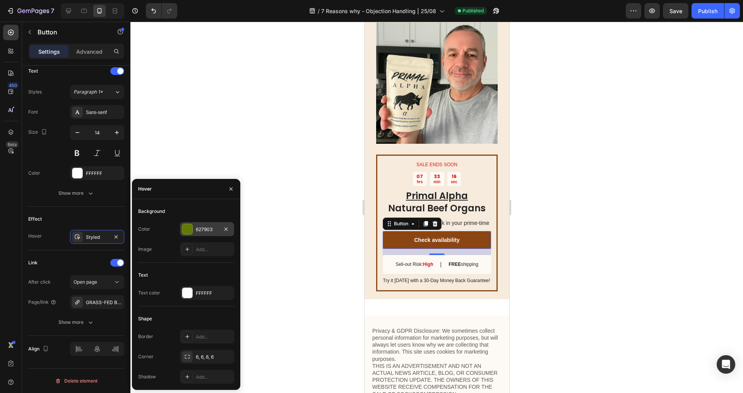
click at [202, 232] on div "627903" at bounding box center [207, 229] width 22 height 7
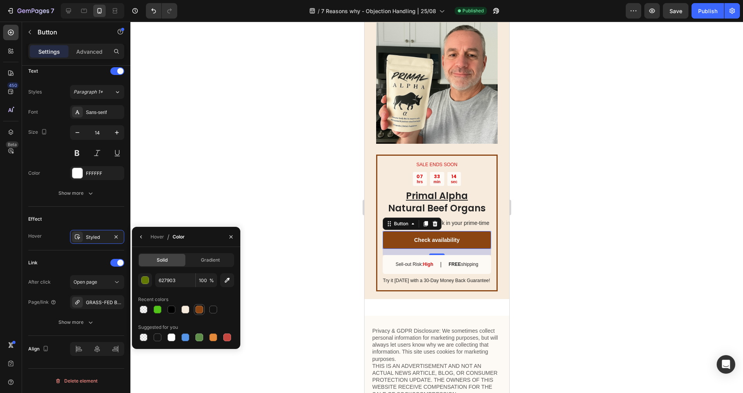
click at [198, 308] on div at bounding box center [199, 310] width 8 height 8
type input "8B4513"
click at [95, 299] on div "GRASS-FED BEEF ORGANS" at bounding box center [97, 302] width 22 height 7
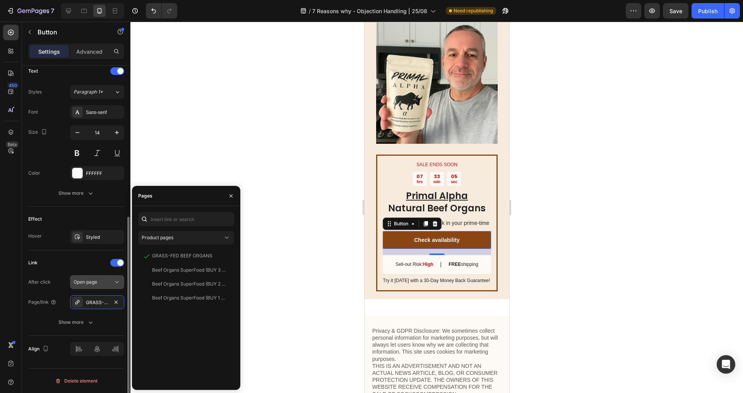
click at [82, 284] on span "Open page" at bounding box center [85, 282] width 24 height 6
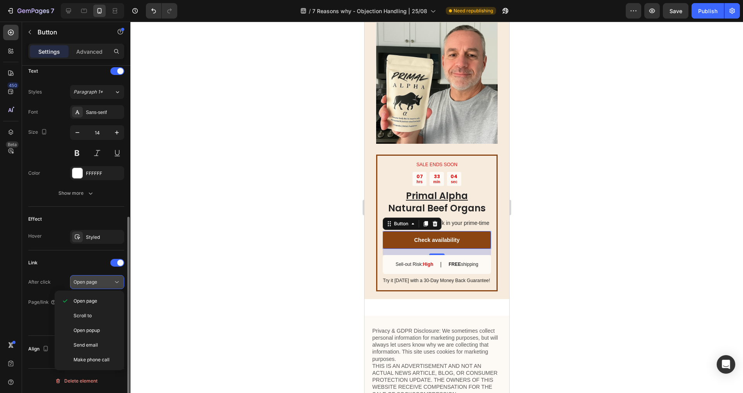
click at [82, 284] on span "Open page" at bounding box center [85, 282] width 24 height 6
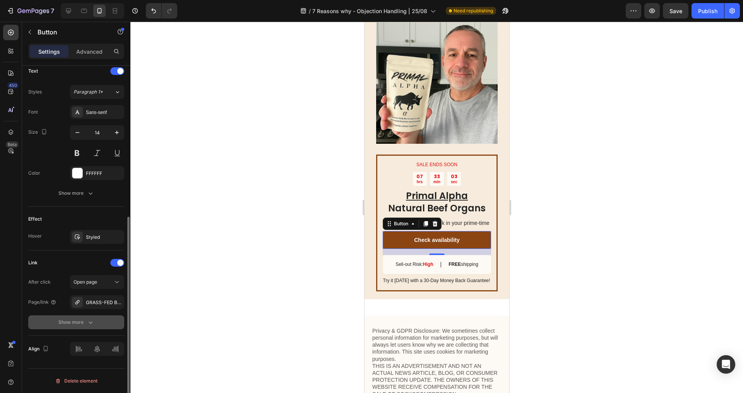
click at [62, 326] on button "Show more" at bounding box center [76, 323] width 96 height 14
click at [104, 326] on div "No" at bounding box center [111, 322] width 26 height 12
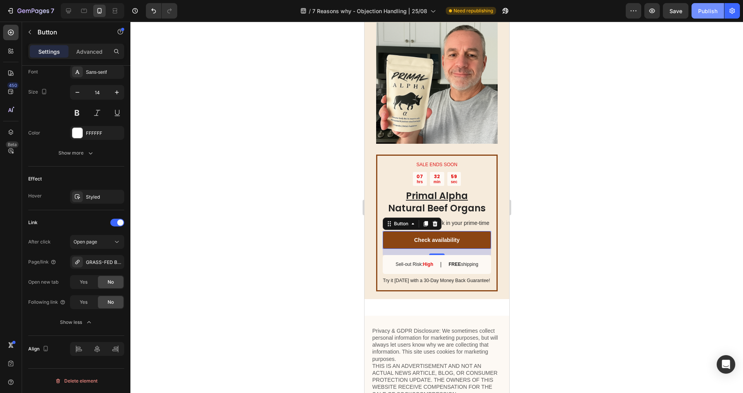
click at [707, 7] on div "Publish" at bounding box center [707, 11] width 19 height 8
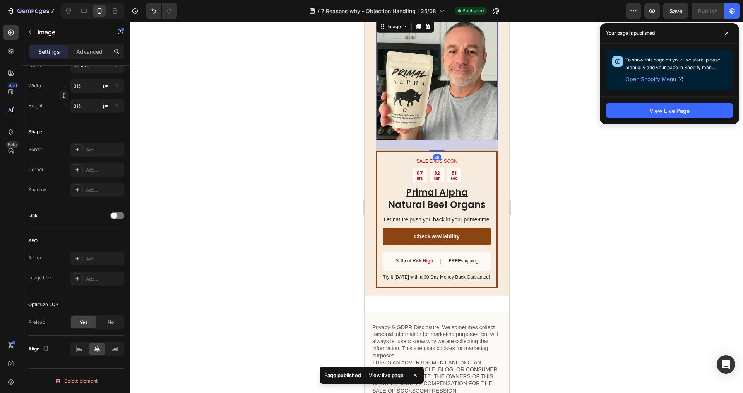
scroll to position [0, 0]
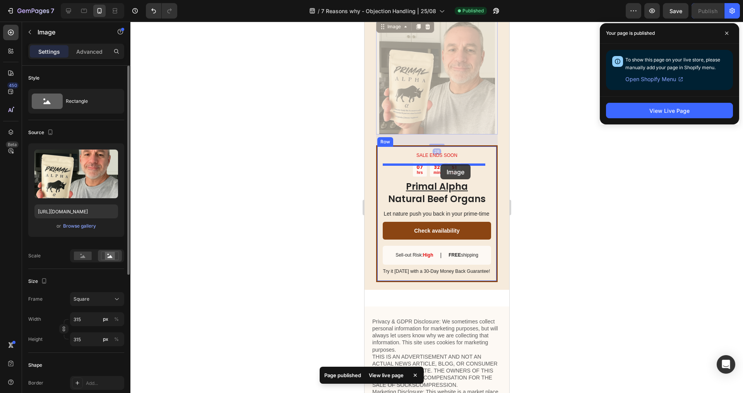
drag, startPoint x: 456, startPoint y: 125, endPoint x: 440, endPoint y: 164, distance: 43.2
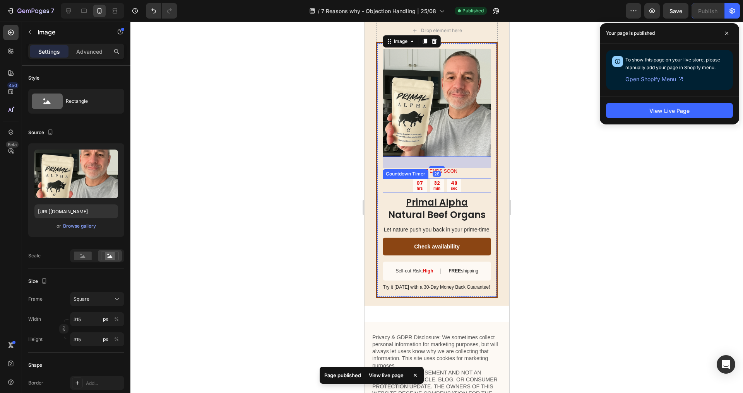
click at [469, 193] on div "07 hrs 32 min 49 sec" at bounding box center [436, 186] width 108 height 14
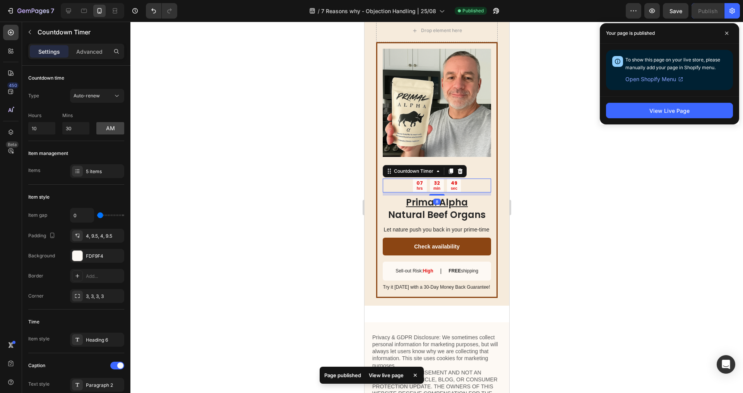
click at [483, 186] on div "07 hrs 32 min 49 sec" at bounding box center [436, 186] width 108 height 14
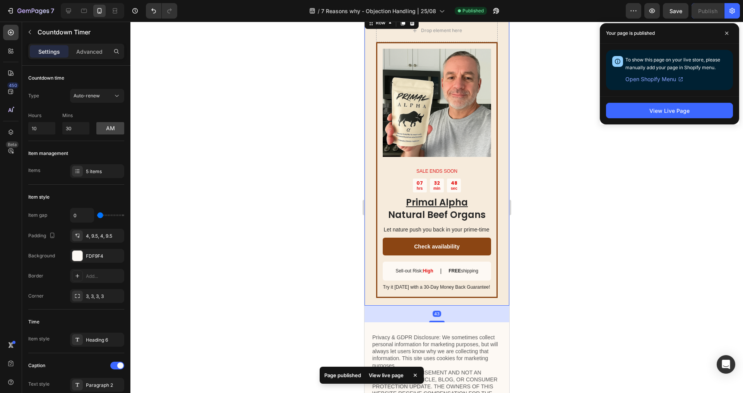
click at [498, 177] on div "Image SALE ENDS SOON Text Block 07 hrs 32 min 48 sec Countdown Timer Primal Alp…" at bounding box center [436, 160] width 145 height 291
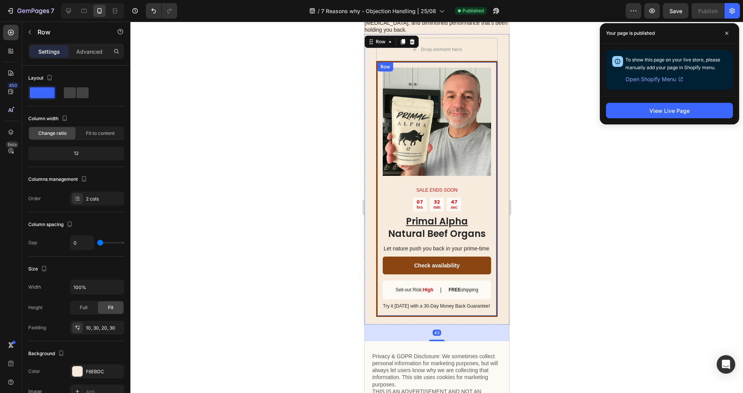
scroll to position [1556, 0]
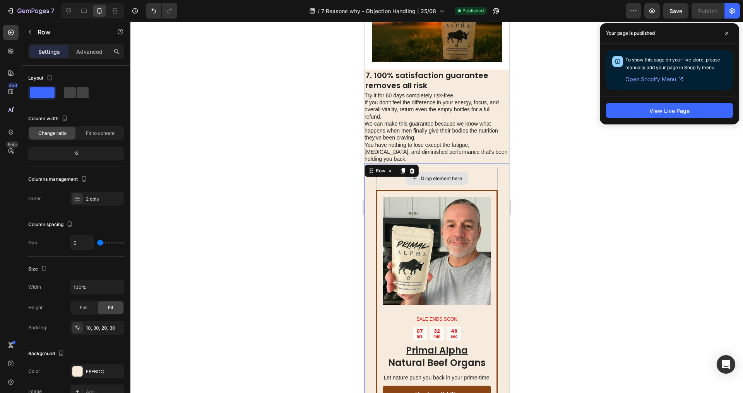
click at [491, 191] on div "Image SALE ENDS SOON Text Block 07 hrs 32 min 46 sec Countdown Timer Primal Alp…" at bounding box center [436, 308] width 145 height 291
click at [487, 190] on div "Drop element here" at bounding box center [436, 178] width 121 height 23
click at [492, 185] on div "Image SALE ENDS SOON Text Block 07 hrs 32 min 45 sec Countdown Timer Primal Alp…" at bounding box center [436, 308] width 145 height 291
drag, startPoint x: 482, startPoint y: 186, endPoint x: 473, endPoint y: 184, distance: 9.4
click at [482, 186] on div "Drop element here" at bounding box center [436, 178] width 121 height 23
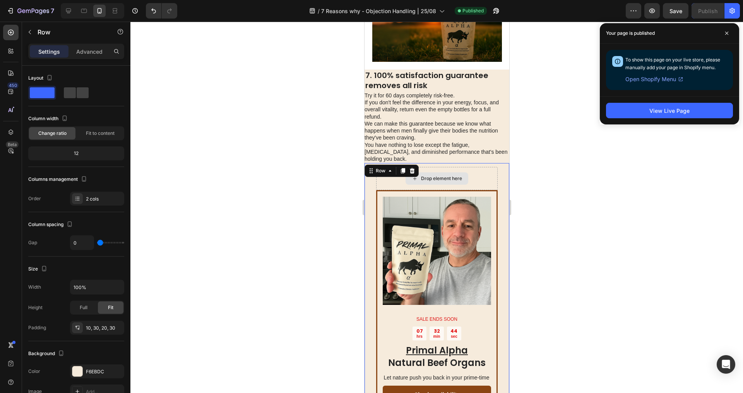
click at [461, 163] on p "You have nothing to lose except the fatigue, brain fog, and diminished performa…" at bounding box center [436, 152] width 144 height 21
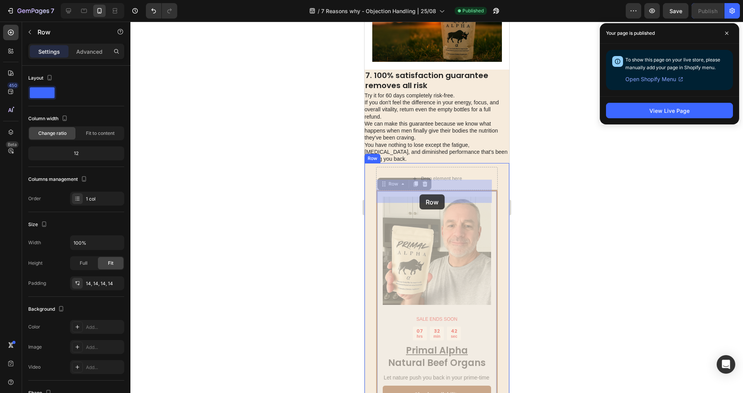
drag, startPoint x: 416, startPoint y: 205, endPoint x: 420, endPoint y: 193, distance: 12.9
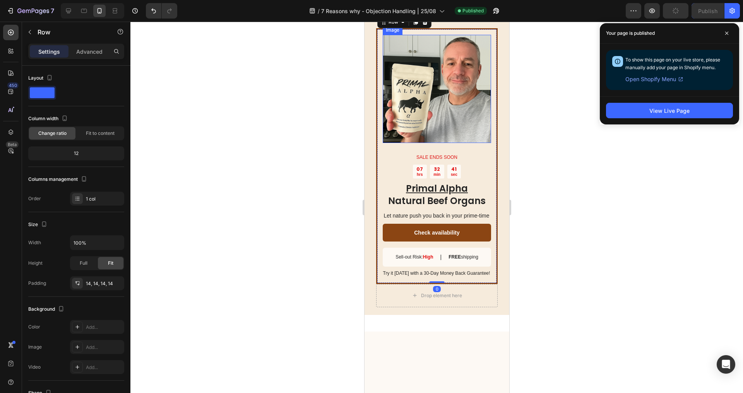
scroll to position [1816, 0]
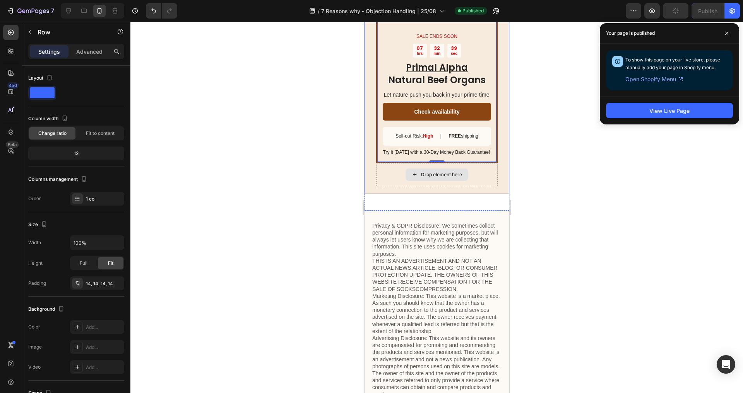
click at [486, 186] on div "Drop element here" at bounding box center [436, 174] width 121 height 23
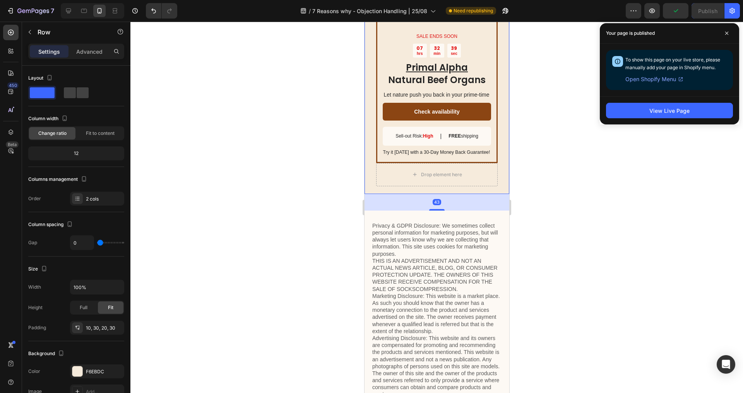
click at [497, 187] on div "Drop element here Image SALE ENDS SOON Text Block 07 hrs 32 min 39 sec Countdow…" at bounding box center [436, 48] width 145 height 291
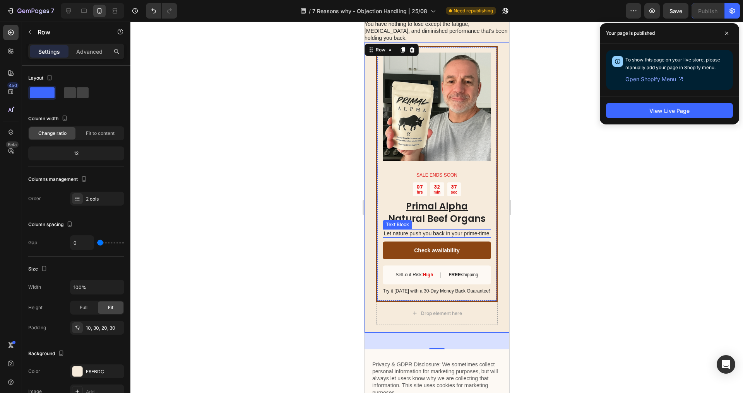
scroll to position [1618, 0]
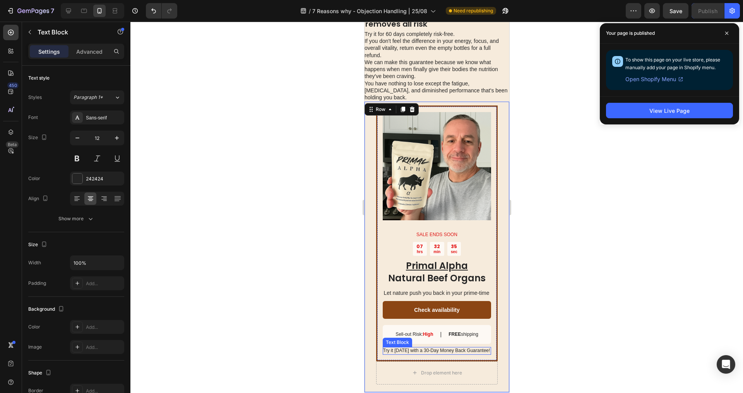
click at [439, 354] on p "Try it today with a 30-Day Money Back Guarantee!" at bounding box center [436, 351] width 108 height 6
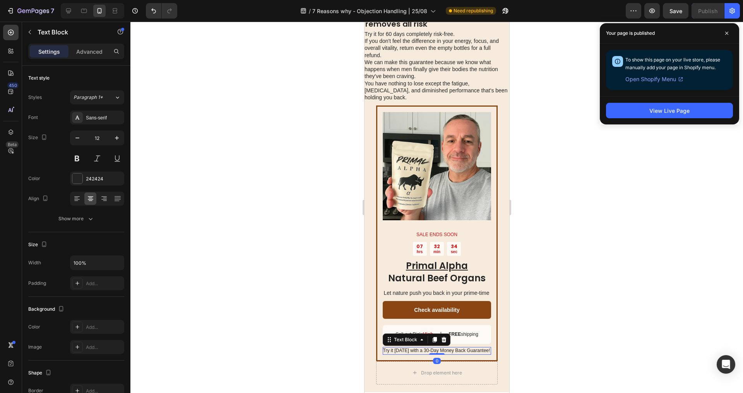
click at [432, 354] on p "Try it today with a 30-Day Money Back Guarantee!" at bounding box center [436, 351] width 108 height 6
click at [345, 353] on div at bounding box center [436, 208] width 612 height 372
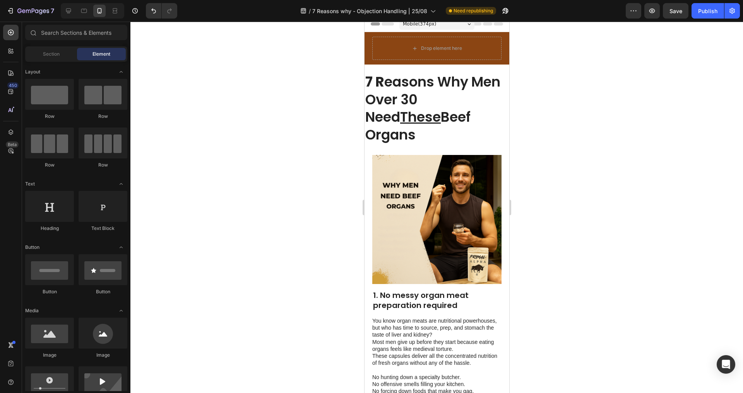
scroll to position [0, 0]
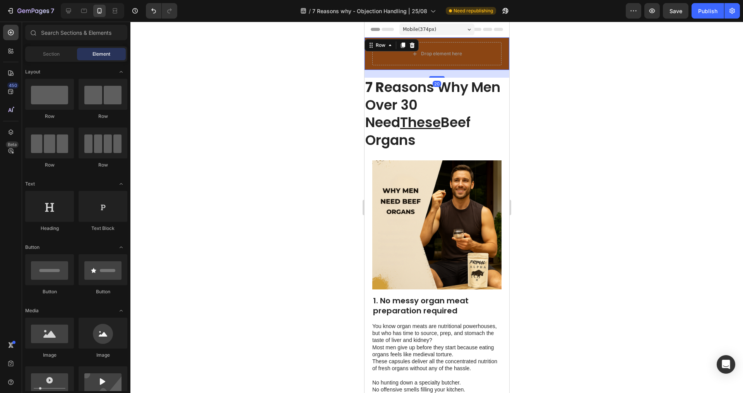
click at [369, 66] on div "Drop element here Row 20" at bounding box center [436, 54] width 145 height 32
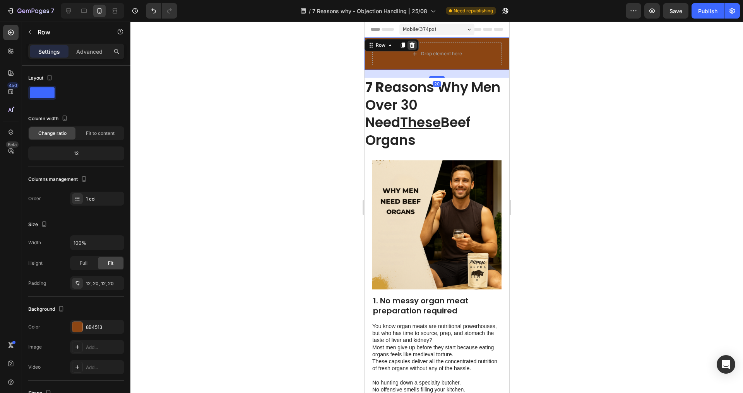
click at [412, 46] on icon at bounding box center [411, 45] width 5 height 5
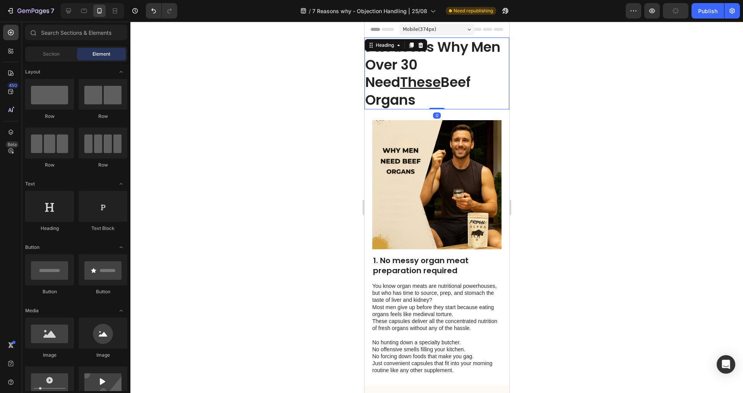
click at [431, 90] on h1 "7 R easons Why Men Over 30 Need These Beef Organs" at bounding box center [436, 74] width 145 height 72
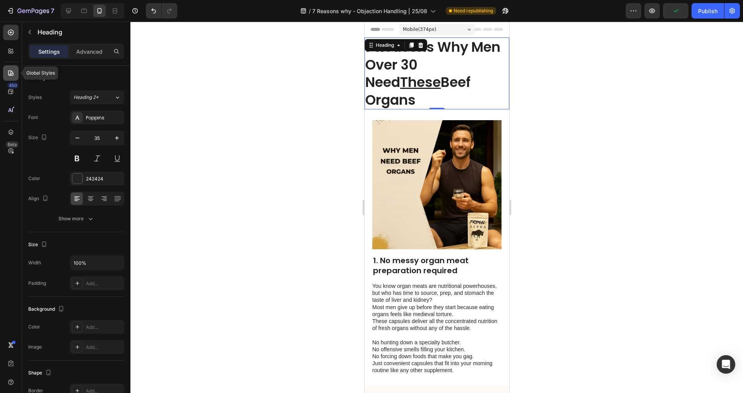
click at [14, 72] on icon at bounding box center [11, 73] width 8 height 8
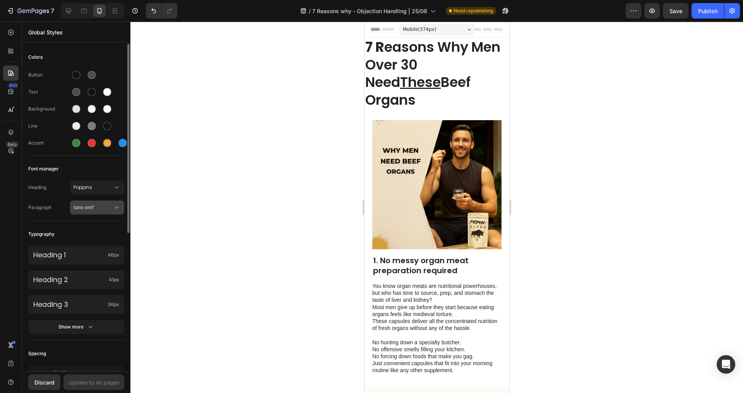
click at [93, 205] on span "sans-serif" at bounding box center [92, 207] width 39 height 7
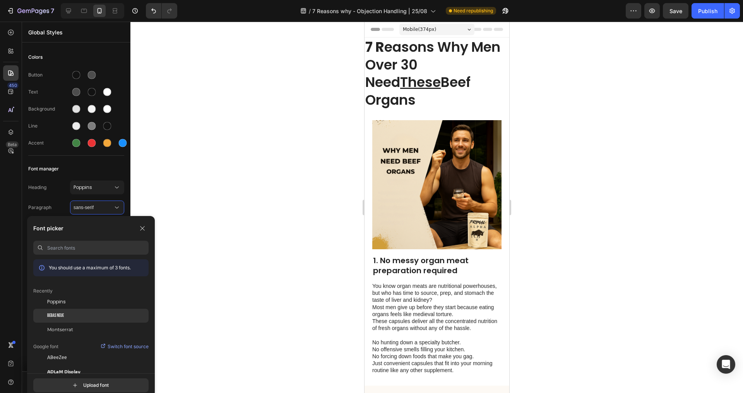
scroll to position [2, 0]
click at [70, 324] on div "Montserrat" at bounding box center [90, 328] width 115 height 14
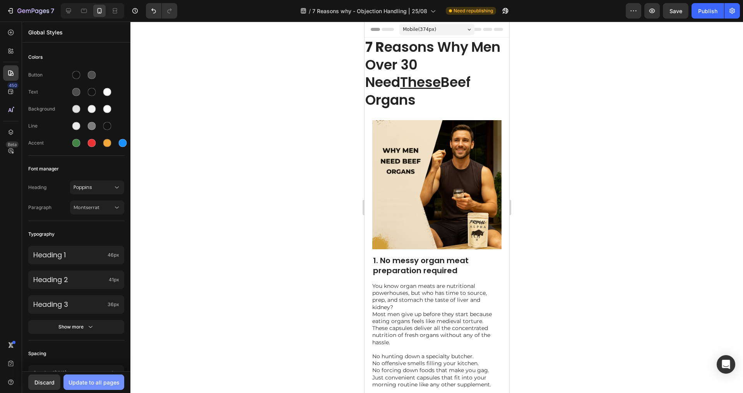
click at [83, 381] on div "Update to all pages" at bounding box center [93, 383] width 51 height 8
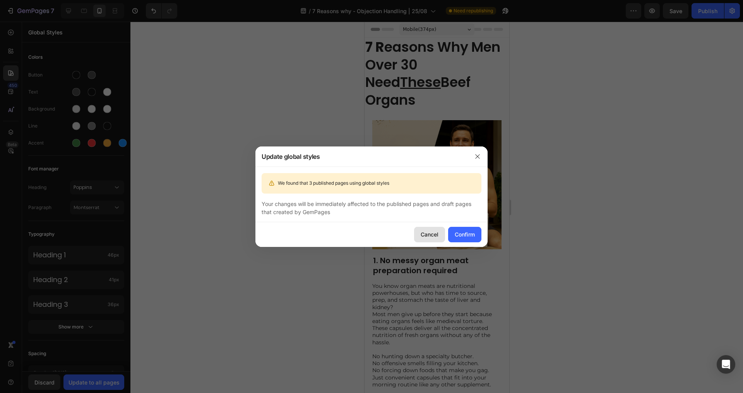
click at [430, 236] on div "Cancel" at bounding box center [429, 235] width 18 height 8
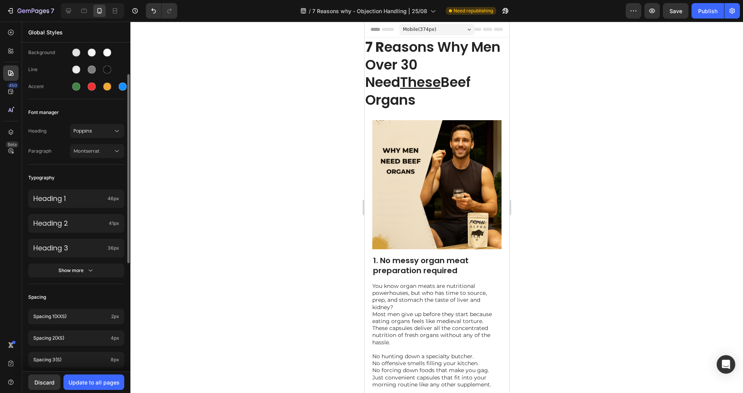
scroll to position [0, 0]
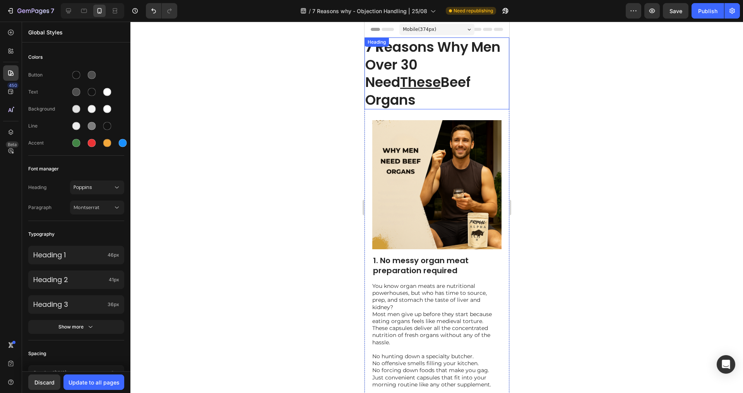
click at [399, 77] on h1 "7 R easons Why Men Over 30 Need These Beef Organs" at bounding box center [436, 74] width 145 height 72
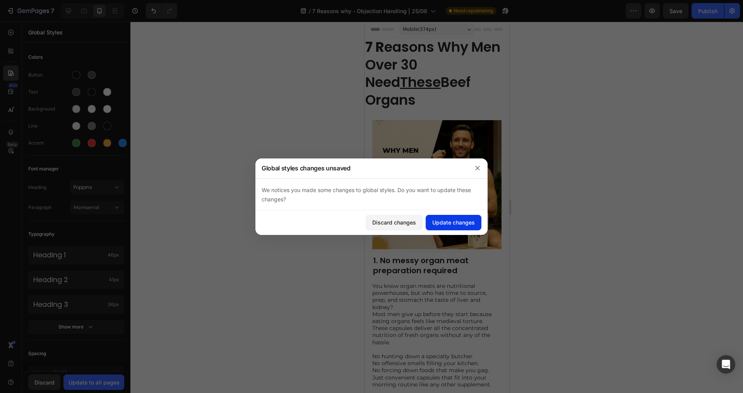
click at [438, 219] on div "Update changes" at bounding box center [453, 223] width 43 height 8
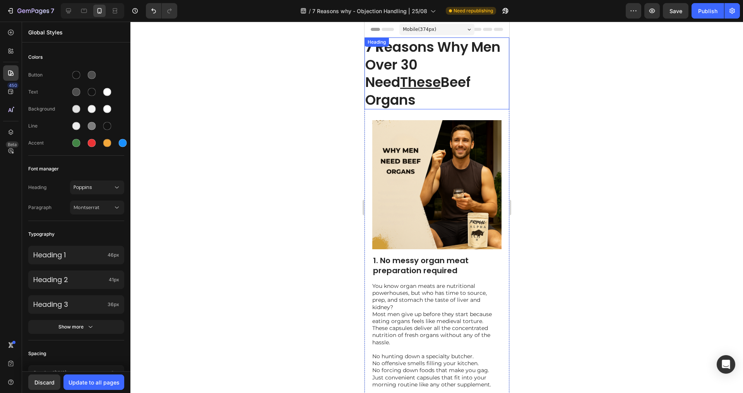
click at [395, 66] on h1 "7 R easons Why Men Over 30 Need These Beef Organs" at bounding box center [436, 74] width 145 height 72
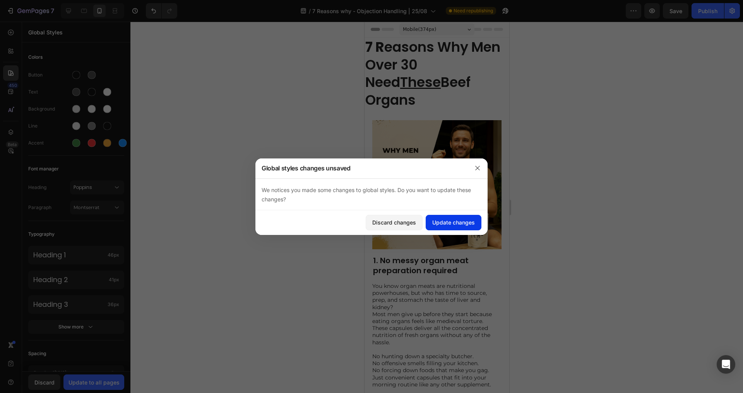
click at [461, 226] on div "Update changes" at bounding box center [453, 223] width 43 height 8
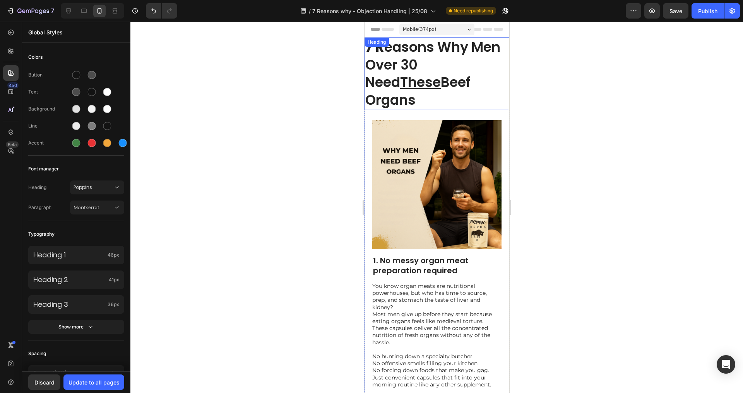
click at [386, 68] on h1 "7 R easons Why Men Over 30 Need These Beef Organs" at bounding box center [436, 74] width 145 height 72
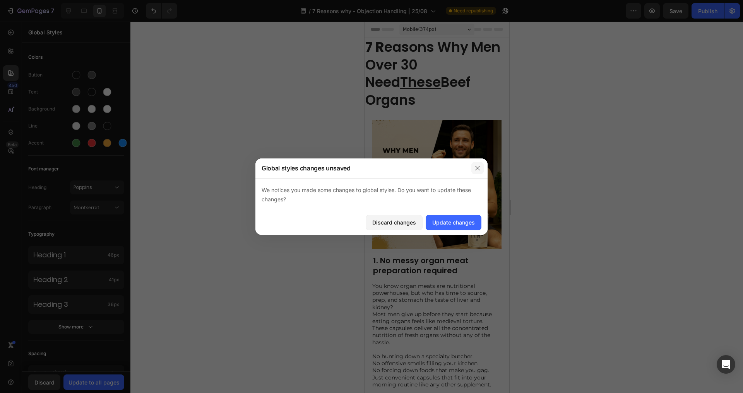
click at [475, 170] on icon "button" at bounding box center [477, 168] width 6 height 6
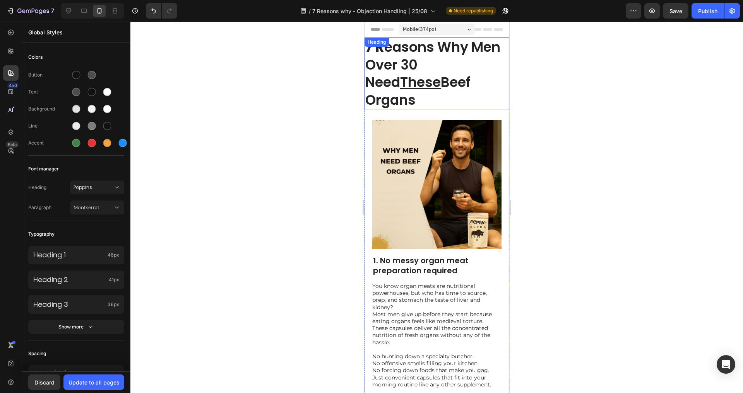
click at [410, 68] on h1 "7 R easons Why Men Over 30 Need These Beef Organs" at bounding box center [436, 74] width 145 height 72
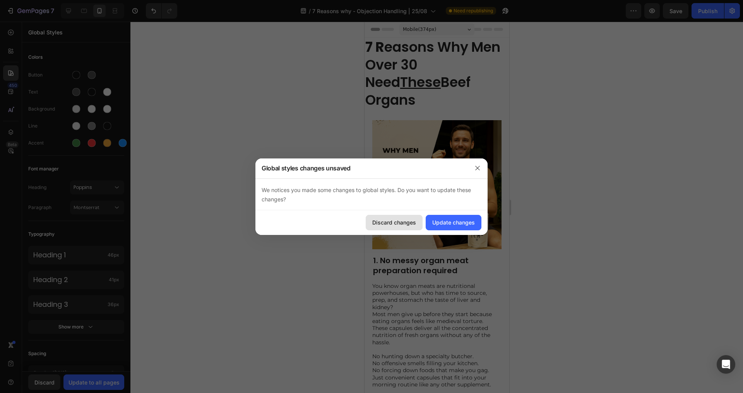
click at [404, 227] on button "Discard changes" at bounding box center [394, 222] width 57 height 15
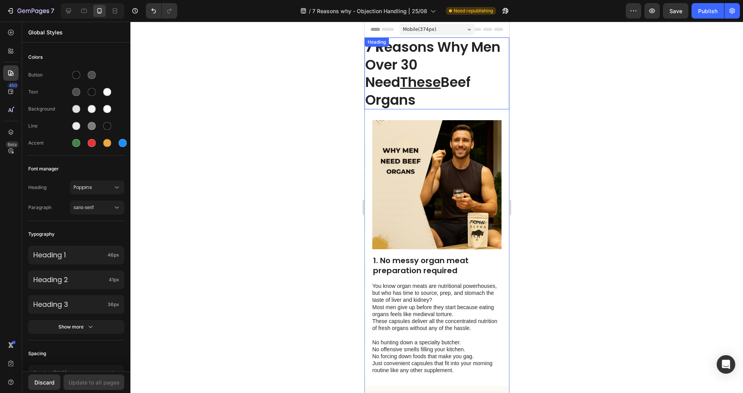
click at [405, 79] on h1 "7 R easons Why Men Over 30 Need These Beef Organs" at bounding box center [436, 74] width 145 height 72
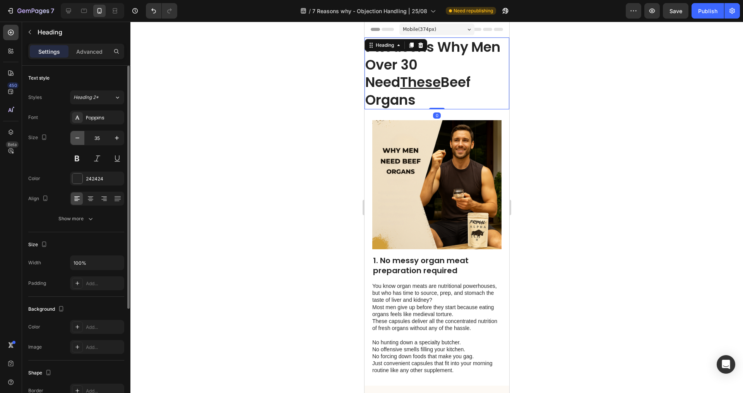
click at [75, 137] on icon "button" at bounding box center [77, 138] width 8 height 8
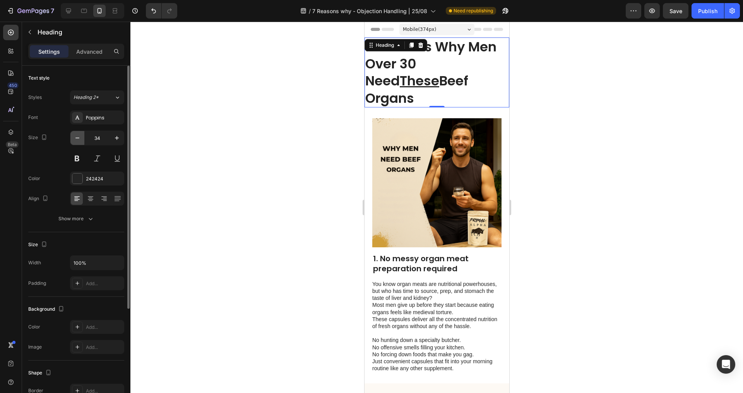
click at [75, 137] on icon "button" at bounding box center [77, 138] width 8 height 8
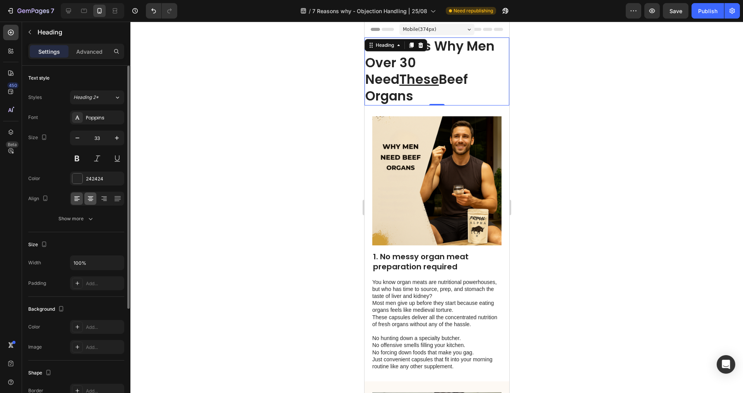
type input "32"
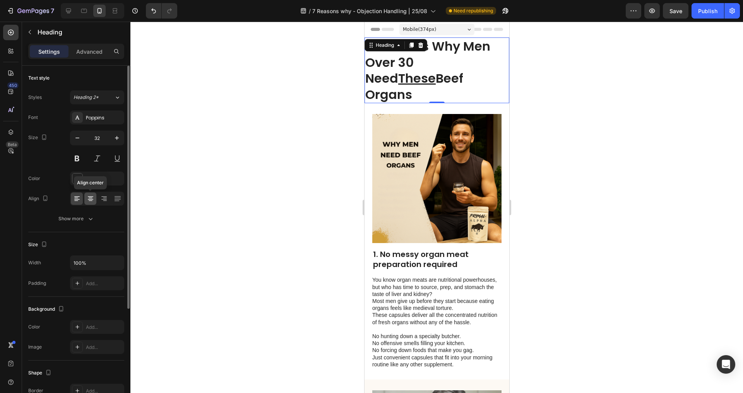
click at [91, 201] on icon at bounding box center [91, 201] width 4 height 1
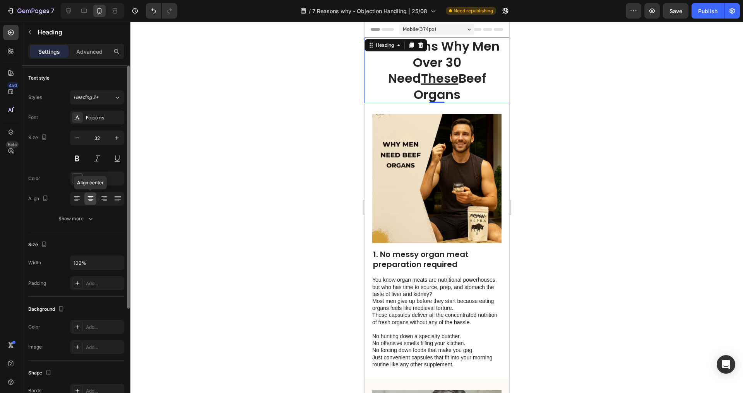
click at [84, 201] on div at bounding box center [90, 199] width 12 height 12
click at [79, 200] on icon at bounding box center [77, 199] width 8 height 8
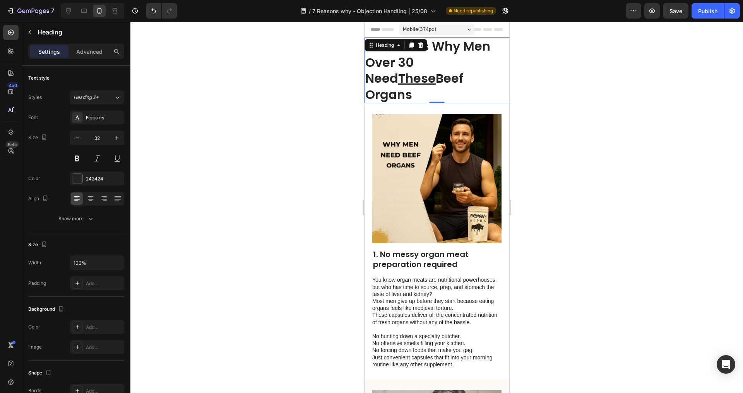
click at [236, 164] on div at bounding box center [436, 208] width 612 height 372
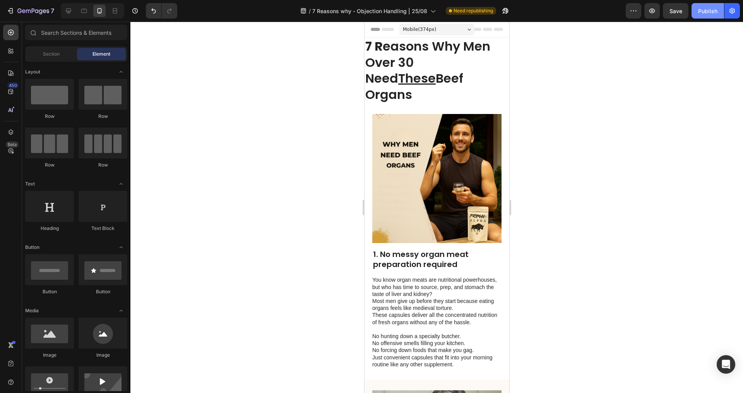
click at [712, 11] on div "Publish" at bounding box center [707, 11] width 19 height 8
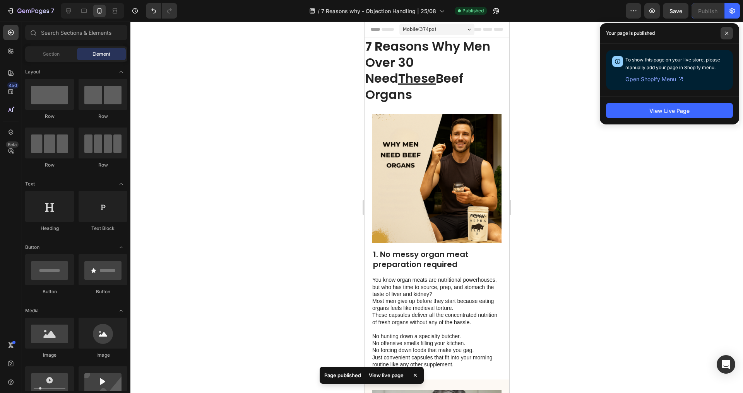
click at [727, 34] on icon at bounding box center [726, 33] width 3 height 3
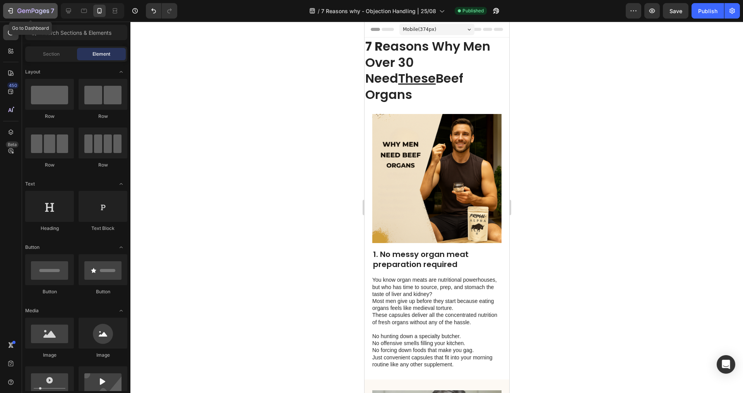
click at [12, 11] on icon "button" at bounding box center [11, 10] width 3 height 5
